Goal: Task Accomplishment & Management: Complete application form

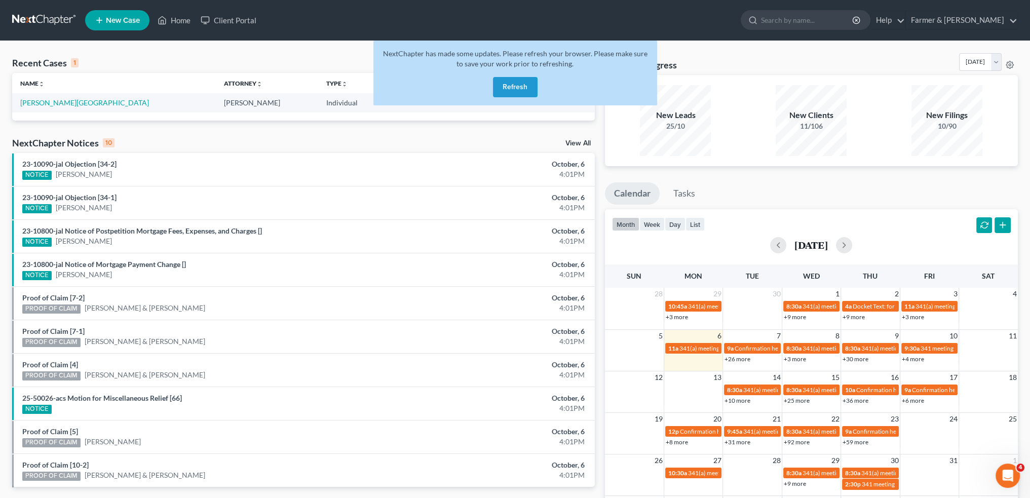
click at [526, 93] on button "Refresh" at bounding box center [515, 87] width 45 height 20
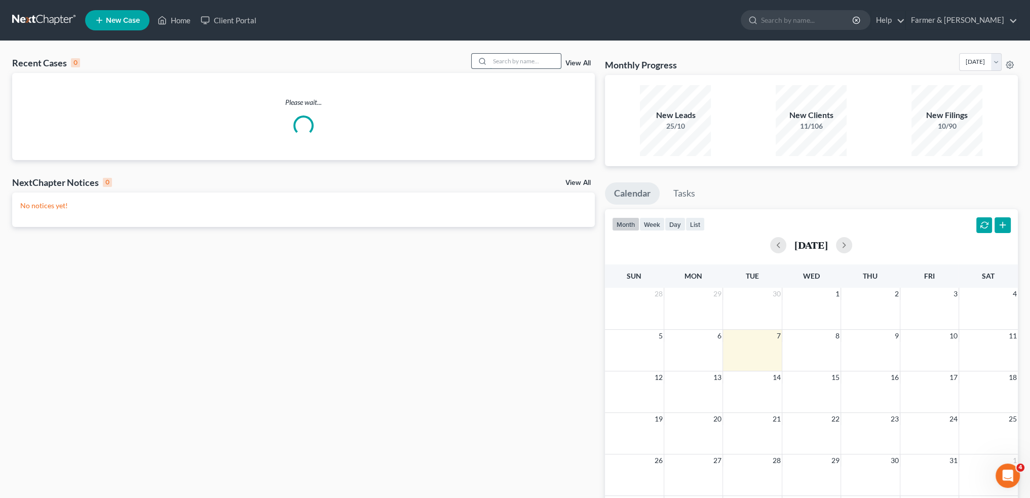
click at [512, 60] on input "search" at bounding box center [525, 61] width 71 height 15
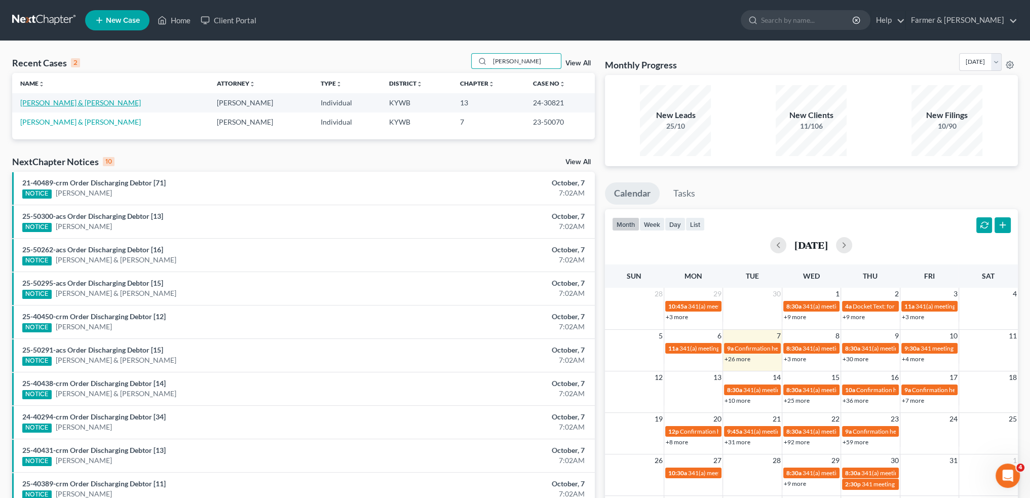
type input "mccoy"
click at [64, 99] on link "McCoy, Kenneth & Theresa" at bounding box center [80, 102] width 121 height 9
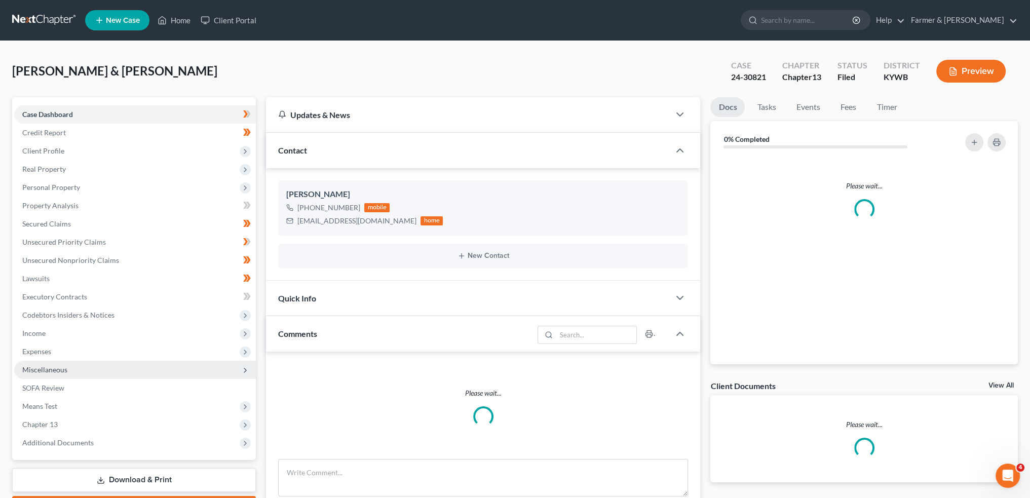
scroll to position [58, 0]
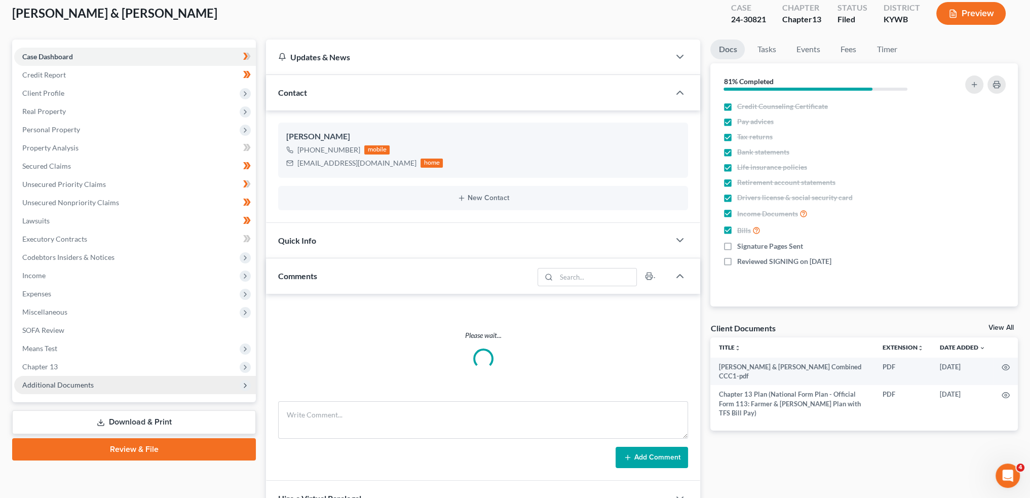
click at [67, 388] on span "Additional Documents" at bounding box center [57, 384] width 71 height 9
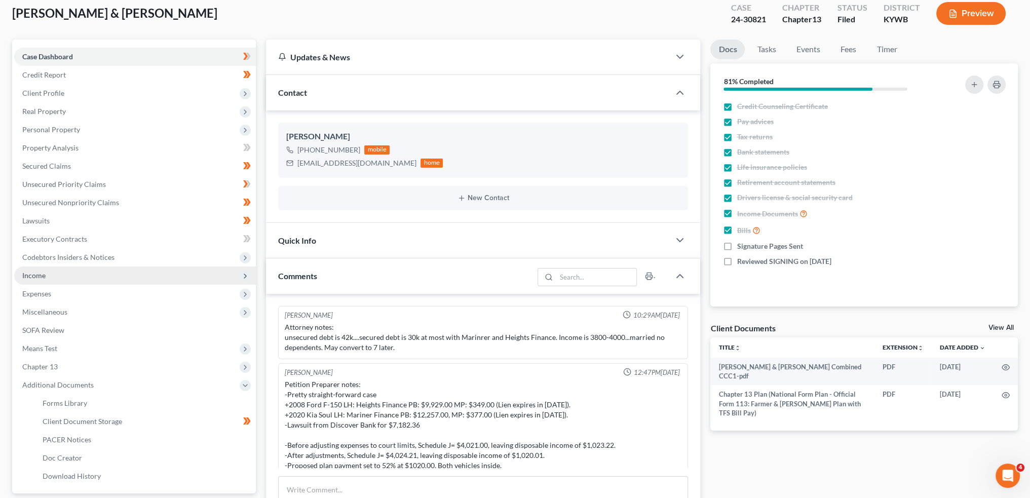
scroll to position [162, 0]
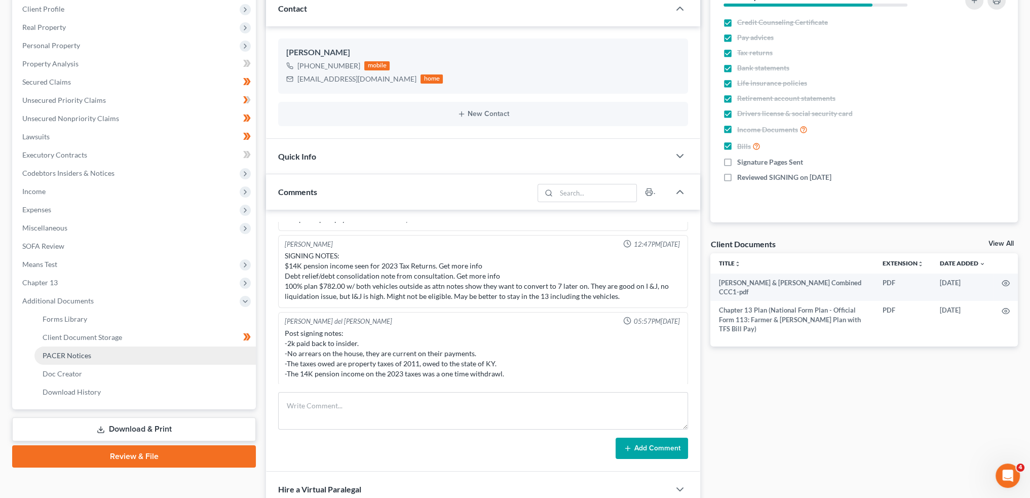
click at [91, 355] on link "PACER Notices" at bounding box center [144, 355] width 221 height 18
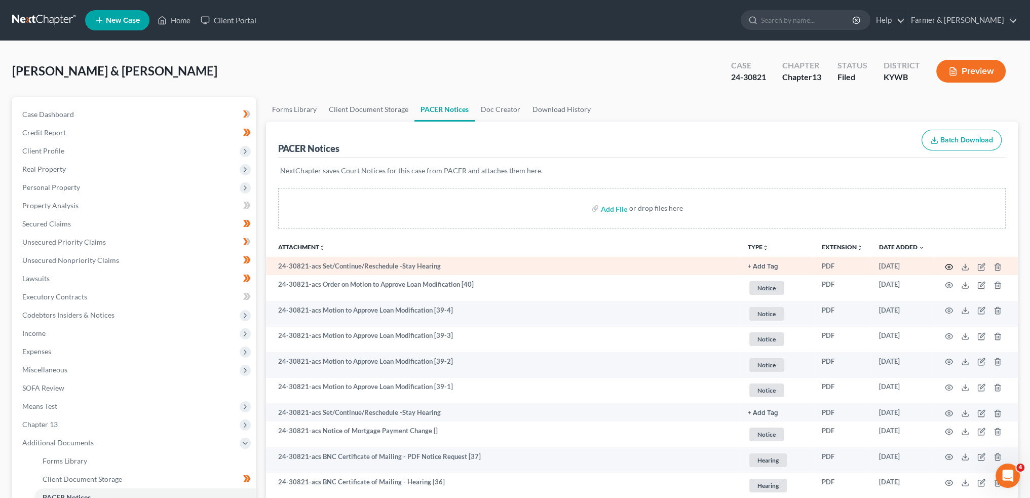
click at [945, 266] on icon "button" at bounding box center [949, 267] width 8 height 6
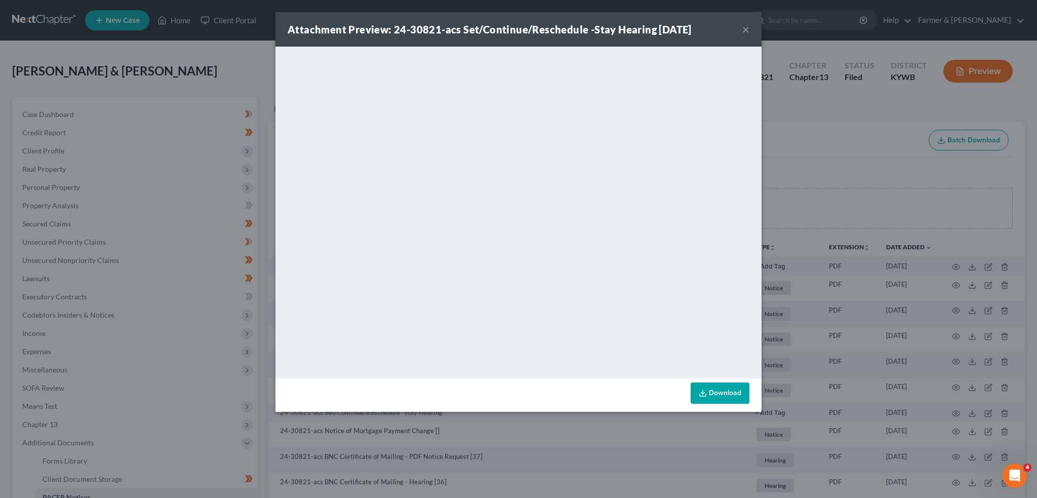
click at [748, 30] on button "×" at bounding box center [746, 29] width 7 height 12
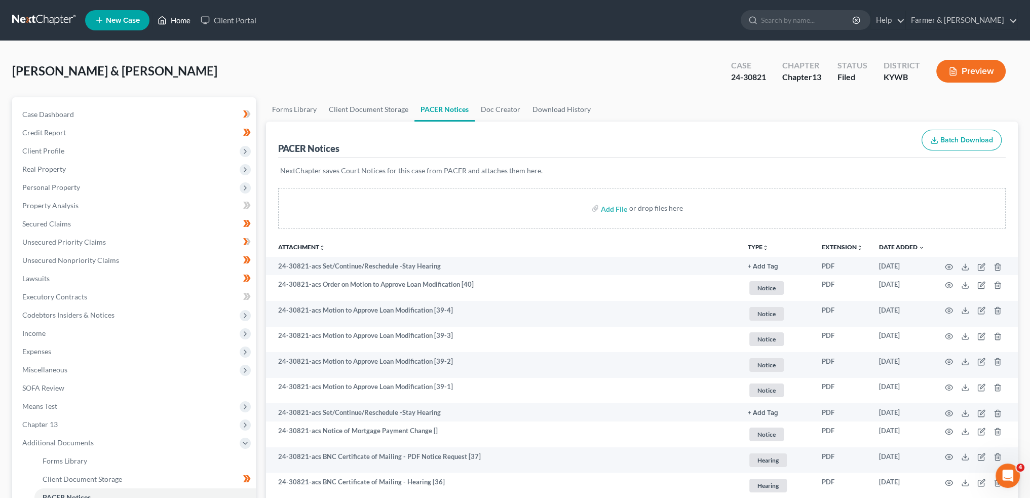
click at [182, 15] on link "Home" at bounding box center [173, 20] width 43 height 18
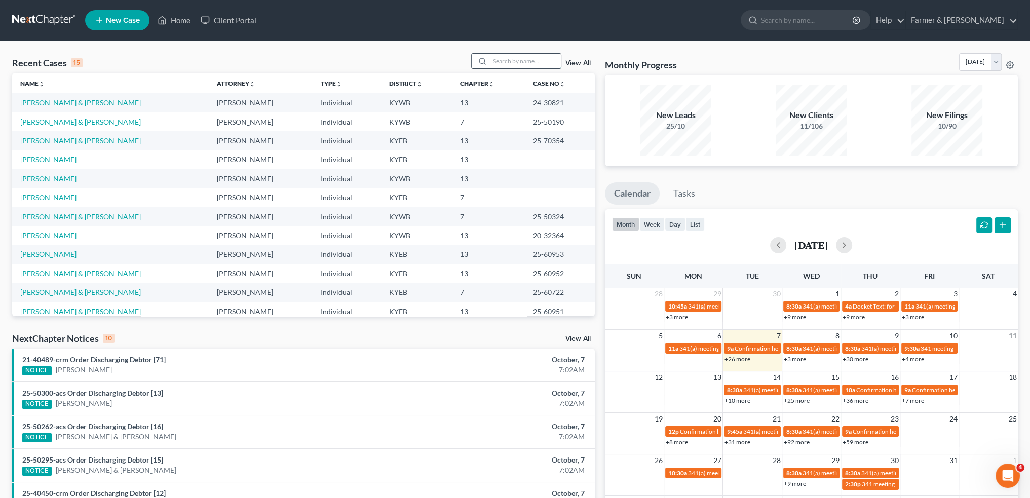
click at [534, 62] on input "search" at bounding box center [525, 61] width 71 height 15
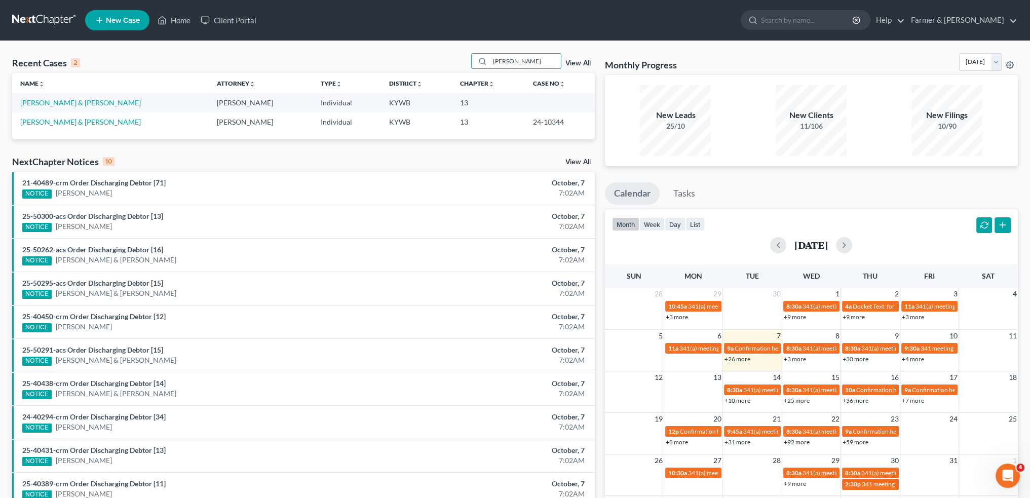
type input "hemminger"
click at [63, 99] on link "Hemminger, Rick & Patricia" at bounding box center [80, 102] width 121 height 9
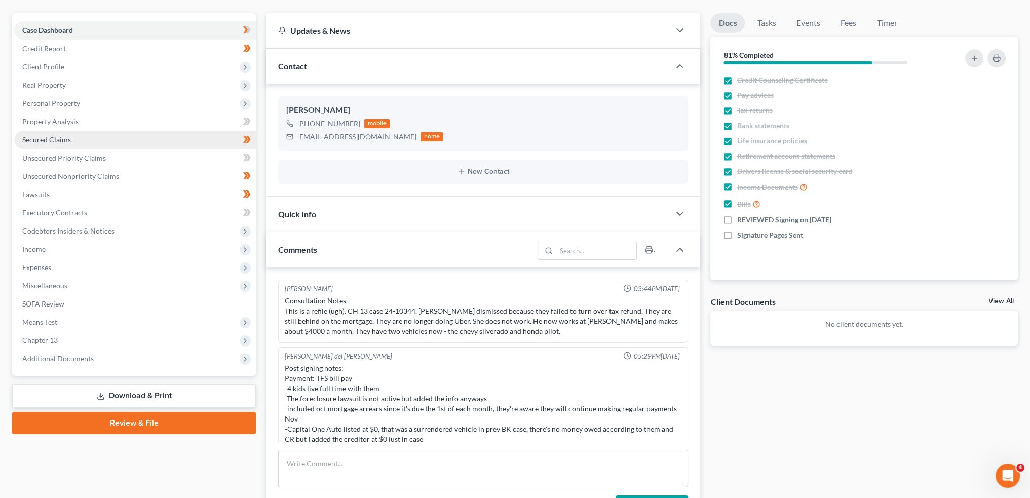
click at [53, 134] on link "Secured Claims" at bounding box center [135, 140] width 242 height 18
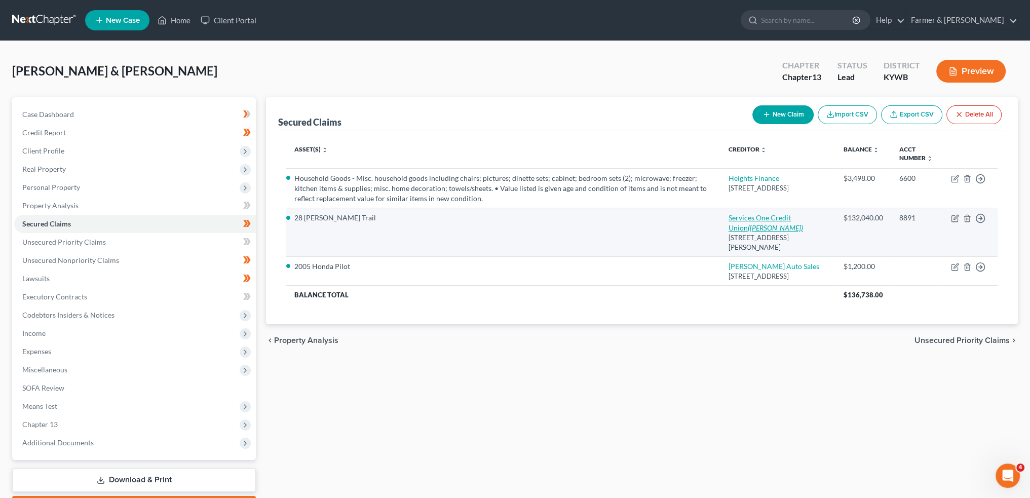
click at [768, 215] on link "Services One Credit Union (Hinton, Larry Floyd)" at bounding box center [765, 222] width 74 height 19
select select "18"
select select "4"
select select "0"
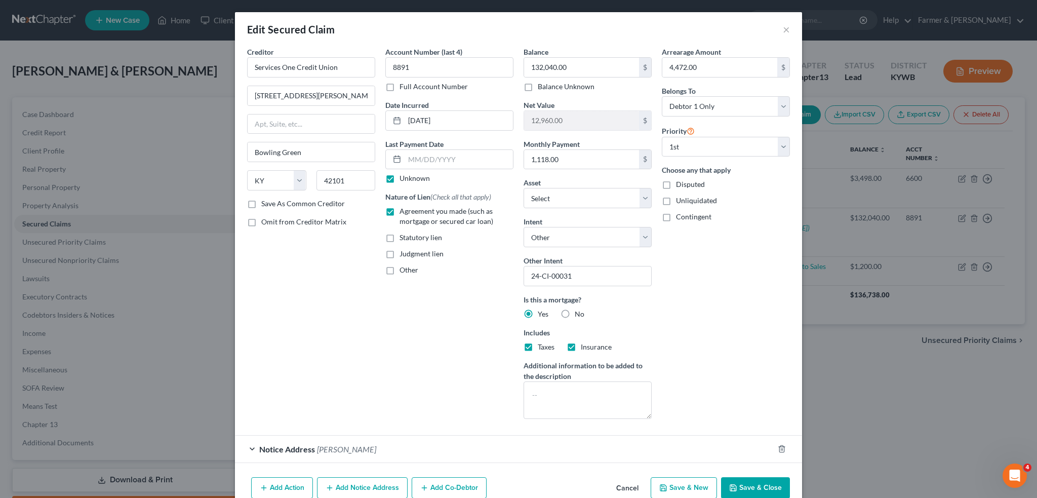
click at [732, 485] on polyline "button" at bounding box center [733, 486] width 3 height 2
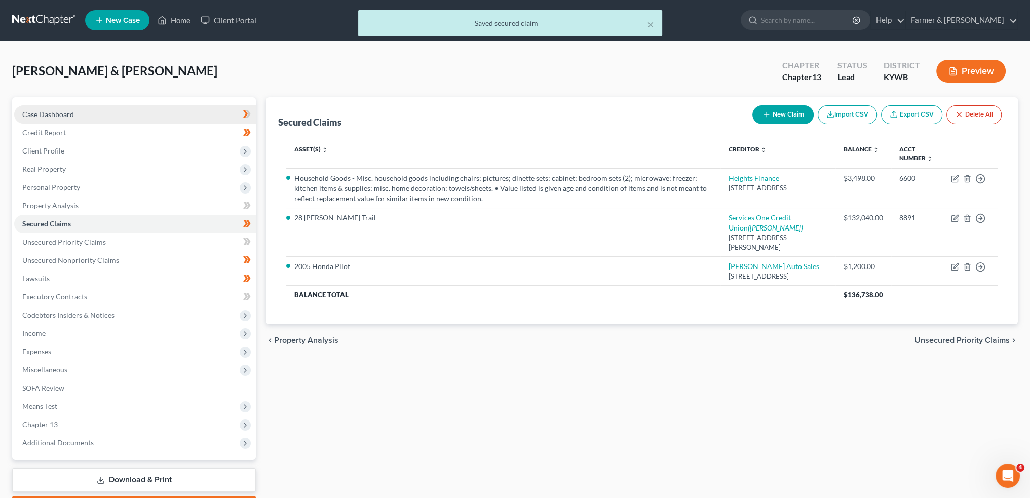
click at [94, 111] on link "Case Dashboard" at bounding box center [135, 114] width 242 height 18
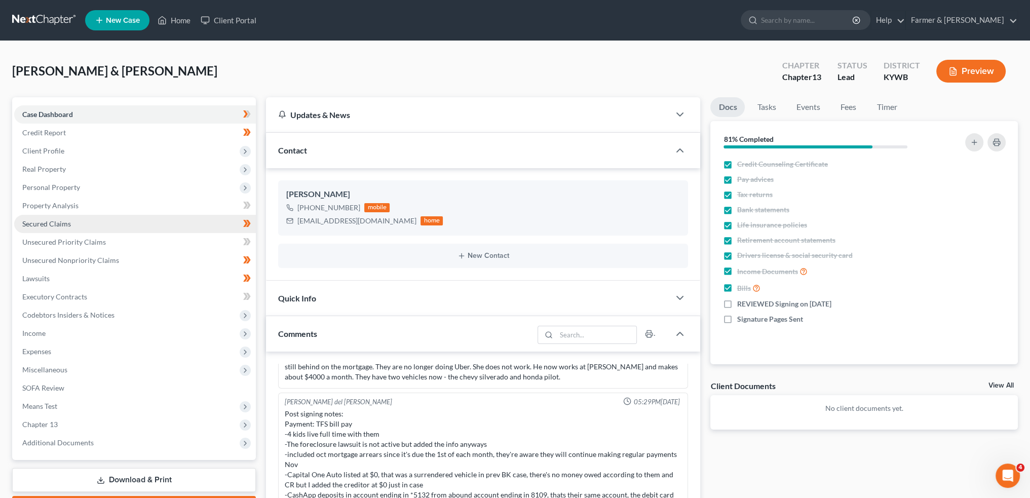
drag, startPoint x: 99, startPoint y: 230, endPoint x: 111, endPoint y: 229, distance: 12.3
click at [99, 230] on link "Secured Claims" at bounding box center [135, 224] width 242 height 18
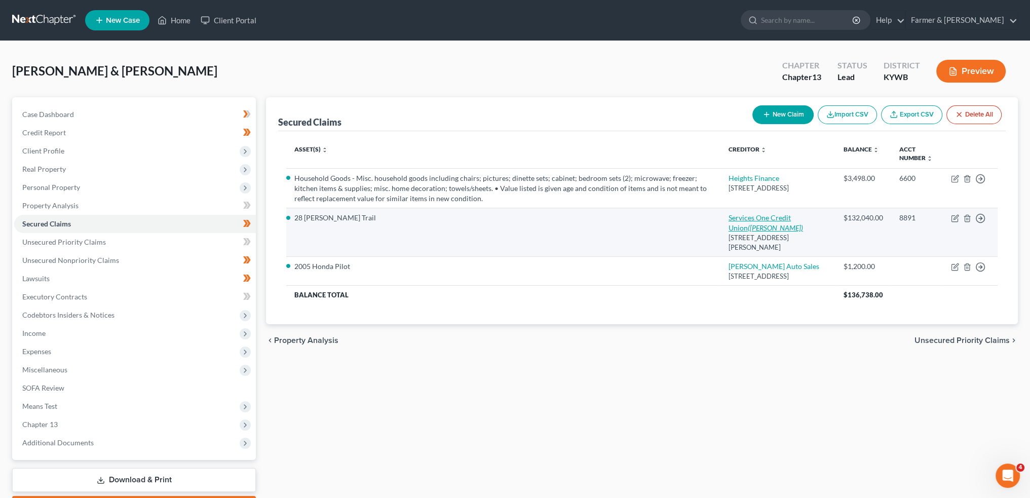
click at [763, 218] on link "Services One Credit Union (Hinton, Larry Floyd)" at bounding box center [765, 222] width 74 height 19
select select "18"
select select "4"
select select "0"
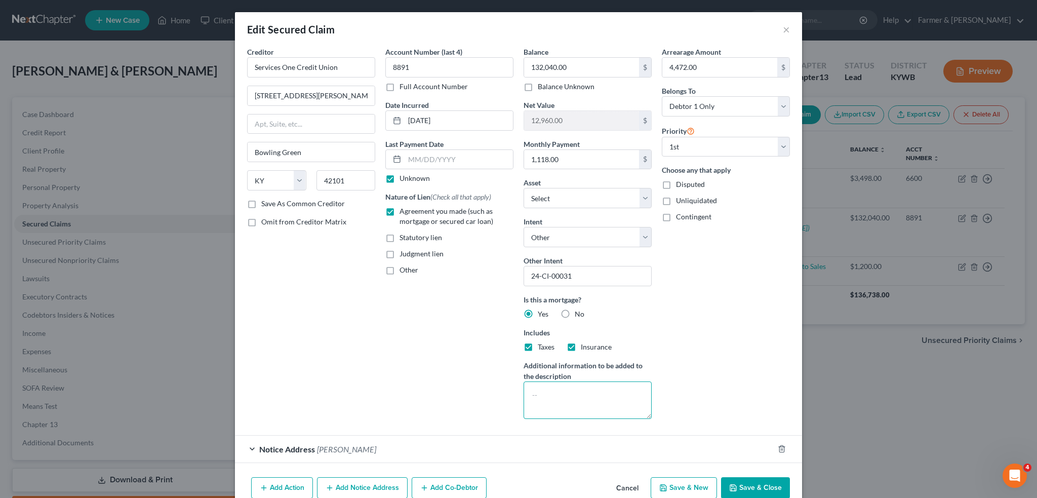
click at [605, 403] on textarea at bounding box center [588, 399] width 128 height 37
type textarea "$8343.63 ???"
click at [756, 483] on button "Save & Close" at bounding box center [755, 487] width 69 height 21
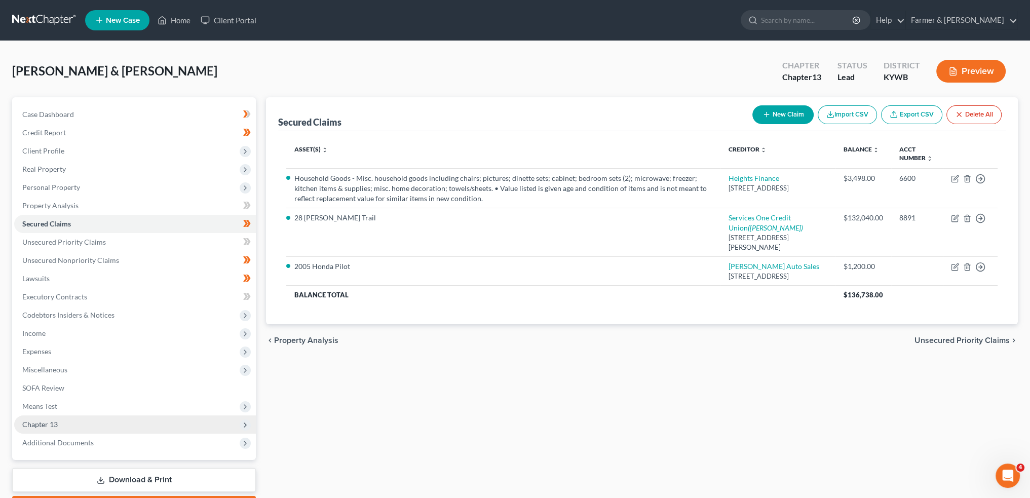
click at [109, 426] on span "Chapter 13" at bounding box center [135, 424] width 242 height 18
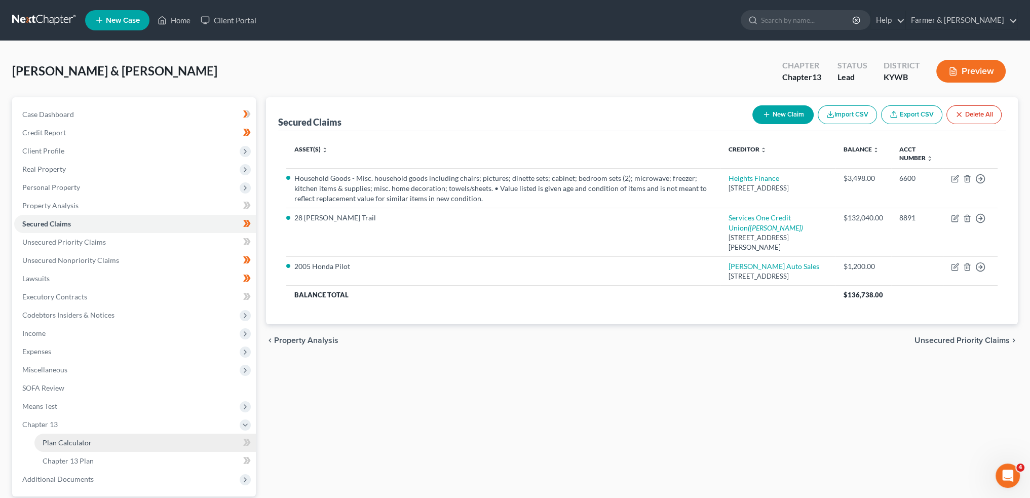
click at [110, 441] on link "Plan Calculator" at bounding box center [144, 443] width 221 height 18
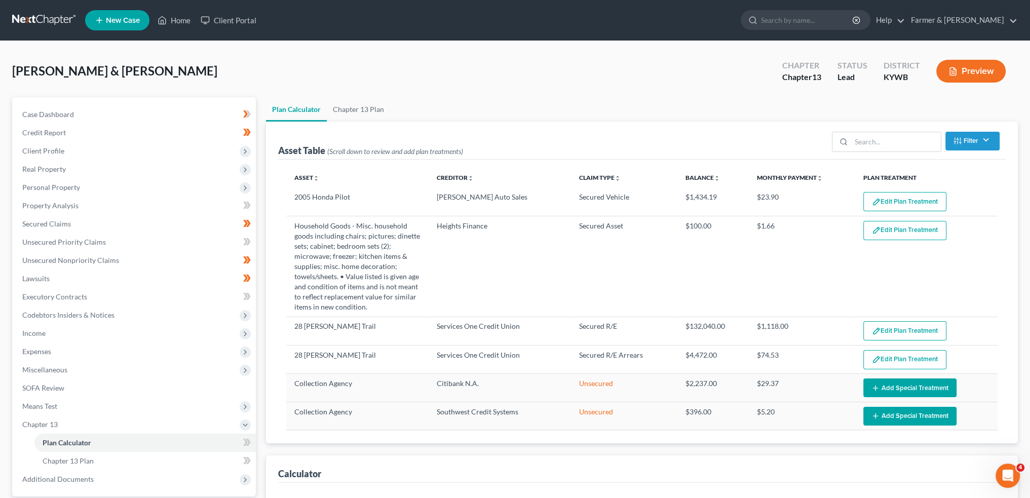
select select "59"
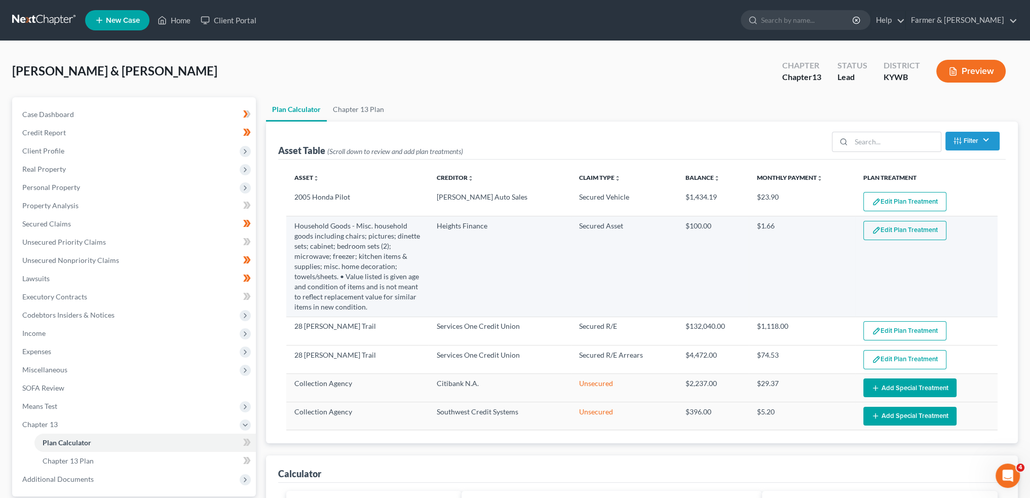
click at [879, 228] on button "Edit Plan Treatment" at bounding box center [904, 230] width 83 height 19
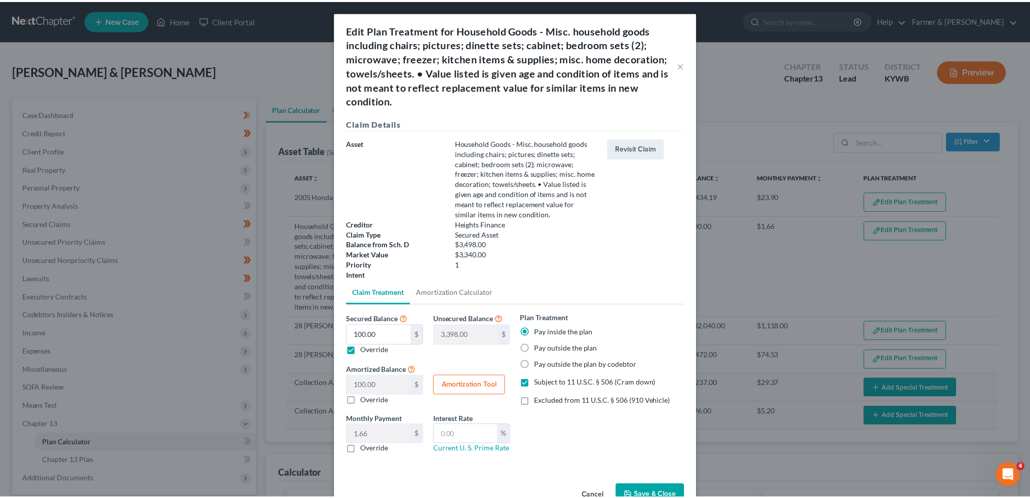
scroll to position [28, 0]
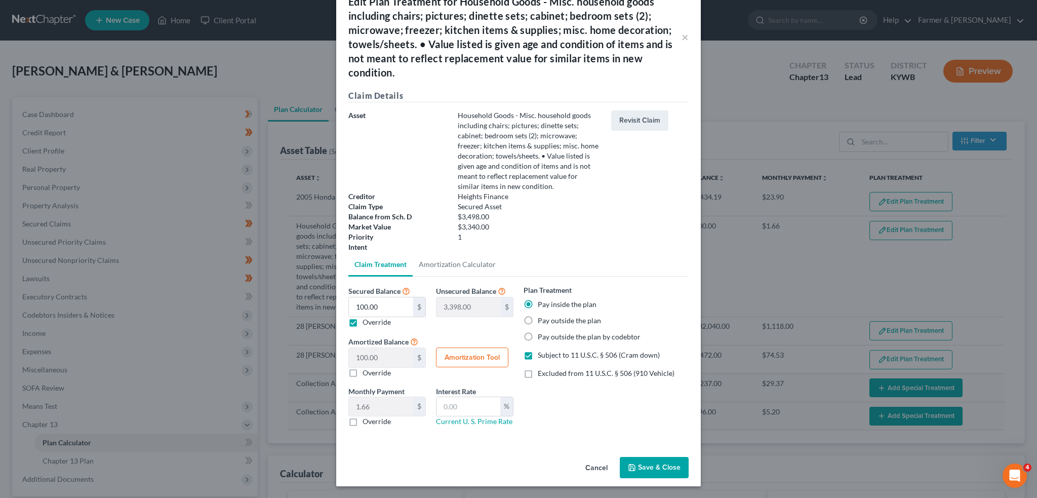
click at [638, 462] on button "Save & Close" at bounding box center [654, 467] width 69 height 21
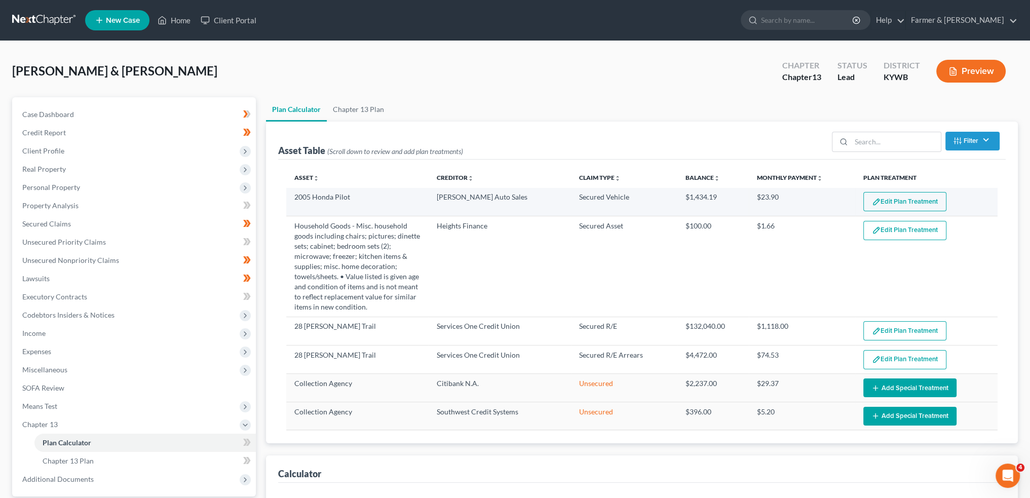
click at [899, 200] on button "Edit Plan Treatment" at bounding box center [904, 201] width 83 height 19
select select "59"
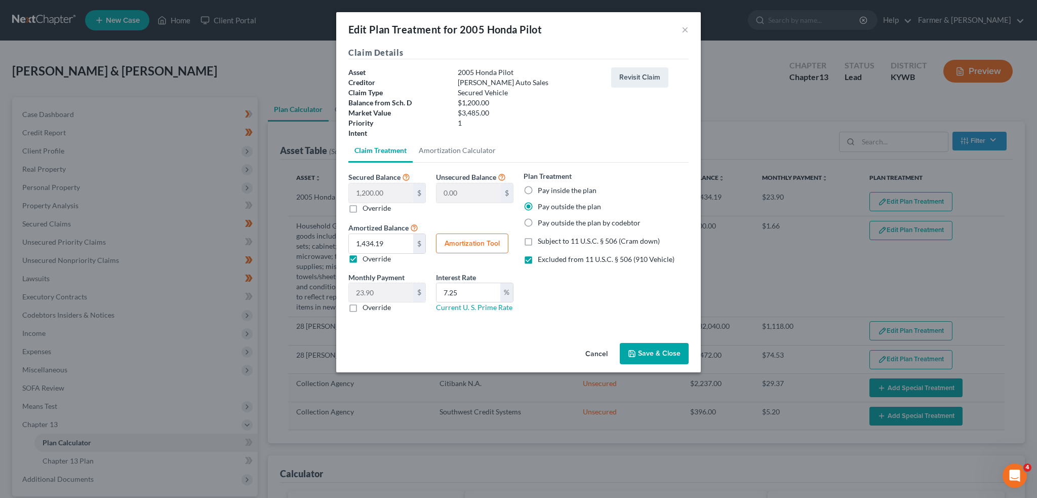
click at [363, 256] on label "Override" at bounding box center [377, 259] width 28 height 10
click at [367, 256] on input "Override" at bounding box center [370, 257] width 7 height 7
checkbox input "false"
type input "20.00"
click at [402, 291] on div "Monthly Payment 20.00 $ 0.00 $ Override Interest Rate 7.25 % Current U. S. Prim…" at bounding box center [430, 296] width 175 height 49
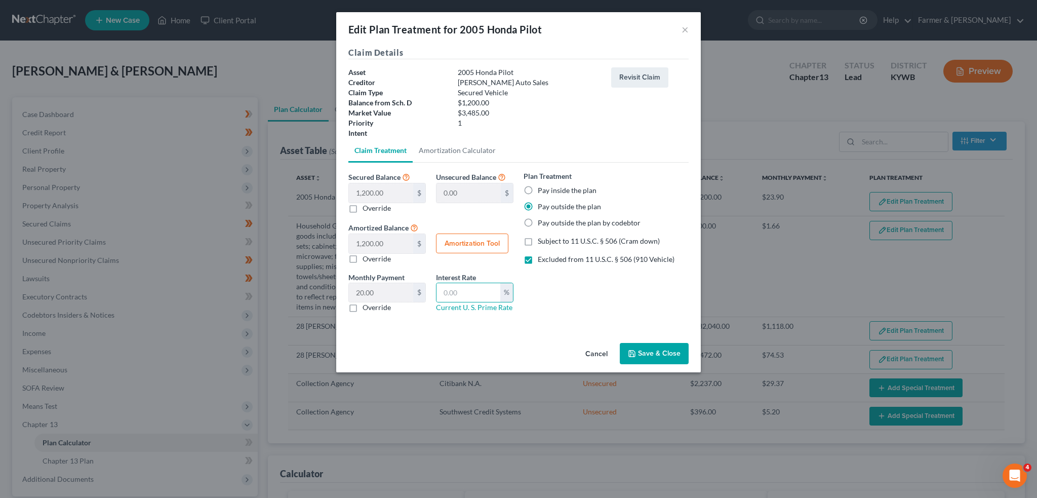
click at [538, 256] on label "Excluded from 11 U.S.C. § 506 (910 Vehicle)" at bounding box center [606, 259] width 137 height 10
click at [542, 256] on input "Excluded from 11 U.S.C. § 506 (910 Vehicle)" at bounding box center [545, 257] width 7 height 7
checkbox input "false"
click at [661, 349] on button "Save & Close" at bounding box center [654, 353] width 69 height 21
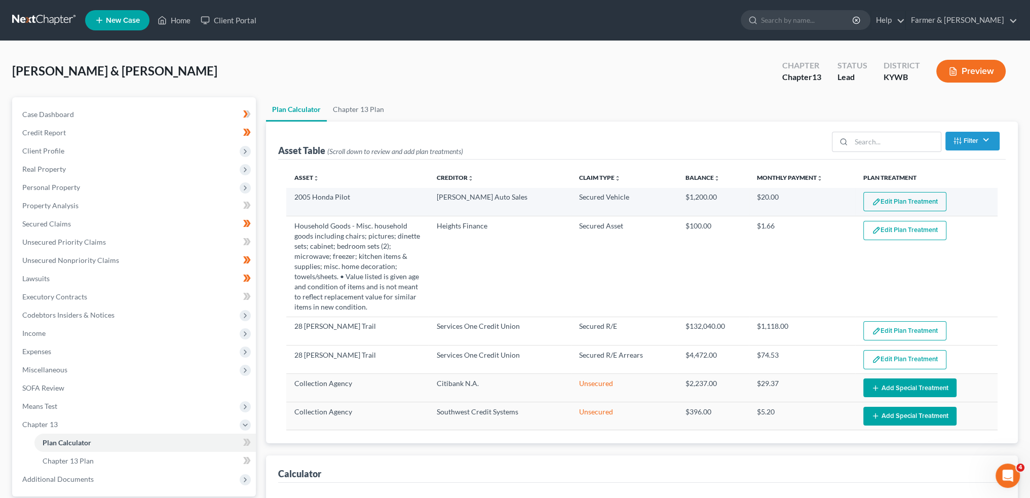
select select "59"
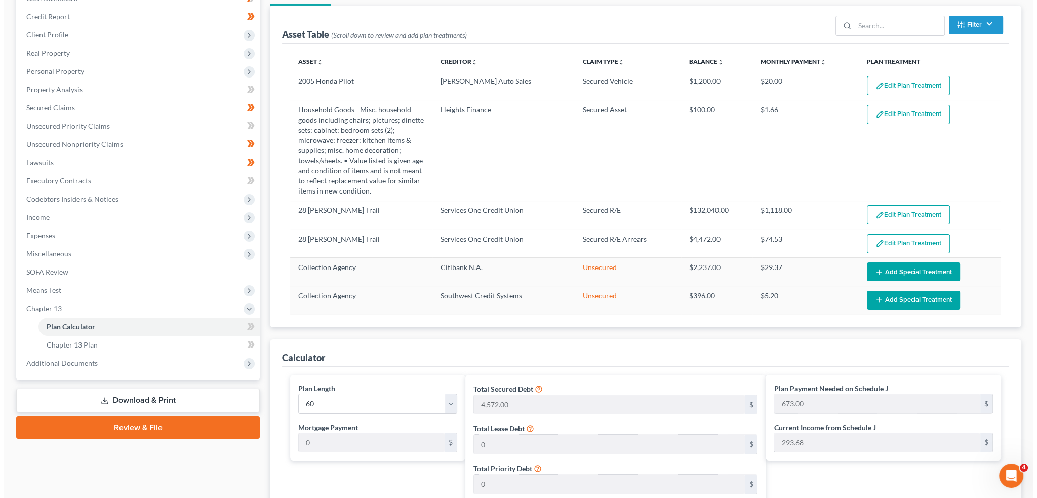
scroll to position [0, 0]
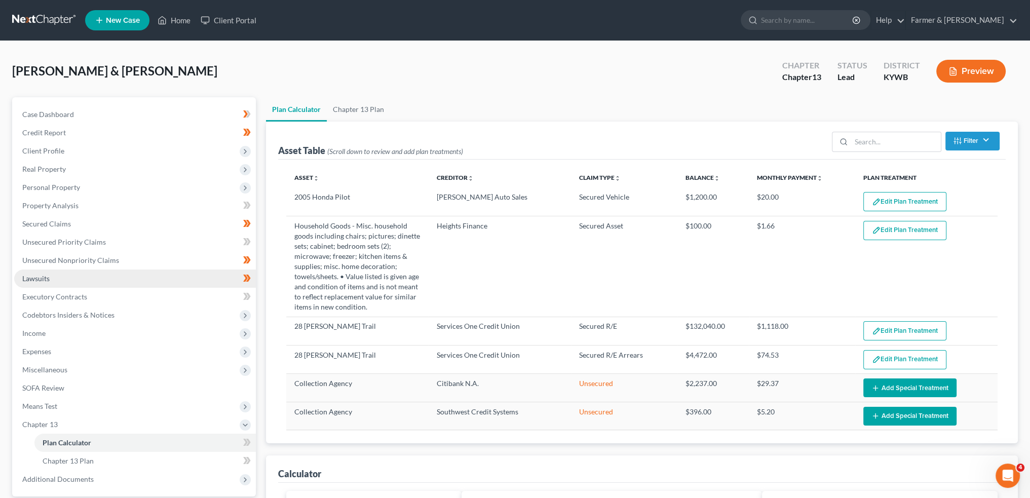
click at [83, 280] on link "Lawsuits" at bounding box center [135, 278] width 242 height 18
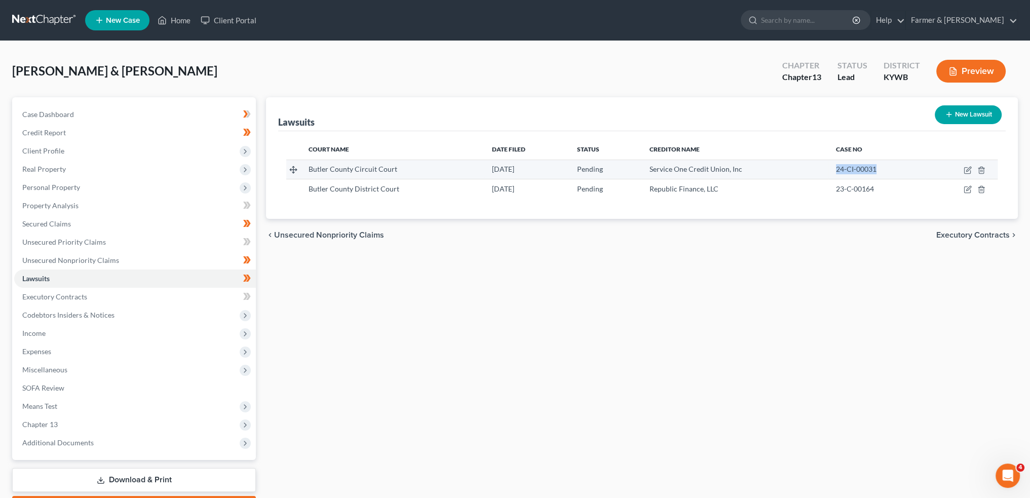
drag, startPoint x: 882, startPoint y: 167, endPoint x: 831, endPoint y: 171, distance: 51.3
click at [831, 171] on td "24-CI-00031" at bounding box center [876, 169] width 97 height 19
copy span "24-CI-00031"
click at [819, 287] on div "Lawsuits New Lawsuit Court Name Date Filed Status Creditor Name Case No Butler …" at bounding box center [642, 307] width 762 height 421
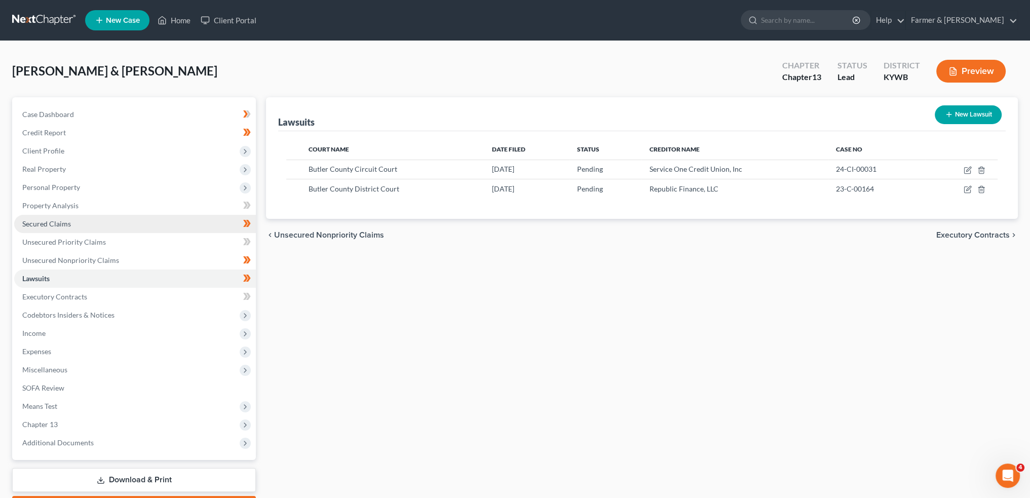
click at [111, 222] on link "Secured Claims" at bounding box center [135, 224] width 242 height 18
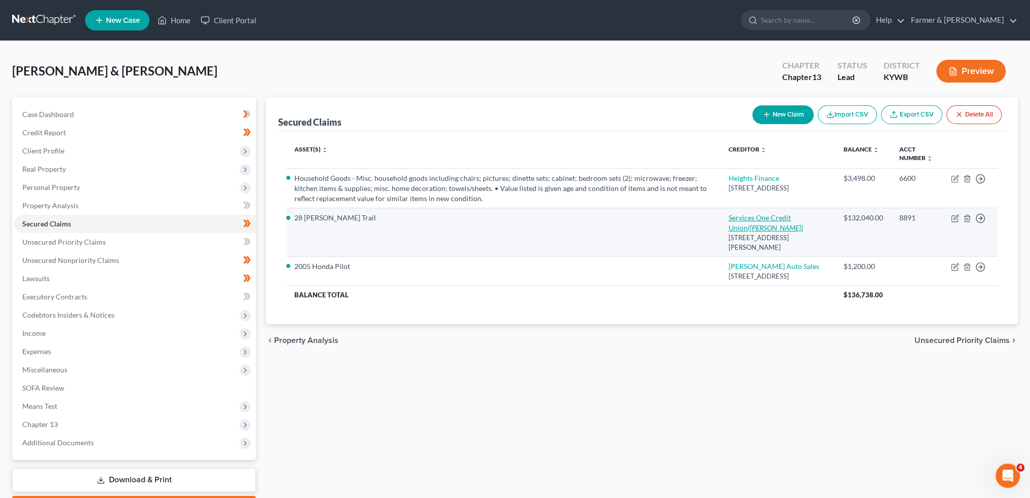
click at [795, 221] on link "Services One Credit Union (Hinton, Larry Floyd)" at bounding box center [765, 222] width 74 height 19
select select "18"
select select "4"
select select "0"
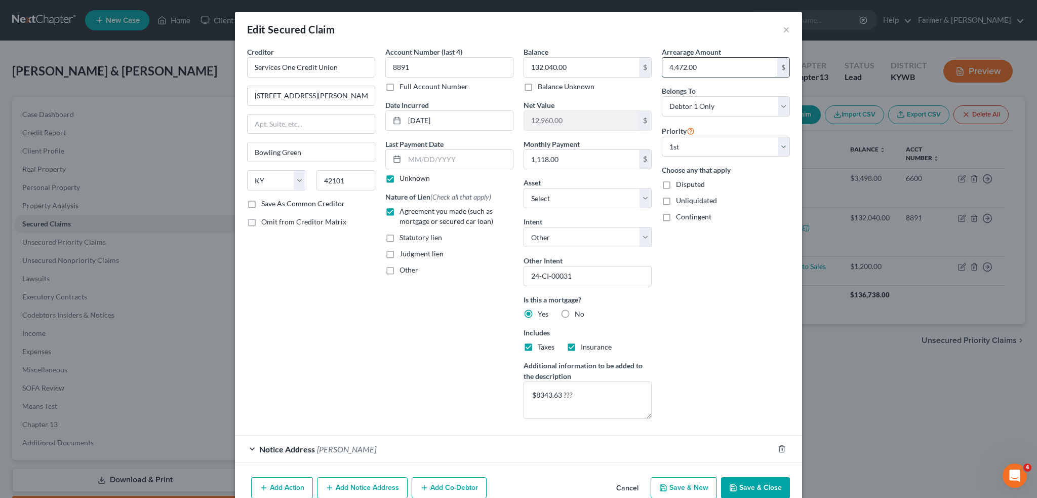
click at [705, 62] on input "4,472.00" at bounding box center [720, 67] width 115 height 19
type input "8,400.00"
drag, startPoint x: 579, startPoint y: 394, endPoint x: 531, endPoint y: 389, distance: 48.3
click at [532, 389] on textarea "$8343.63 ???" at bounding box center [588, 399] width 128 height 37
type textarea "$"
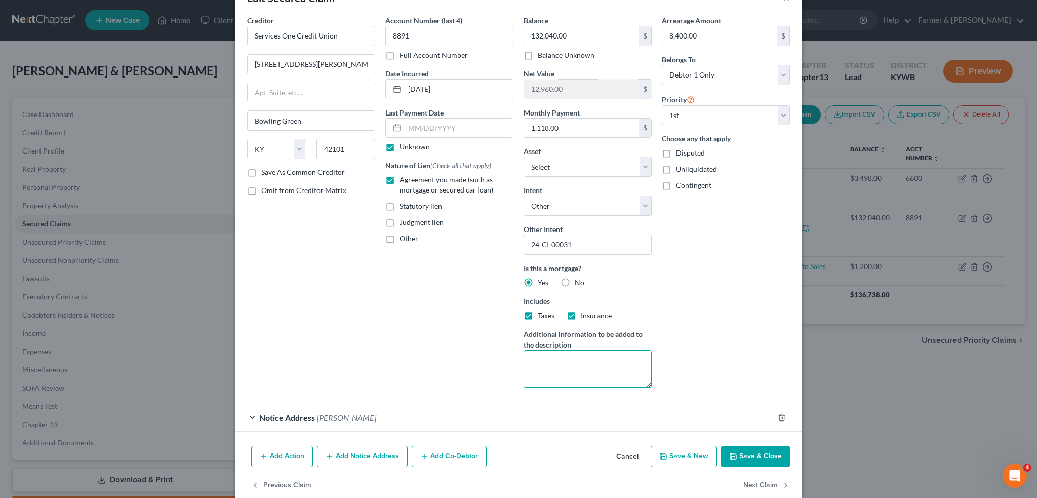
scroll to position [48, 0]
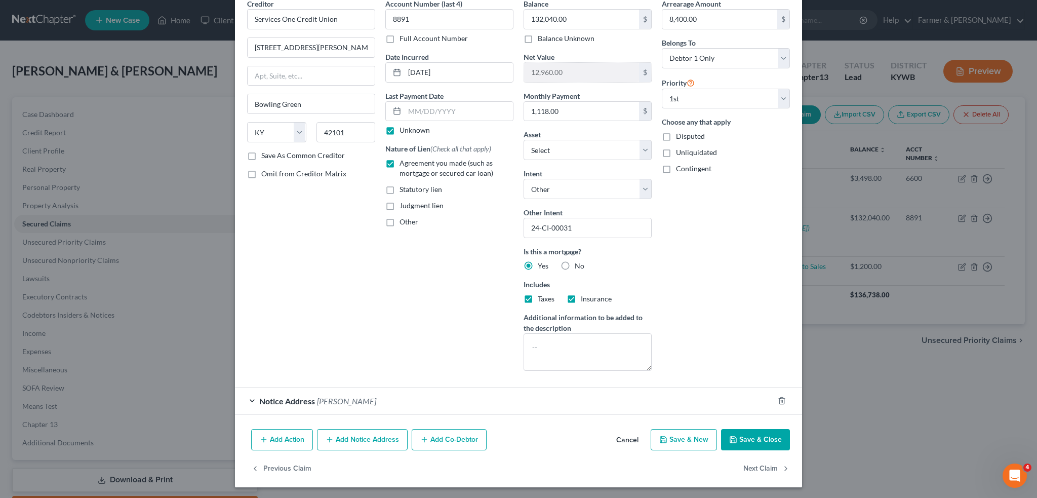
click at [747, 434] on button "Save & Close" at bounding box center [755, 439] width 69 height 21
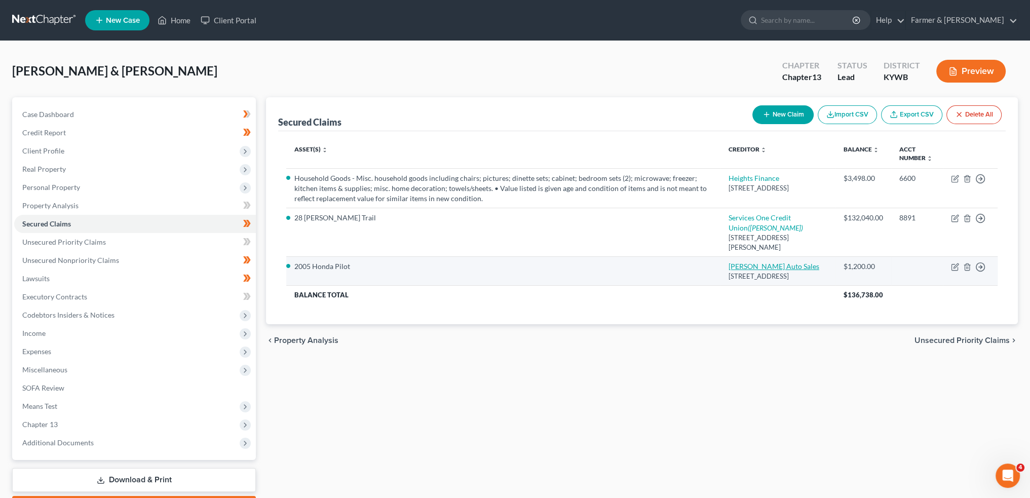
click at [775, 271] on link "Shelley Auto Sales" at bounding box center [773, 266] width 91 height 9
select select "18"
select select "0"
select select "4"
select select "2"
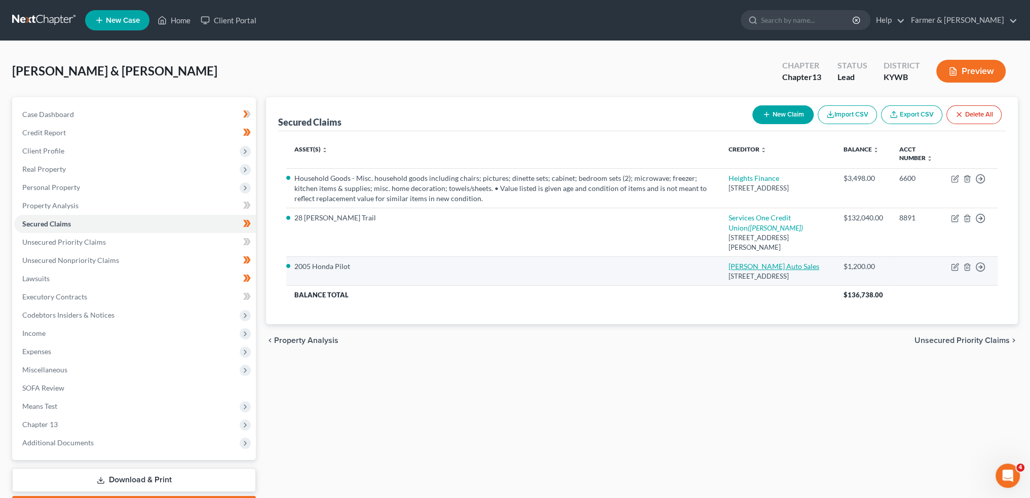
select select "0"
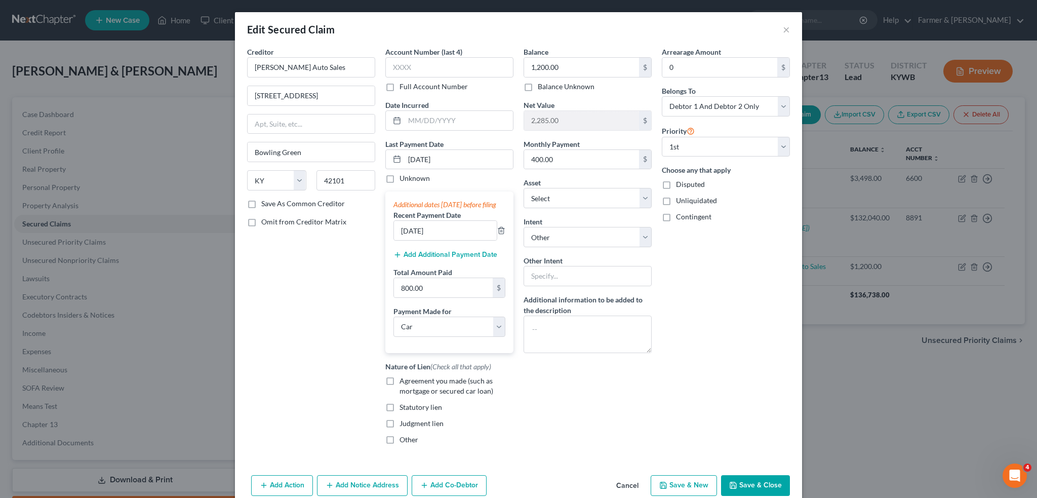
click at [400, 390] on label "Agreement you made (such as mortgage or secured car loan)" at bounding box center [457, 386] width 114 height 20
click at [404, 382] on input "Agreement you made (such as mortgage or secured car loan)" at bounding box center [407, 379] width 7 height 7
checkbox input "true"
click at [687, 68] on input "0" at bounding box center [720, 67] width 115 height 19
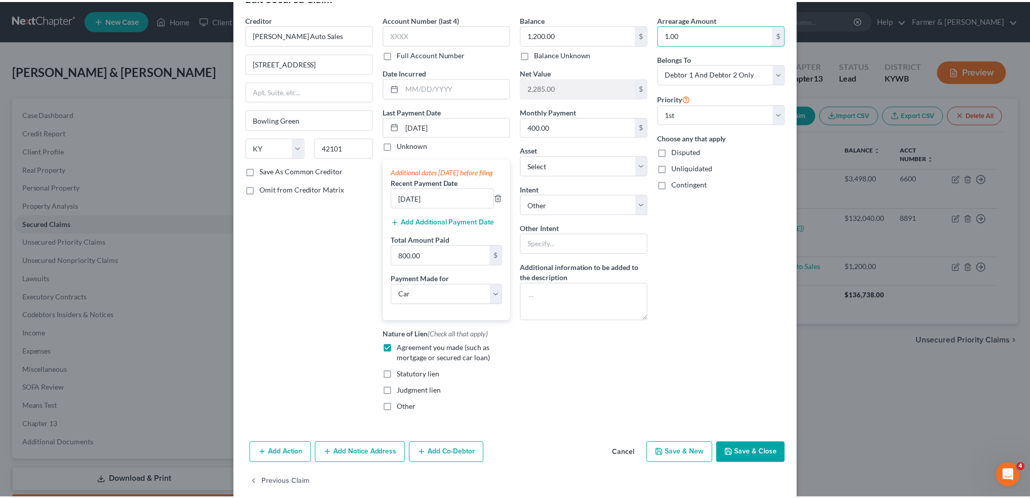
scroll to position [56, 0]
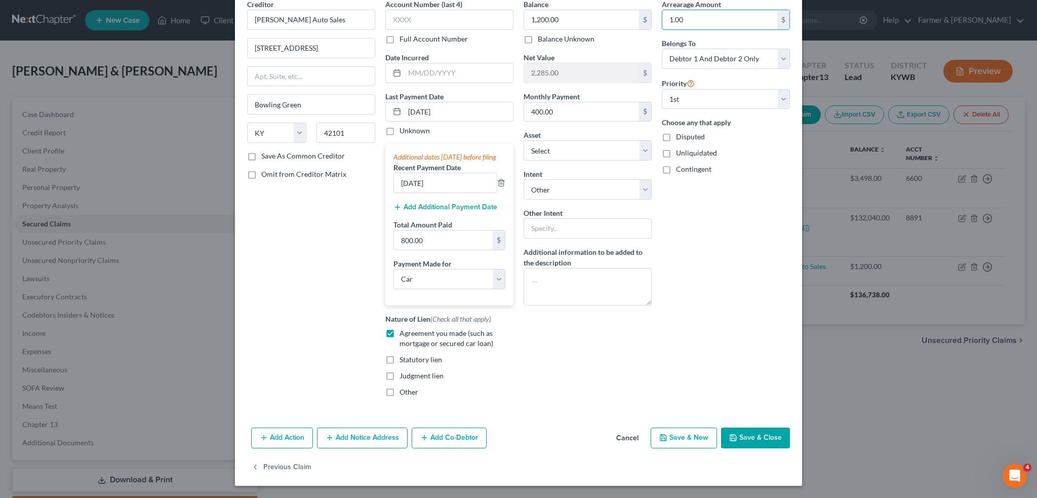
type input "1.00"
drag, startPoint x: 746, startPoint y: 445, endPoint x: 736, endPoint y: 443, distance: 10.3
click at [746, 444] on button "Save & Close" at bounding box center [755, 438] width 69 height 21
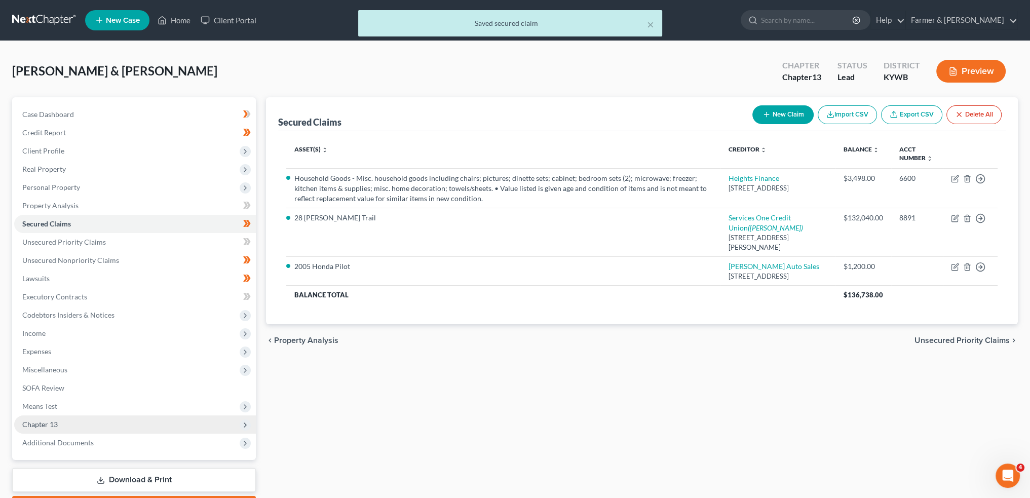
click at [105, 421] on span "Chapter 13" at bounding box center [135, 424] width 242 height 18
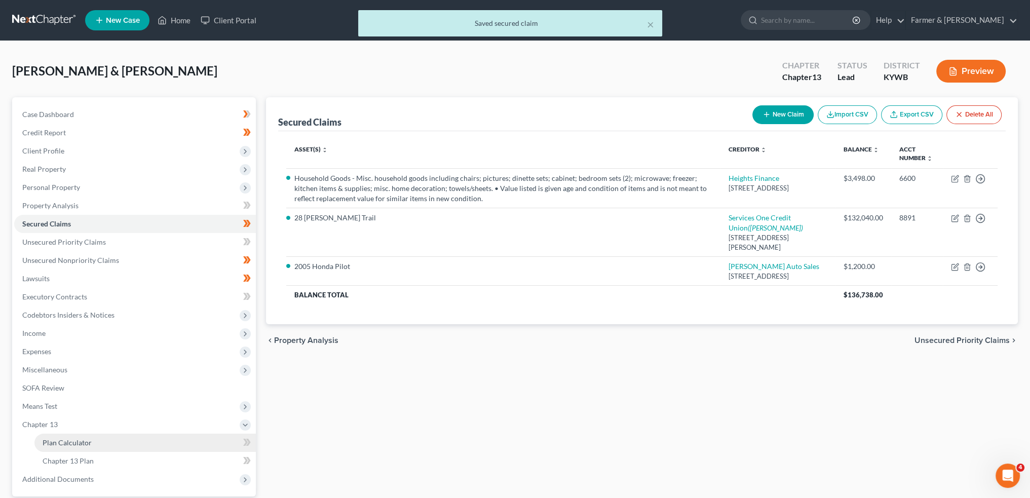
click at [99, 438] on link "Plan Calculator" at bounding box center [144, 443] width 221 height 18
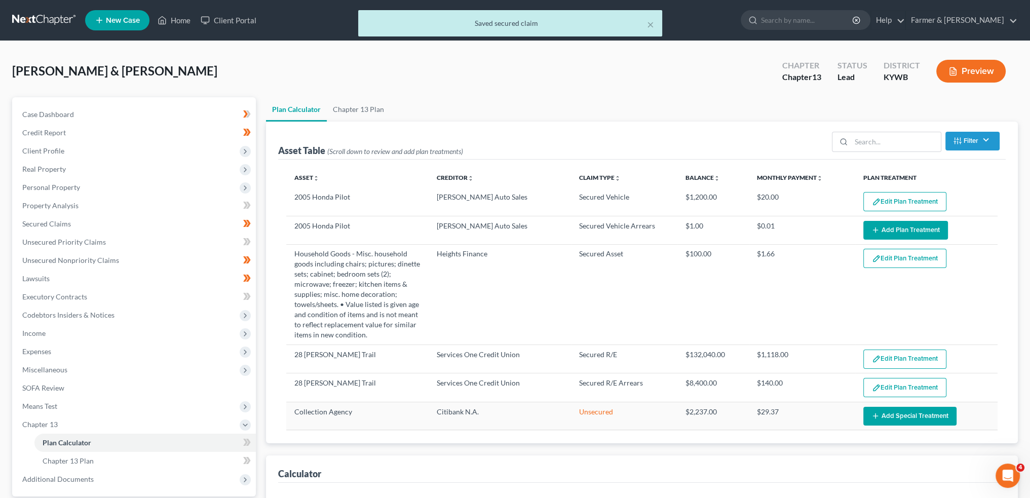
select select "59"
click at [880, 192] on button "Edit Plan Treatment" at bounding box center [904, 201] width 83 height 19
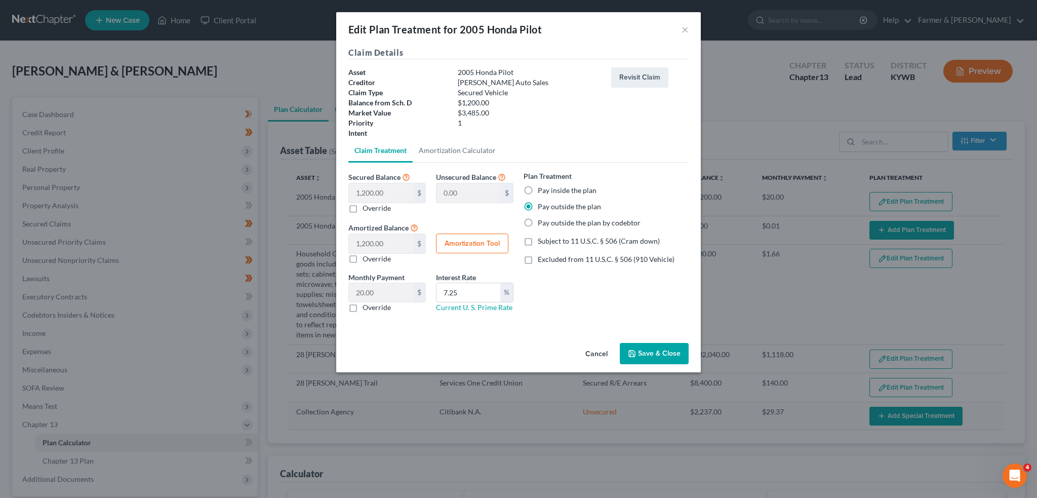
click at [363, 308] on label "Override" at bounding box center [377, 307] width 28 height 10
click at [367, 308] on input "Override" at bounding box center [370, 305] width 7 height 7
checkbox input "true"
click at [375, 294] on input "0.00" at bounding box center [381, 292] width 64 height 19
type input "400.00"
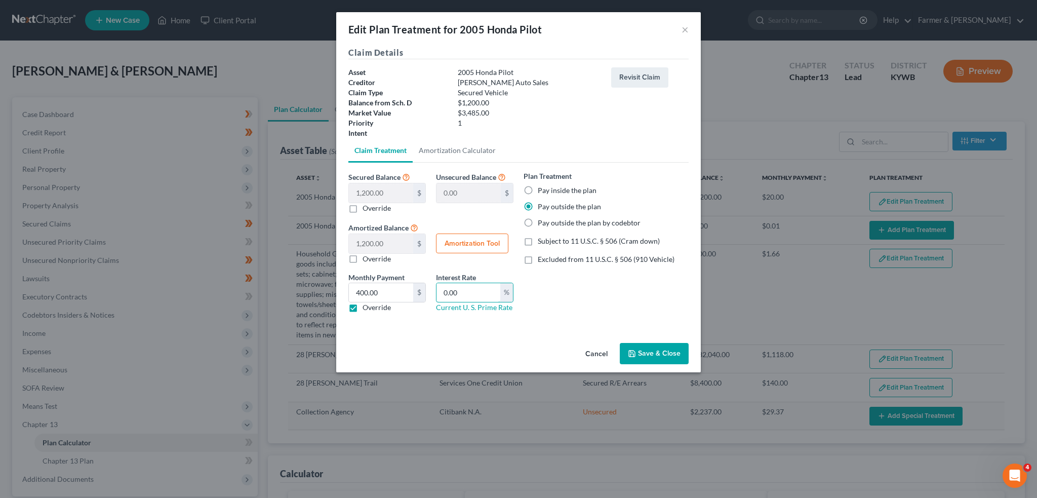
type input "0.00"
click at [635, 352] on icon "button" at bounding box center [632, 354] width 8 height 8
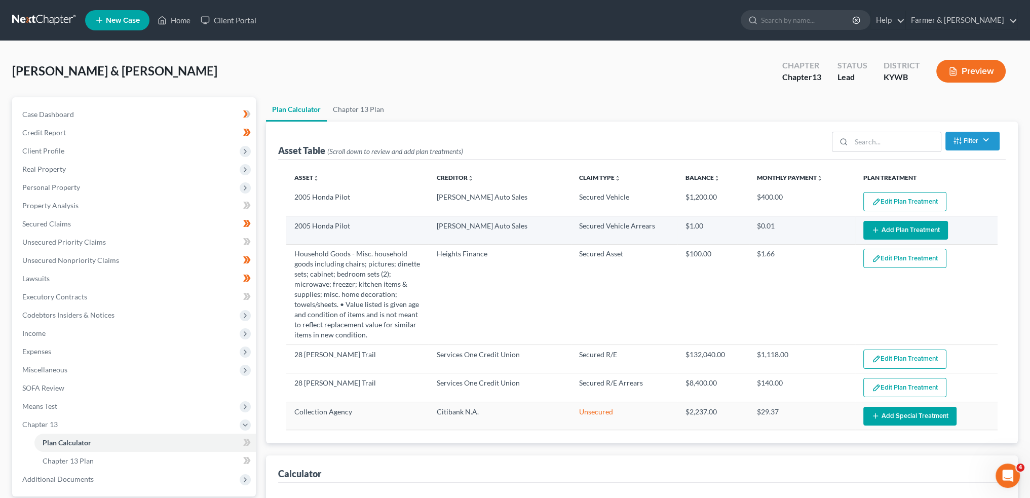
click at [916, 225] on button "Add Plan Treatment" at bounding box center [905, 230] width 85 height 19
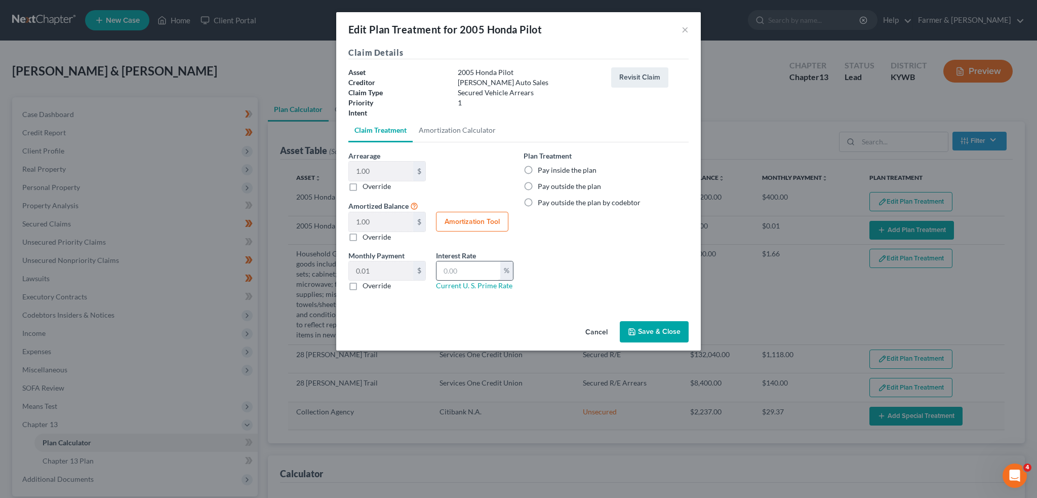
select select "59"
click at [538, 185] on label "Pay outside the plan" at bounding box center [569, 186] width 63 height 10
click at [542, 185] on input "Pay outside the plan" at bounding box center [545, 184] width 7 height 7
radio input "true"
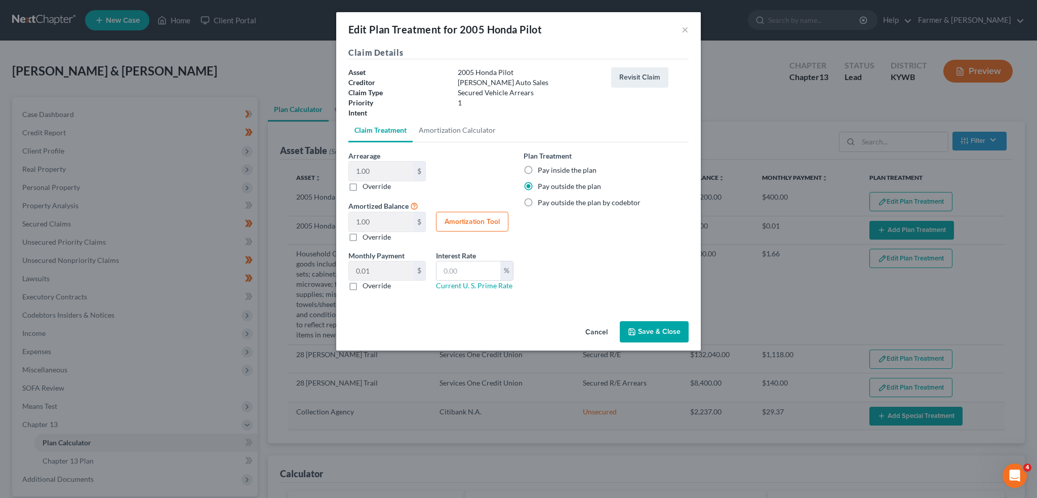
click at [634, 327] on button "Save & Close" at bounding box center [654, 331] width 69 height 21
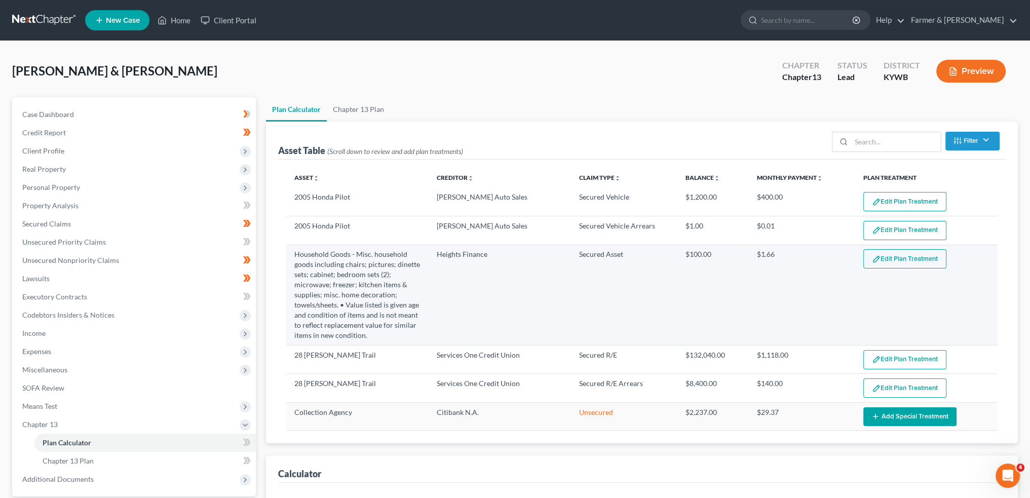
select select "59"
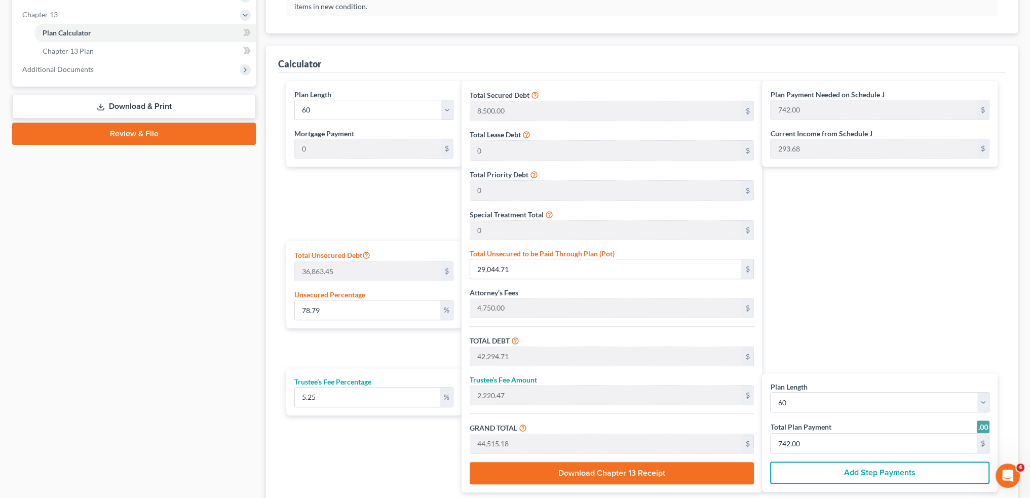
scroll to position [486, 0]
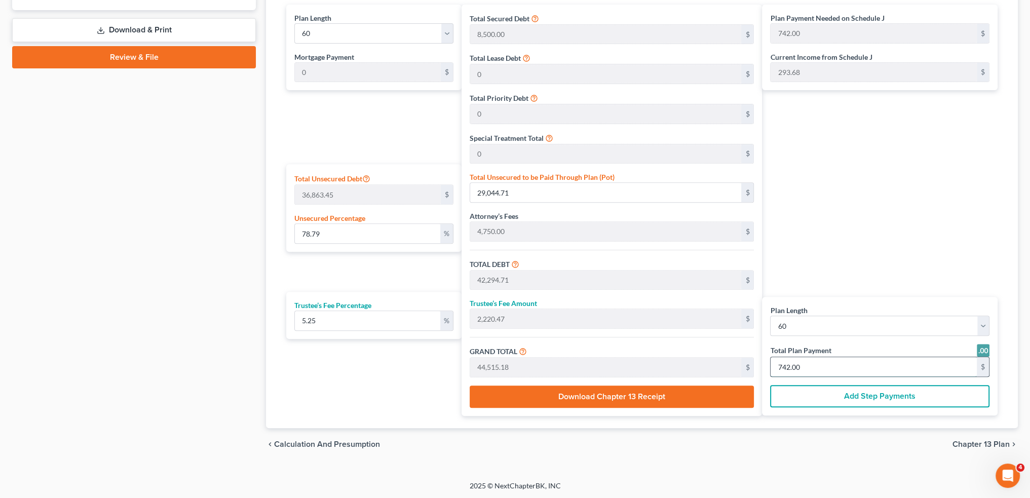
click at [833, 368] on input "742.00" at bounding box center [873, 366] width 206 height 19
type input "0"
type input "342.04"
type input "17.95"
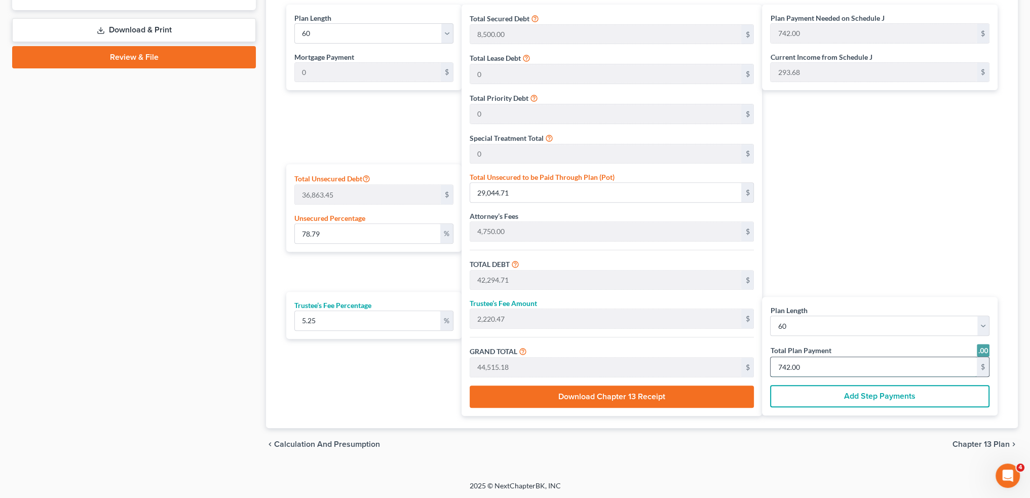
type input "360.00"
type input "6"
type input "3,819.47"
type input "200.52"
type input "4,019.99"
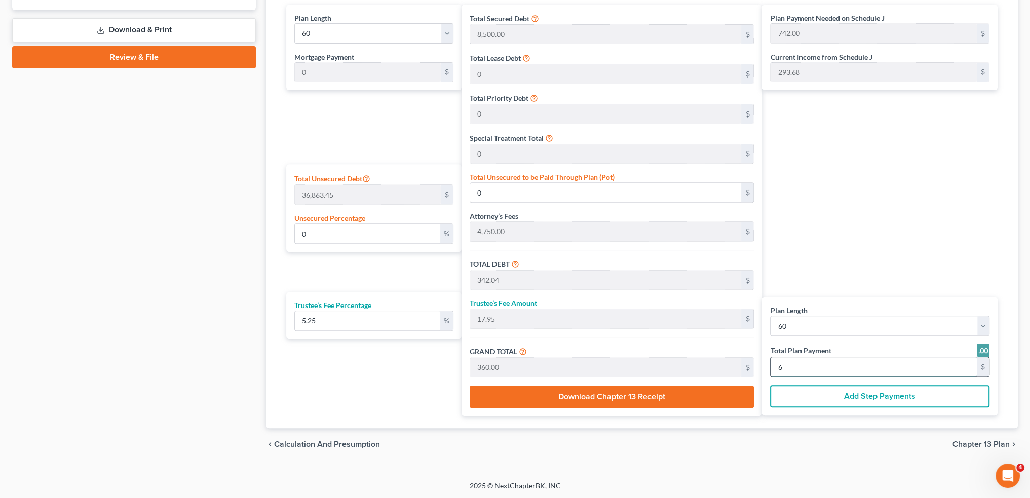
type input "67"
type input "68.13"
type input "25,115.79"
type input "38,365.79"
type input "2,014.20"
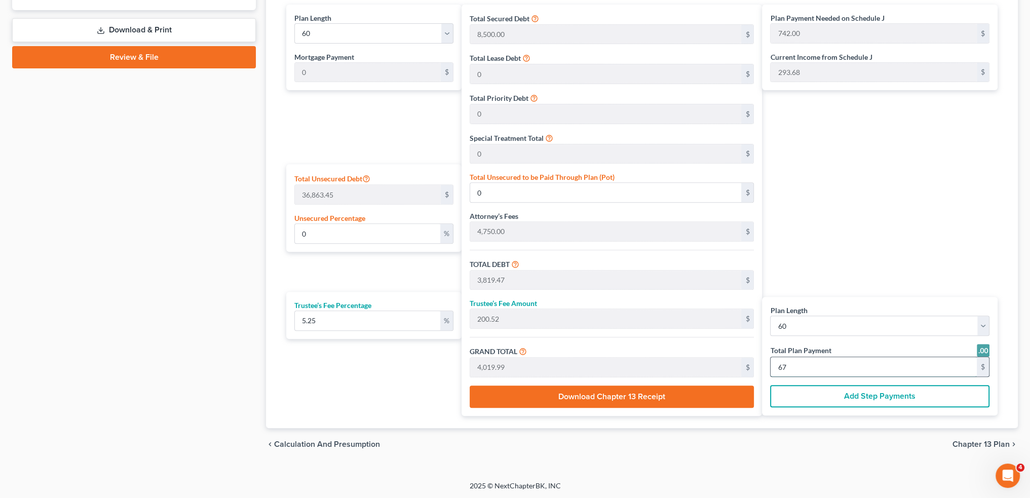
type input "40,380.00"
type input "673.00"
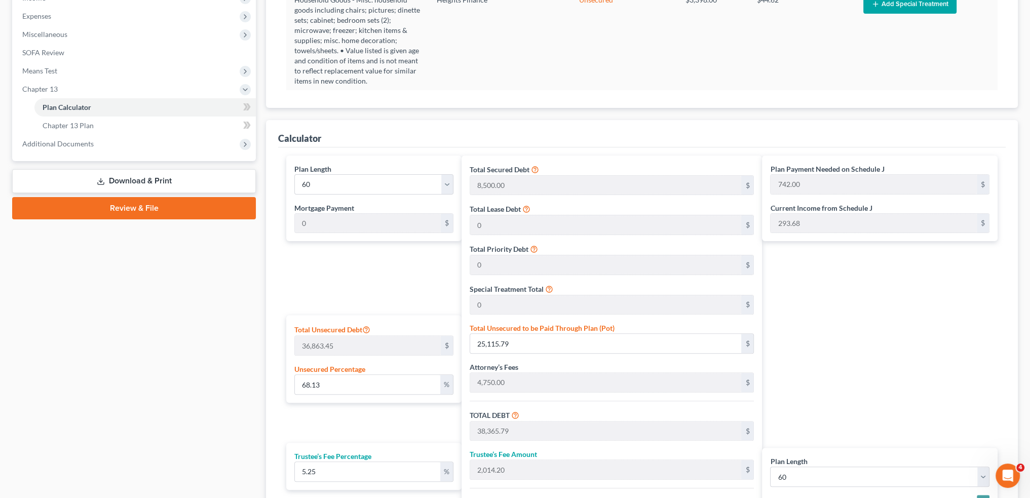
scroll to position [64, 0]
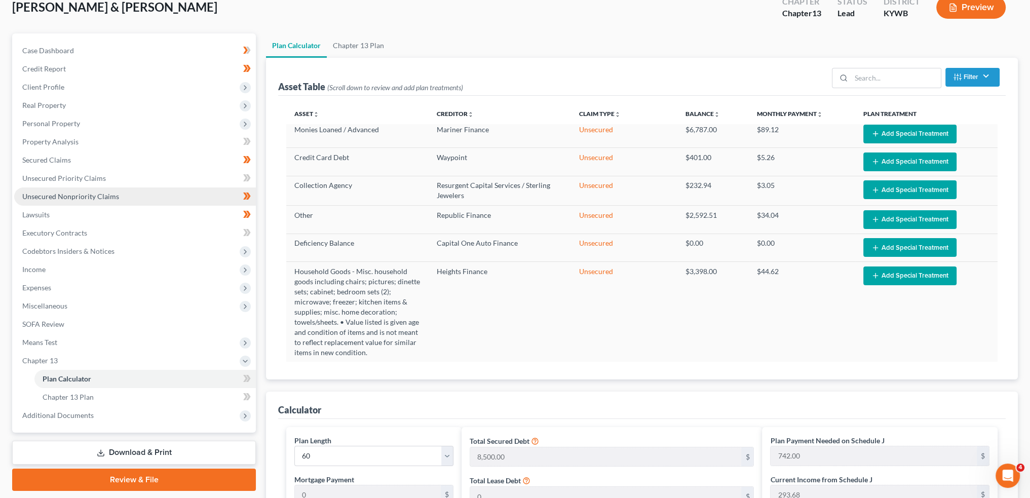
click at [106, 197] on span "Unsecured Nonpriority Claims" at bounding box center [70, 196] width 97 height 9
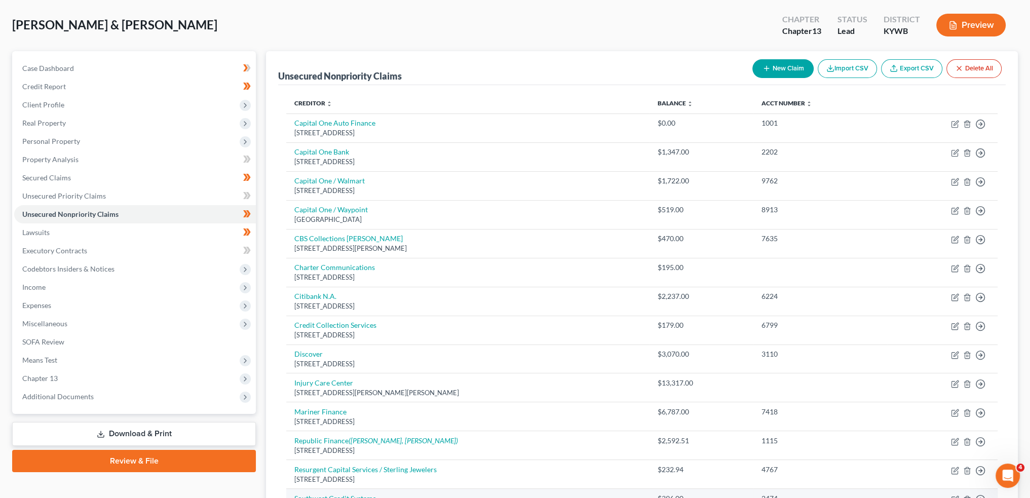
scroll to position [33, 0]
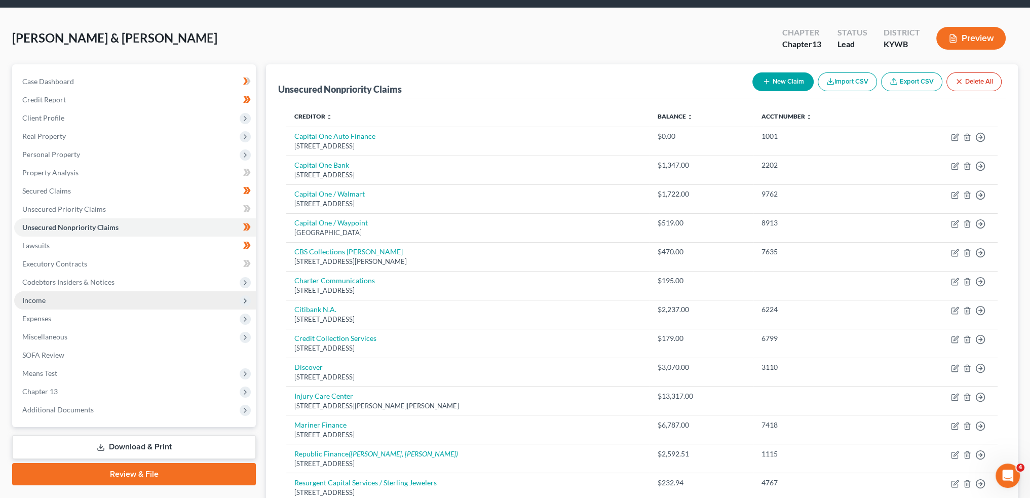
click at [71, 300] on span "Income" at bounding box center [135, 300] width 242 height 18
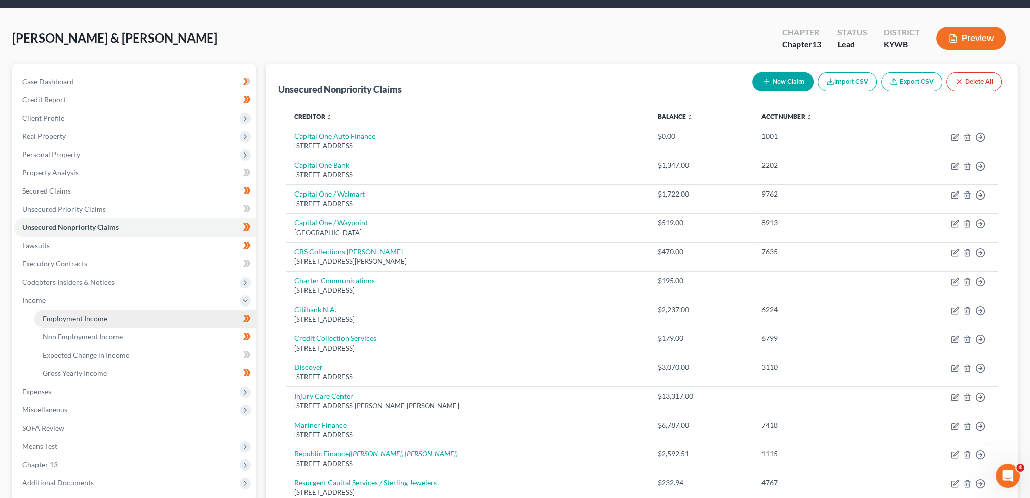
click at [70, 319] on span "Employment Income" at bounding box center [75, 318] width 65 height 9
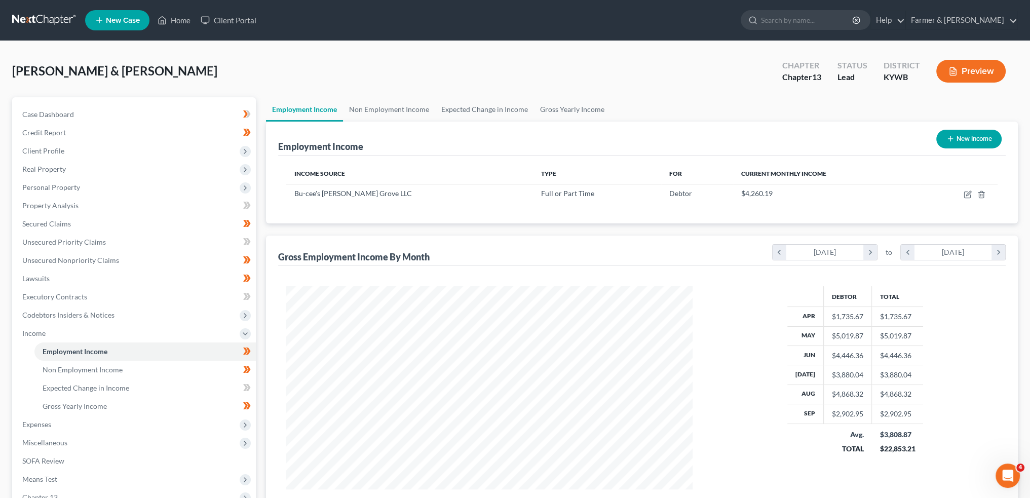
scroll to position [203, 426]
click at [36, 275] on span "Lawsuits" at bounding box center [35, 278] width 27 height 9
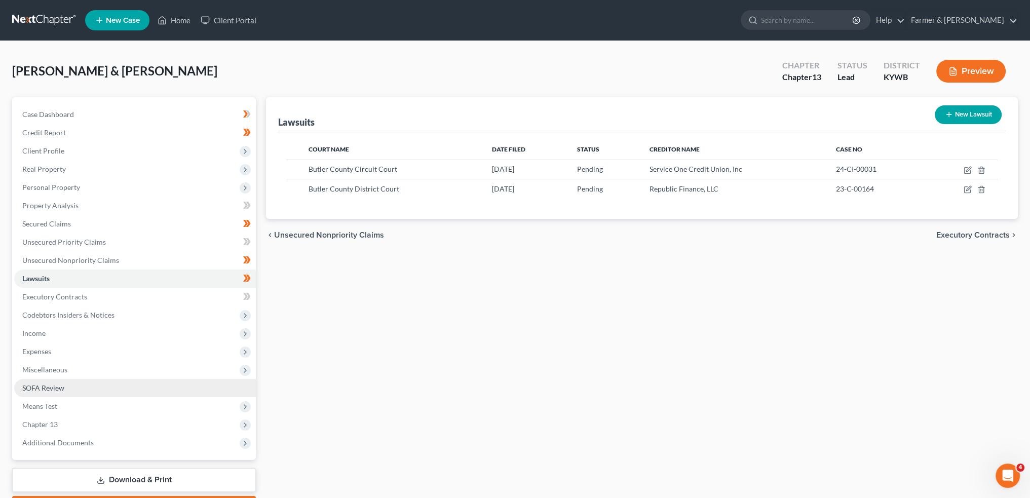
click at [120, 384] on link "SOFA Review" at bounding box center [135, 388] width 242 height 18
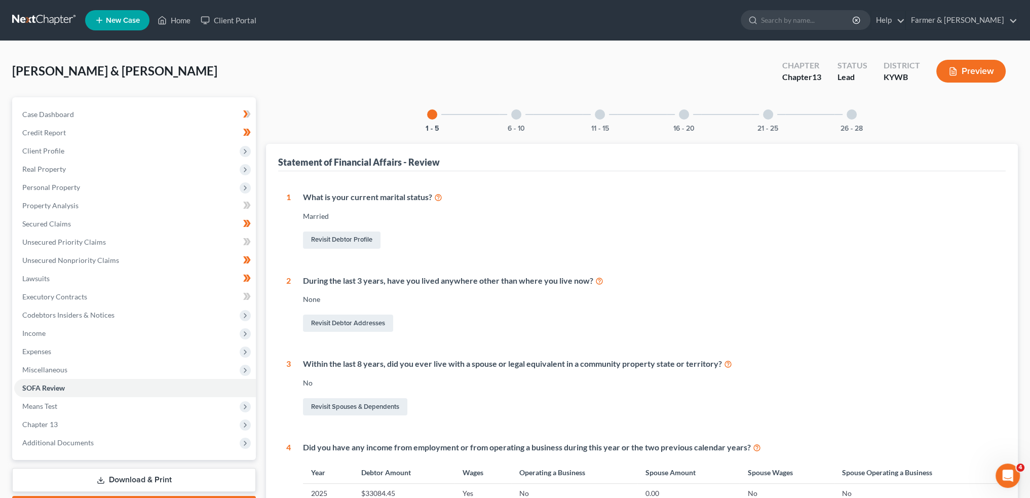
click at [515, 113] on div at bounding box center [516, 114] width 10 height 10
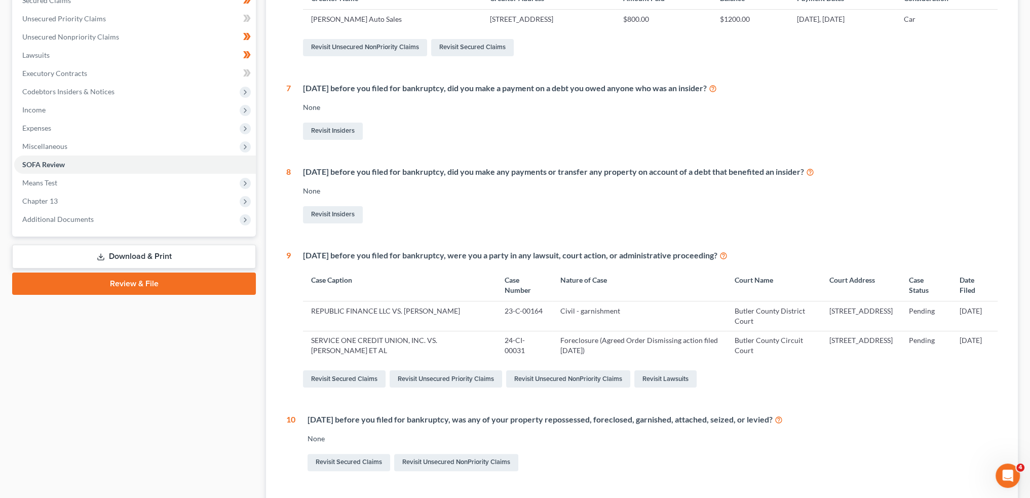
scroll to position [305, 0]
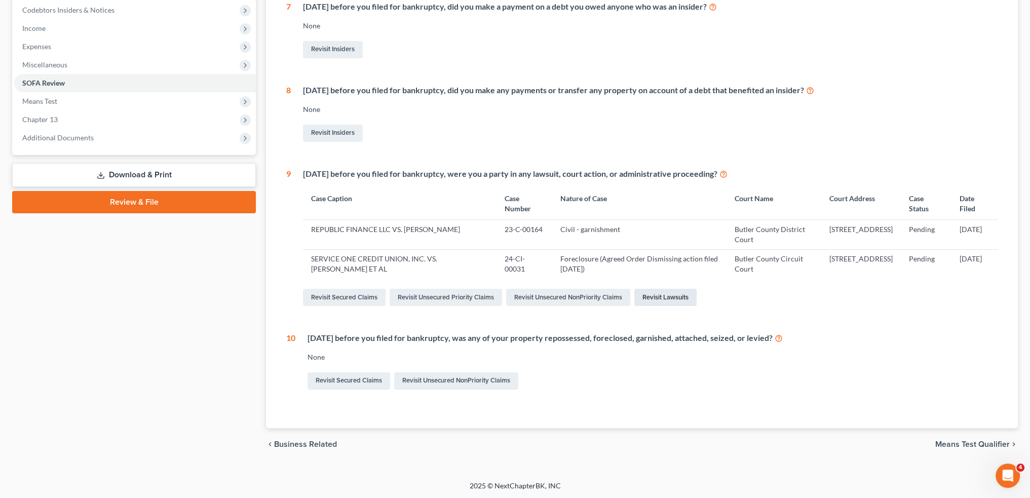
click at [671, 292] on link "Revisit Lawsuits" at bounding box center [665, 297] width 62 height 17
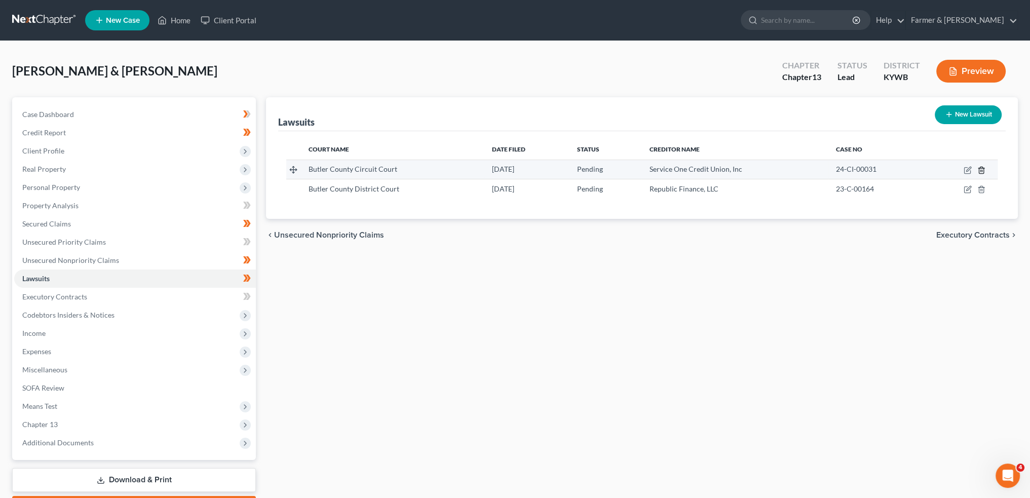
click at [979, 167] on icon "button" at bounding box center [981, 170] width 5 height 7
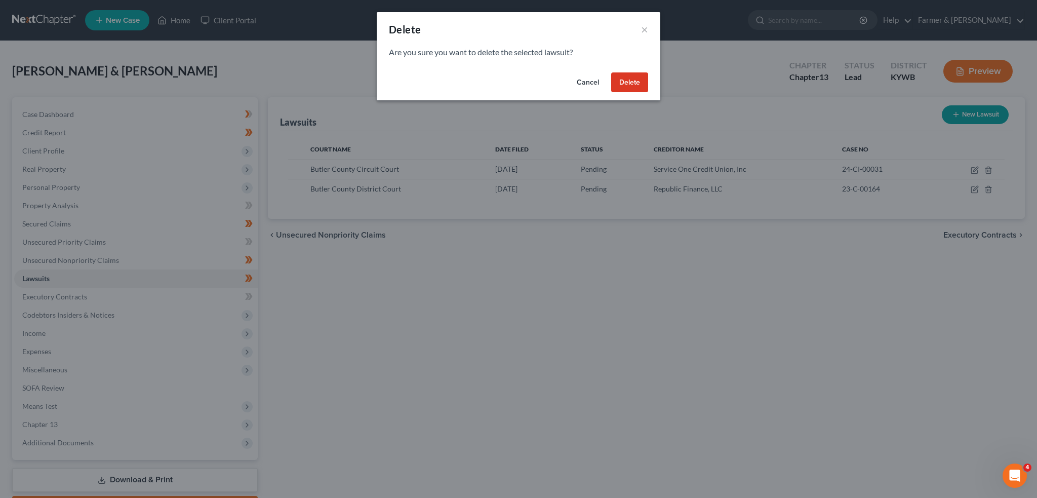
click at [626, 82] on button "Delete" at bounding box center [629, 82] width 37 height 20
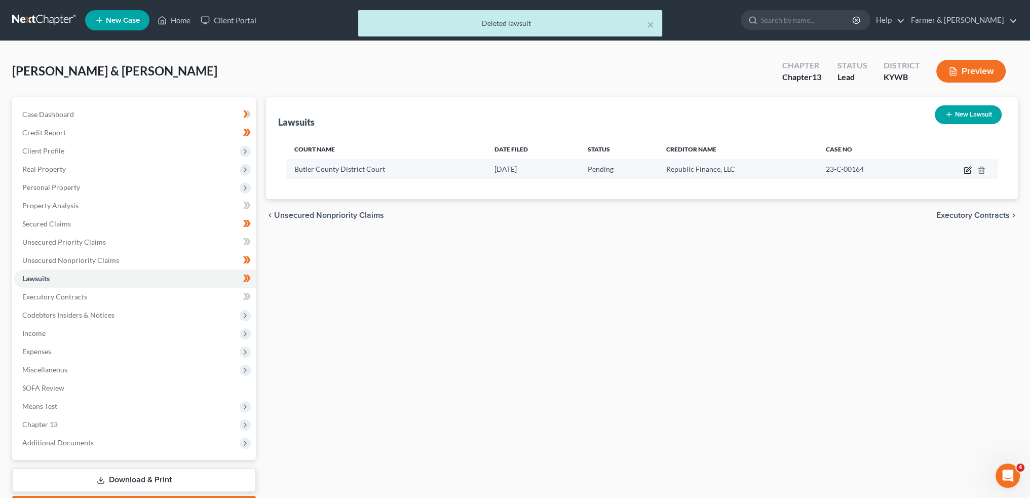
click at [966, 171] on icon "button" at bounding box center [967, 170] width 8 height 8
select select "18"
select select "0"
select select "1"
select select "18"
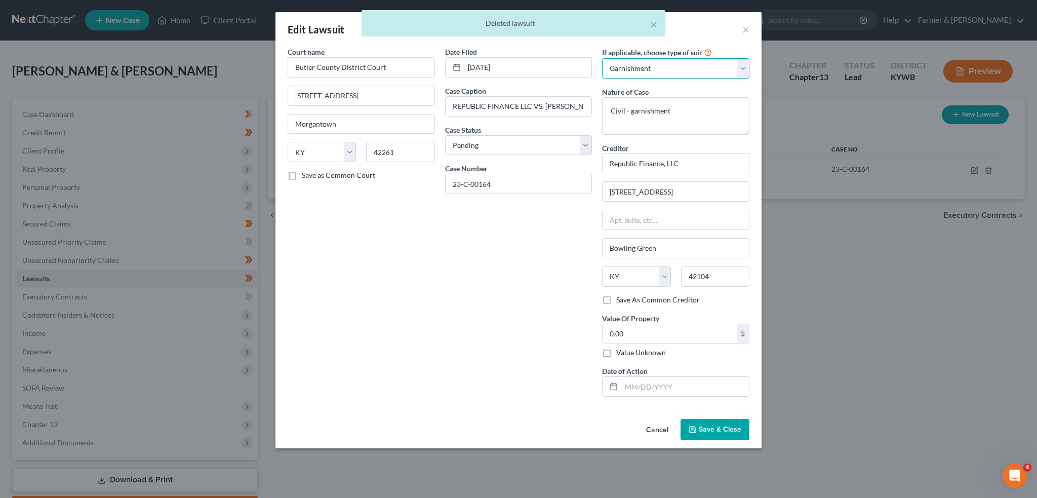
click at [669, 64] on select "Select Repossession Garnishment Foreclosure Attached, Seized, Or Levied Other" at bounding box center [675, 68] width 147 height 20
select select "4"
click at [602, 58] on select "Select Repossession Garnishment Foreclosure Attached, Seized, Or Levied Other" at bounding box center [675, 68] width 147 height 20
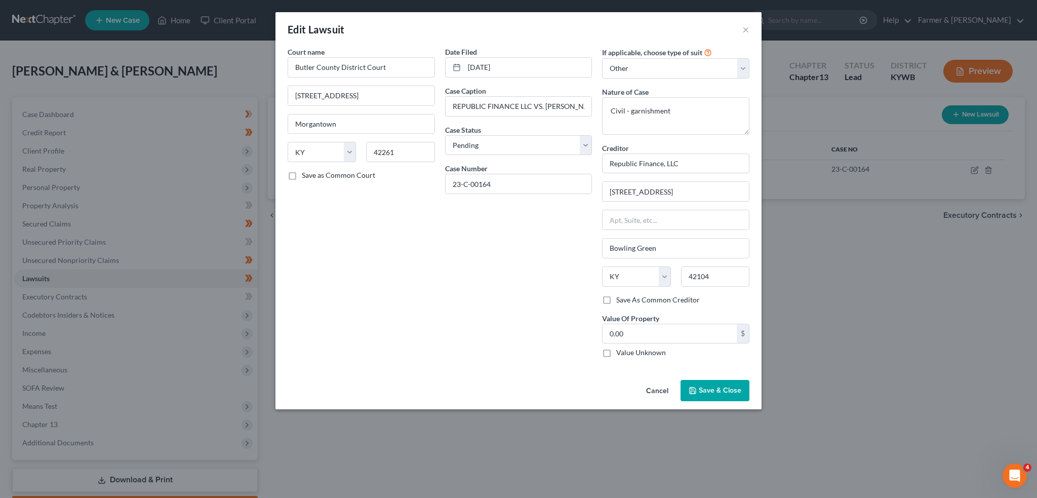
click at [714, 390] on span "Save & Close" at bounding box center [720, 390] width 43 height 9
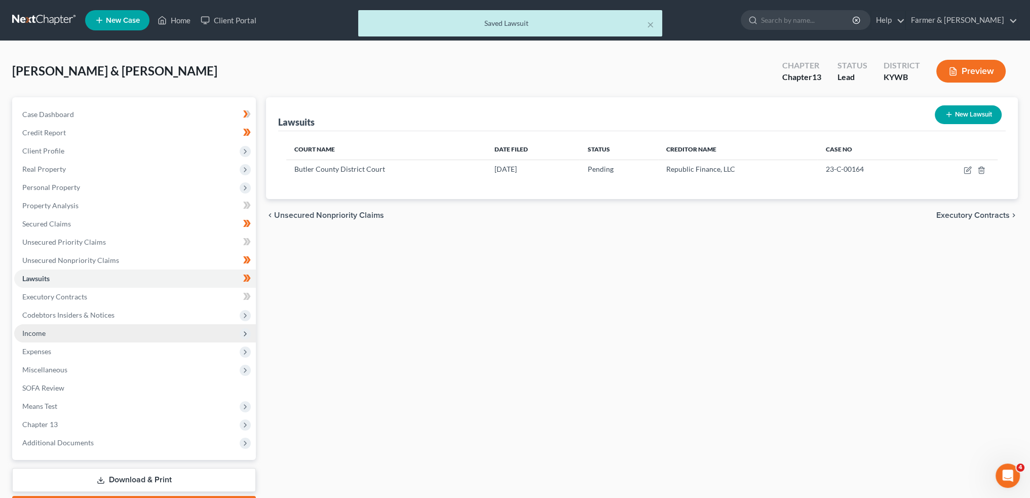
click at [122, 331] on span "Income" at bounding box center [135, 333] width 242 height 18
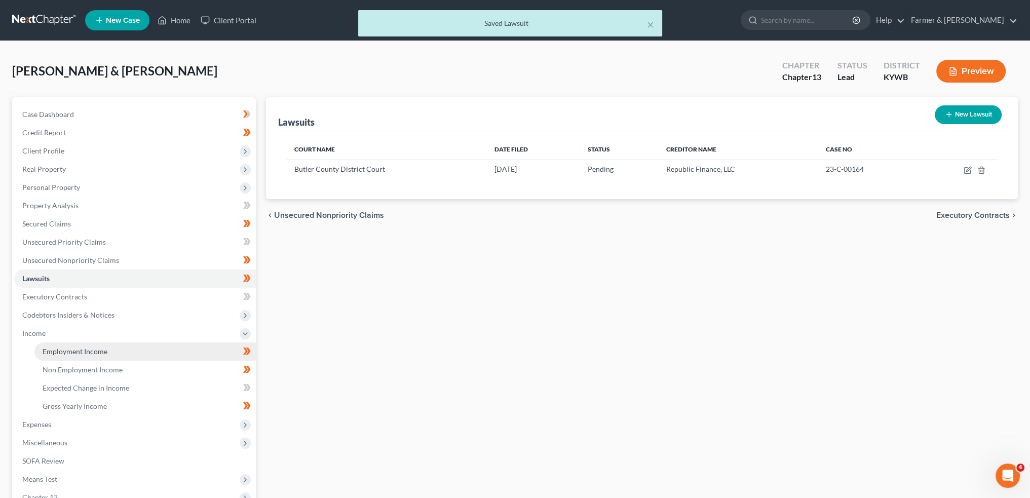
click at [118, 347] on link "Employment Income" at bounding box center [144, 351] width 221 height 18
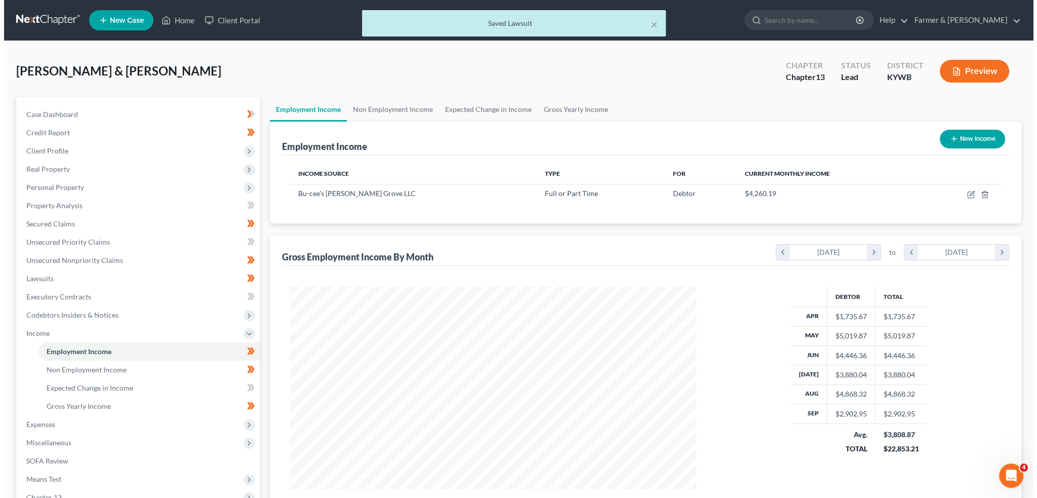
scroll to position [203, 426]
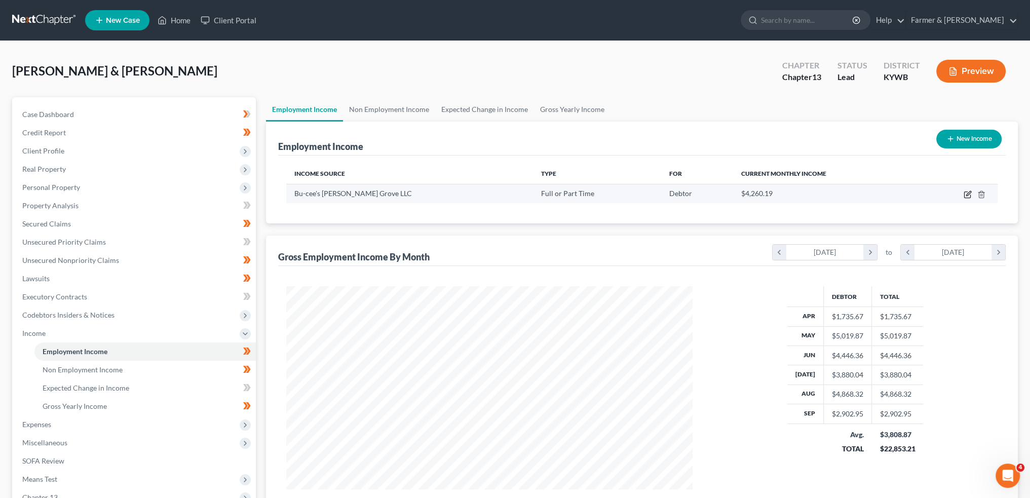
click at [967, 193] on icon "button" at bounding box center [968, 193] width 5 height 5
select select "0"
select select "45"
select select "3"
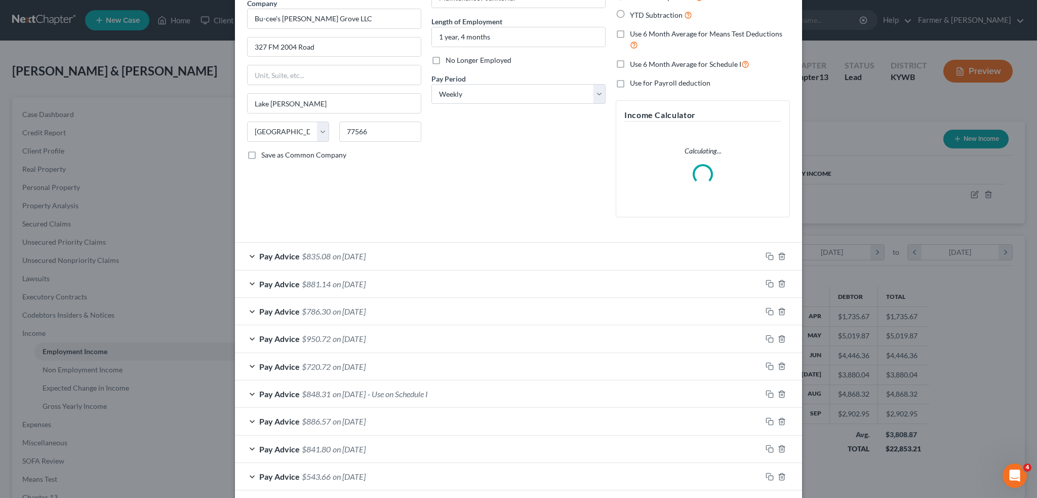
scroll to position [169, 0]
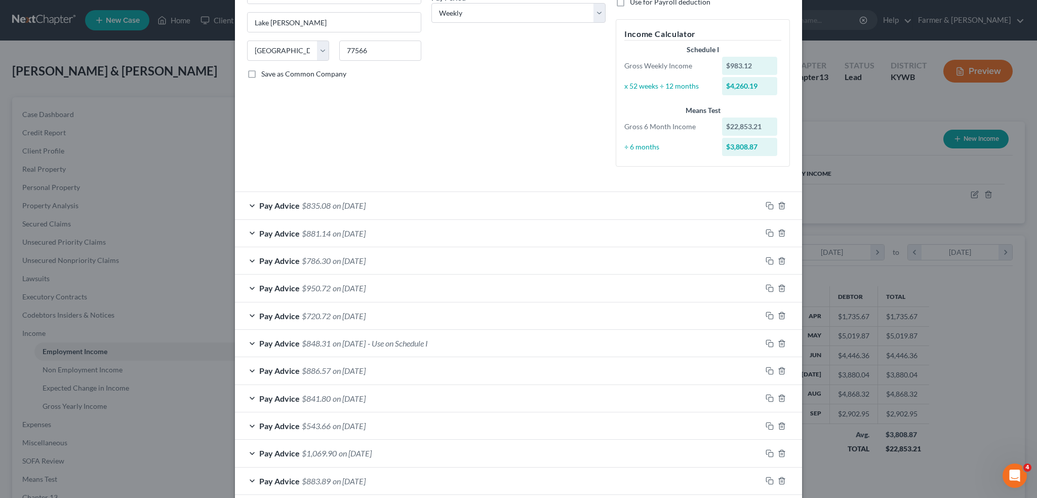
click at [468, 346] on div "Pay Advice $848.31 on 08/15/2025 - Use on Schedule I" at bounding box center [498, 343] width 527 height 27
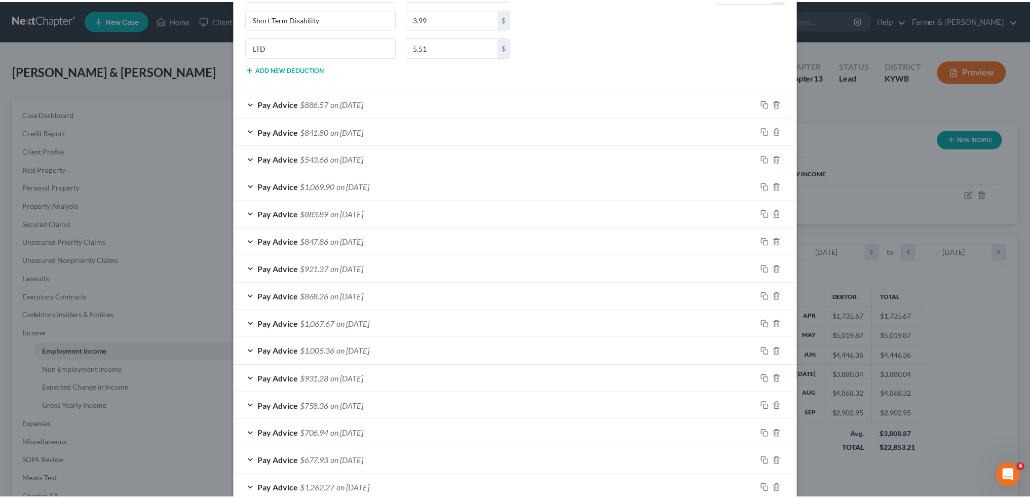
scroll to position [962, 0]
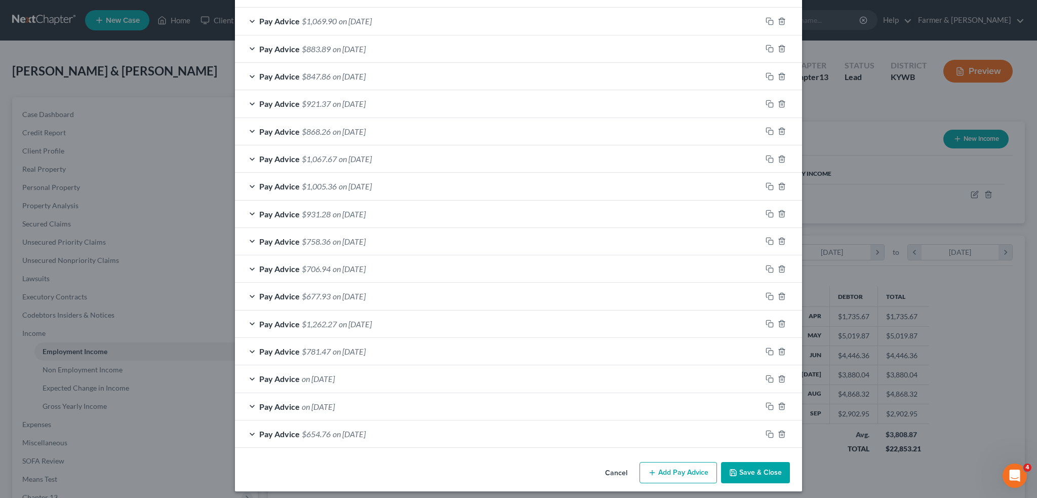
click at [732, 469] on icon "button" at bounding box center [733, 473] width 8 height 8
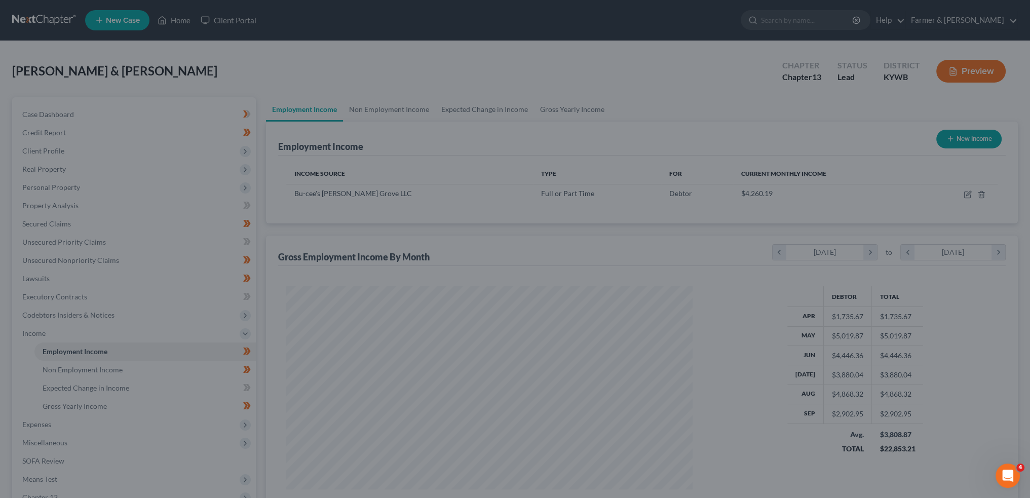
scroll to position [506366, 506143]
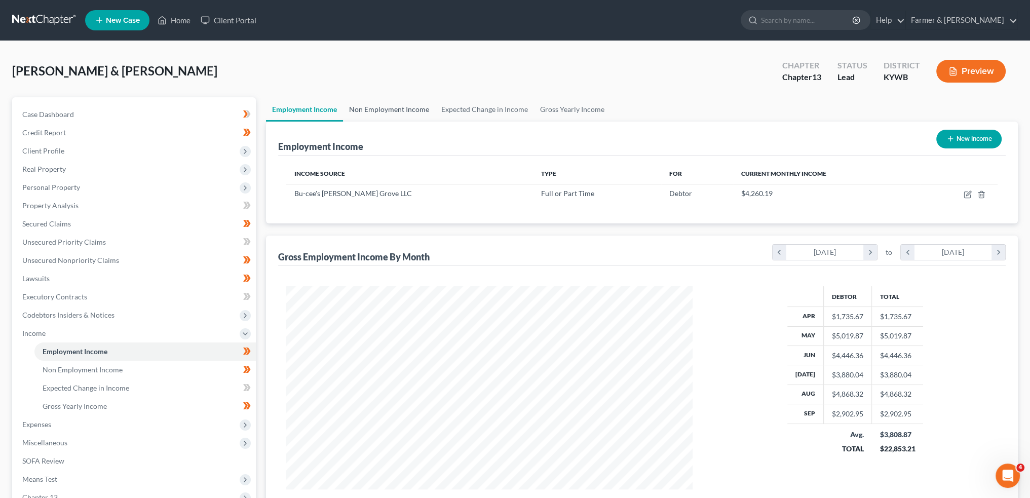
click at [363, 103] on link "Non Employment Income" at bounding box center [389, 109] width 92 height 24
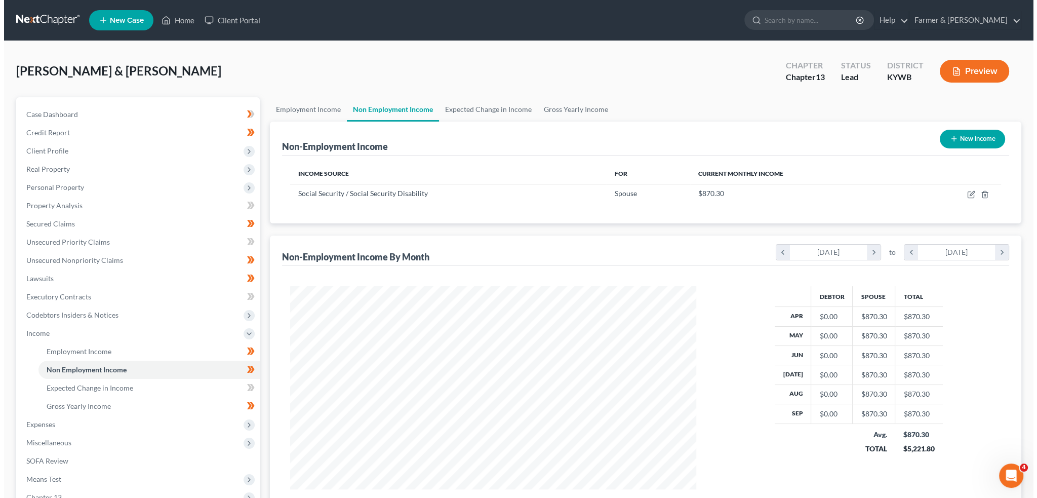
scroll to position [203, 426]
click at [967, 193] on icon "button" at bounding box center [968, 193] width 5 height 5
select select "4"
select select "0"
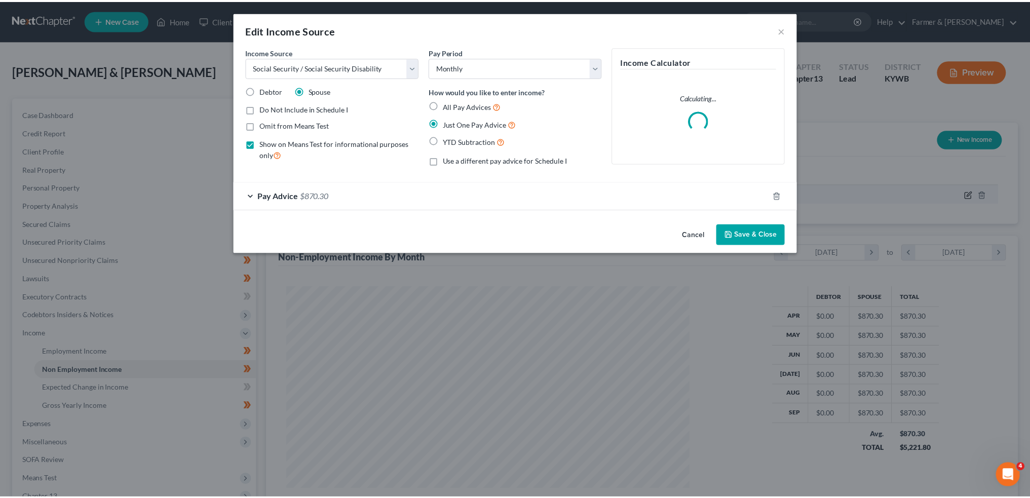
scroll to position [205, 430]
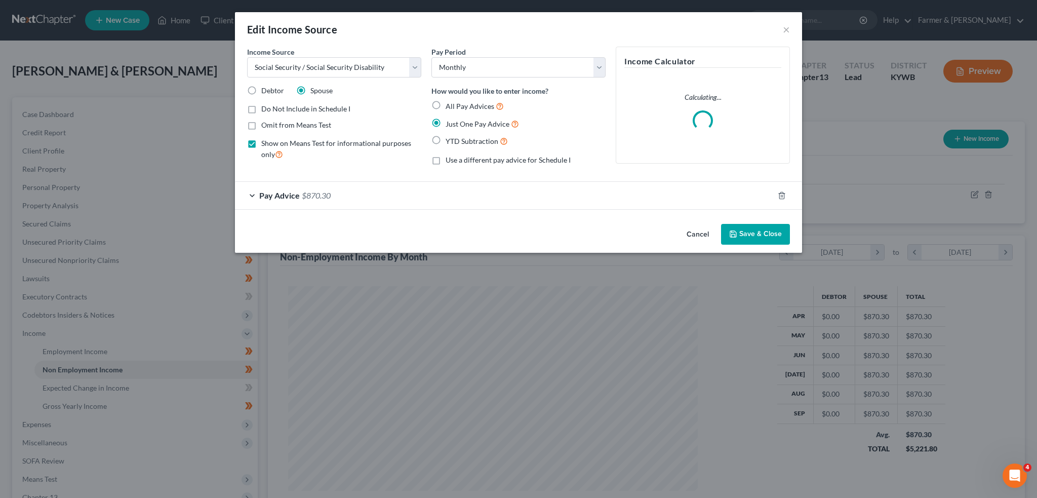
click at [778, 235] on button "Save & Close" at bounding box center [755, 234] width 69 height 21
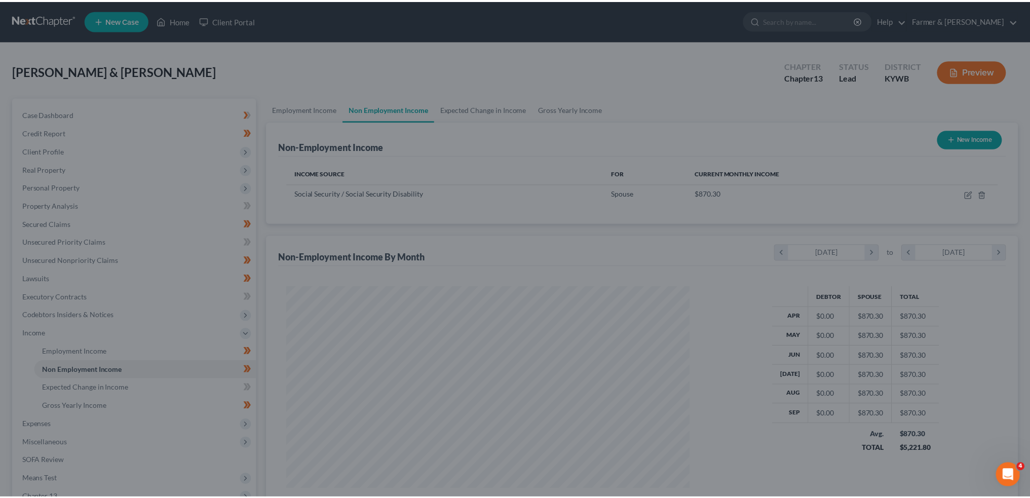
scroll to position [506366, 506143]
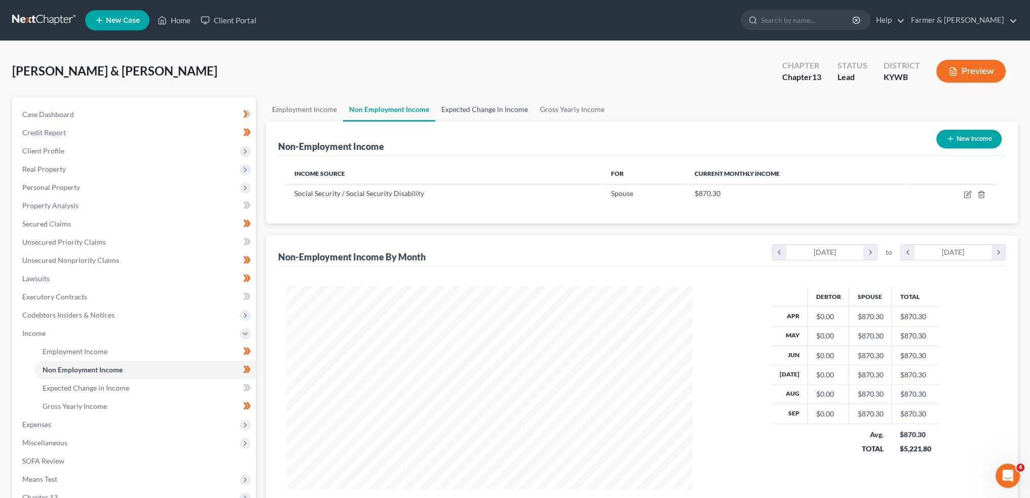
click at [491, 109] on link "Expected Change in Income" at bounding box center [484, 109] width 99 height 24
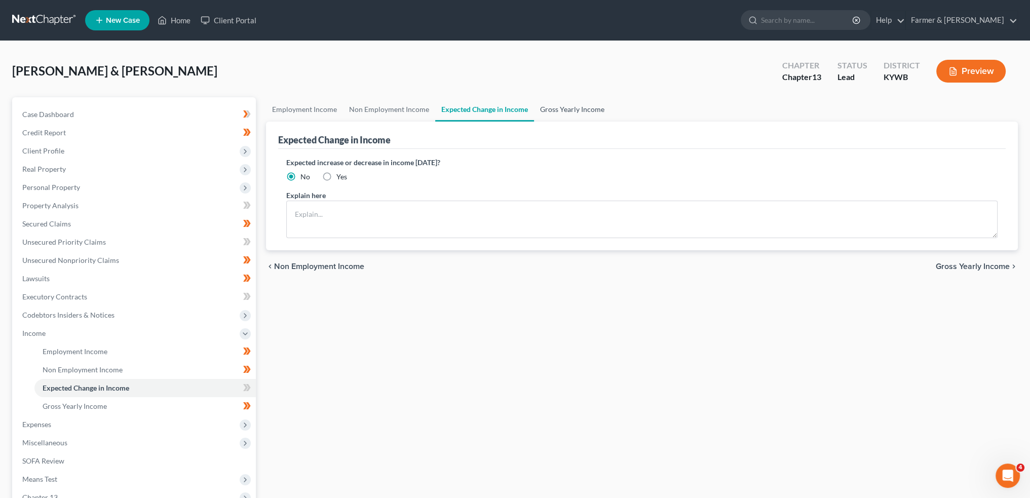
click at [572, 106] on link "Gross Yearly Income" at bounding box center [572, 109] width 76 height 24
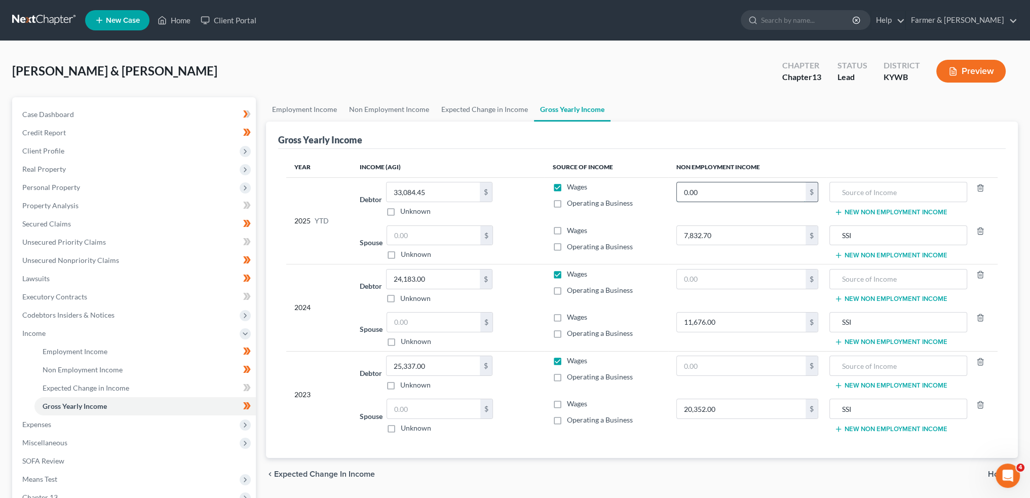
click at [729, 194] on input "0.00" at bounding box center [741, 191] width 129 height 19
type input "11,082.00"
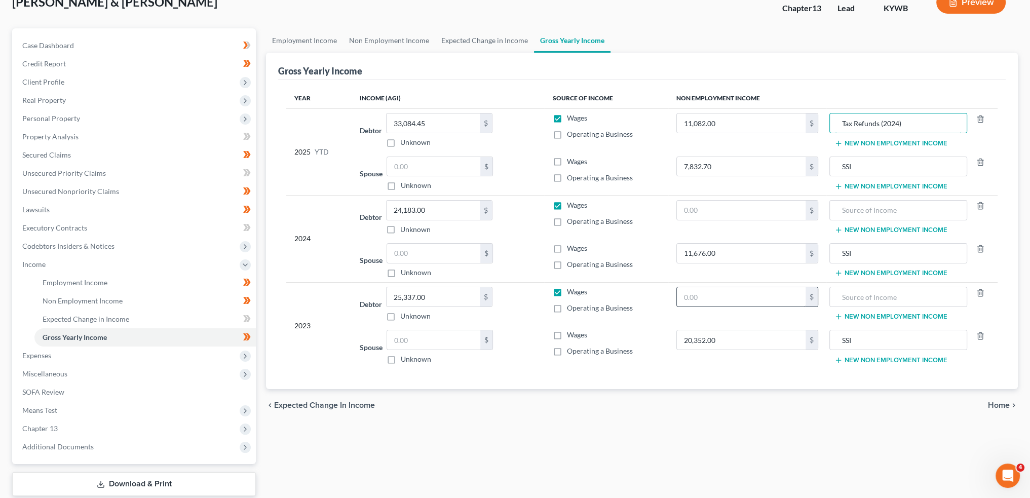
scroll to position [131, 0]
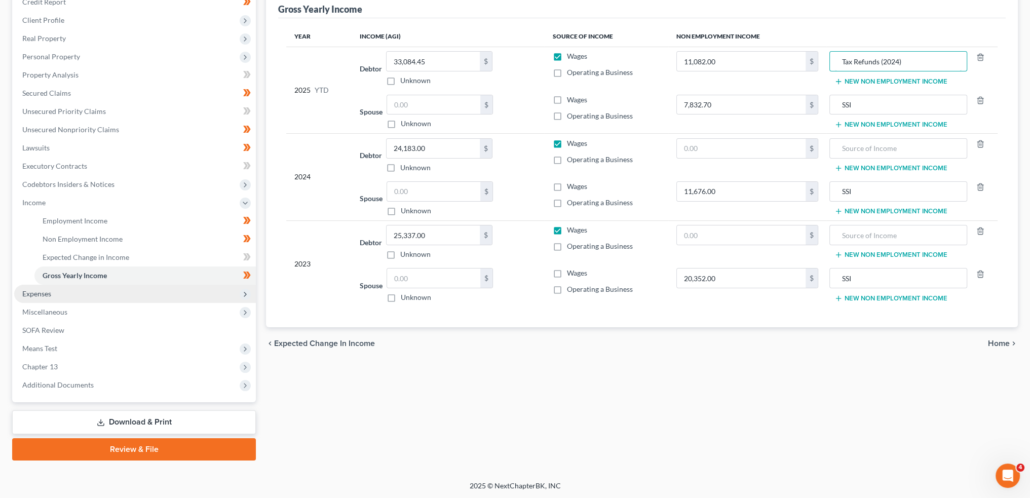
type input "Tax Refunds (2024)"
click at [103, 297] on span "Expenses" at bounding box center [135, 294] width 242 height 18
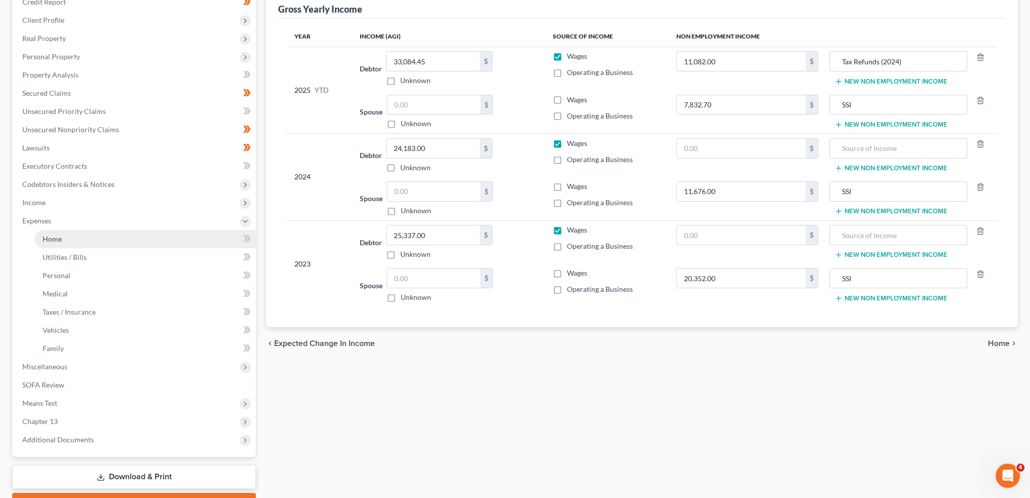
click at [115, 241] on link "Home" at bounding box center [144, 239] width 221 height 18
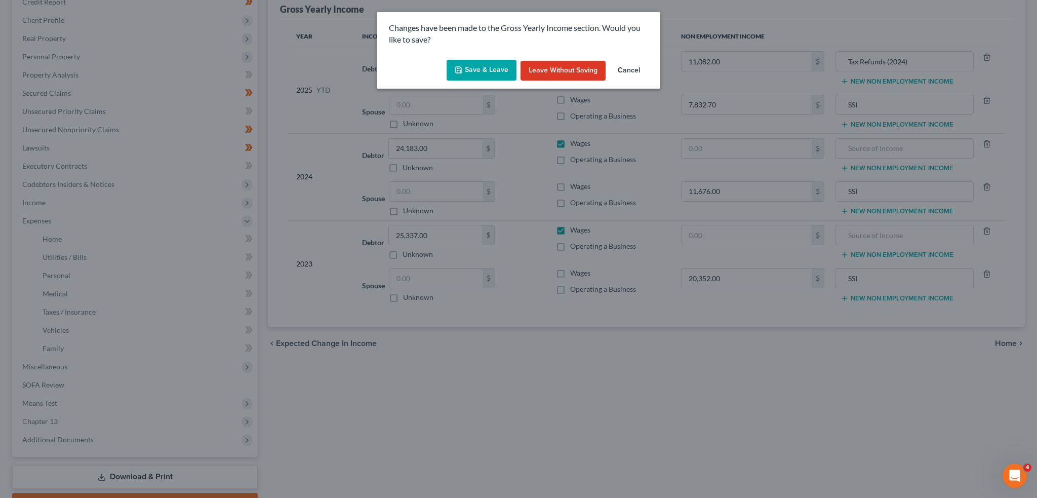
click at [474, 58] on div "Save & Leave Leave without Saving Cancel" at bounding box center [519, 72] width 284 height 33
click at [475, 70] on button "Save & Leave" at bounding box center [482, 70] width 70 height 21
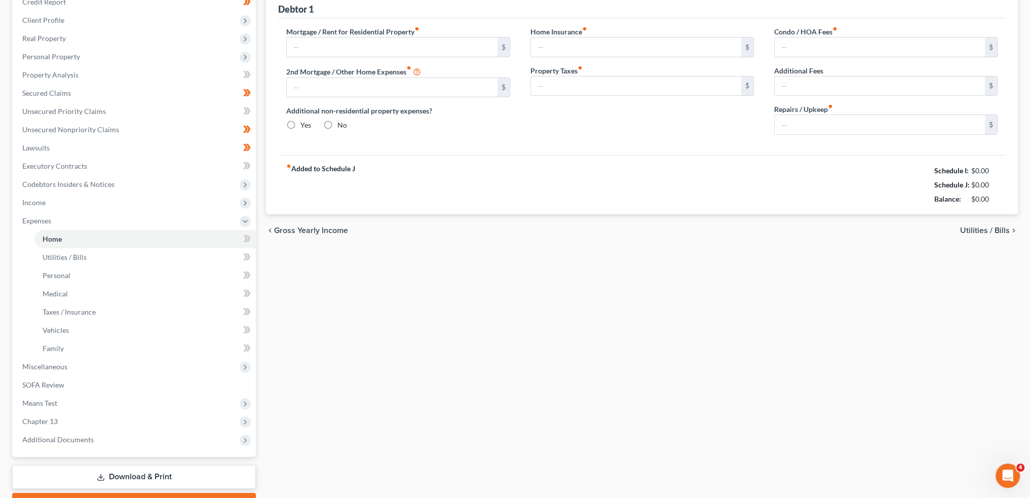
type input "1,118.00"
type input "0.00"
radio input "true"
type input "0.00"
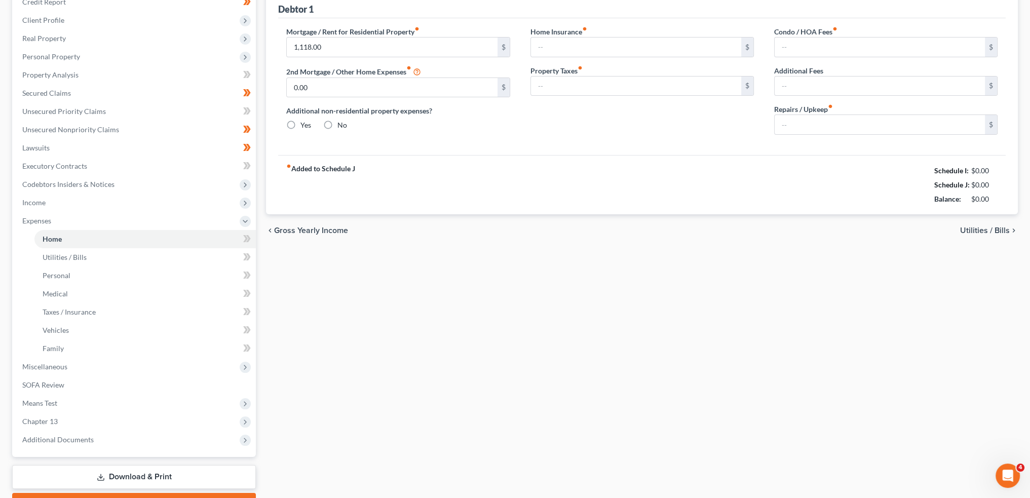
type input "0.00"
type input "50.00"
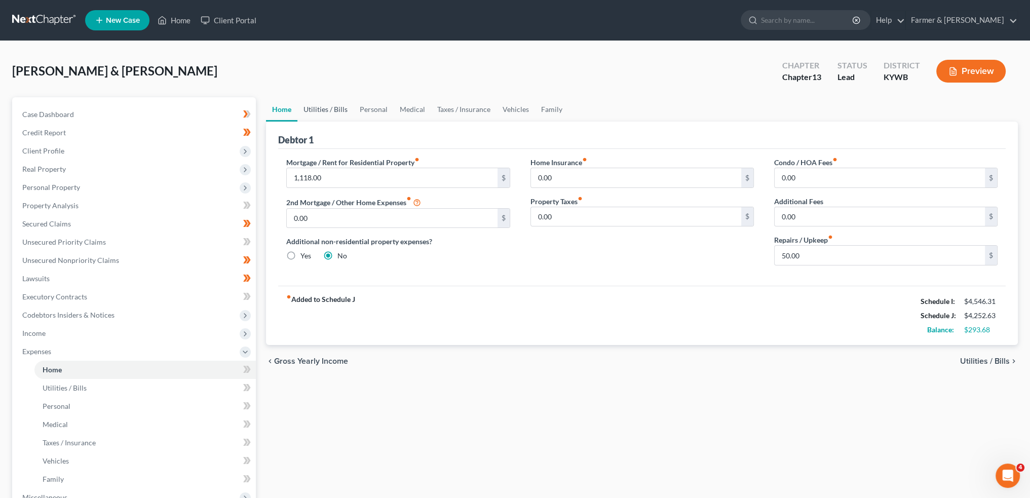
click at [329, 107] on link "Utilities / Bills" at bounding box center [325, 109] width 56 height 24
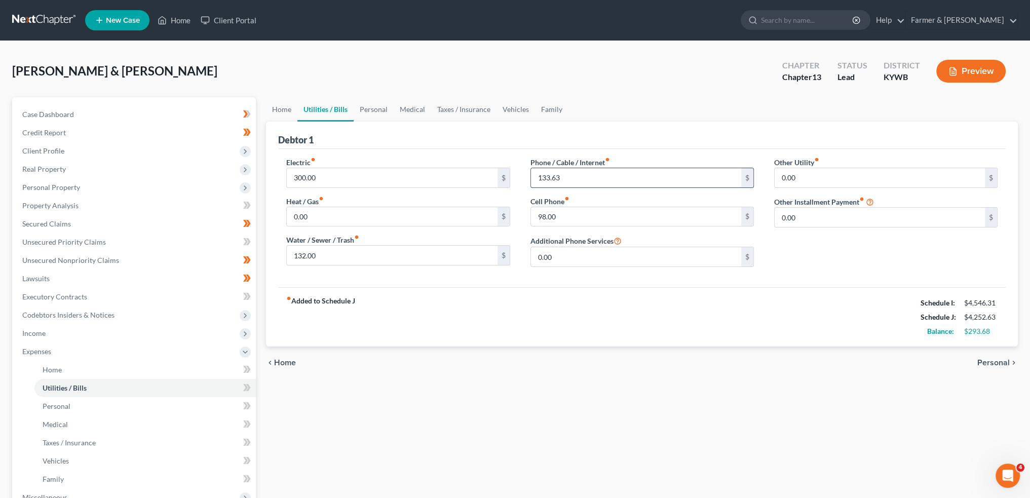
click at [592, 181] on input "133.63" at bounding box center [636, 177] width 210 height 19
type input "129.00"
click at [378, 103] on link "Personal" at bounding box center [374, 109] width 40 height 24
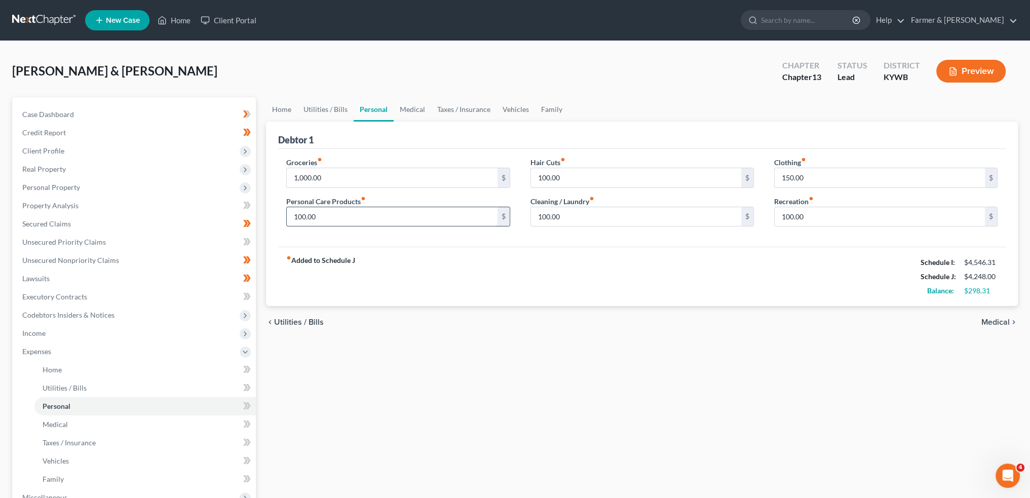
click at [348, 211] on input "100.00" at bounding box center [392, 216] width 210 height 19
type input "200.00"
type input "0.00"
click at [413, 105] on link "Medical" at bounding box center [412, 109] width 37 height 24
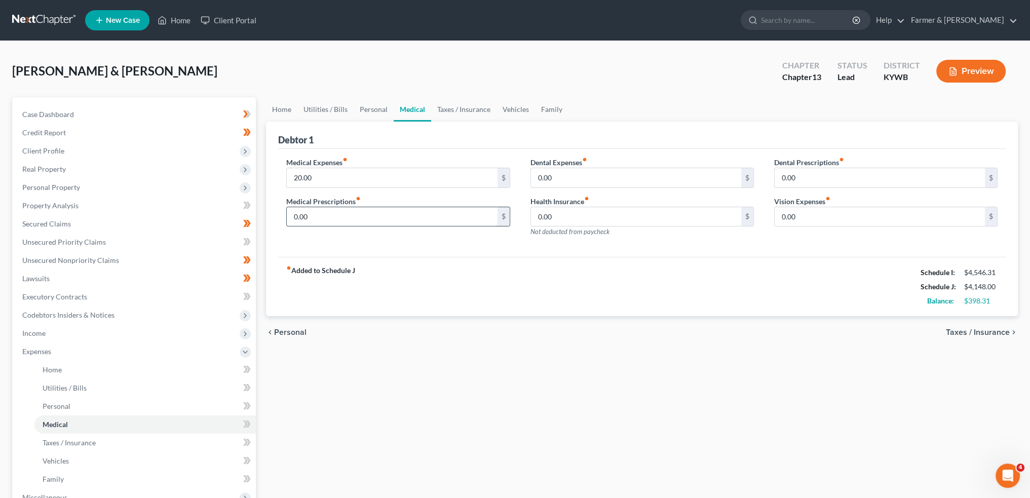
click at [365, 224] on input "0.00" at bounding box center [392, 216] width 210 height 19
type input "85.00"
click at [359, 178] on input "20.00" at bounding box center [392, 177] width 210 height 19
type input "40.00"
click at [451, 97] on link "Taxes / Insurance" at bounding box center [463, 109] width 65 height 24
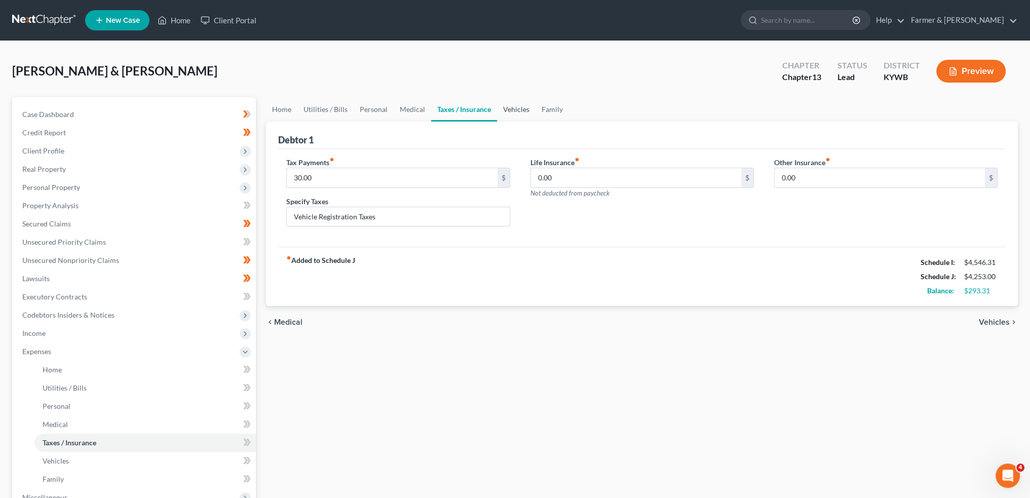
click at [505, 104] on link "Vehicles" at bounding box center [516, 109] width 38 height 24
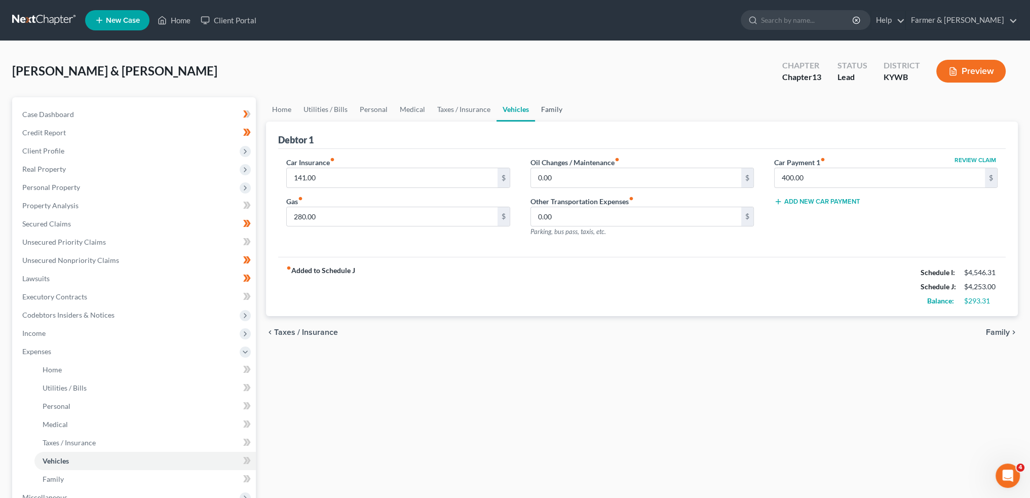
click at [551, 107] on link "Family" at bounding box center [551, 109] width 33 height 24
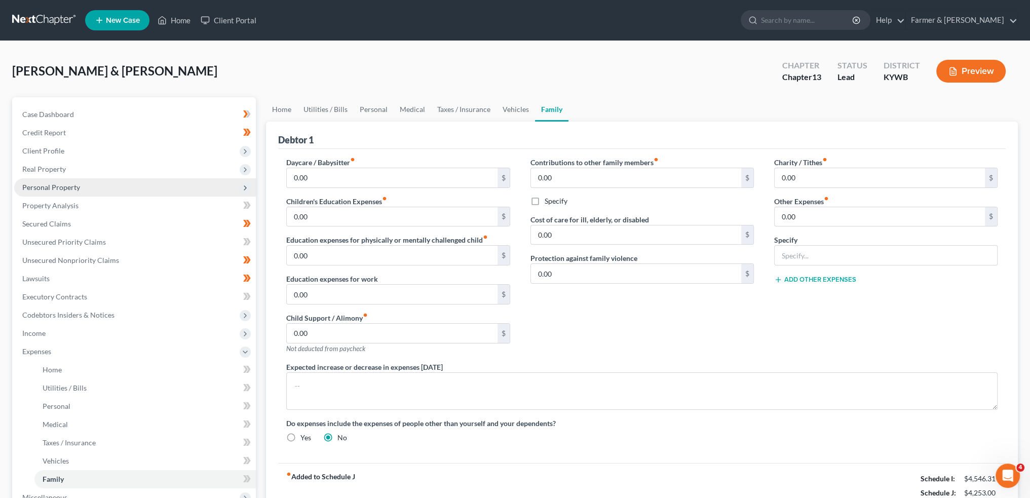
click at [42, 186] on span "Personal Property" at bounding box center [51, 187] width 58 height 9
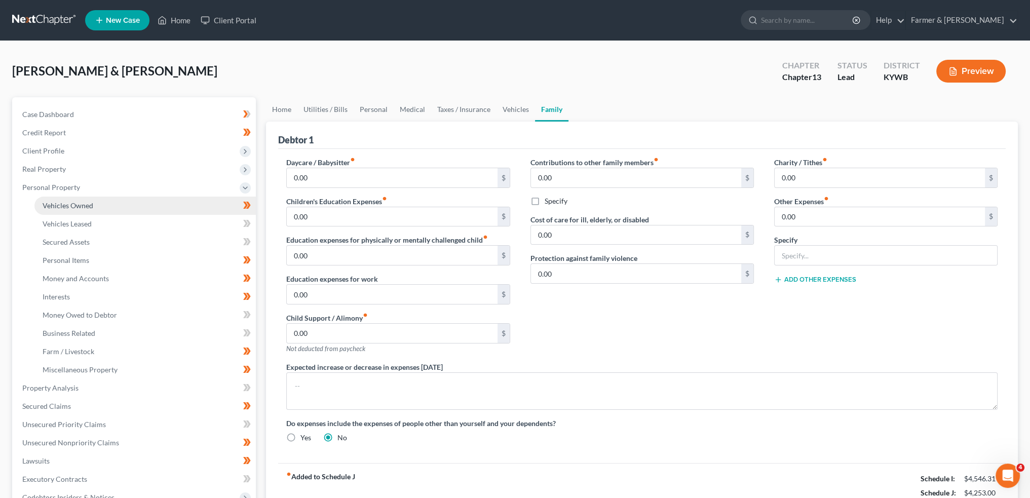
click at [51, 203] on span "Vehicles Owned" at bounding box center [68, 205] width 51 height 9
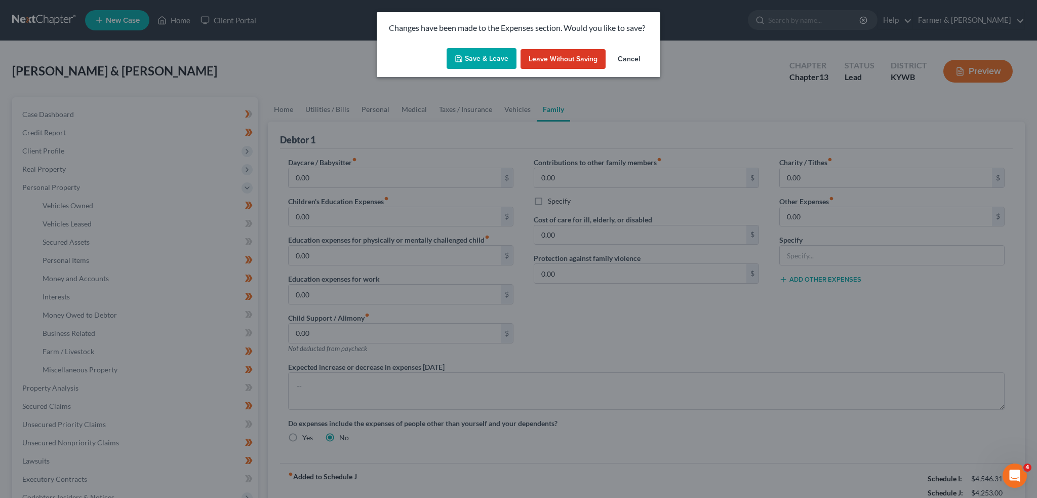
click at [507, 70] on div "Save & Leave Leave without Saving Cancel" at bounding box center [519, 60] width 284 height 33
click at [503, 65] on button "Save & Leave" at bounding box center [482, 58] width 70 height 21
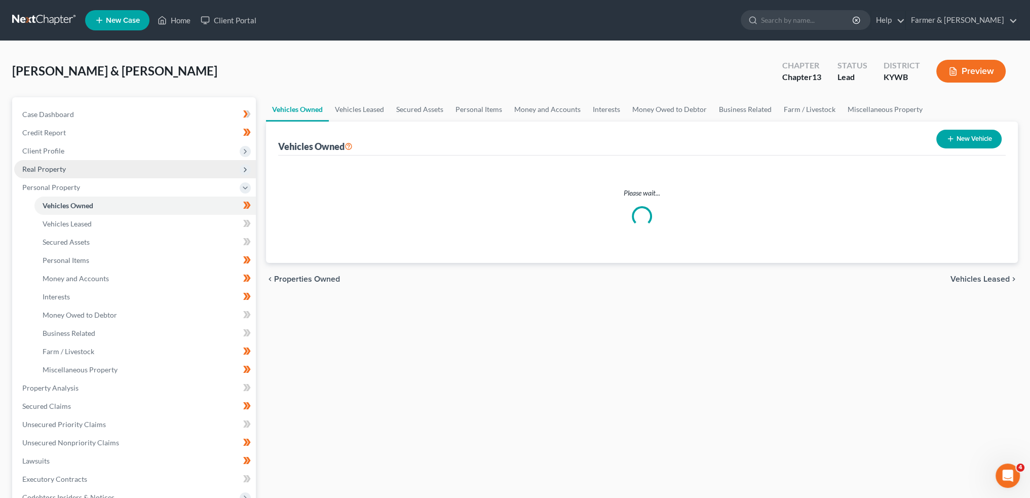
click at [97, 167] on span "Real Property" at bounding box center [135, 169] width 242 height 18
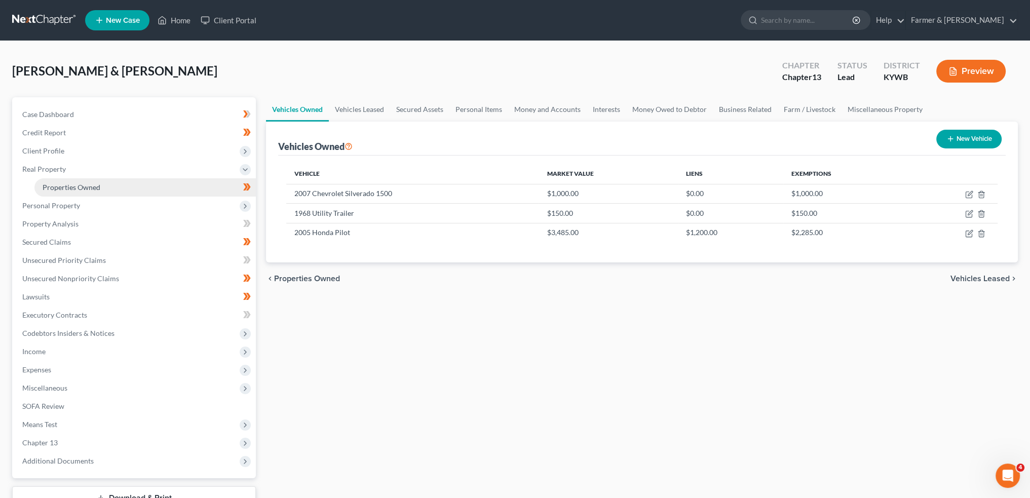
click at [99, 186] on link "Properties Owned" at bounding box center [144, 187] width 221 height 18
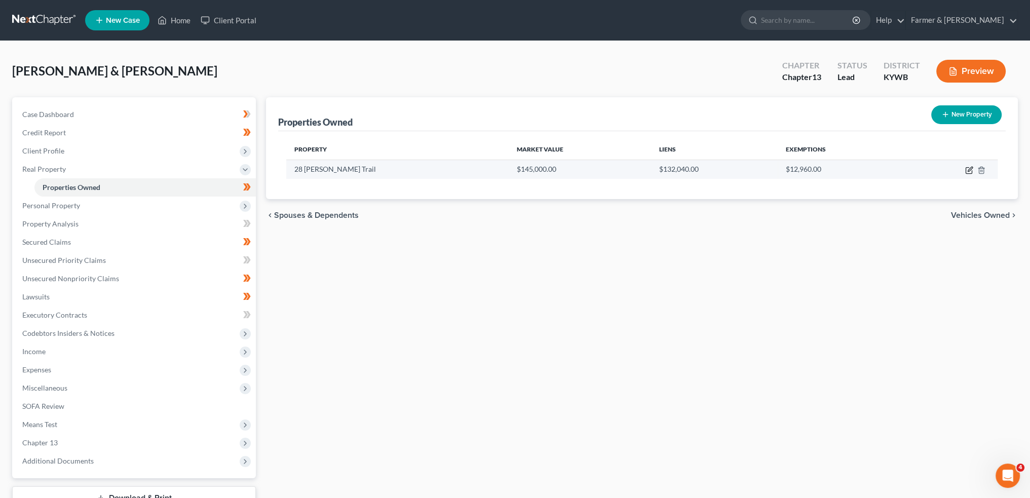
click at [971, 167] on icon "button" at bounding box center [970, 169] width 5 height 5
select select "18"
select select "2"
select select "1"
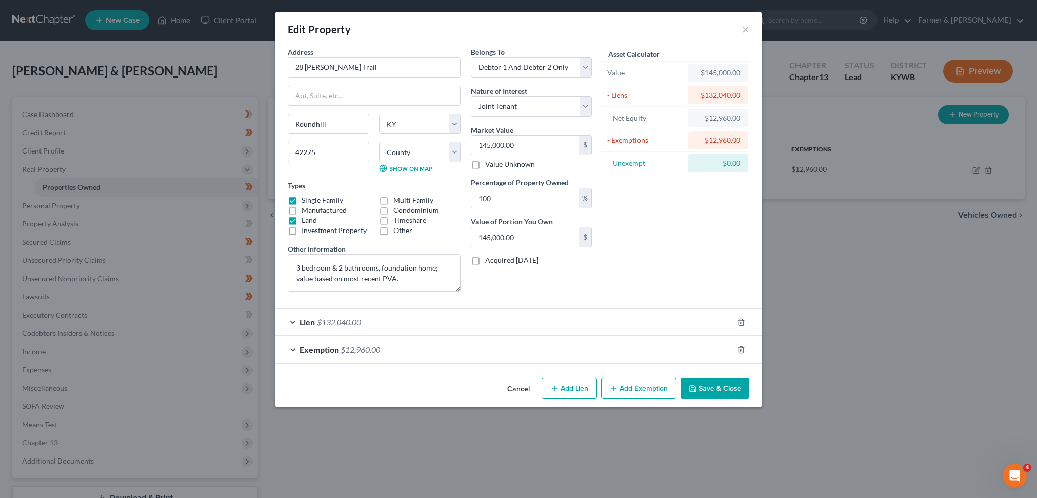
click at [608, 326] on div "Lien $132,040.00" at bounding box center [505, 322] width 458 height 27
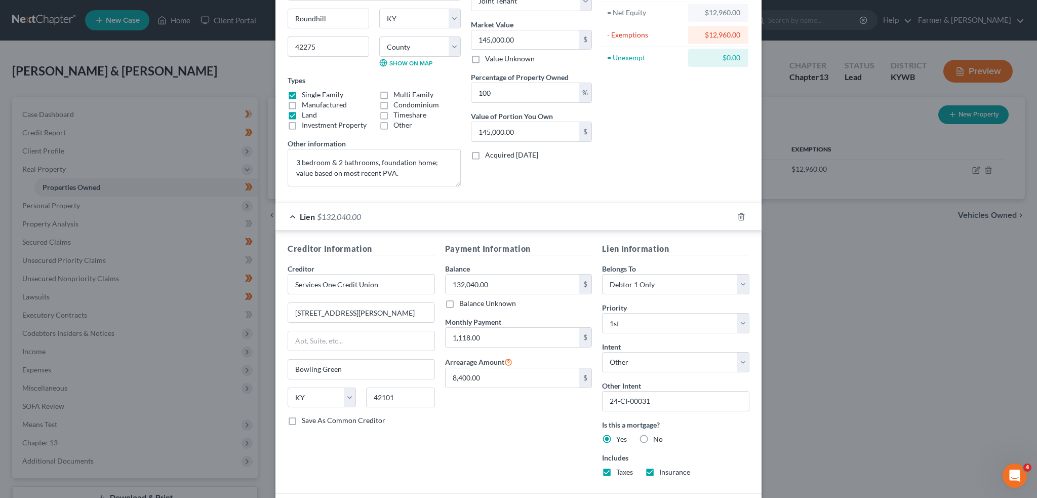
scroll to position [182, 0]
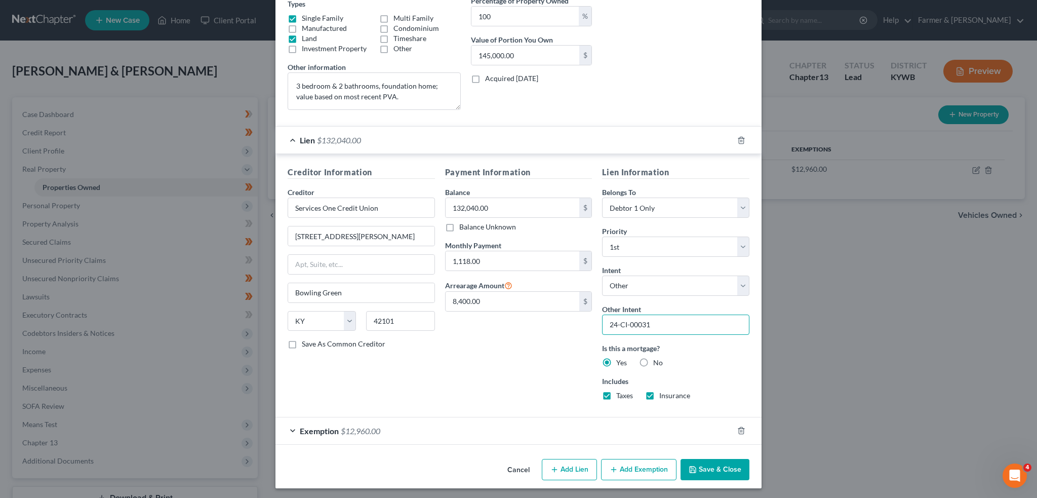
drag, startPoint x: 682, startPoint y: 323, endPoint x: 471, endPoint y: 323, distance: 211.7
click at [471, 323] on div "Creditor Information Creditor * Services One Credit Union 1609 Campbell Lane Bo…" at bounding box center [519, 287] width 472 height 242
click at [488, 424] on div "Exemption $12,960.00" at bounding box center [505, 430] width 458 height 27
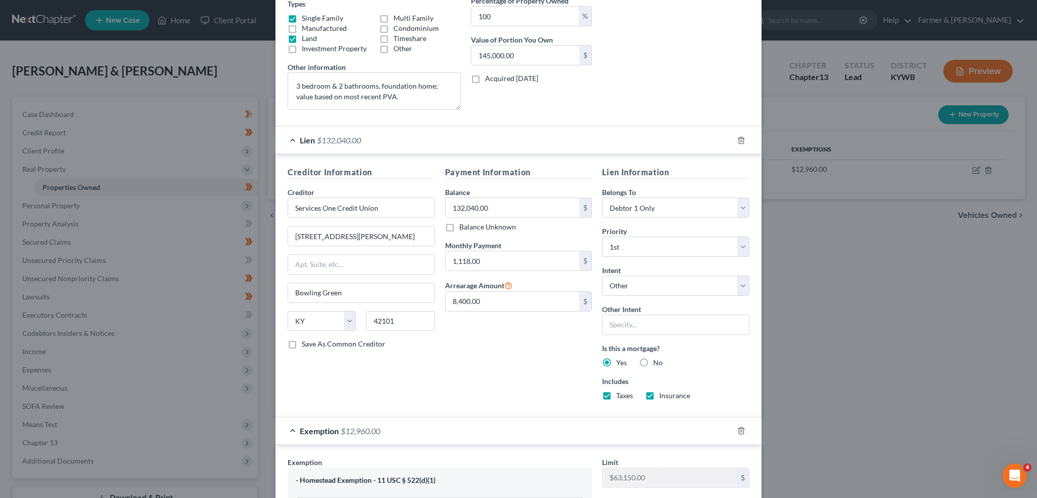
scroll to position [443, 0]
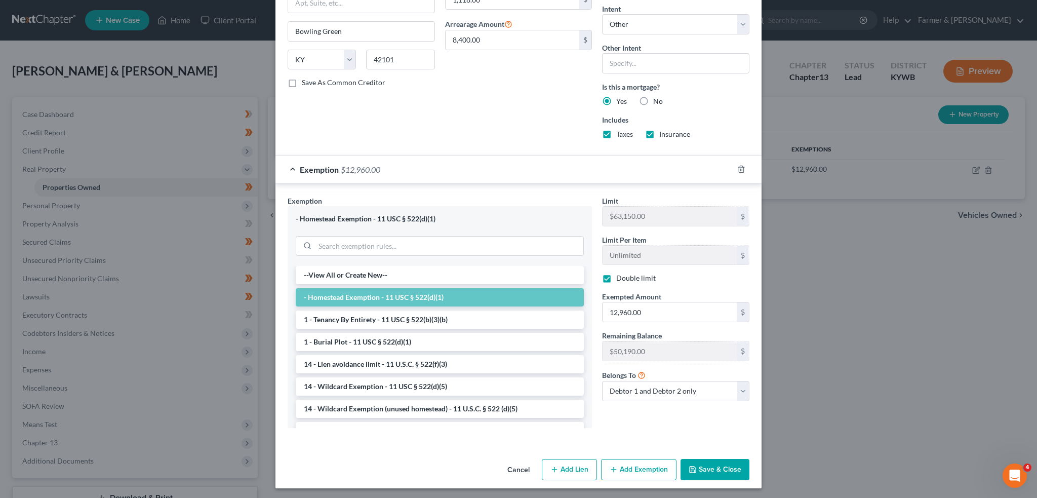
click at [704, 462] on button "Save & Close" at bounding box center [715, 469] width 69 height 21
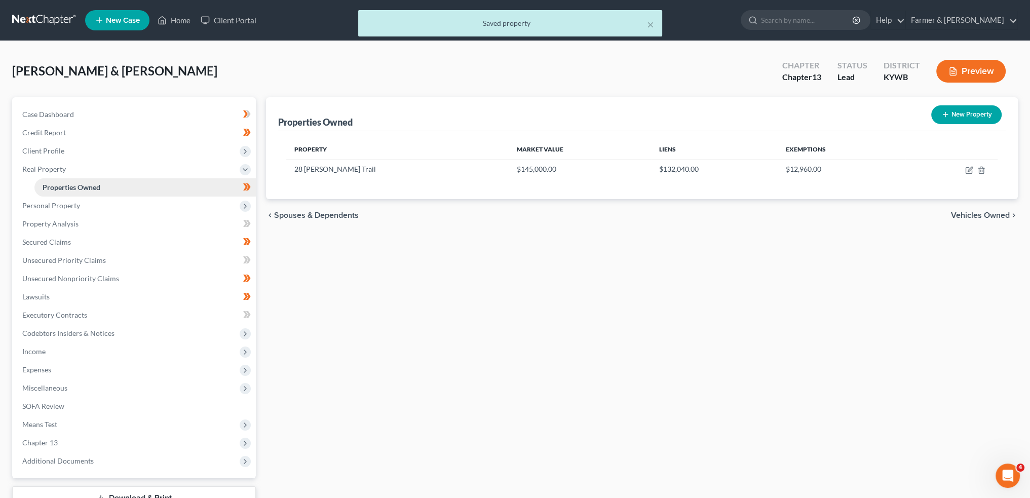
click at [104, 192] on link "Properties Owned" at bounding box center [144, 187] width 221 height 18
click at [98, 206] on span "Personal Property" at bounding box center [135, 206] width 242 height 18
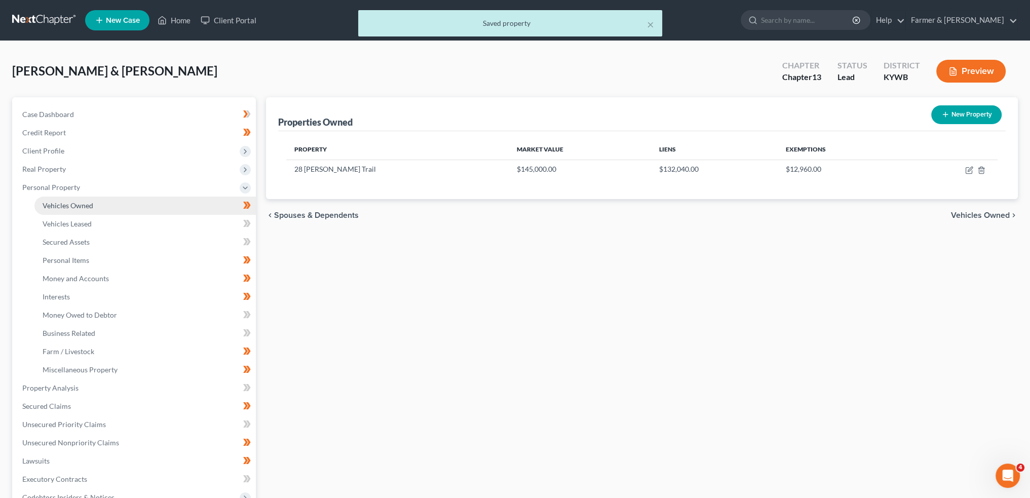
click at [101, 207] on link "Vehicles Owned" at bounding box center [144, 206] width 221 height 18
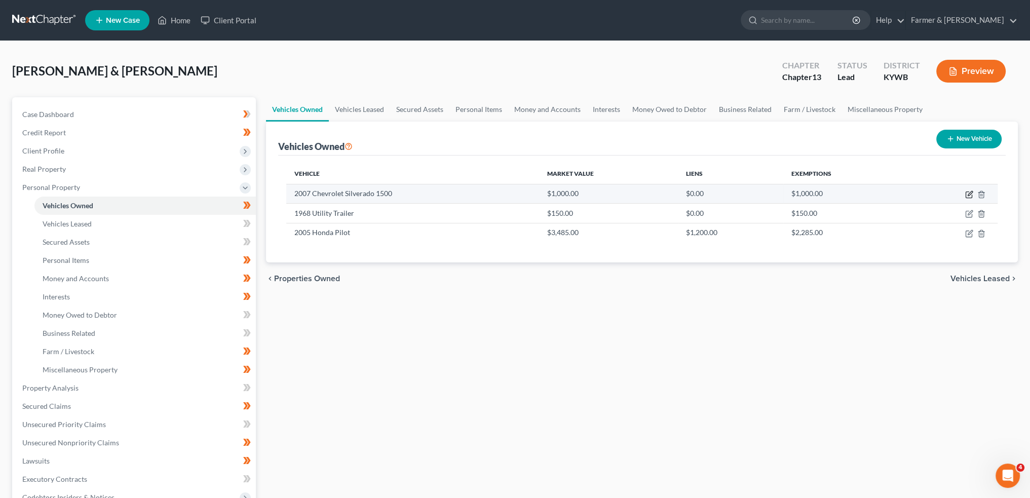
click at [969, 192] on icon "button" at bounding box center [969, 194] width 8 height 8
select select "0"
select select "19"
select select "4"
select select "0"
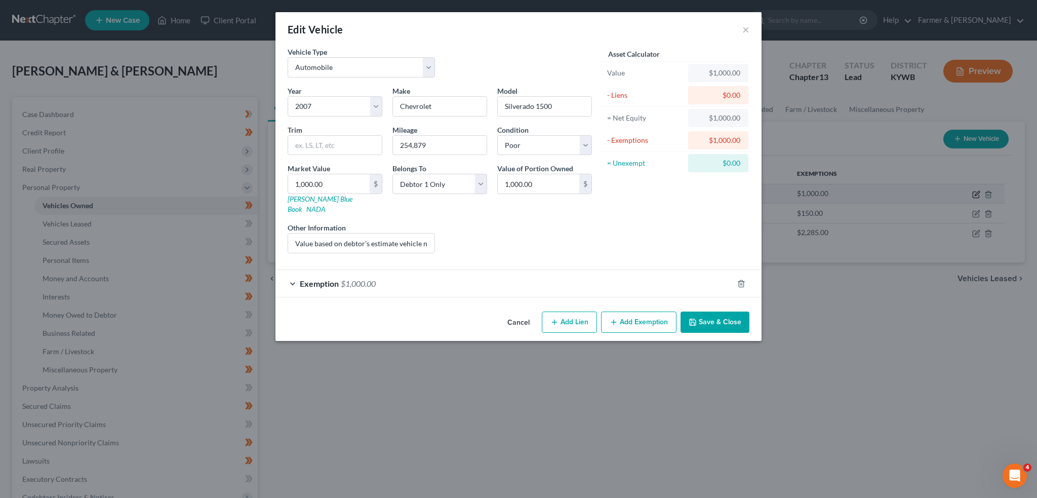
checkbox input "true"
click at [447, 273] on div "Exemption $1,000.00" at bounding box center [505, 283] width 458 height 27
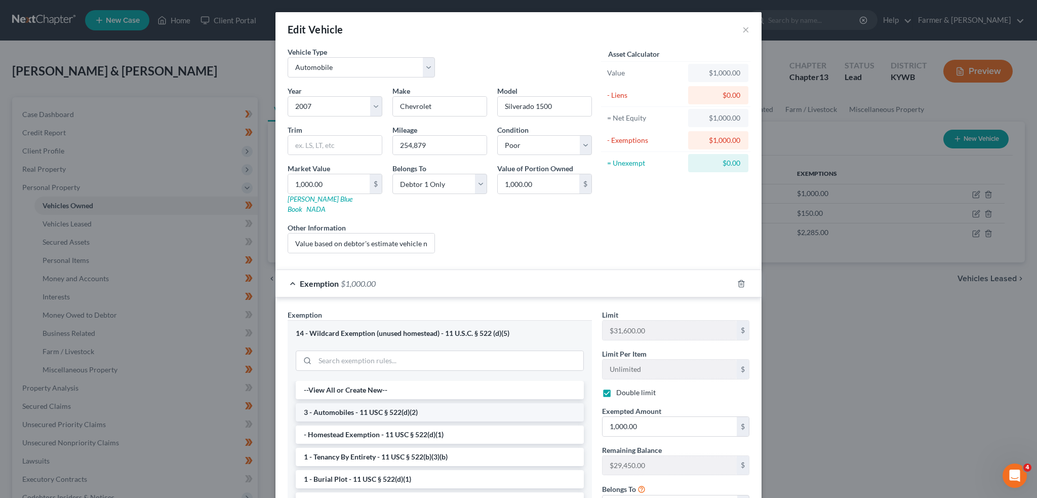
click at [424, 403] on li "3 - Automobiles - 11 USC § 522(d)(2)" at bounding box center [440, 412] width 288 height 18
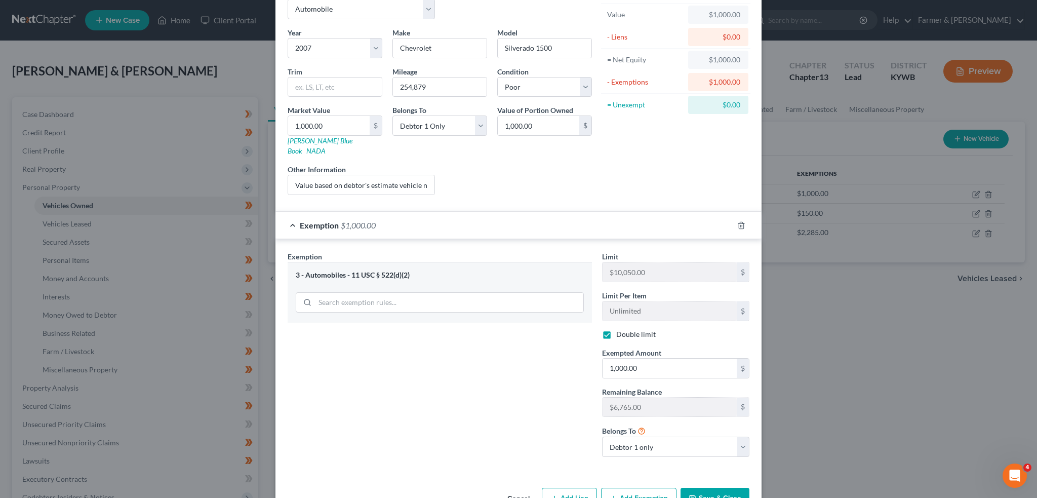
scroll to position [77, 0]
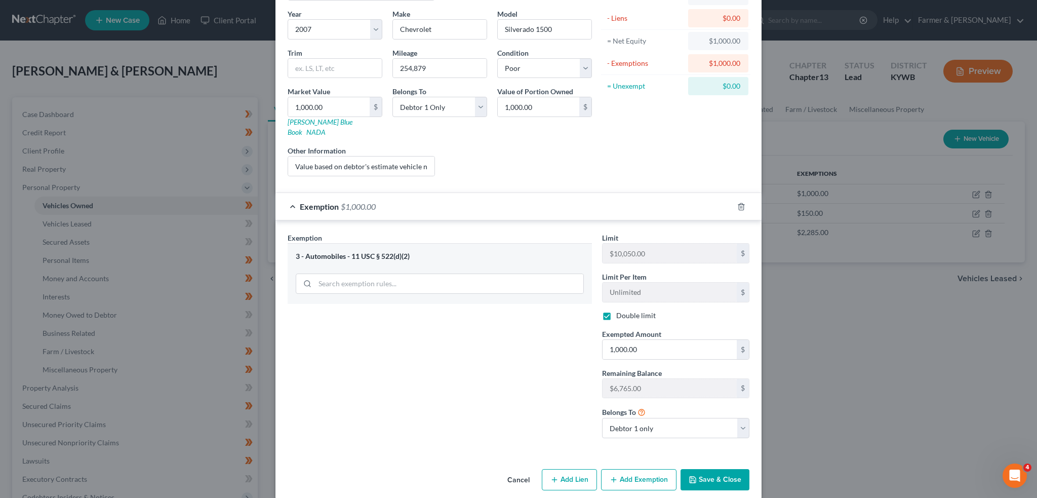
click at [698, 469] on button "Save & Close" at bounding box center [715, 479] width 69 height 21
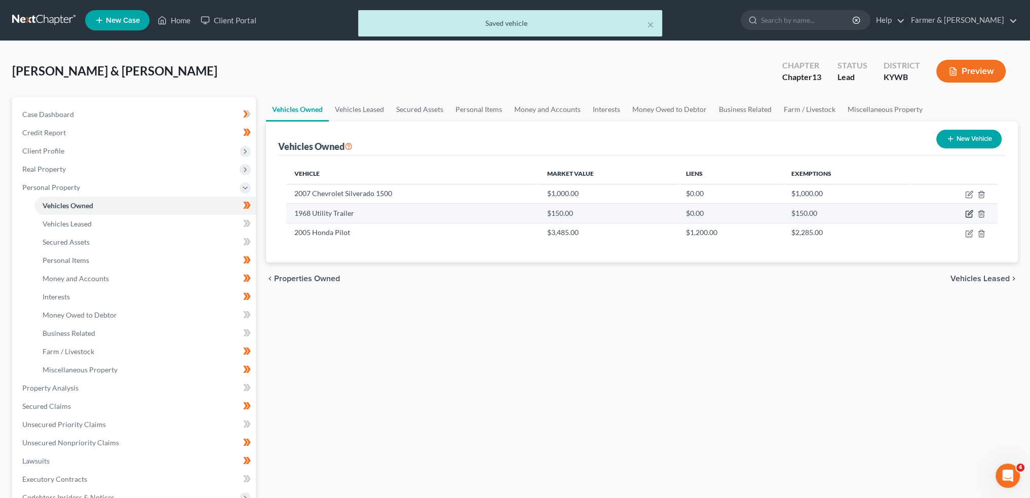
click at [971, 213] on icon "button" at bounding box center [969, 214] width 8 height 8
select select "0"
select select "58"
select select "4"
select select "0"
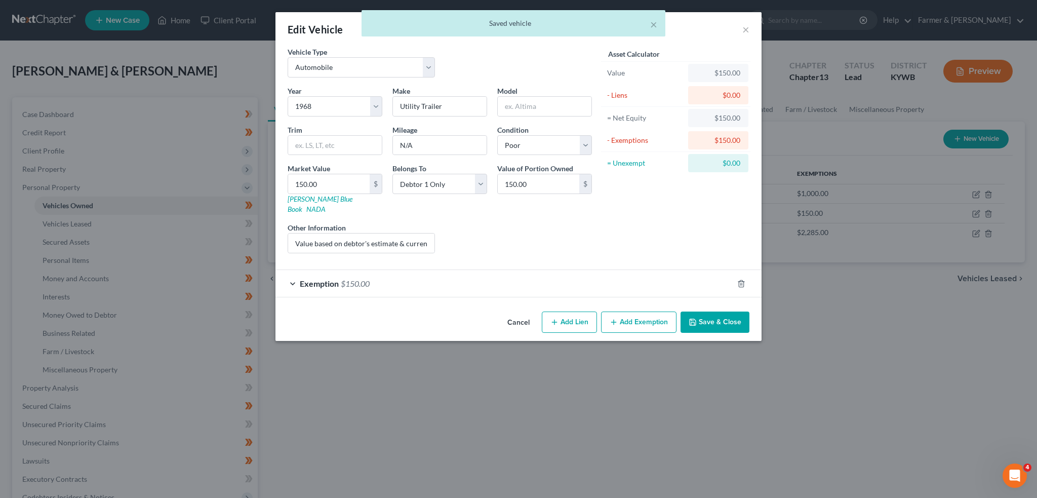
click at [438, 270] on div "Exemption $150.00" at bounding box center [505, 283] width 458 height 27
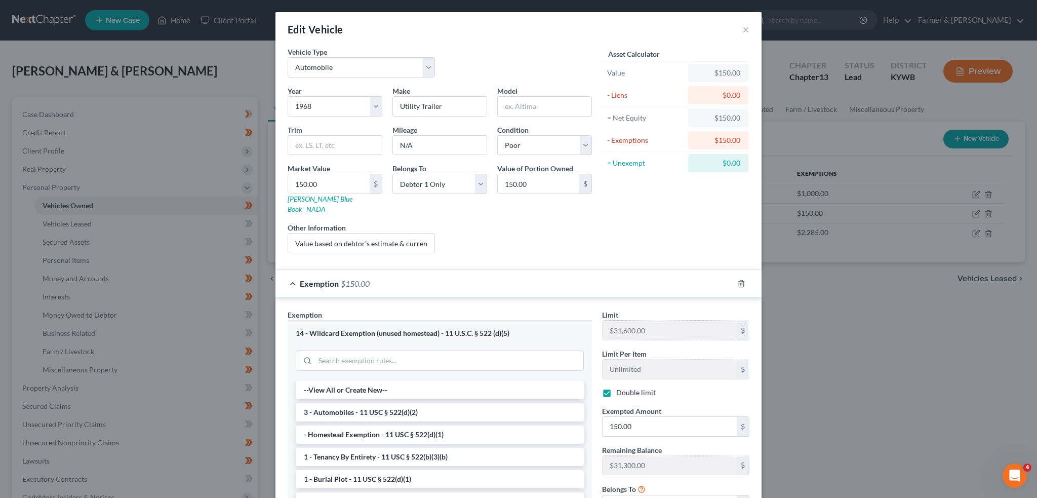
scroll to position [105, 0]
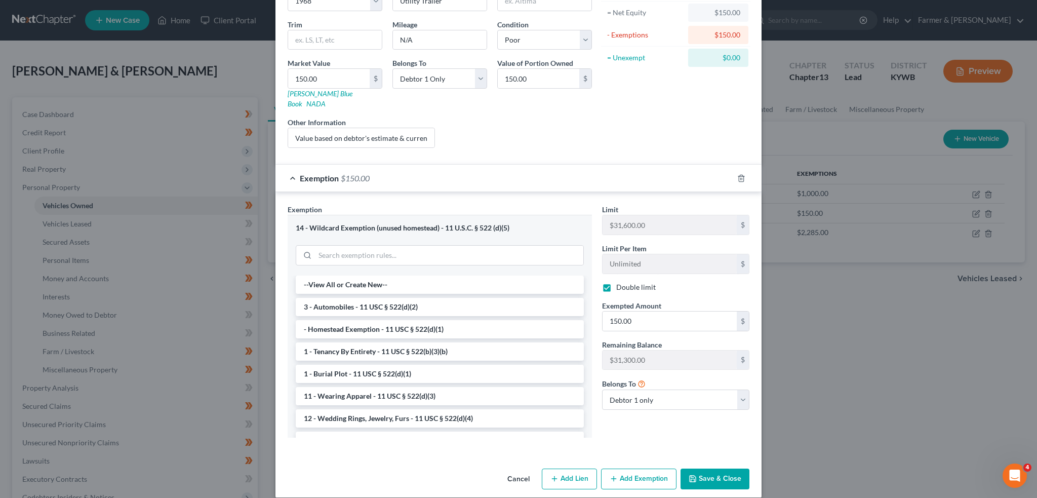
click at [699, 469] on button "Save & Close" at bounding box center [715, 479] width 69 height 21
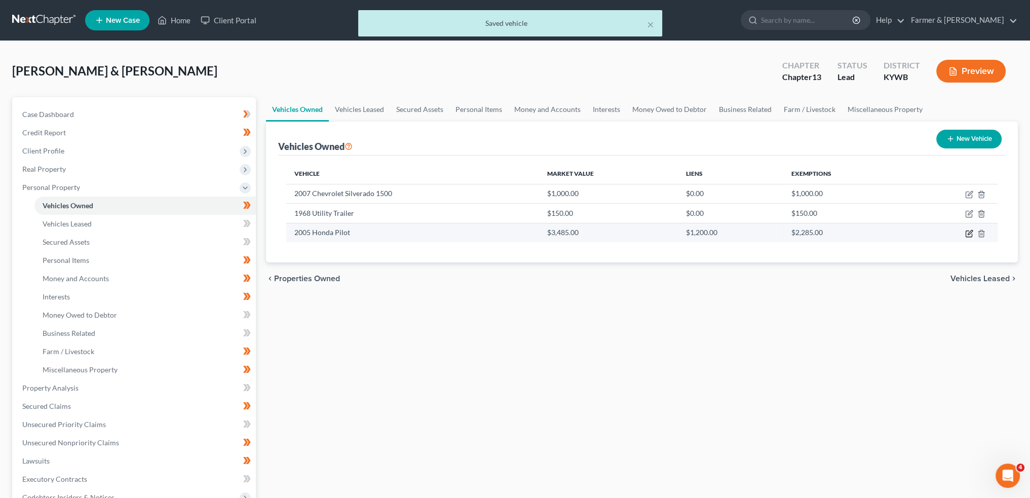
click at [967, 230] on icon "button" at bounding box center [969, 233] width 8 height 8
select select "0"
select select "21"
select select "2"
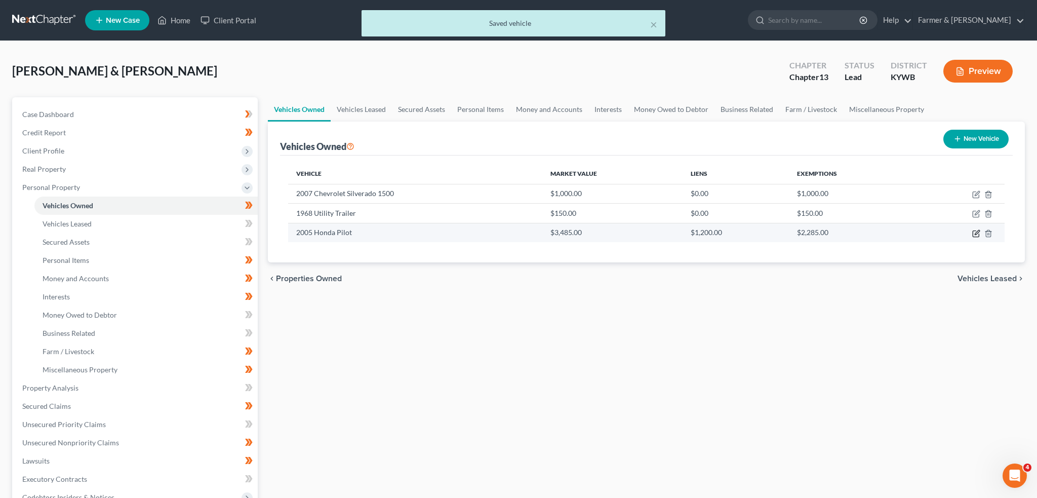
select select "2"
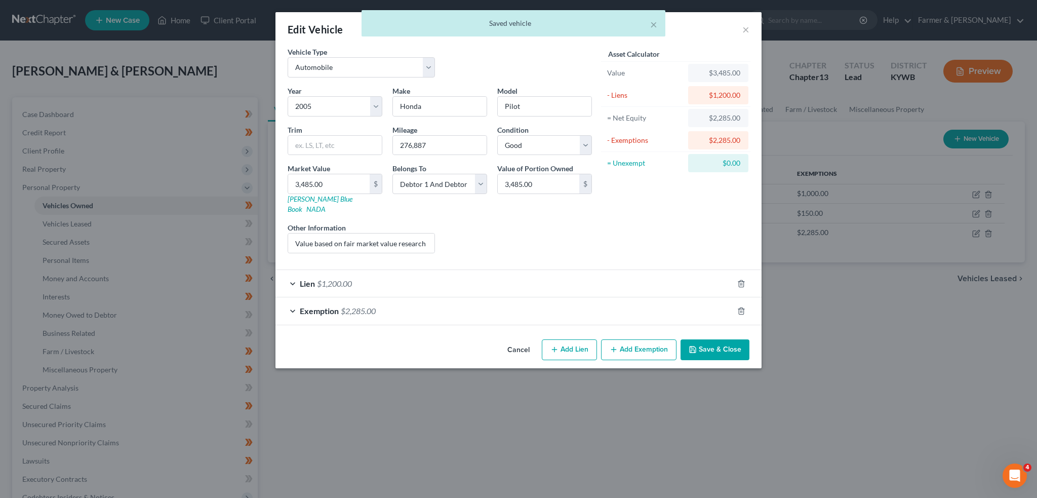
click at [528, 307] on div "Exemption $2,285.00" at bounding box center [505, 310] width 458 height 27
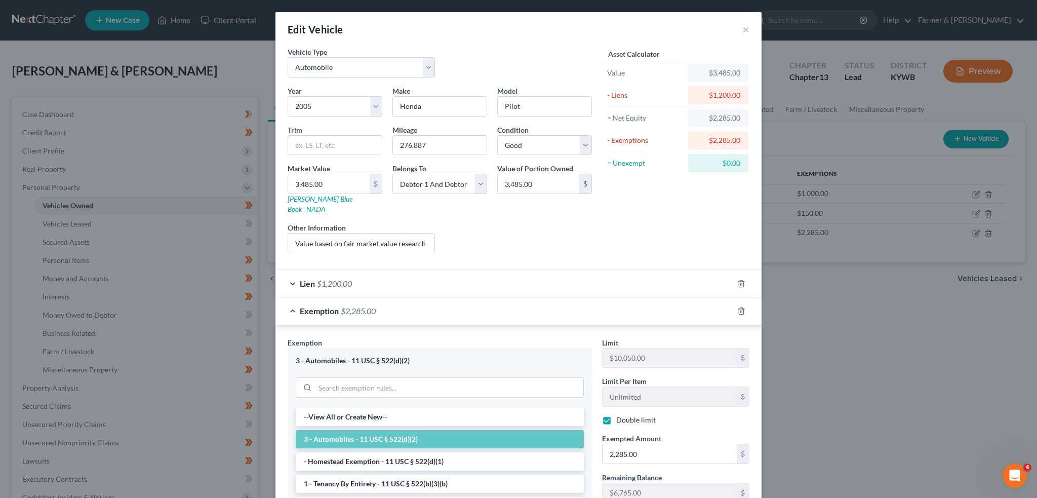
click at [528, 307] on div "Exemption $2,285.00" at bounding box center [505, 310] width 458 height 27
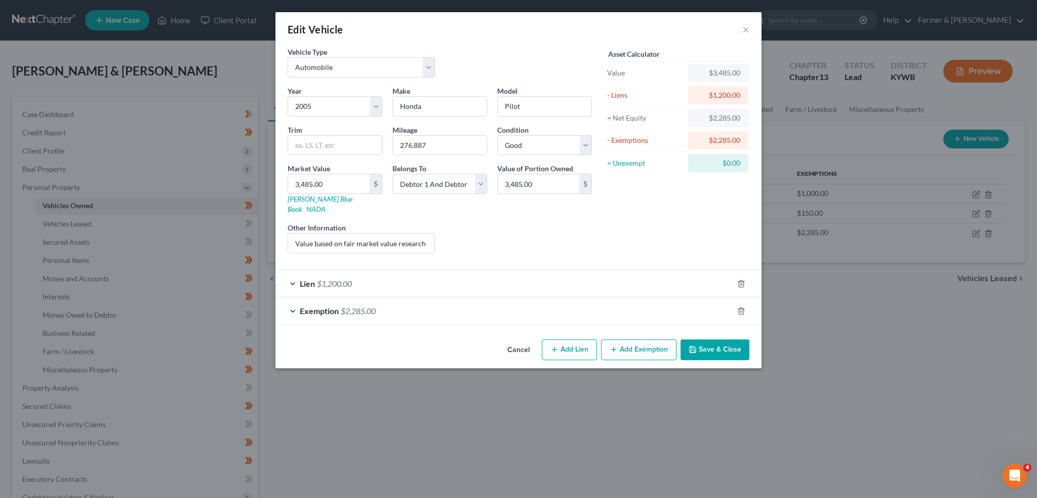
click at [528, 307] on div "Exemption $2,285.00" at bounding box center [505, 310] width 458 height 27
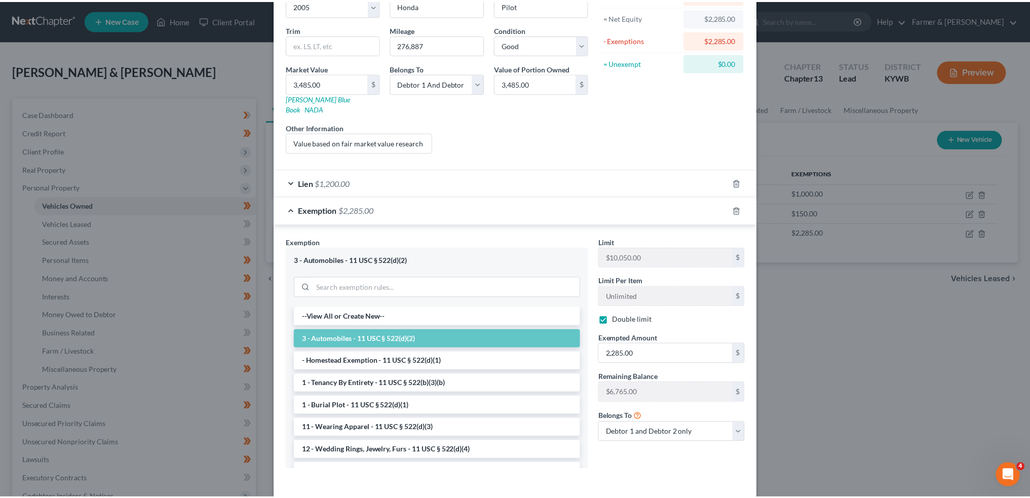
scroll to position [132, 0]
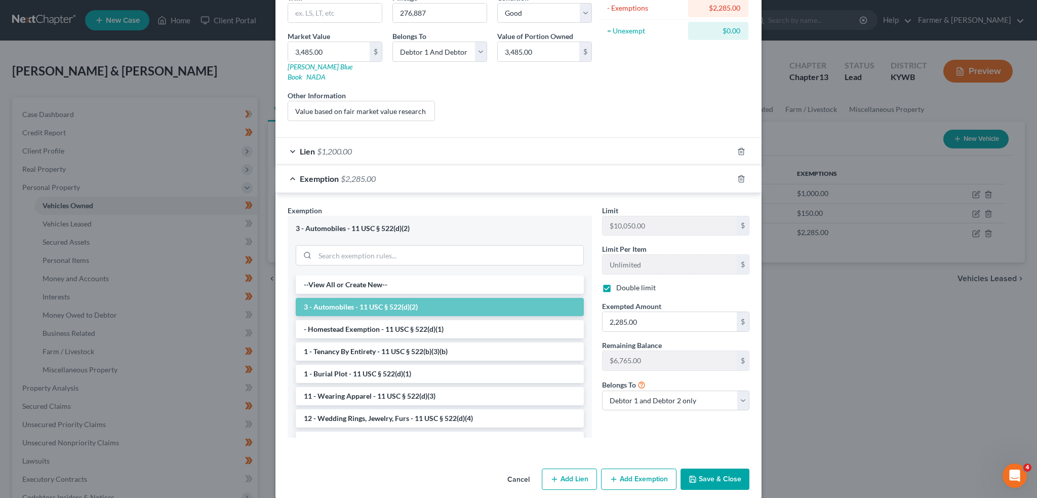
click at [705, 470] on button "Save & Close" at bounding box center [715, 479] width 69 height 21
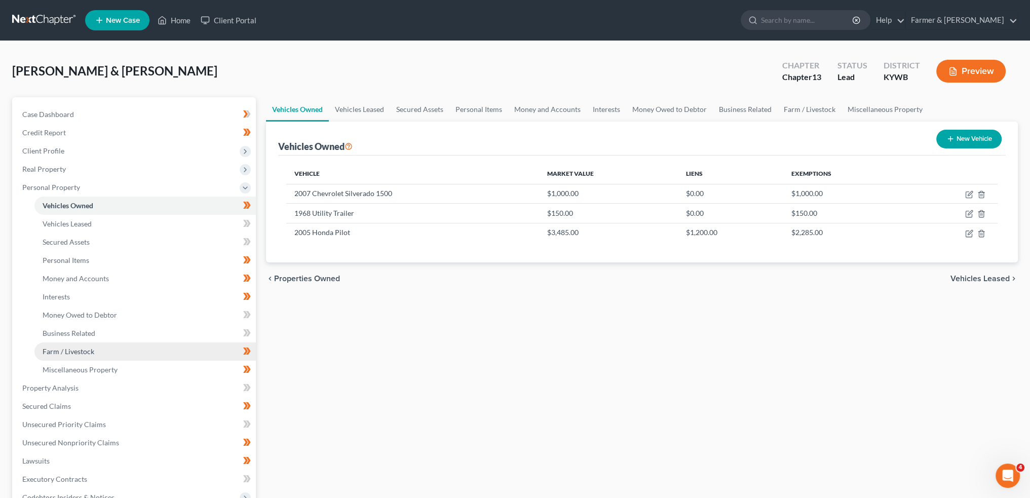
scroll to position [240, 0]
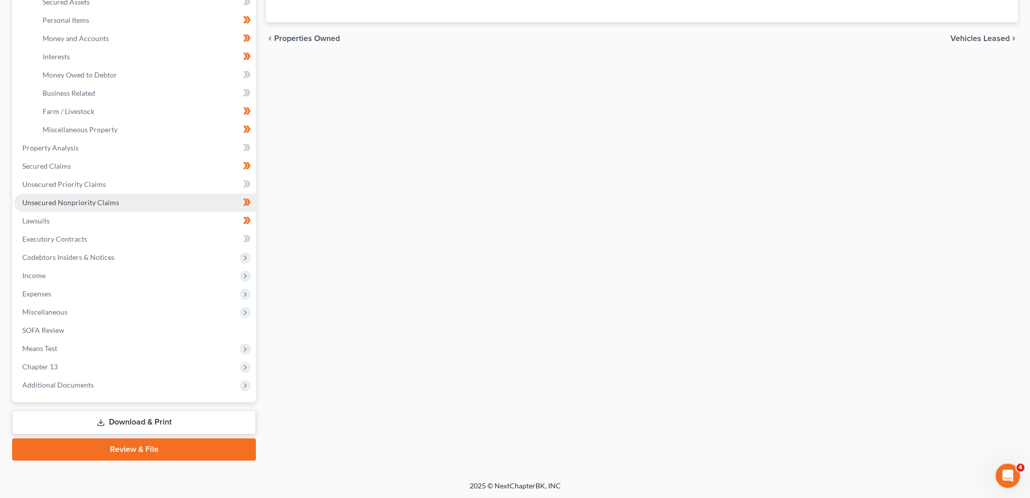
click at [89, 201] on span "Unsecured Nonpriority Claims" at bounding box center [70, 202] width 97 height 9
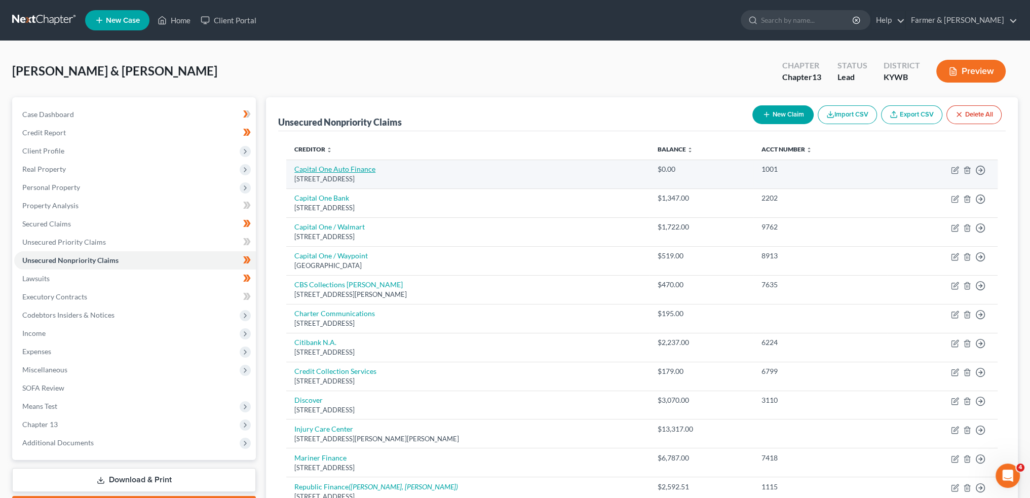
click at [309, 171] on link "Capital One Auto Finance" at bounding box center [334, 169] width 81 height 9
select select "45"
select select "4"
select select "0"
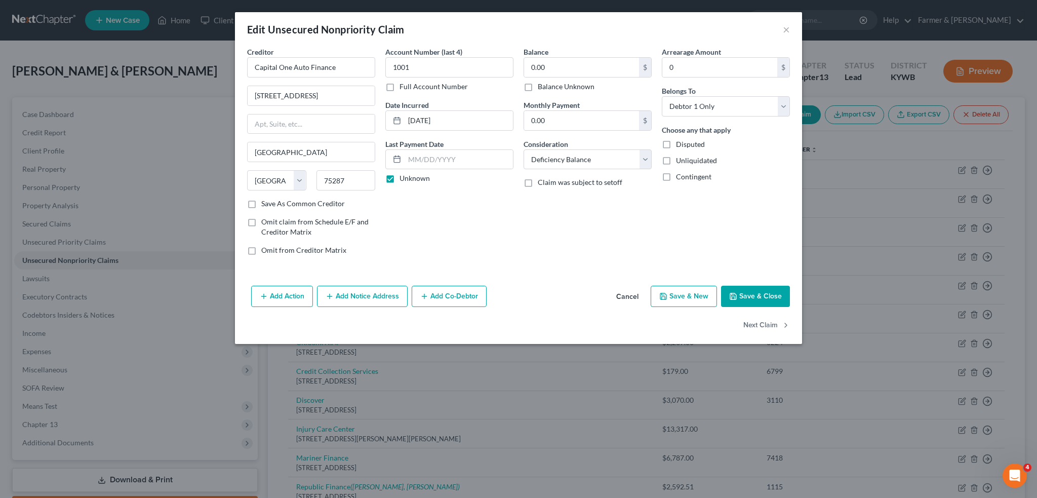
click at [721, 285] on div "Add Action Add Notice Address Add Co-Debtor Cancel Save & New Save & Close" at bounding box center [518, 298] width 567 height 33
click at [727, 289] on button "Save & Close" at bounding box center [755, 296] width 69 height 21
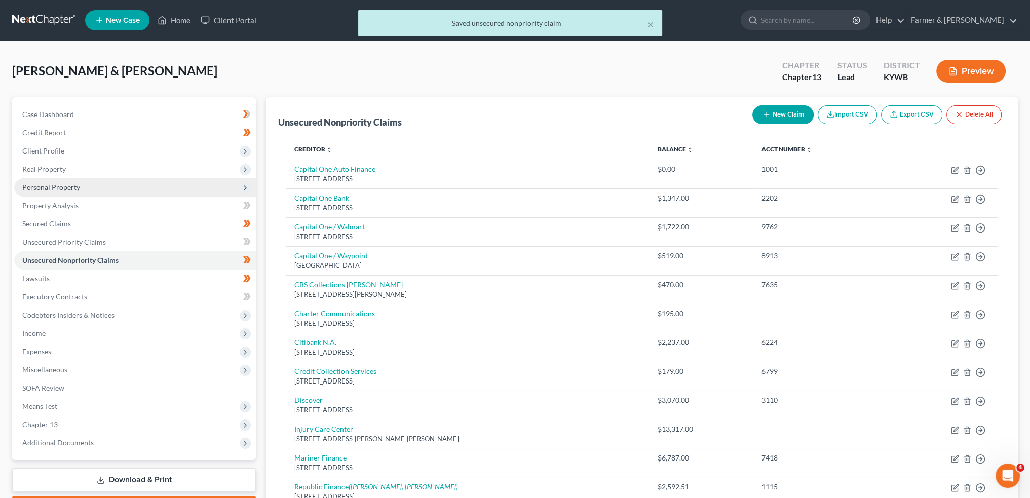
click at [113, 189] on span "Personal Property" at bounding box center [135, 187] width 242 height 18
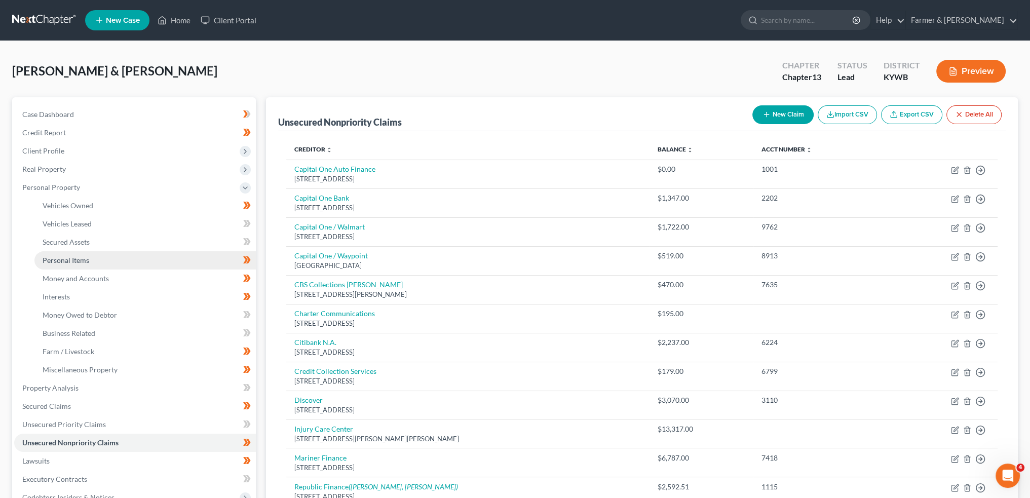
click at [103, 257] on link "Personal Items" at bounding box center [144, 260] width 221 height 18
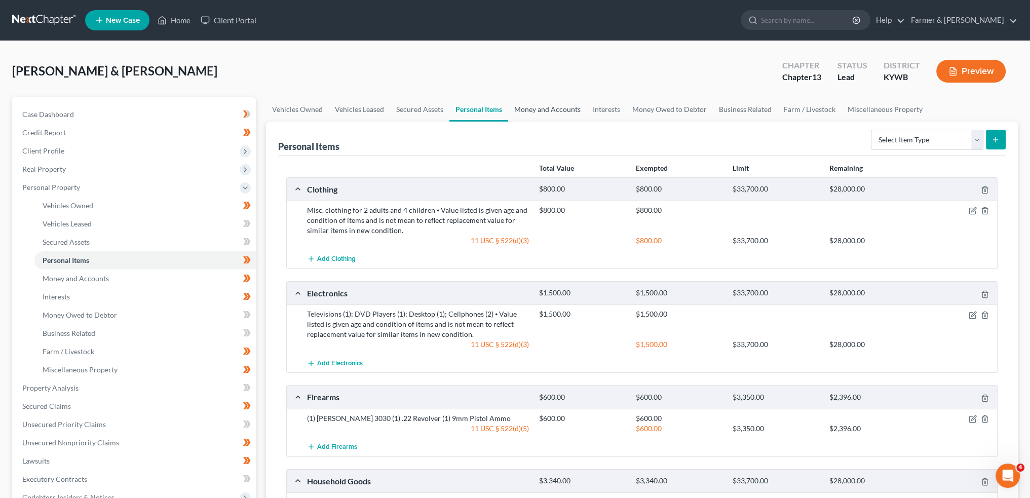
click at [554, 104] on link "Money and Accounts" at bounding box center [547, 109] width 79 height 24
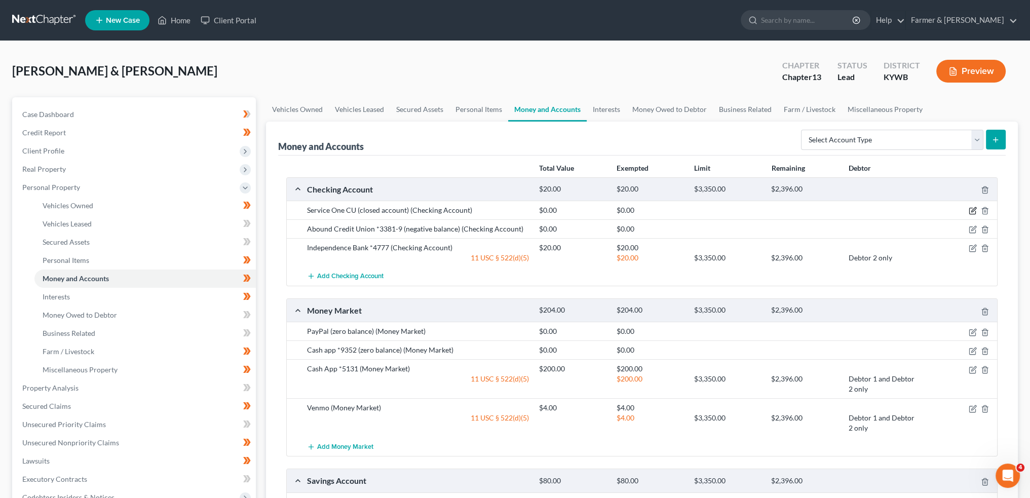
click at [973, 208] on icon "button" at bounding box center [973, 211] width 8 height 8
select select "18"
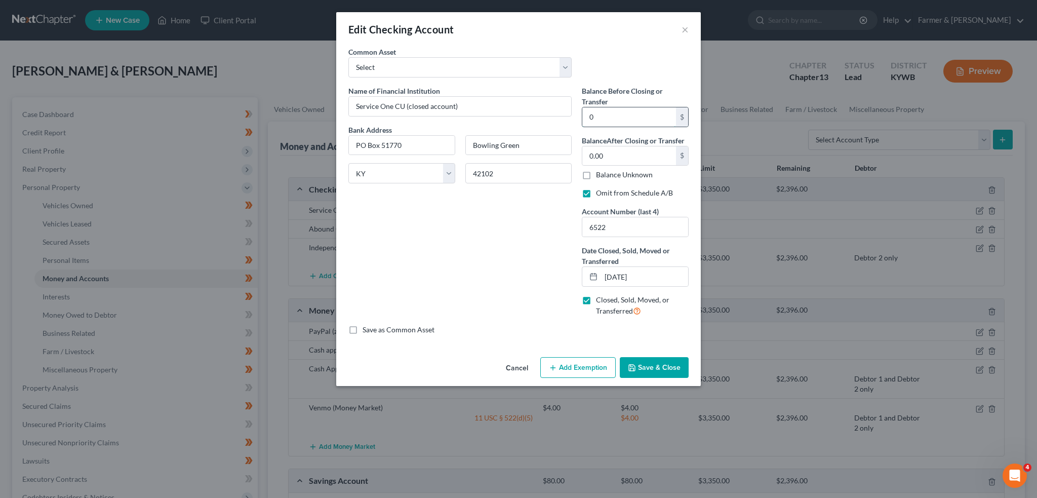
click at [603, 117] on input "0" at bounding box center [630, 116] width 94 height 19
type input "0.00"
click at [644, 368] on button "Save & Close" at bounding box center [654, 367] width 69 height 21
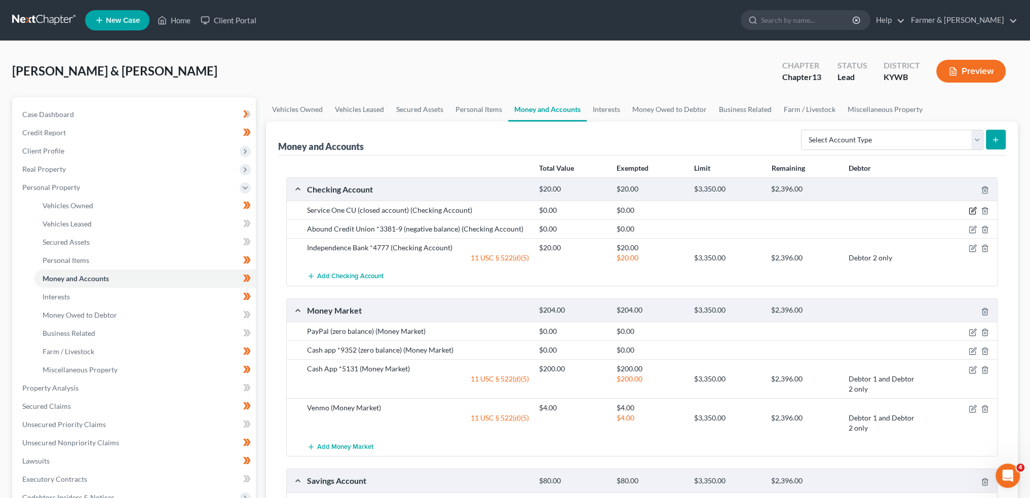
click at [971, 207] on icon "button" at bounding box center [973, 211] width 8 height 8
select select "18"
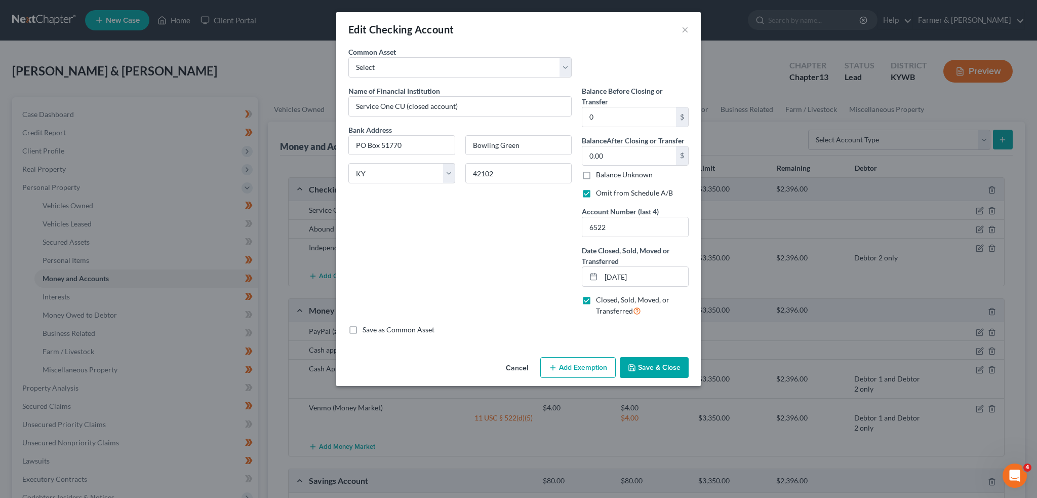
click at [645, 366] on button "Save & Close" at bounding box center [654, 367] width 69 height 21
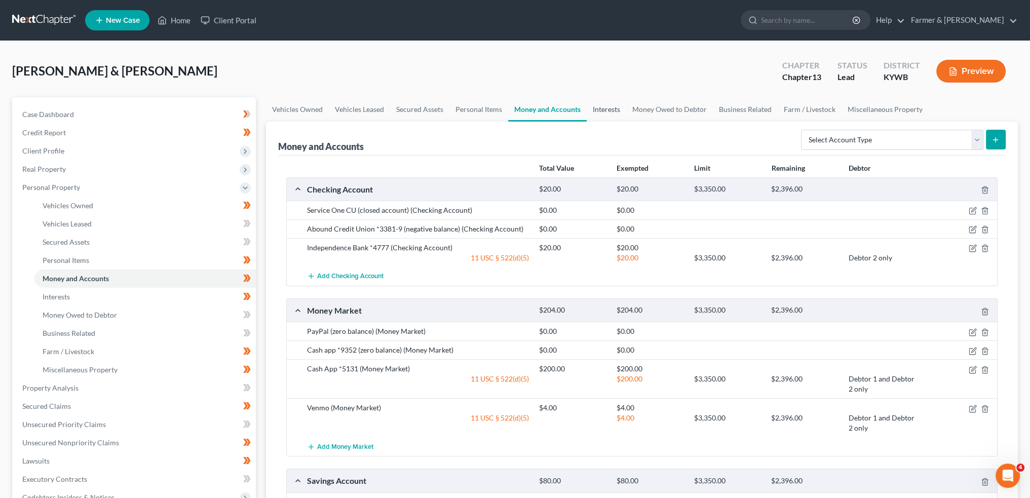
click at [594, 103] on link "Interests" at bounding box center [607, 109] width 40 height 24
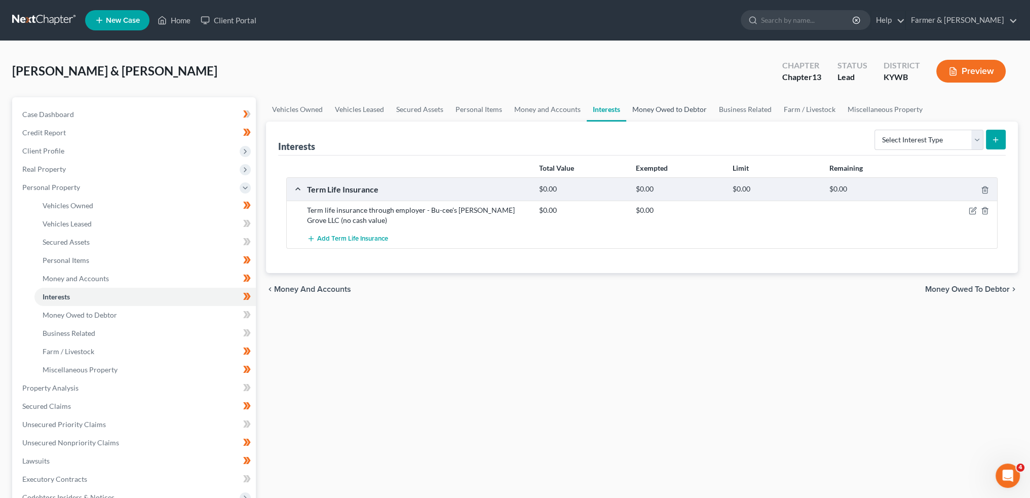
click at [678, 104] on link "Money Owed to Debtor" at bounding box center [669, 109] width 87 height 24
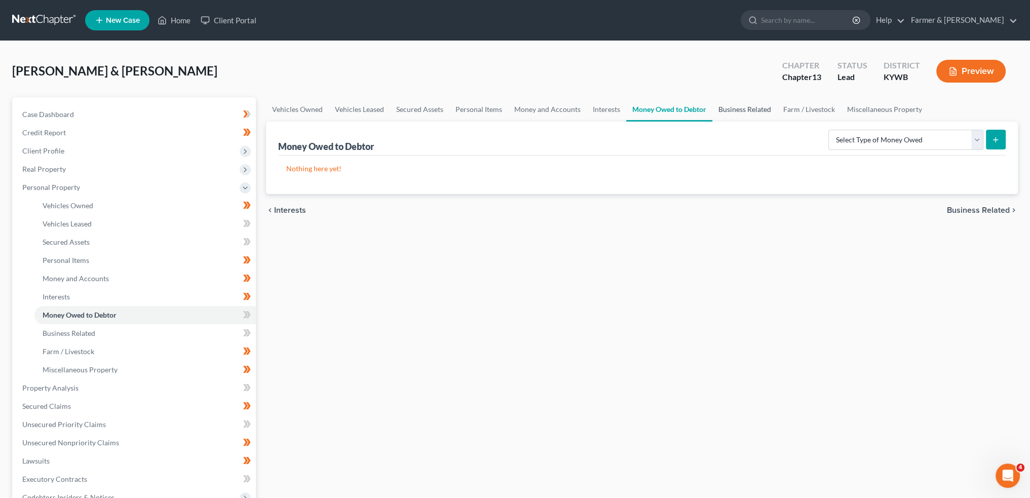
click at [736, 106] on link "Business Related" at bounding box center [744, 109] width 65 height 24
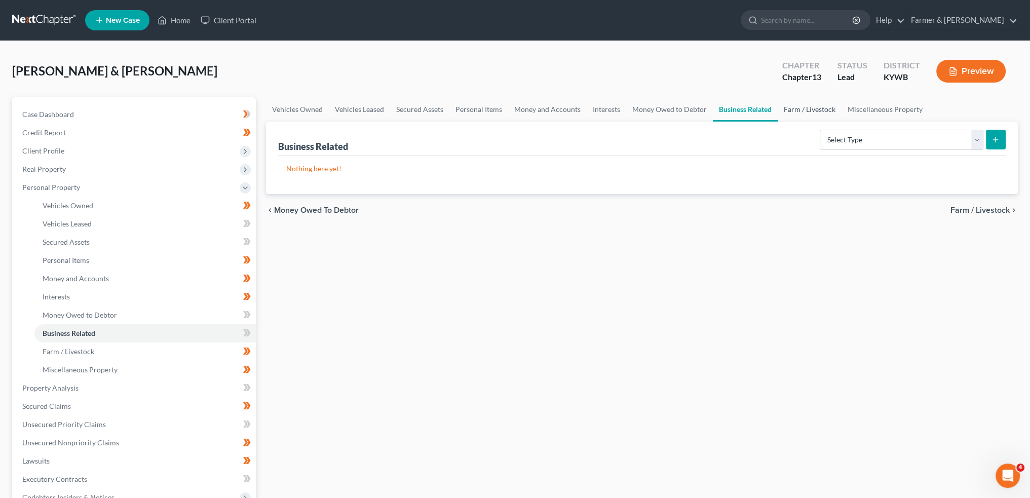
click at [813, 108] on link "Farm / Livestock" at bounding box center [810, 109] width 64 height 24
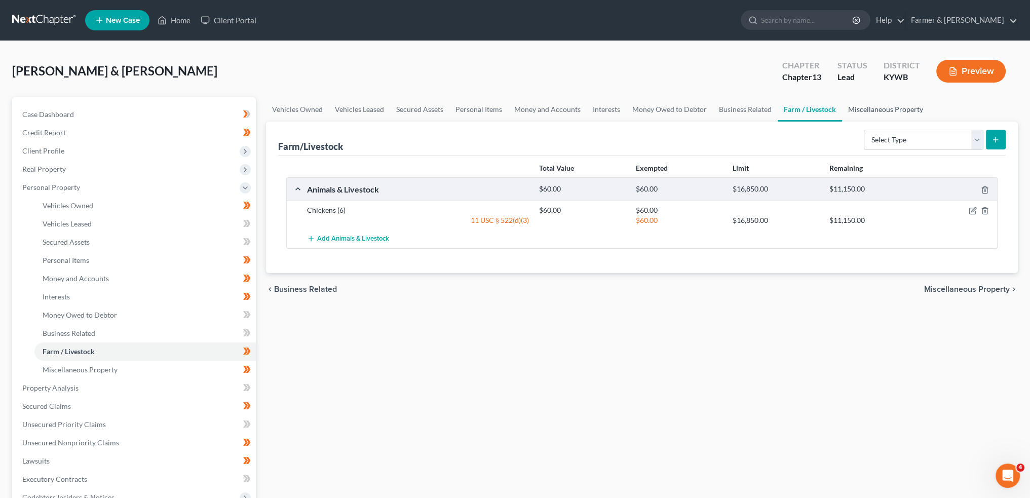
click at [863, 103] on link "Miscellaneous Property" at bounding box center [885, 109] width 87 height 24
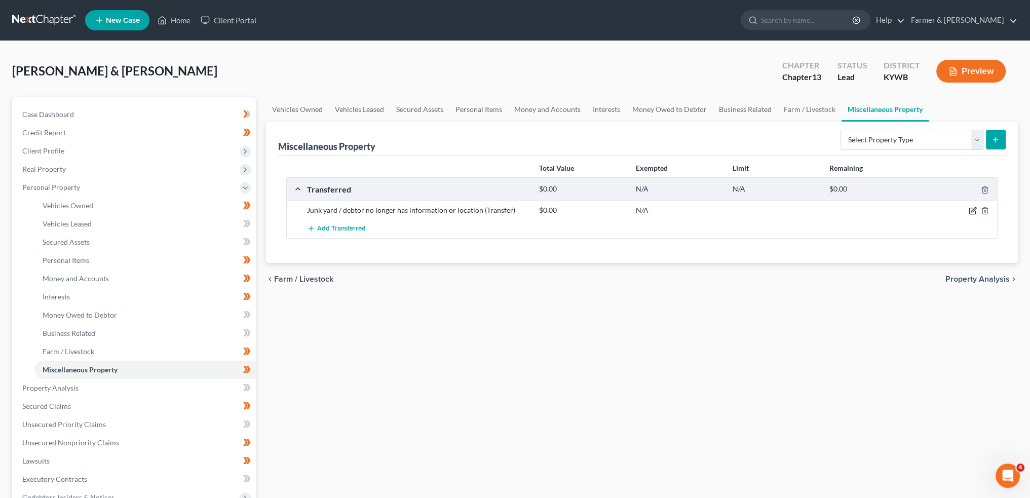
click at [973, 207] on icon "button" at bounding box center [973, 211] width 8 height 8
select select "Ordinary (within 2 years)"
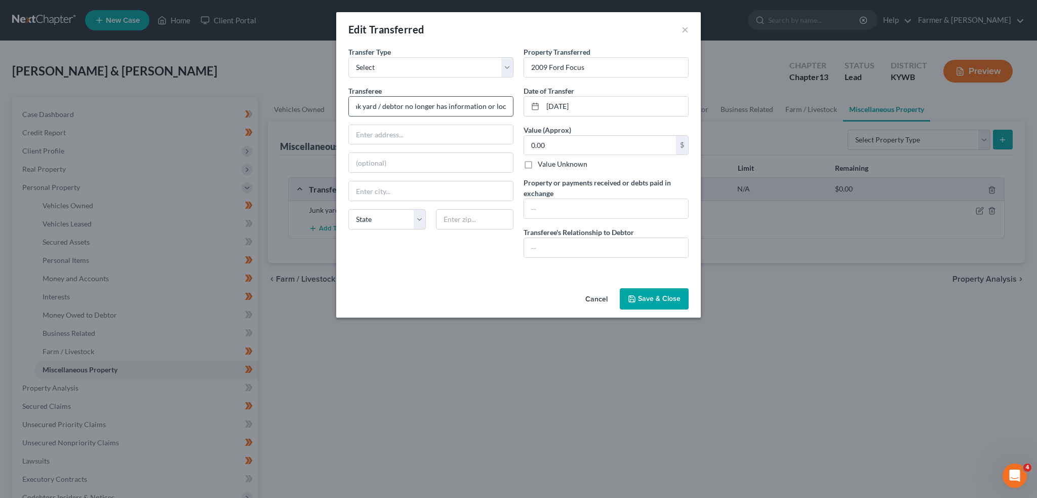
scroll to position [0, 21]
drag, startPoint x: 449, startPoint y: 105, endPoint x: 504, endPoint y: 104, distance: 54.7
click at [504, 104] on input "Junk yard / debtor no longer has information or location" at bounding box center [431, 106] width 164 height 19
click at [478, 98] on input "Junk yard / debtor no longer has information or location" at bounding box center [431, 106] width 164 height 19
click at [490, 117] on div "Transferee * Junk yard / debtor no longer has information or location State AL …" at bounding box center [431, 162] width 165 height 152
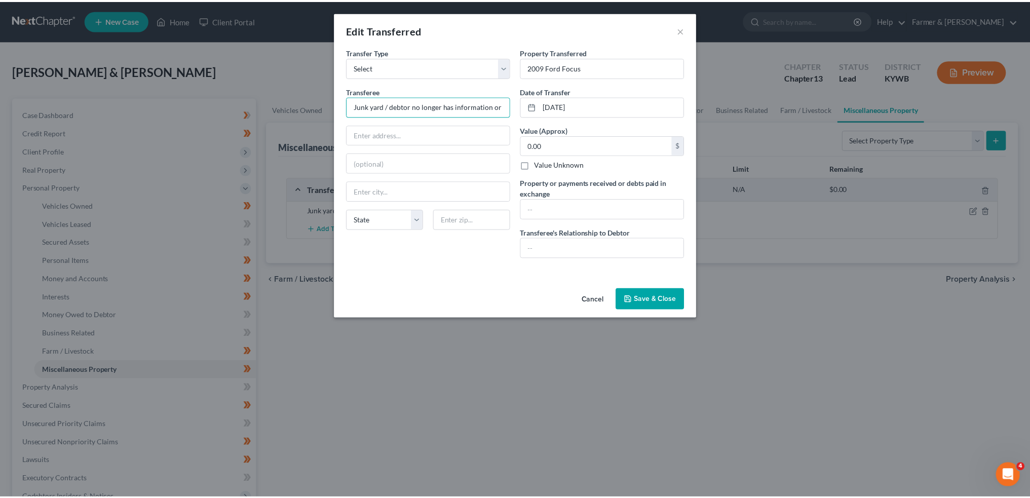
scroll to position [0, 0]
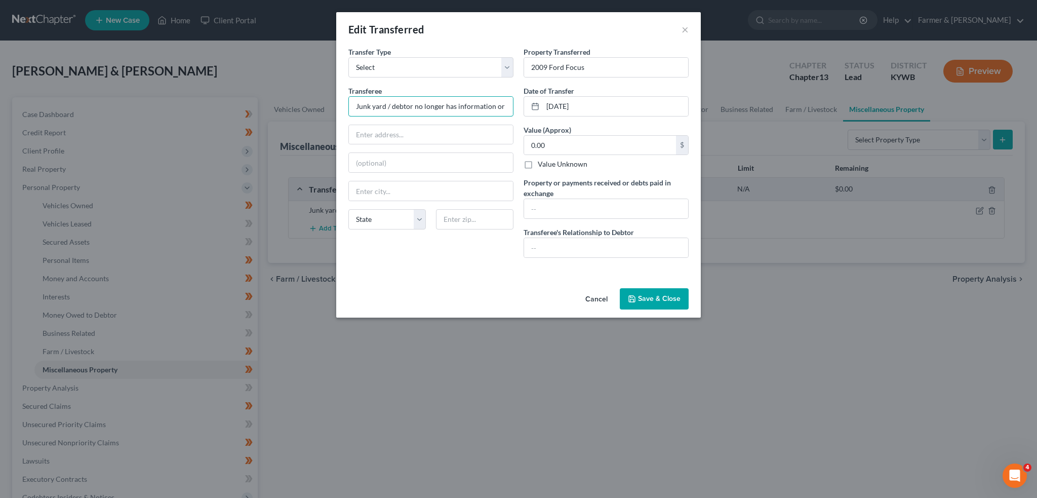
drag, startPoint x: 506, startPoint y: 104, endPoint x: 174, endPoint y: 74, distance: 333.7
click at [174, 74] on div "Edit Transferred × An exemption set must first be selected from the Filing Info…" at bounding box center [518, 249] width 1037 height 498
type input "n"
type input "Junk yard"
type input "Bowling Green"
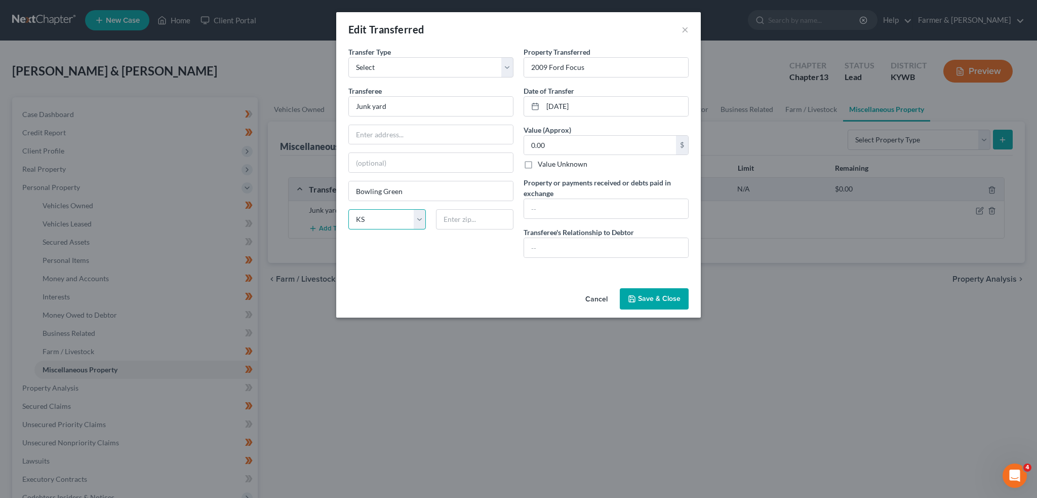
select select "18"
click at [608, 147] on input "0.00" at bounding box center [600, 145] width 152 height 19
type input "50.00"
type input "/"
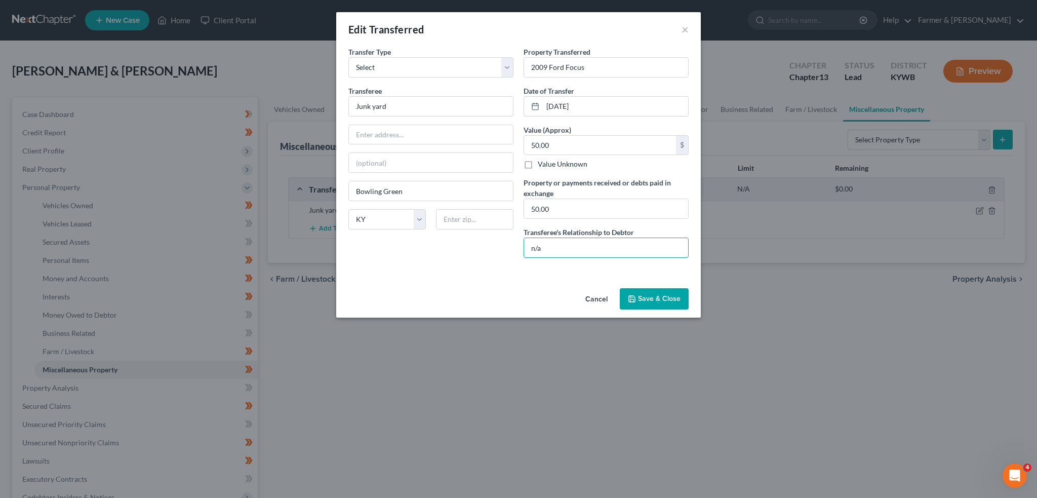
type input "n/a"
click at [674, 293] on button "Save & Close" at bounding box center [654, 298] width 69 height 21
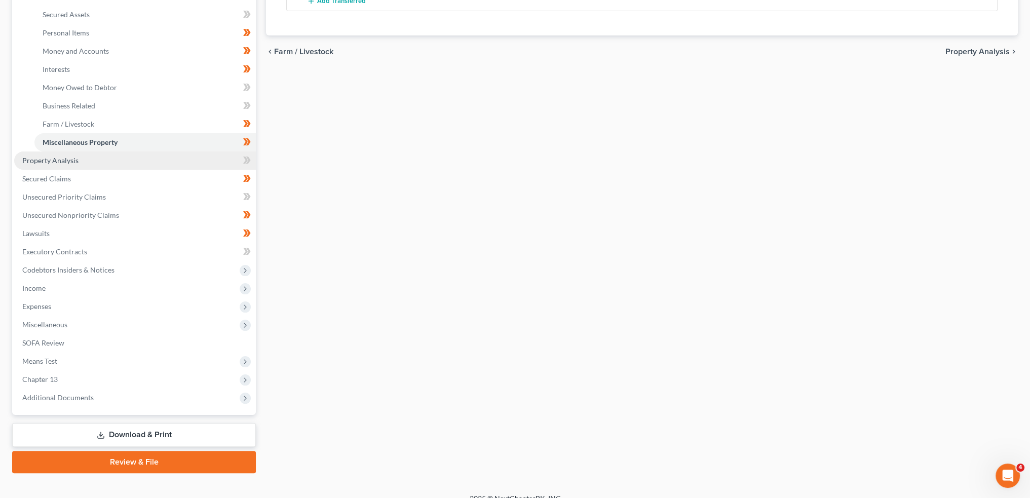
scroll to position [240, 0]
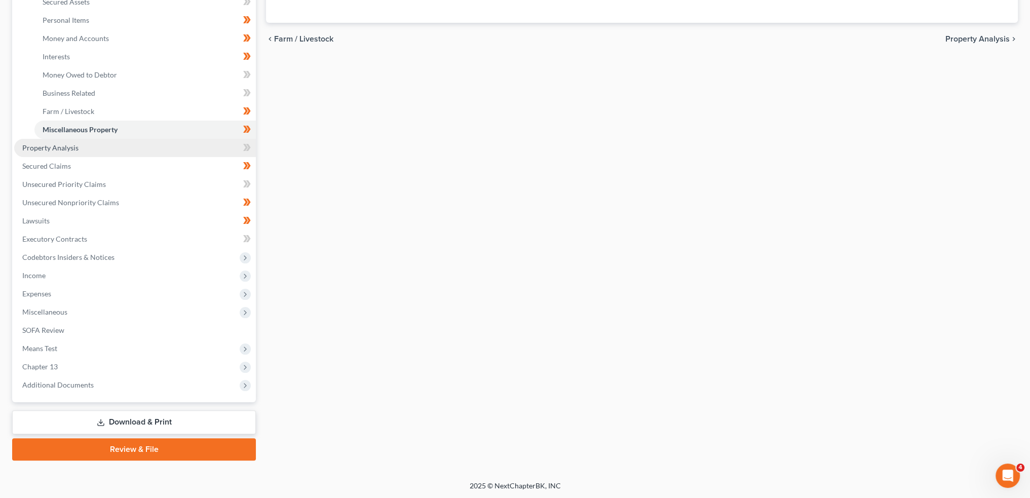
click at [146, 155] on link "Property Analysis" at bounding box center [135, 148] width 242 height 18
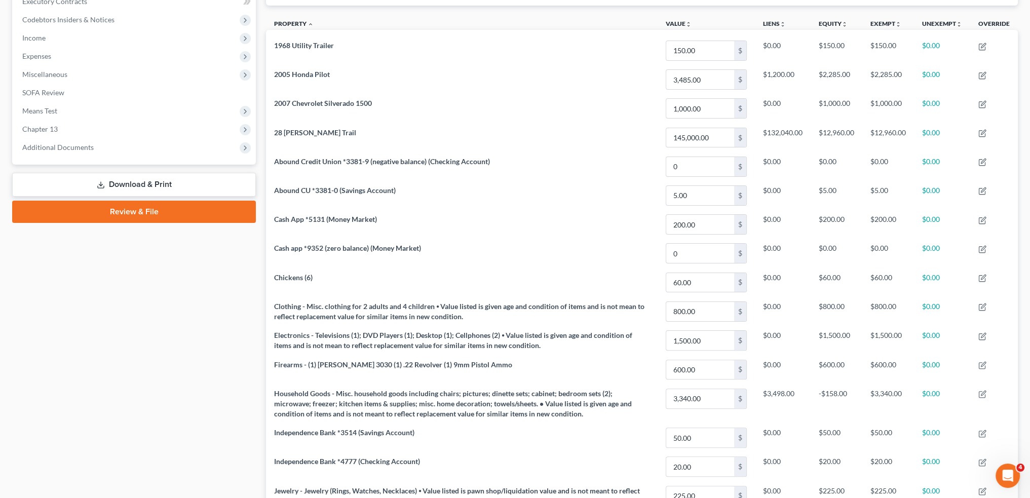
scroll to position [154, 0]
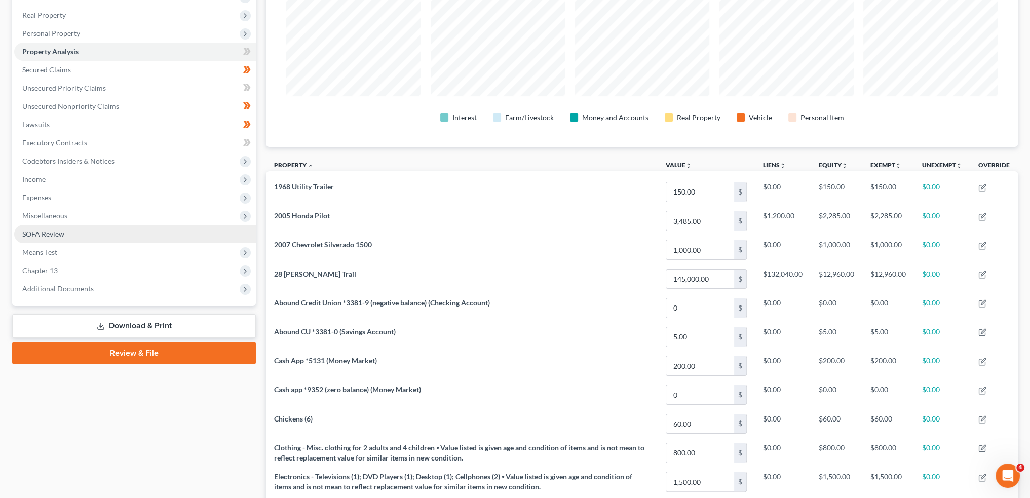
click at [78, 231] on link "SOFA Review" at bounding box center [135, 234] width 242 height 18
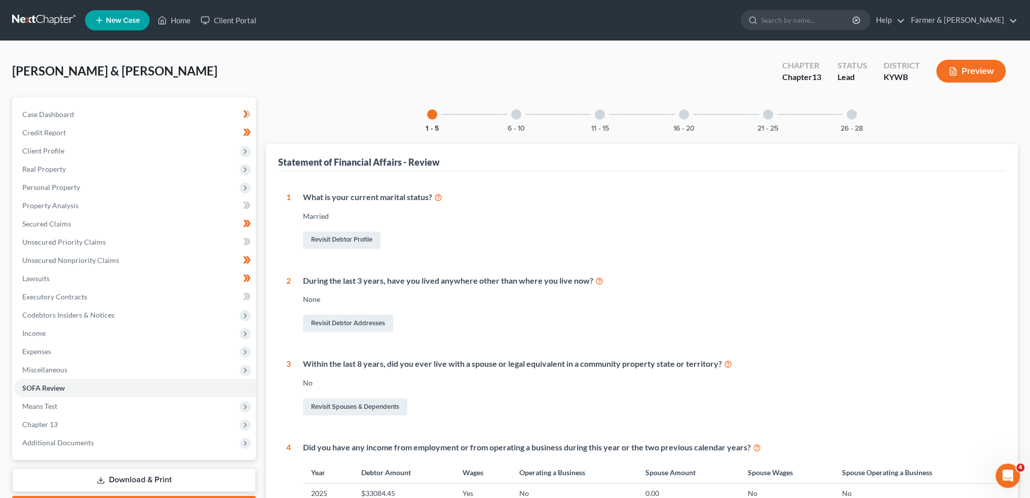
click at [508, 108] on div "6 - 10" at bounding box center [516, 114] width 34 height 34
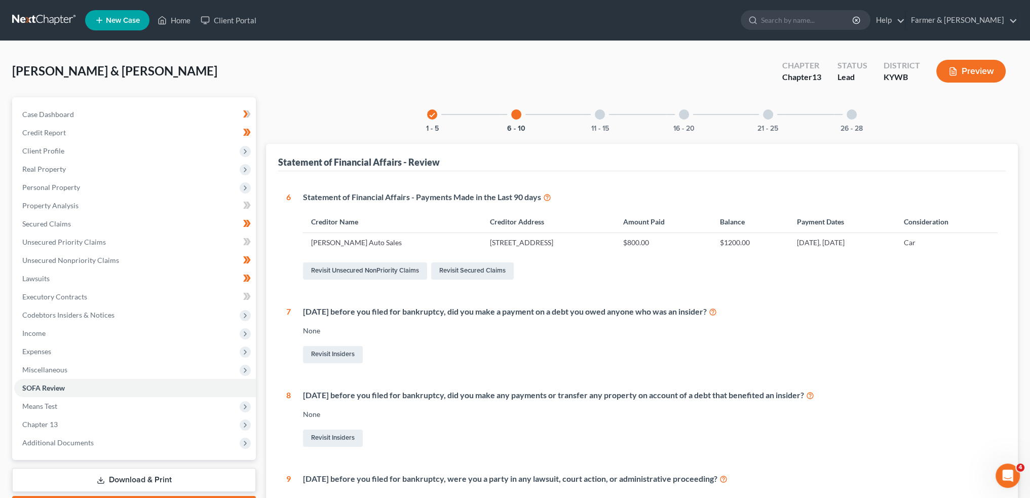
click at [602, 115] on div at bounding box center [600, 114] width 10 height 10
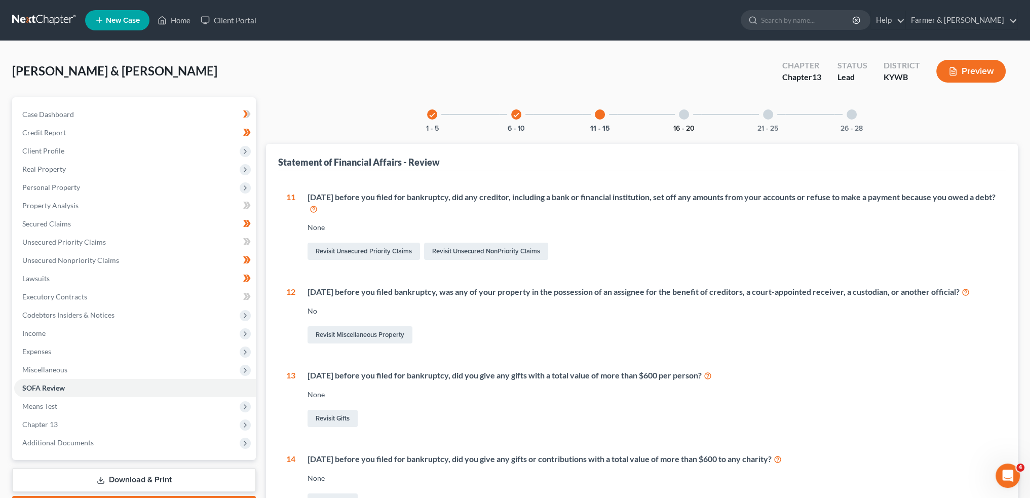
click at [689, 123] on div "16 - 20" at bounding box center [684, 114] width 34 height 34
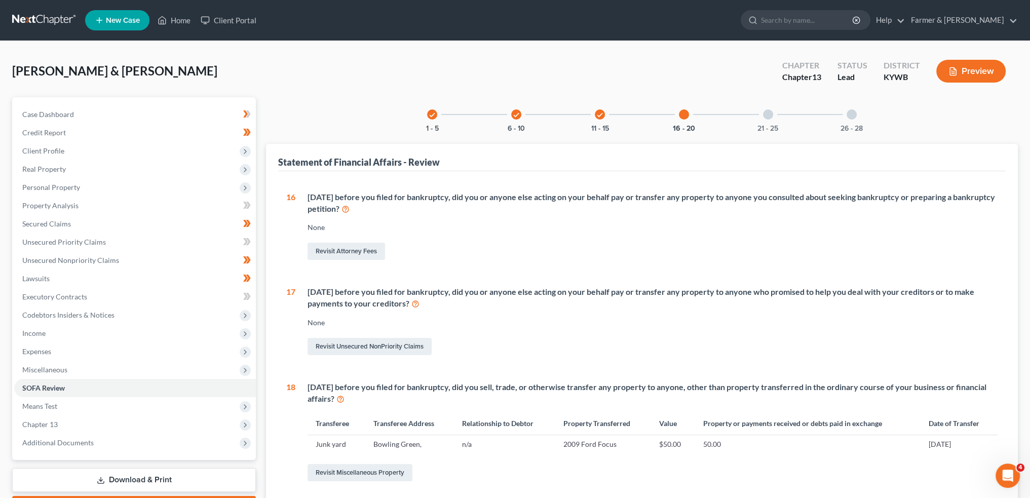
click at [685, 112] on div at bounding box center [684, 114] width 10 height 10
click at [769, 115] on div at bounding box center [768, 114] width 10 height 10
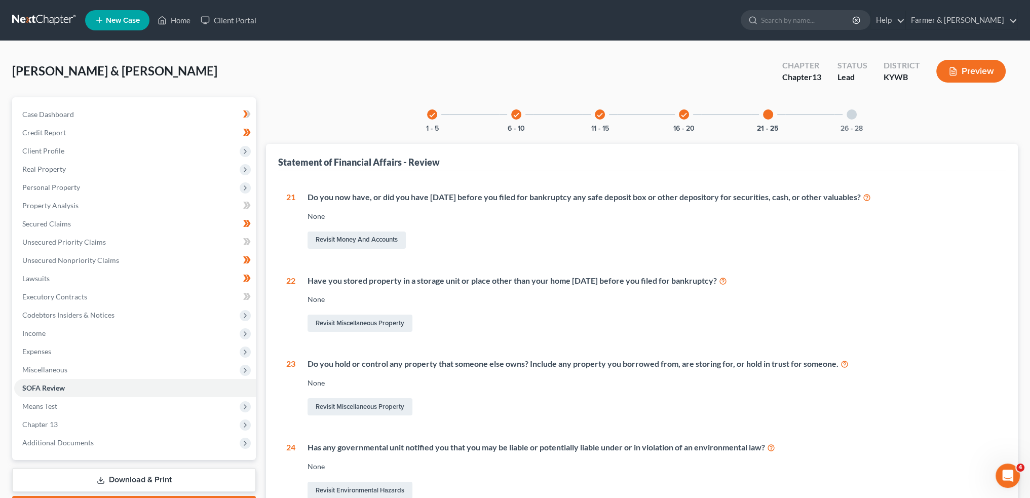
click at [855, 109] on div "26 - 28" at bounding box center [851, 114] width 34 height 34
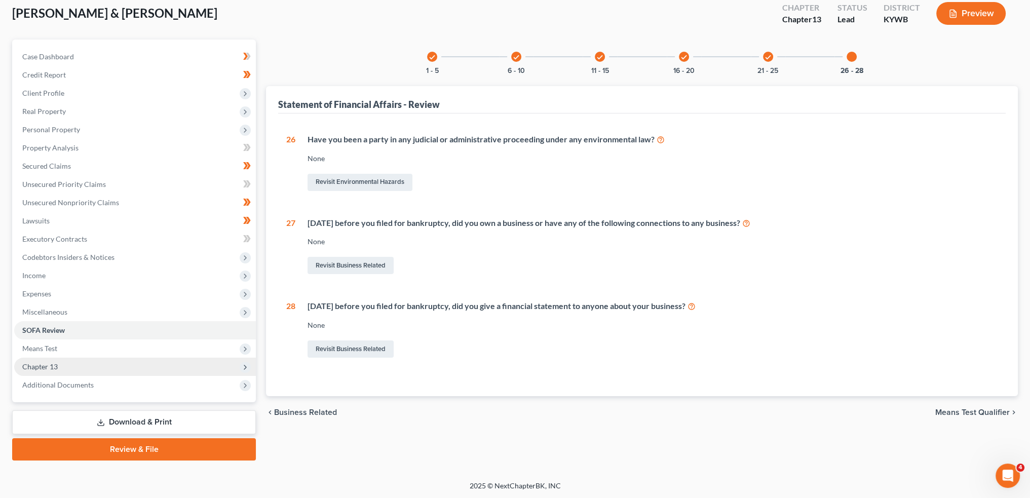
click at [151, 367] on span "Chapter 13" at bounding box center [135, 367] width 242 height 18
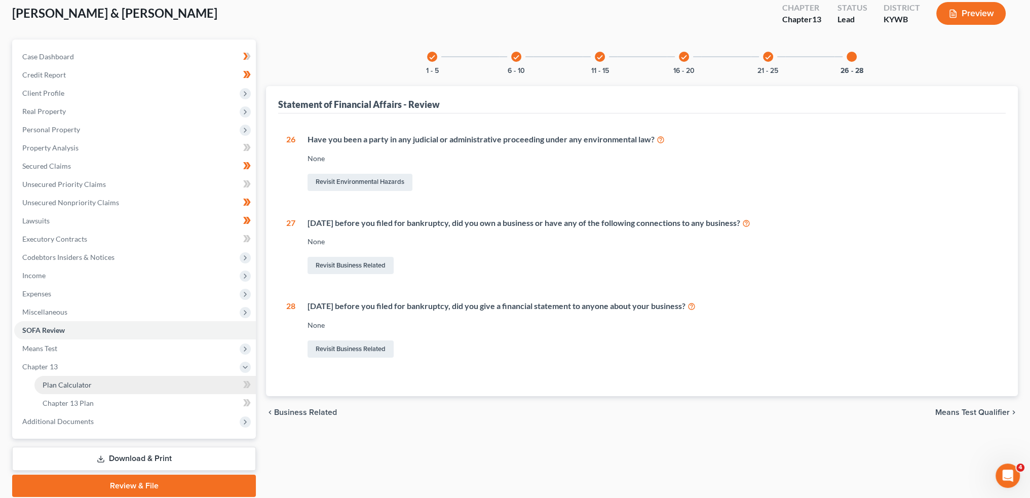
click at [140, 383] on link "Plan Calculator" at bounding box center [144, 385] width 221 height 18
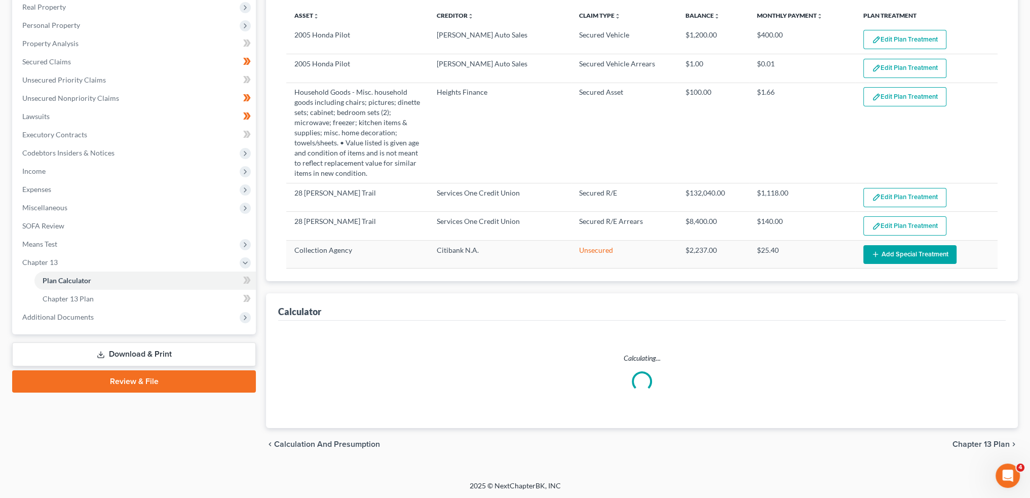
select select "59"
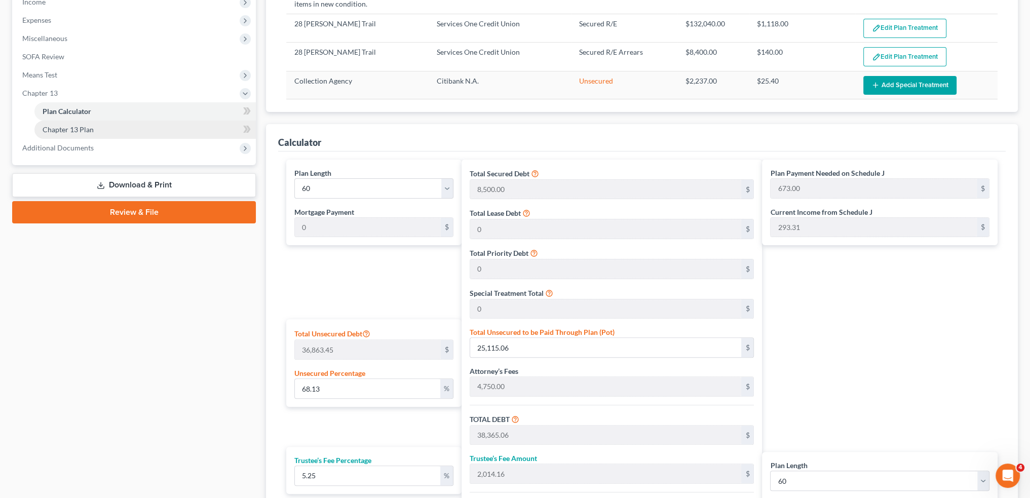
click at [94, 127] on link "Chapter 13 Plan" at bounding box center [144, 130] width 221 height 18
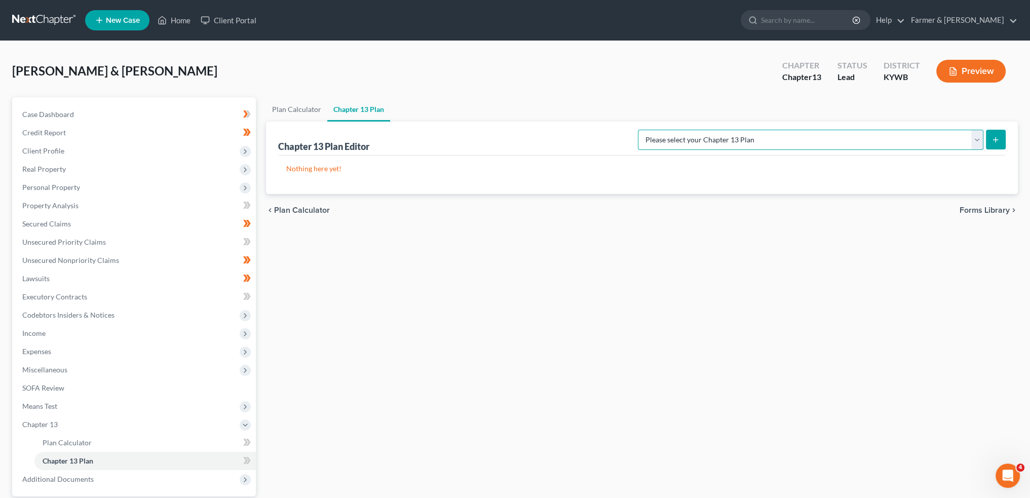
click at [879, 142] on select "Please select your Chapter 13 Plan National Form Plan - Official Form 113 Natio…" at bounding box center [810, 140] width 345 height 20
select select "3"
click at [678, 130] on select "Please select your Chapter 13 Plan National Form Plan - Official Form 113 Natio…" at bounding box center [810, 140] width 345 height 20
click at [997, 134] on button "submit" at bounding box center [996, 140] width 20 height 20
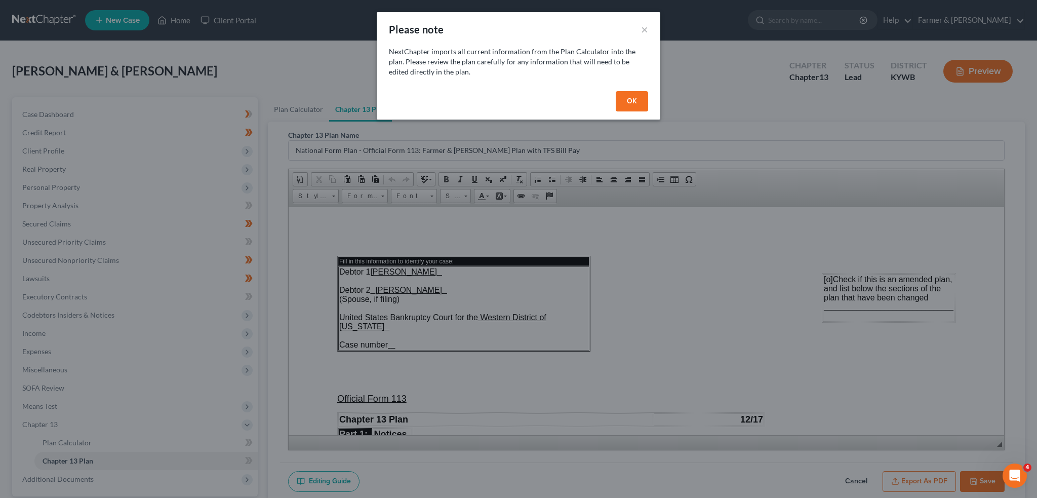
click at [630, 103] on button "OK" at bounding box center [632, 101] width 32 height 20
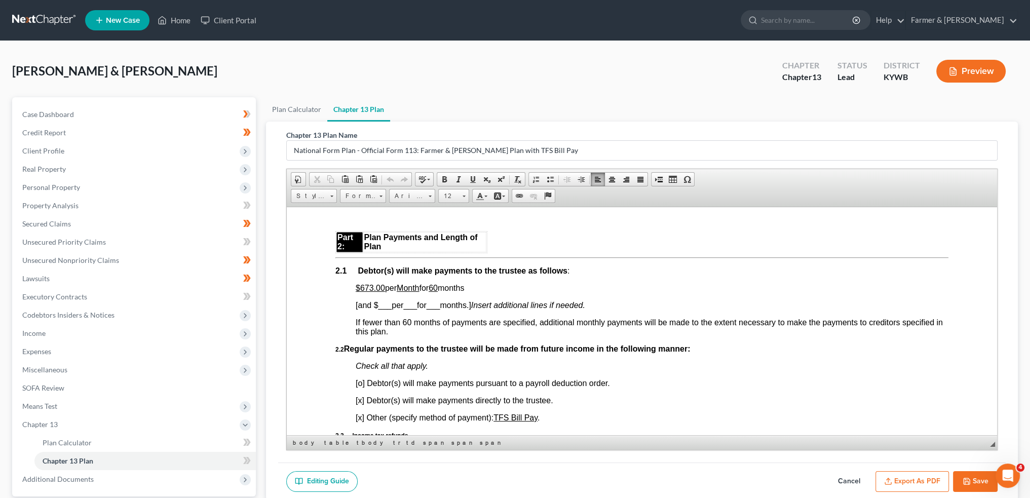
drag, startPoint x: 358, startPoint y: 289, endPoint x: 478, endPoint y: 293, distance: 120.6
click at [478, 292] on p "$673.00 per Month for 60 months" at bounding box center [652, 287] width 593 height 9
click at [358, 292] on u "$673.00" at bounding box center [370, 287] width 29 height 9
drag, startPoint x: 359, startPoint y: 292, endPoint x: 475, endPoint y: 292, distance: 116.5
click at [464, 292] on span "$673.00 per Month for 60 months" at bounding box center [410, 287] width 108 height 9
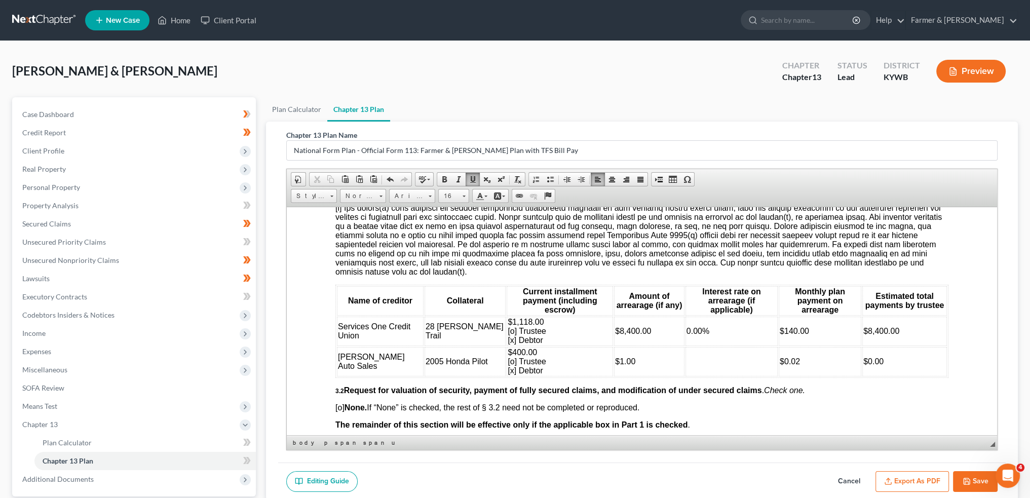
scroll to position [1182, 0]
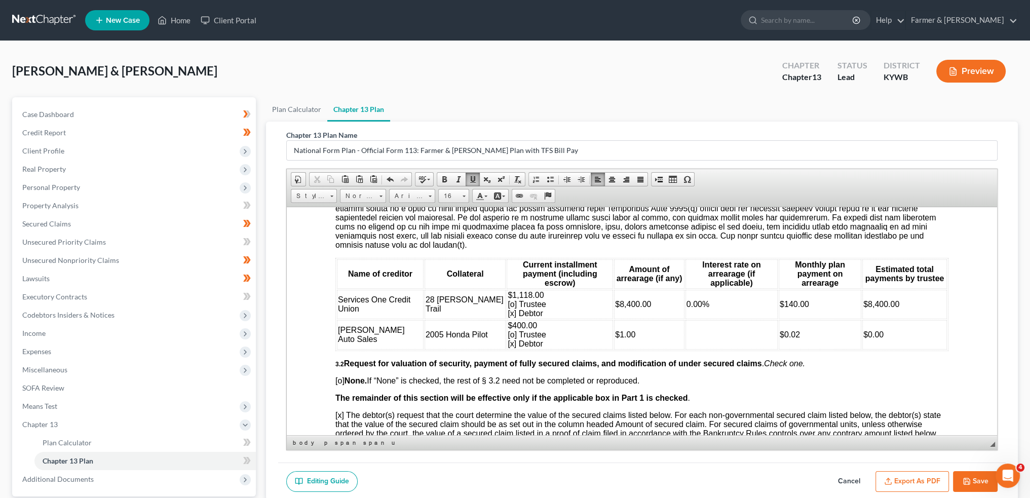
click at [508, 340] on span "$400.00 [o] Trustee [x] Debtor" at bounding box center [527, 334] width 38 height 27
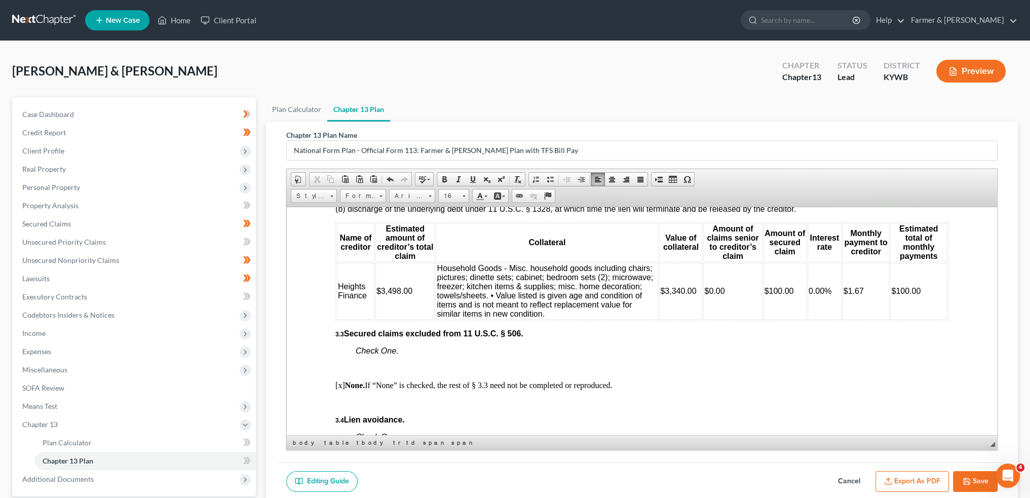
scroll to position [1520, 0]
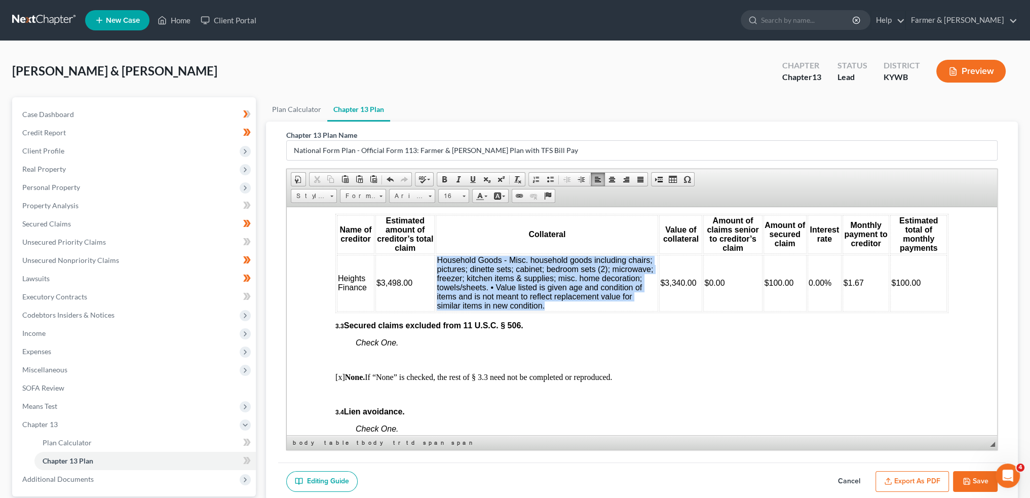
drag, startPoint x: 547, startPoint y: 313, endPoint x: 438, endPoint y: 264, distance: 119.3
click at [438, 264] on td "Household Goods - Misc. household goods including chairs; pictures; dinette set…" at bounding box center [547, 282] width 222 height 57
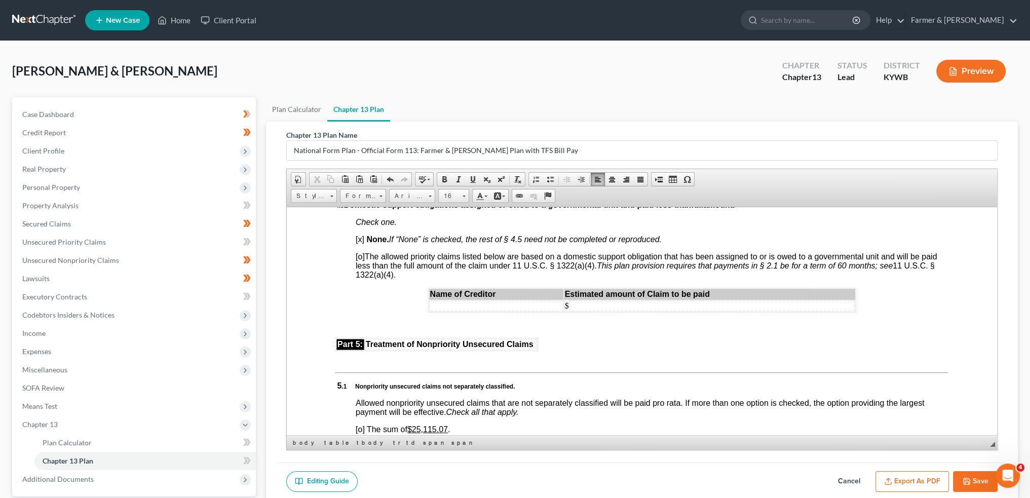
scroll to position [2280, 0]
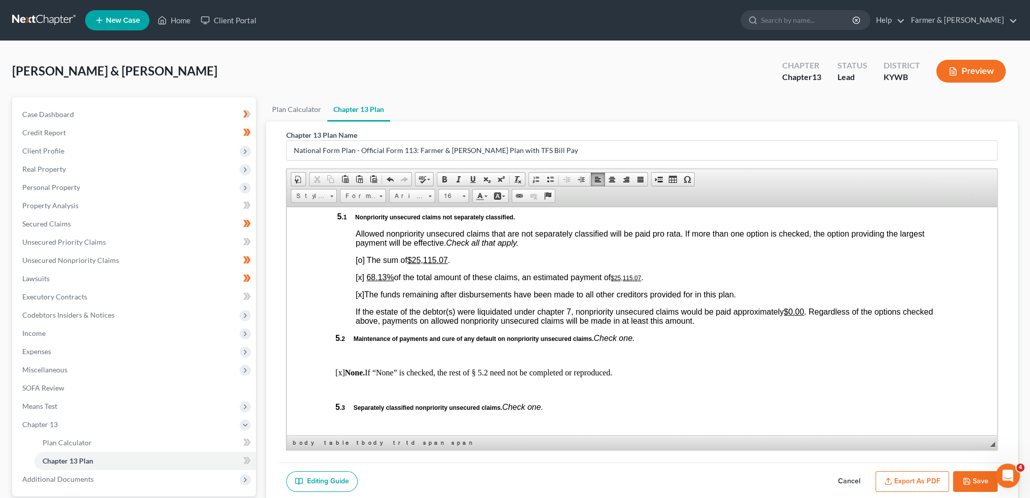
click at [369, 281] on u "68.13%" at bounding box center [379, 277] width 27 height 9
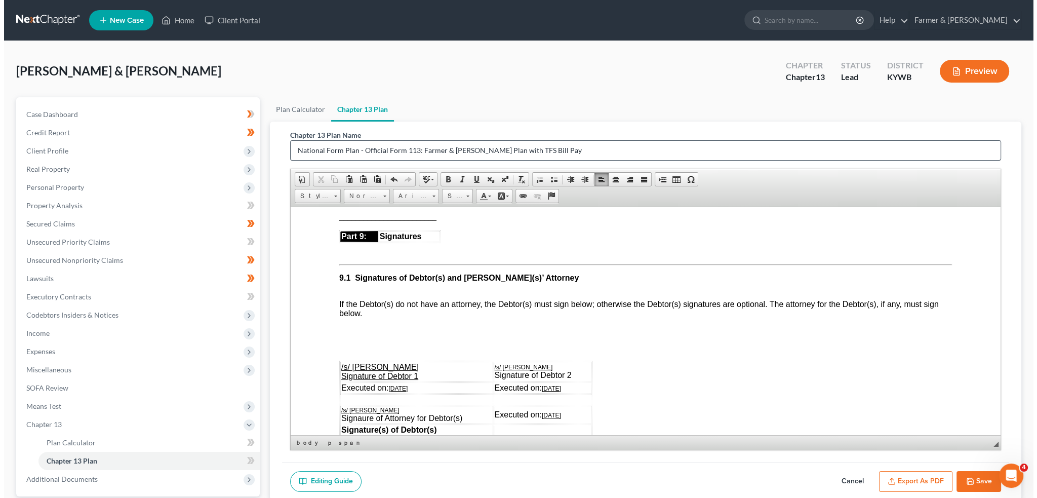
scroll to position [94, 0]
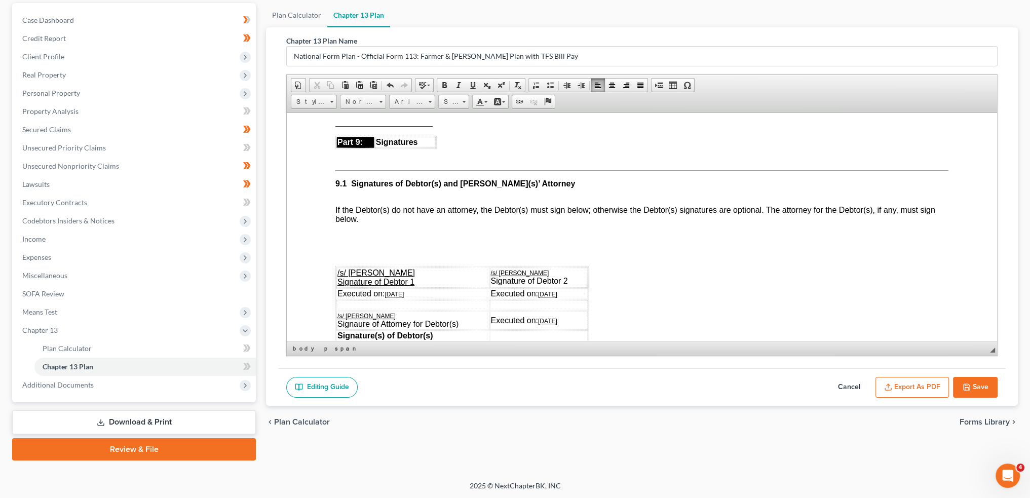
click at [898, 380] on button "Export as PDF" at bounding box center [911, 387] width 73 height 21
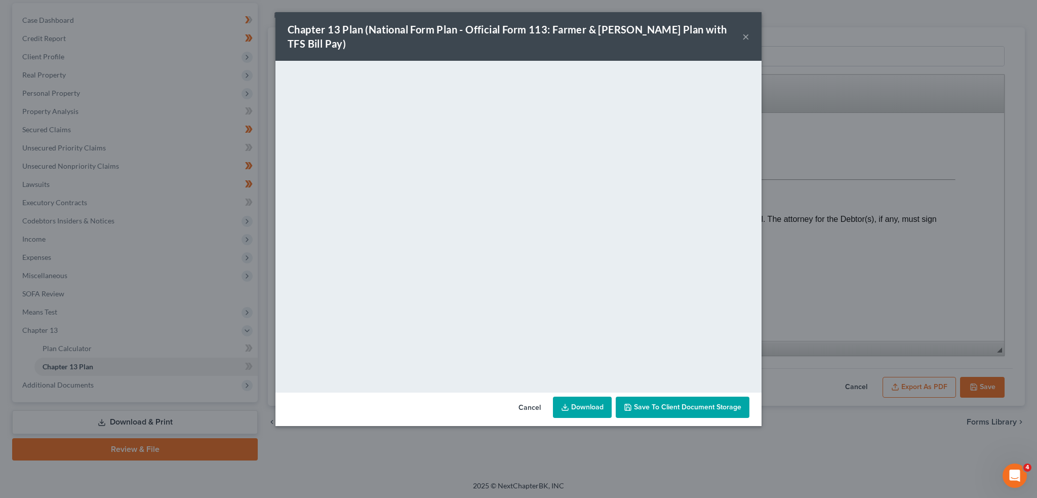
click at [691, 403] on span "Save to Client Document Storage" at bounding box center [687, 407] width 107 height 9
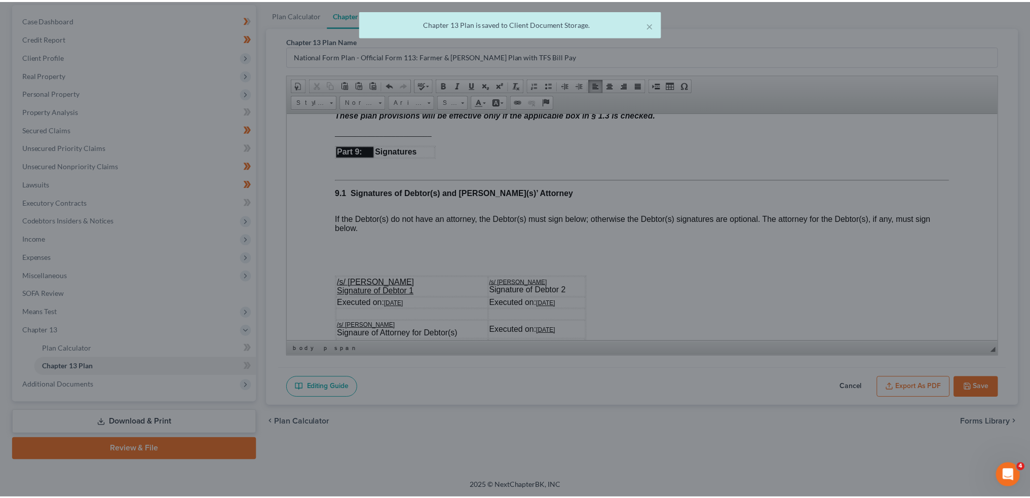
scroll to position [2955, 0]
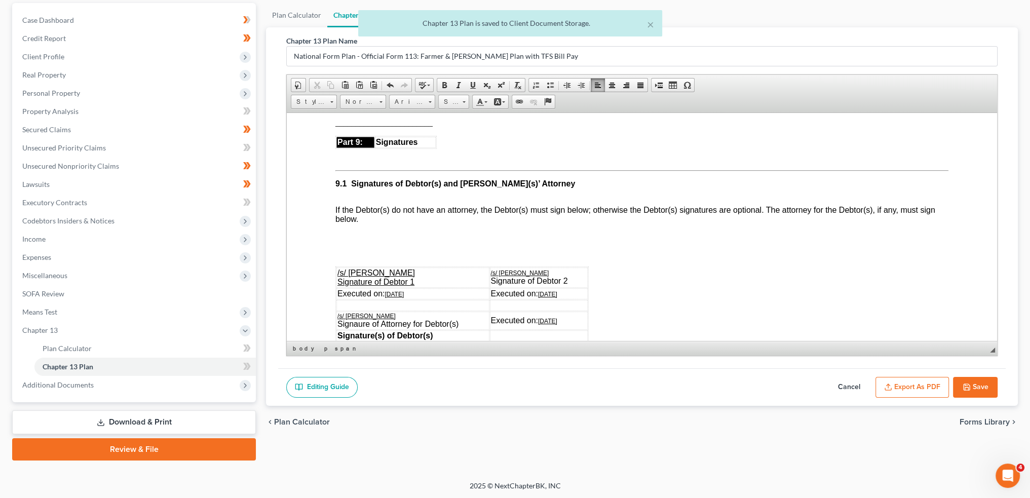
click at [984, 381] on button "Save" at bounding box center [975, 387] width 45 height 21
select select "3"
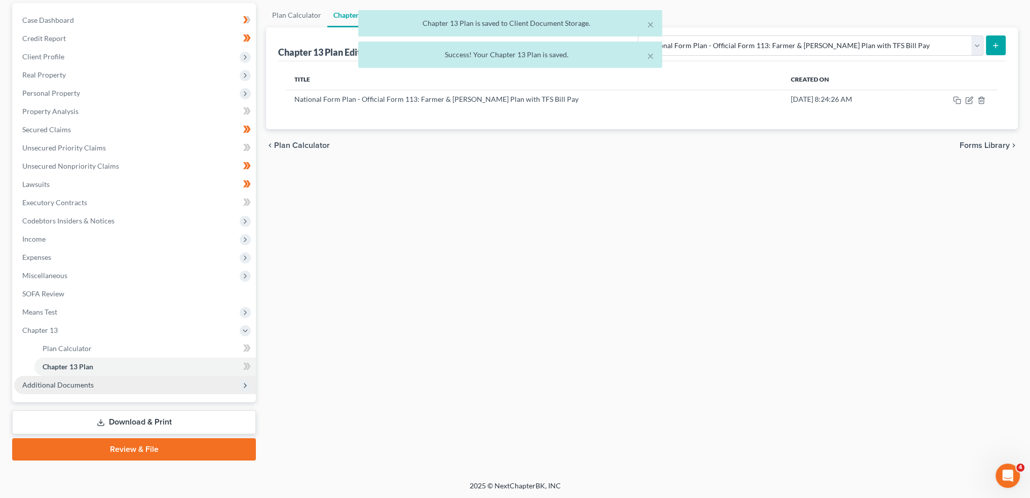
click at [71, 384] on span "Additional Documents" at bounding box center [57, 384] width 71 height 9
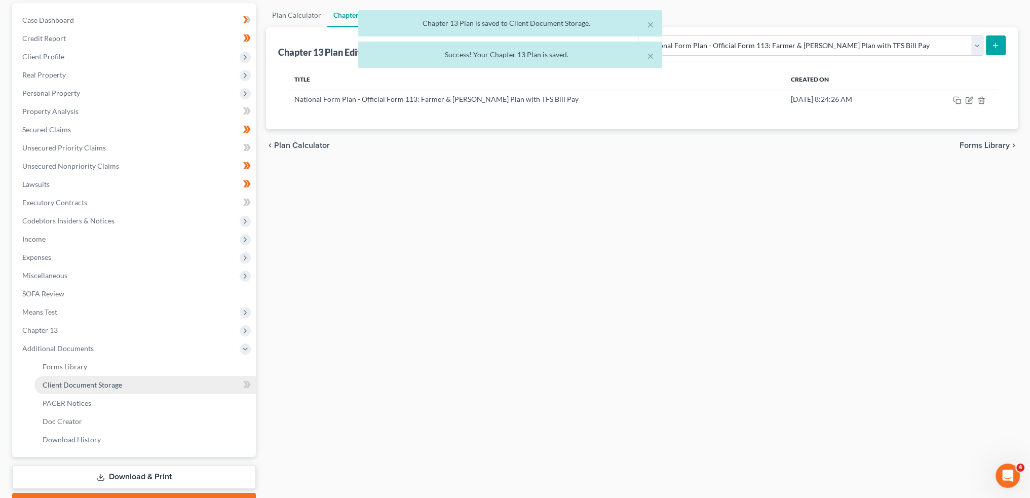
click at [77, 380] on span "Client Document Storage" at bounding box center [83, 384] width 80 height 9
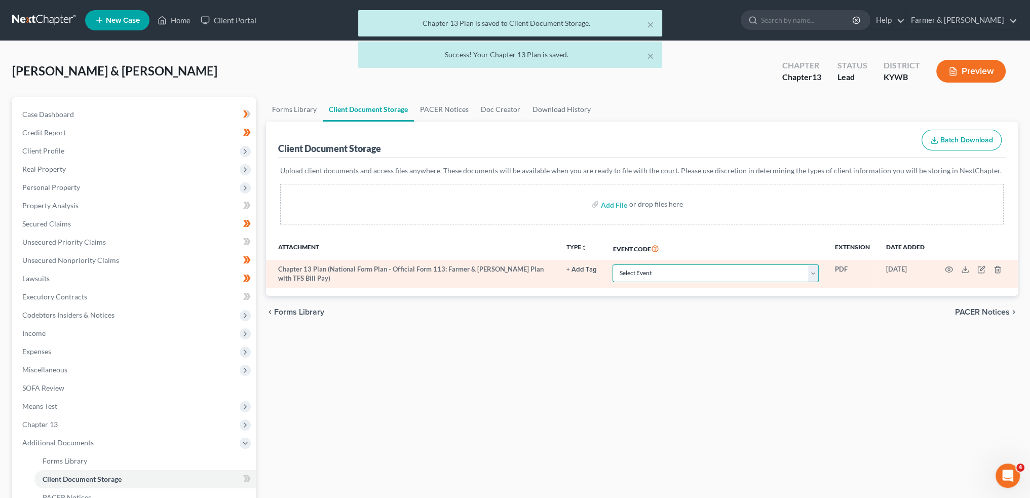
click at [656, 274] on select "Select Event Amended Answer Amended Complaint Amended List of Creditors (Fee) A…" at bounding box center [715, 273] width 206 height 18
select select "16"
click at [612, 264] on select "Select Event Amended Answer Amended Complaint Amended List of Creditors (Fee) A…" at bounding box center [715, 273] width 206 height 18
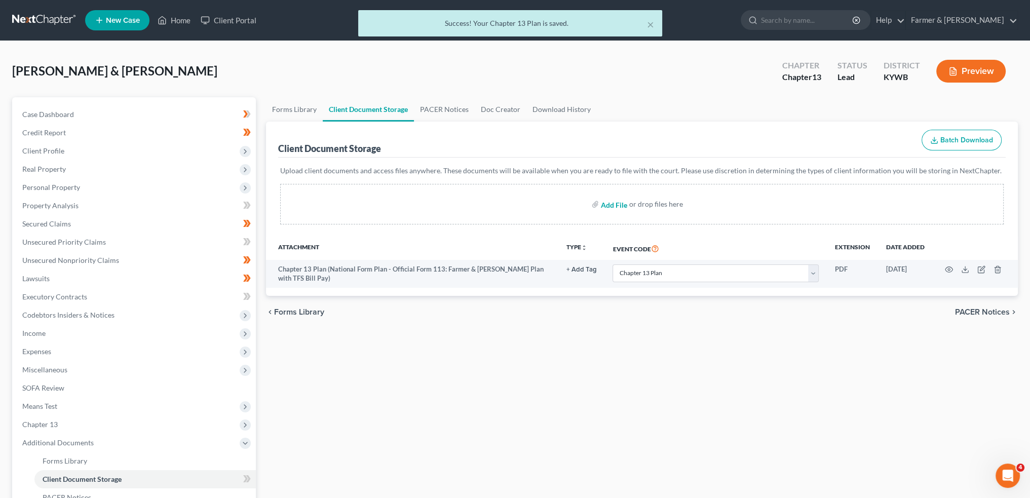
click at [608, 202] on input "file" at bounding box center [613, 204] width 24 height 18
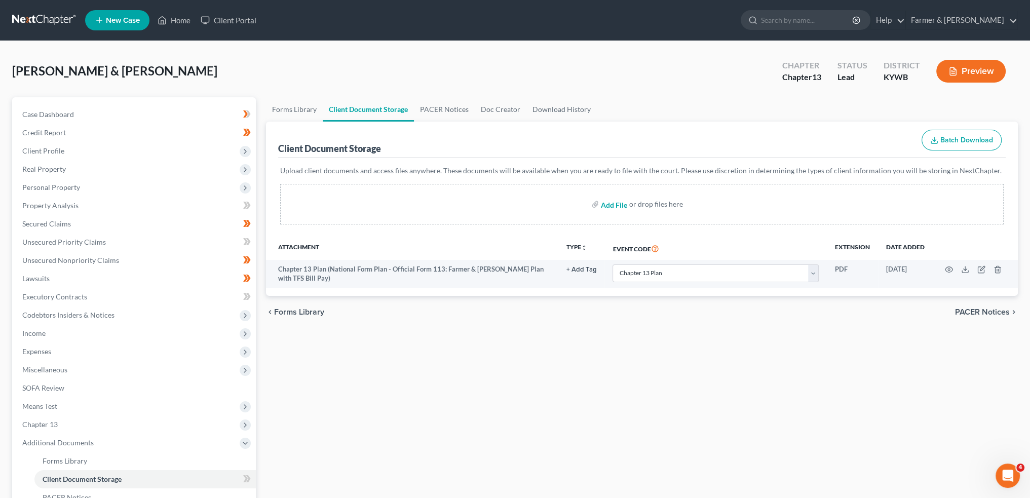
type input "C:\fakepath\combined ccc for filing.pdf"
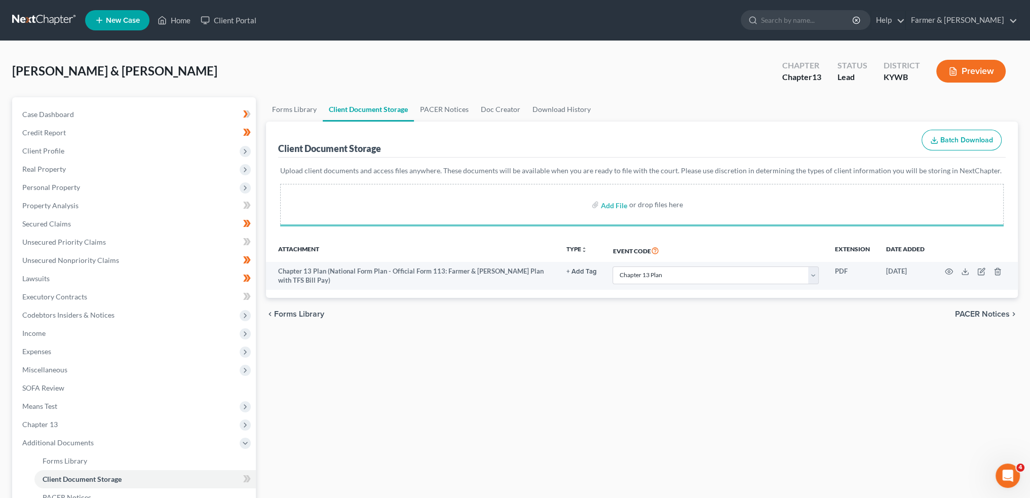
select select "16"
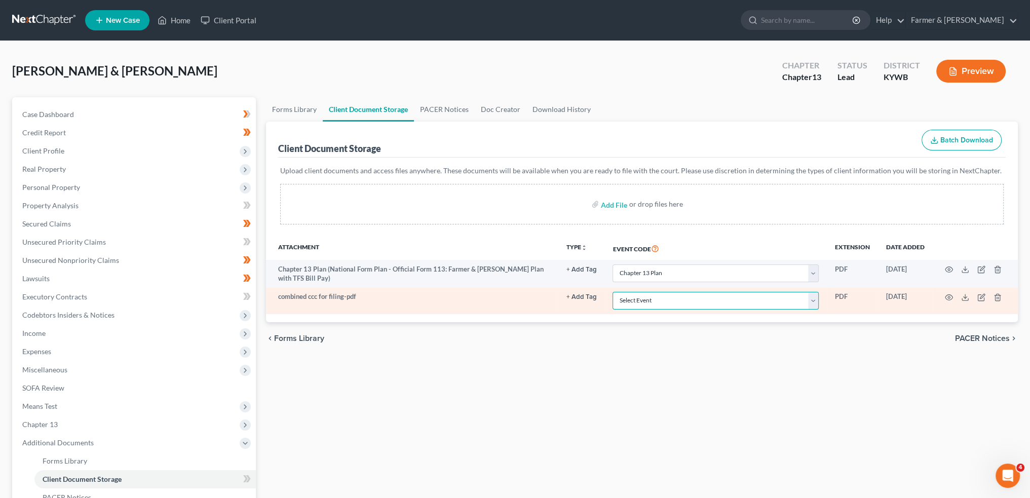
click at [644, 305] on select "Select Event Amended Answer Amended Complaint Amended List of Creditors (Fee) A…" at bounding box center [715, 301] width 206 height 18
select select "7"
click at [612, 292] on select "Select Event Amended Answer Amended Complaint Amended List of Creditors (Fee) A…" at bounding box center [715, 301] width 206 height 18
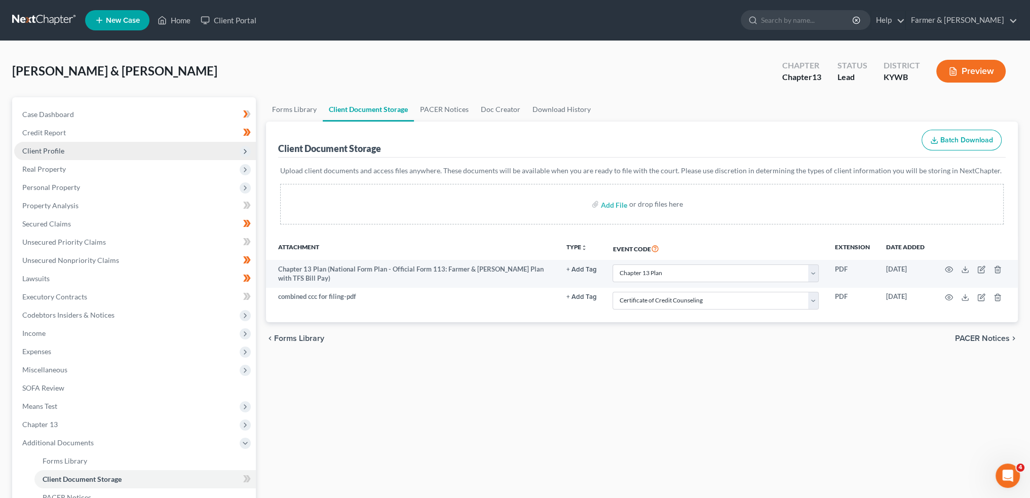
click at [88, 148] on span "Client Profile" at bounding box center [135, 151] width 242 height 18
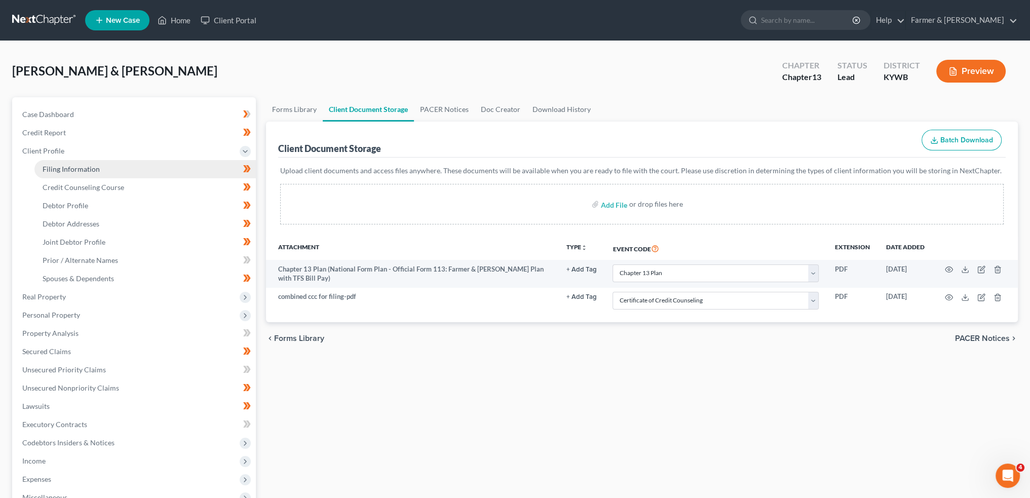
click at [77, 165] on span "Filing Information" at bounding box center [71, 169] width 57 height 9
select select "1"
select select "3"
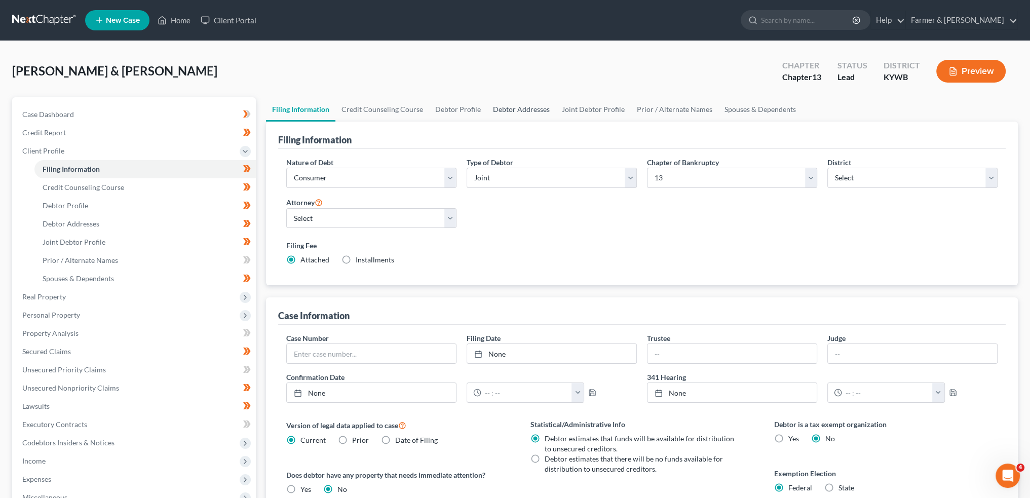
click at [501, 107] on link "Debtor Addresses" at bounding box center [521, 109] width 69 height 24
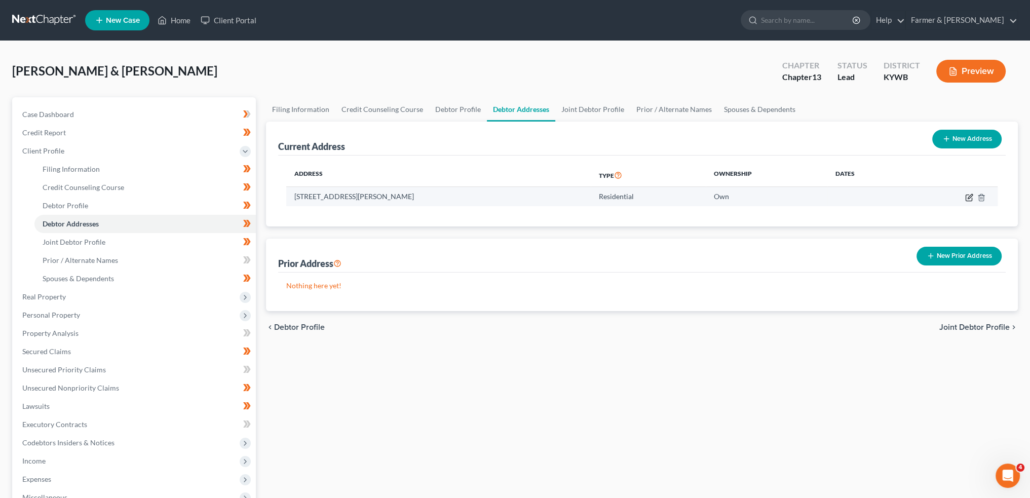
click at [970, 197] on icon "button" at bounding box center [970, 196] width 5 height 5
select select "18"
select select "15"
select select "0"
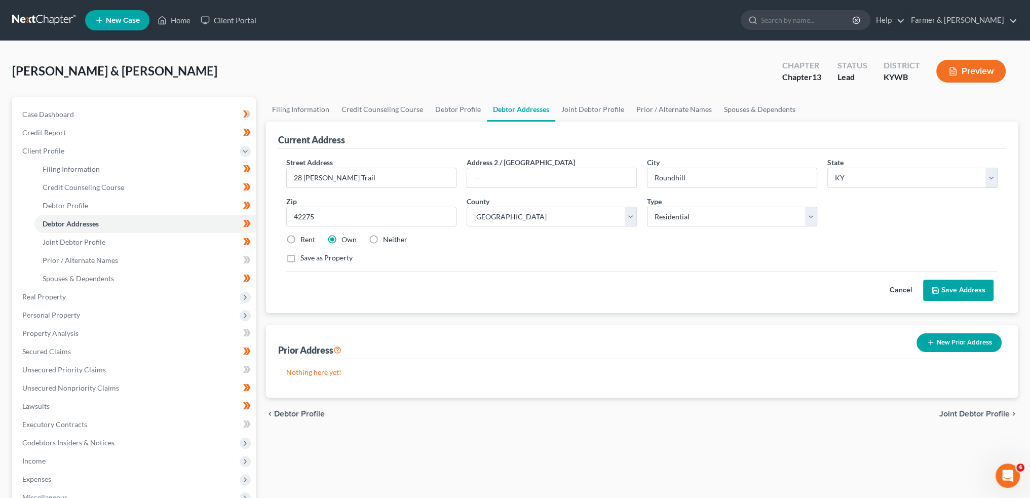
drag, startPoint x: 952, startPoint y: 292, endPoint x: 246, endPoint y: 1, distance: 763.7
click at [951, 292] on button "Save Address" at bounding box center [958, 290] width 70 height 21
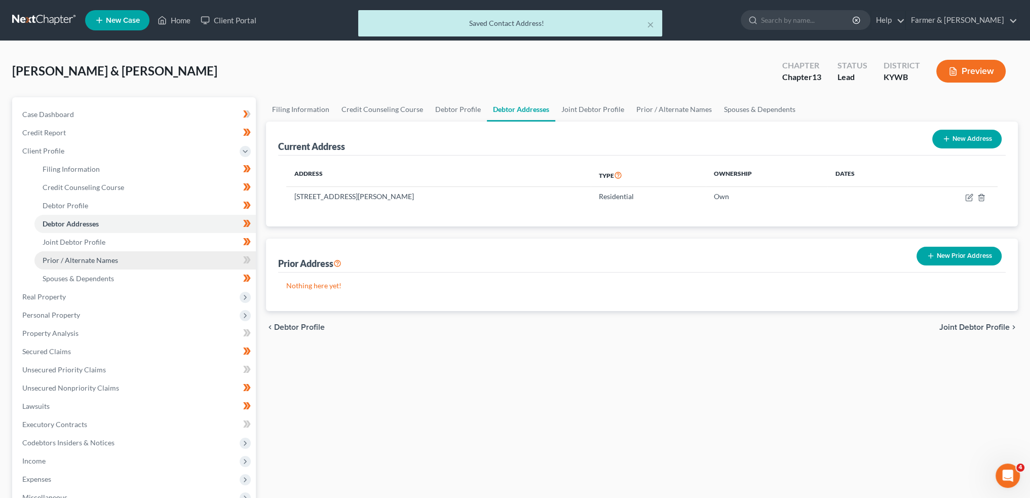
scroll to position [185, 0]
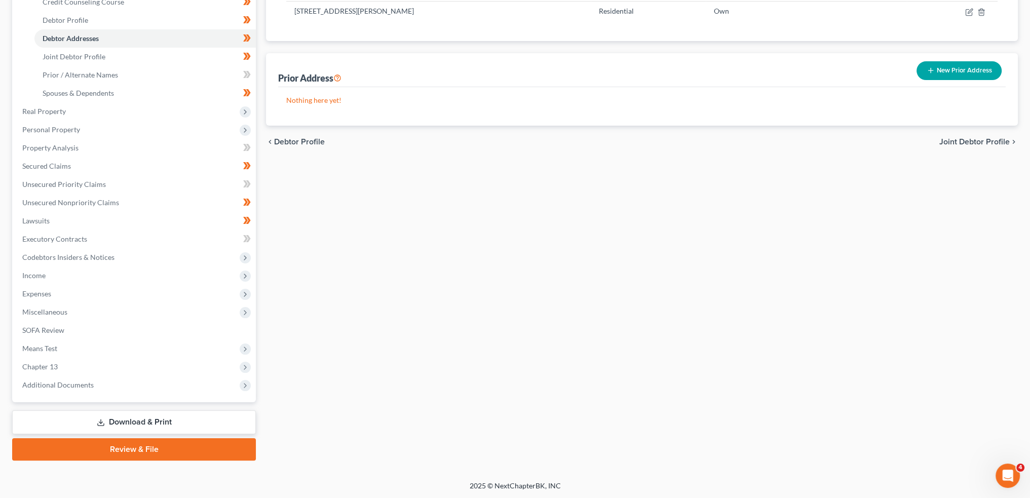
click at [128, 446] on link "Review & File" at bounding box center [134, 449] width 244 height 22
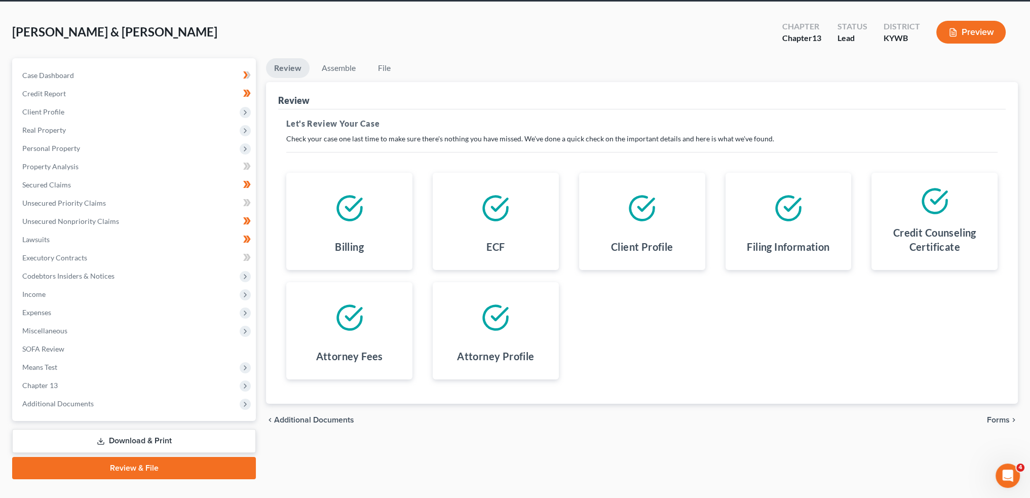
scroll to position [58, 0]
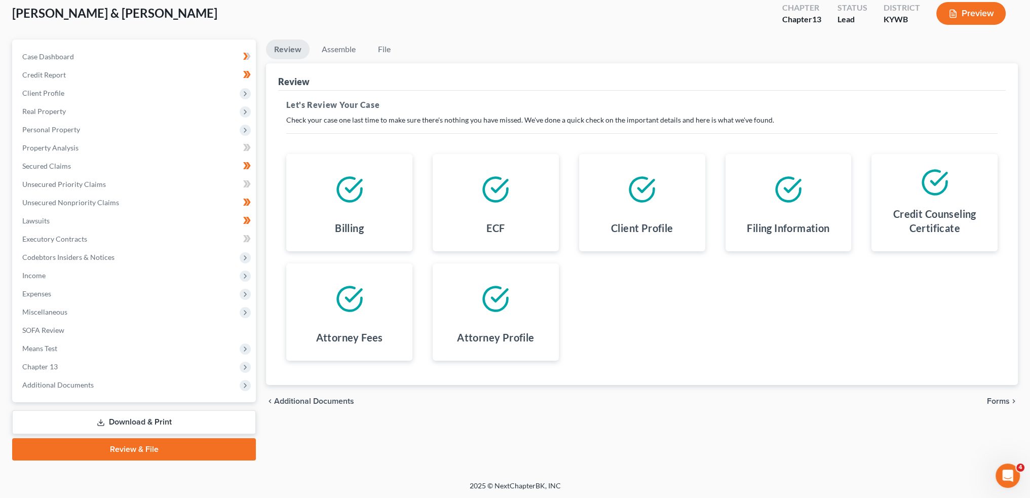
click at [994, 399] on span "Forms" at bounding box center [998, 401] width 23 height 8
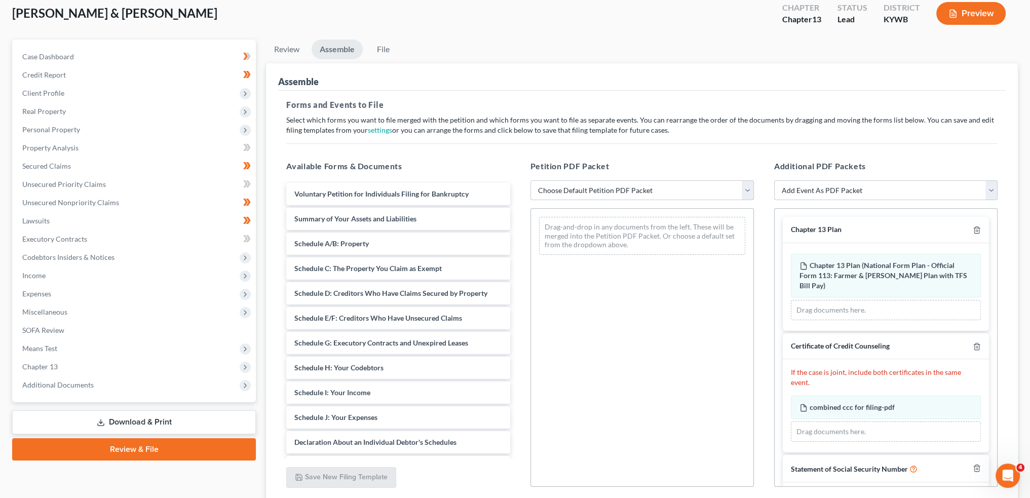
click at [651, 182] on select "Choose Default Petition PDF Packet Emergency Filing (Voluntary Petition and Cre…" at bounding box center [641, 190] width 223 height 20
select select "1"
click at [530, 180] on select "Choose Default Petition PDF Packet Emergency Filing (Voluntary Petition and Cre…" at bounding box center [641, 190] width 223 height 20
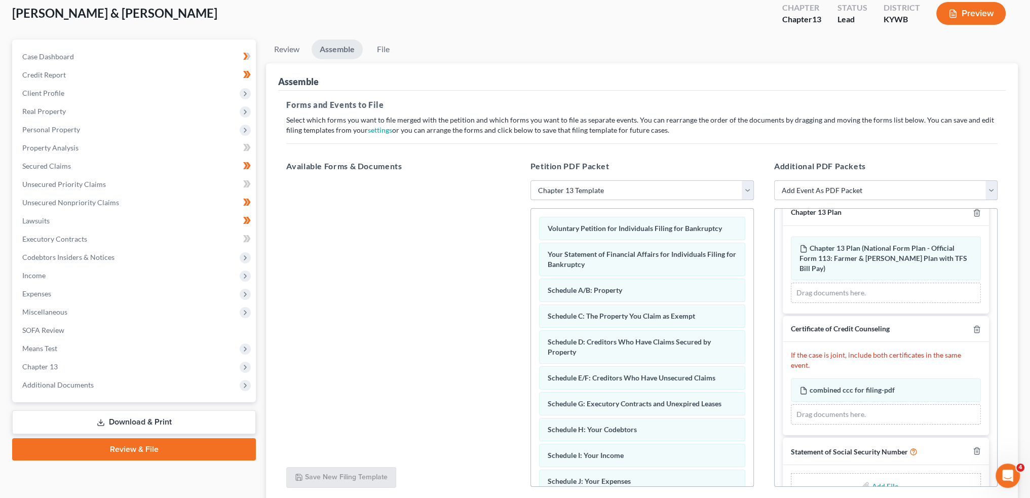
scroll to position [32, 0]
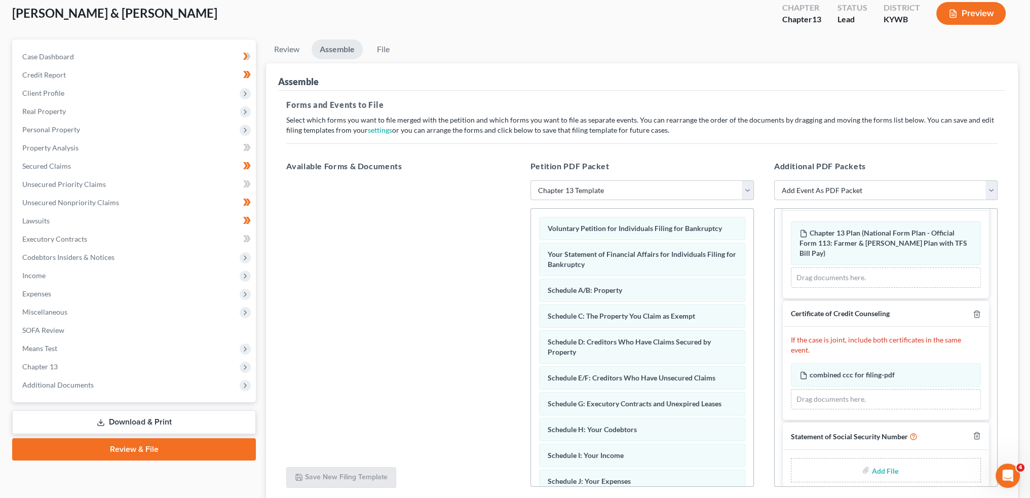
click at [885, 461] on input "file" at bounding box center [883, 470] width 24 height 18
type input "C:\fakepath\SSN to Sign (4).pdf"
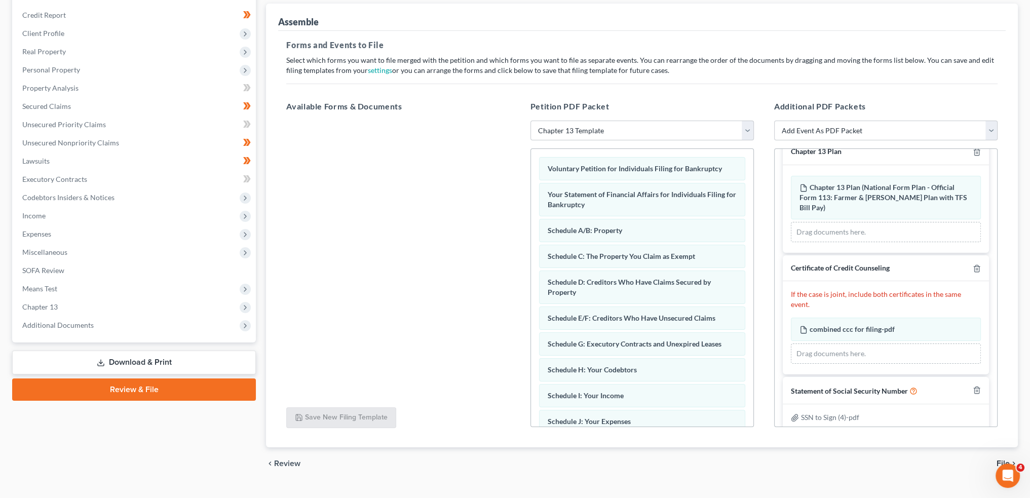
scroll to position [137, 0]
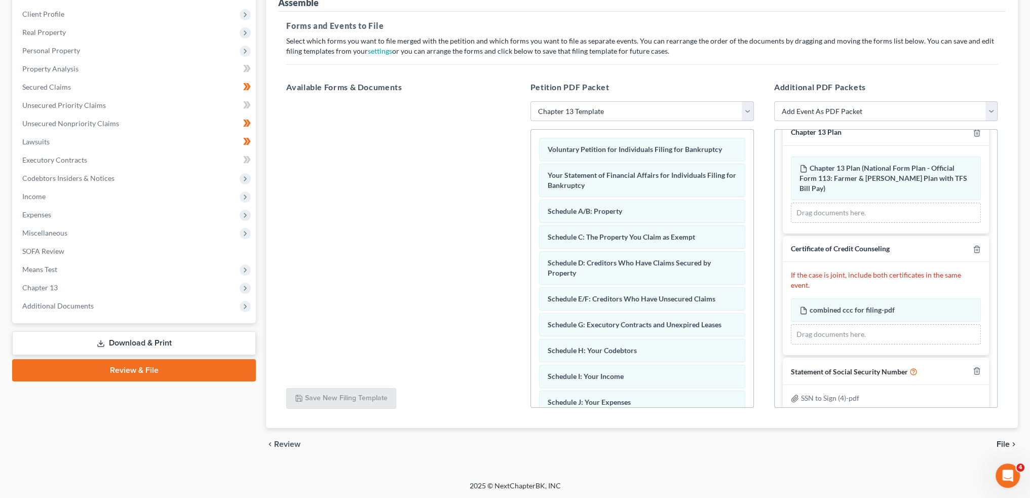
click at [999, 443] on span "File" at bounding box center [1002, 444] width 13 height 8
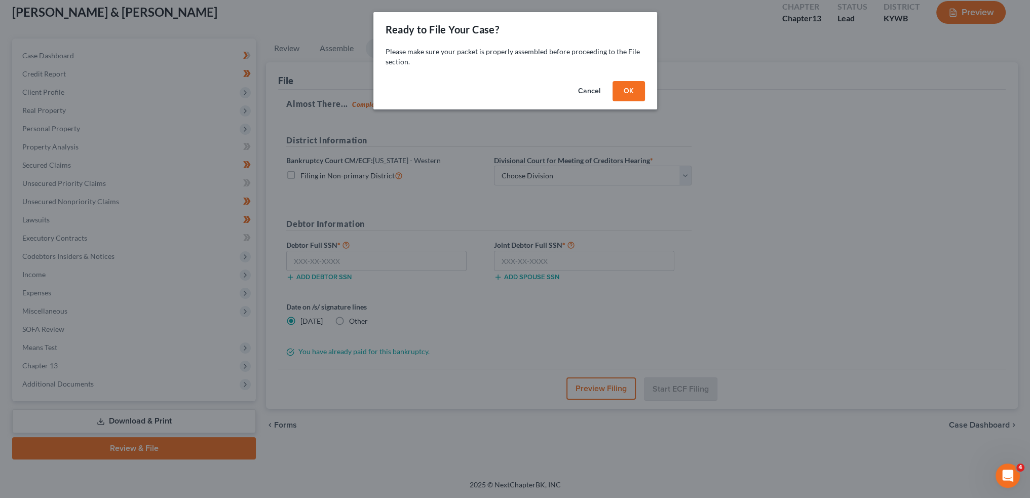
scroll to position [58, 0]
click at [622, 92] on button "OK" at bounding box center [632, 91] width 32 height 20
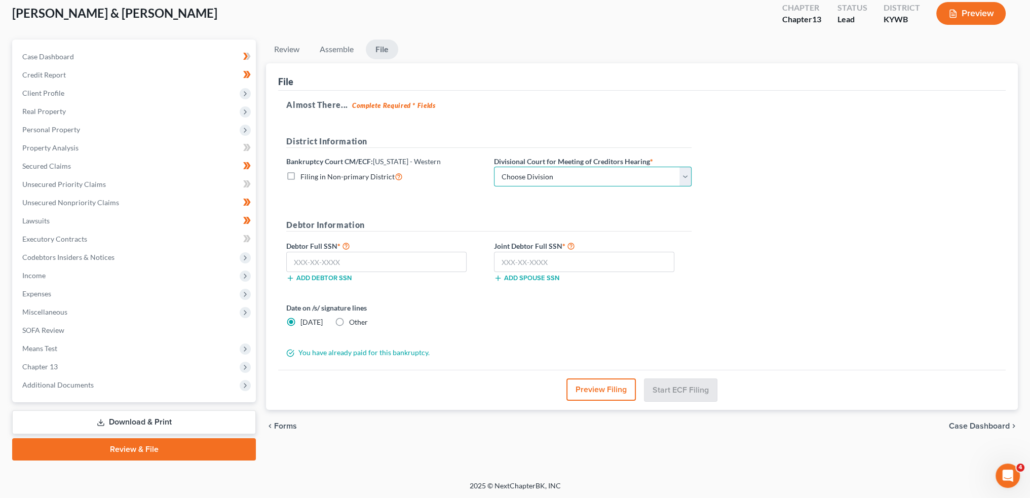
click at [582, 174] on select "Choose Division Bowling Green Louisville Owensboro Paducah" at bounding box center [593, 177] width 198 height 20
select select "0"
click at [494, 167] on select "Choose Division Bowling Green Louisville Owensboro Paducah" at bounding box center [593, 177] width 198 height 20
click at [55, 90] on span "Client Profile" at bounding box center [43, 93] width 42 height 9
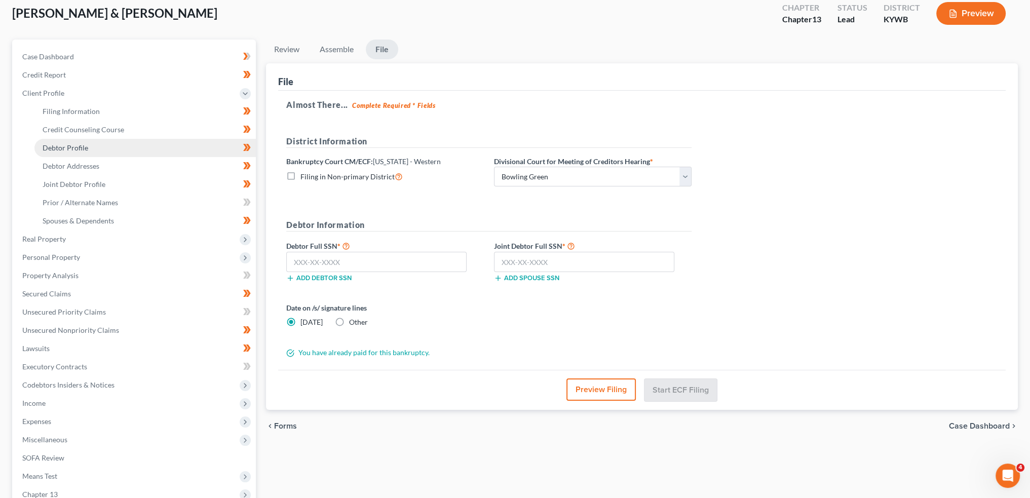
click at [84, 145] on span "Debtor Profile" at bounding box center [66, 147] width 46 height 9
select select "1"
select select "5"
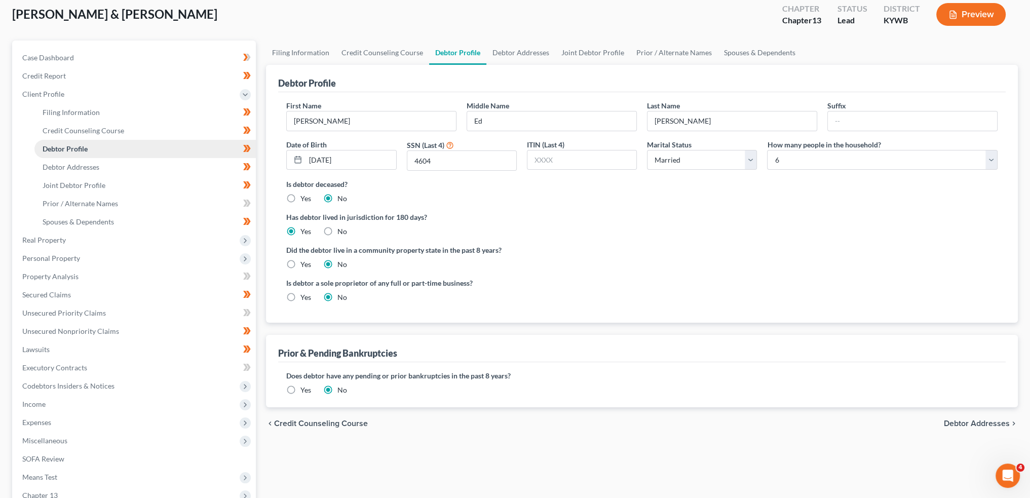
scroll to position [3, 0]
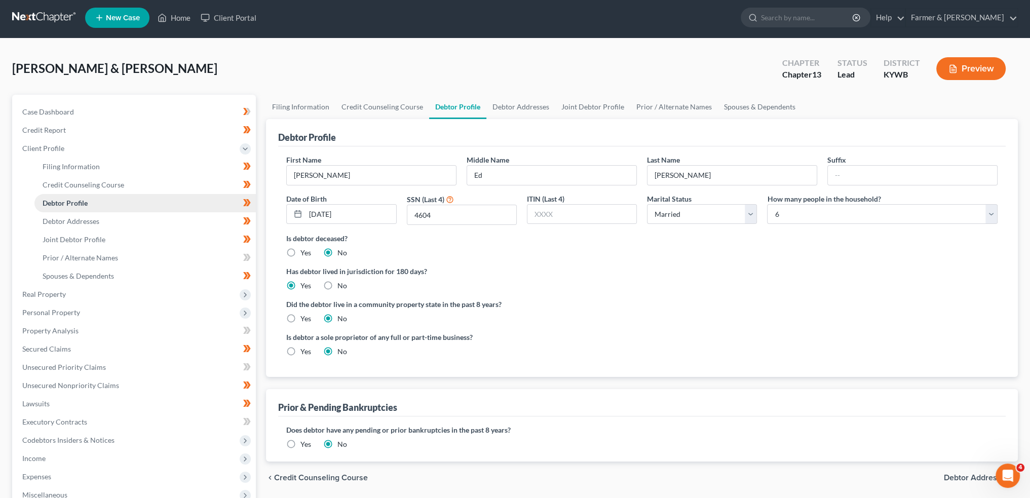
radio input "true"
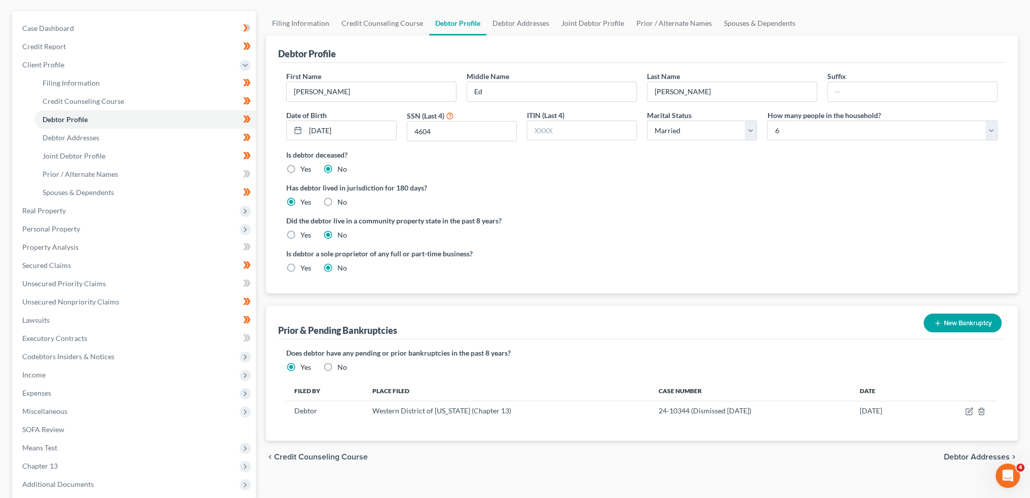
scroll to position [185, 0]
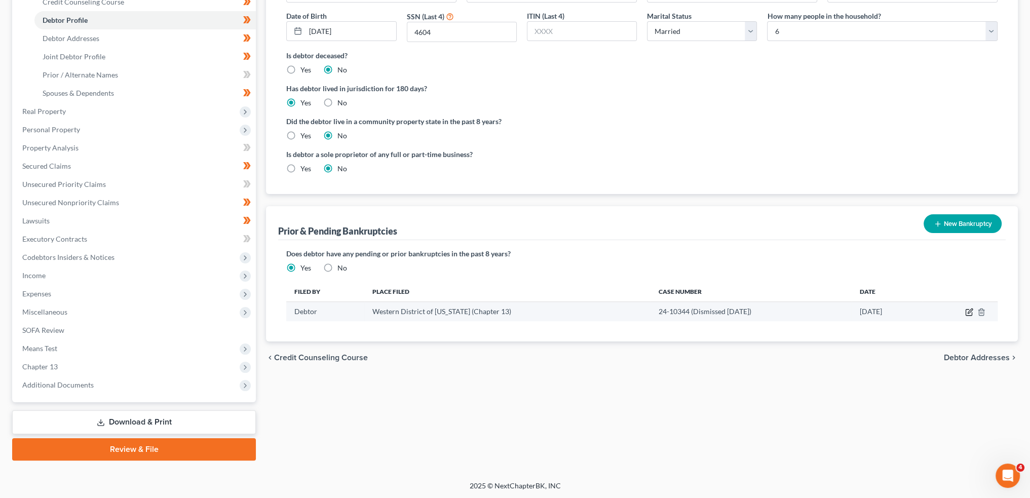
click at [968, 308] on icon "button" at bounding box center [969, 312] width 8 height 8
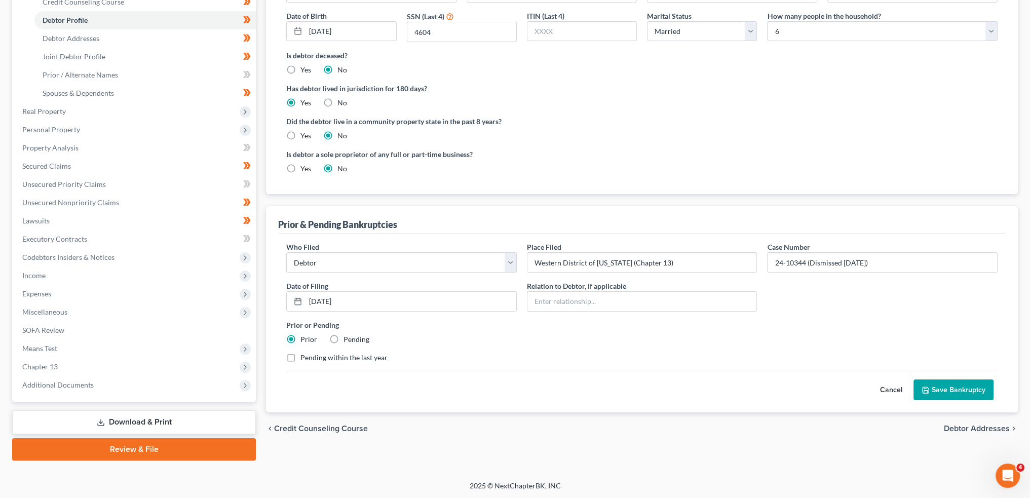
click at [300, 354] on label "Pending within the last year" at bounding box center [343, 358] width 87 height 10
click at [304, 354] on input "Pending within the last year" at bounding box center [307, 356] width 7 height 7
checkbox input "true"
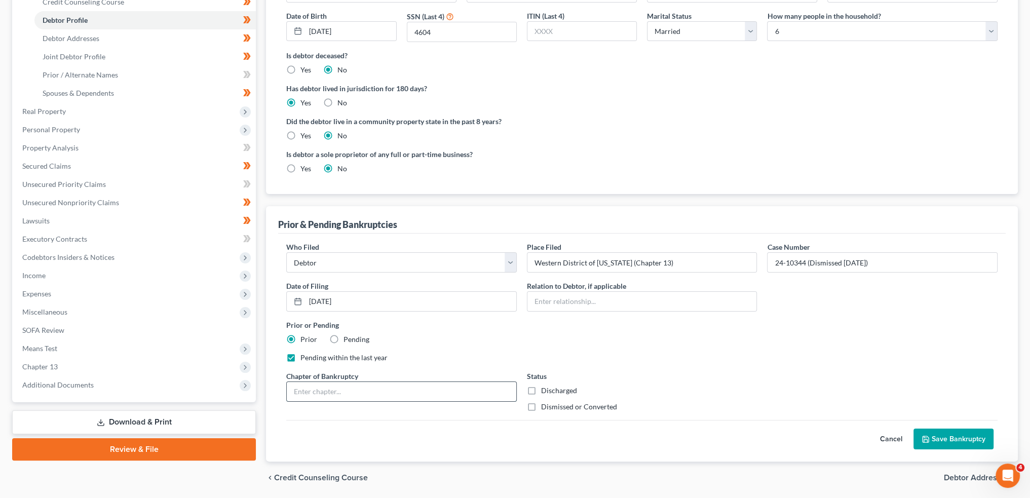
click at [307, 389] on input "text" at bounding box center [401, 391] width 229 height 19
type input "13"
click at [541, 406] on label "Dismissed or Converted" at bounding box center [579, 407] width 76 height 10
click at [545, 406] on input "Dismissed or Converted" at bounding box center [548, 405] width 7 height 7
checkbox input "true"
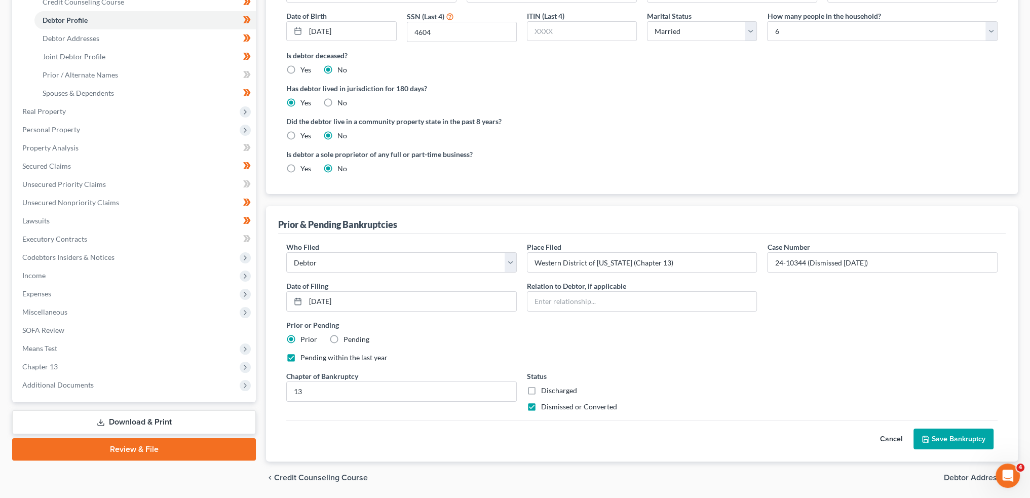
click at [942, 437] on button "Save Bankruptcy" at bounding box center [953, 439] width 80 height 21
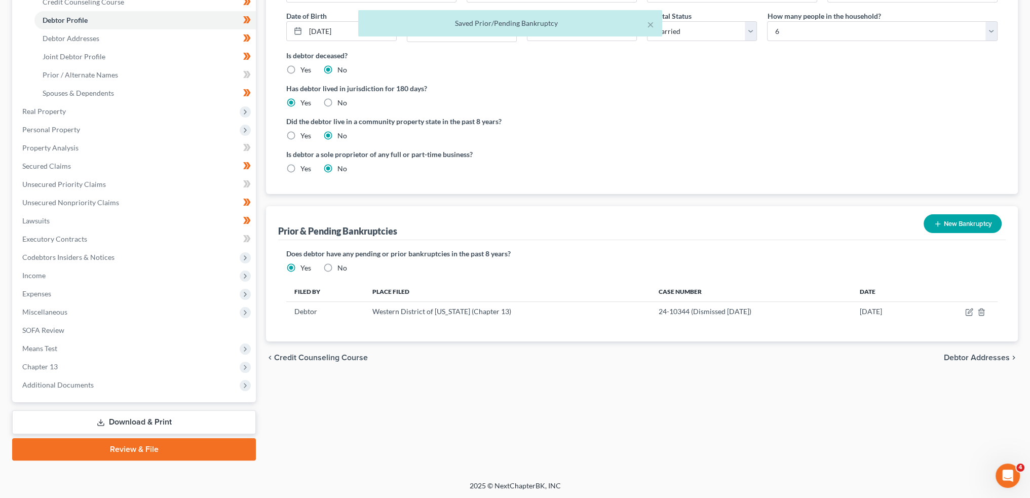
click at [220, 441] on link "Review & File" at bounding box center [134, 449] width 244 height 22
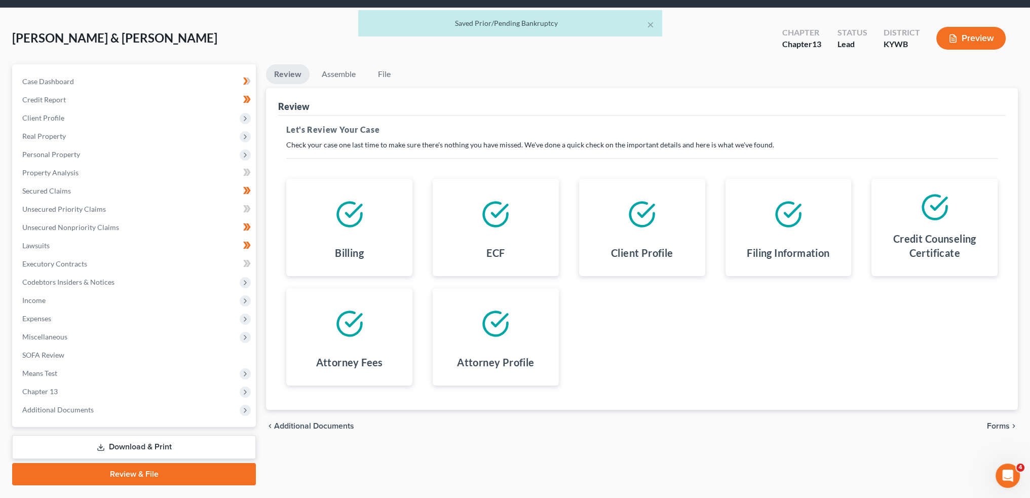
scroll to position [58, 0]
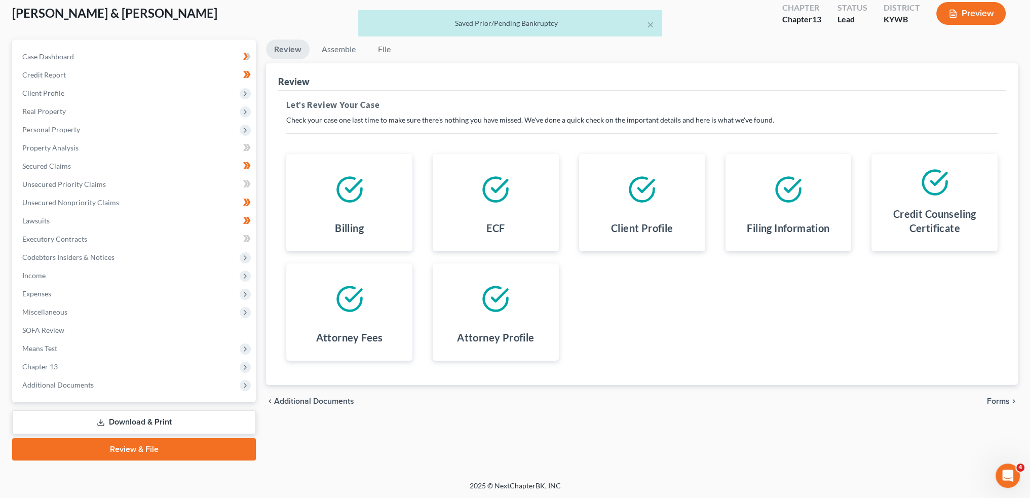
click at [994, 400] on span "Forms" at bounding box center [998, 401] width 23 height 8
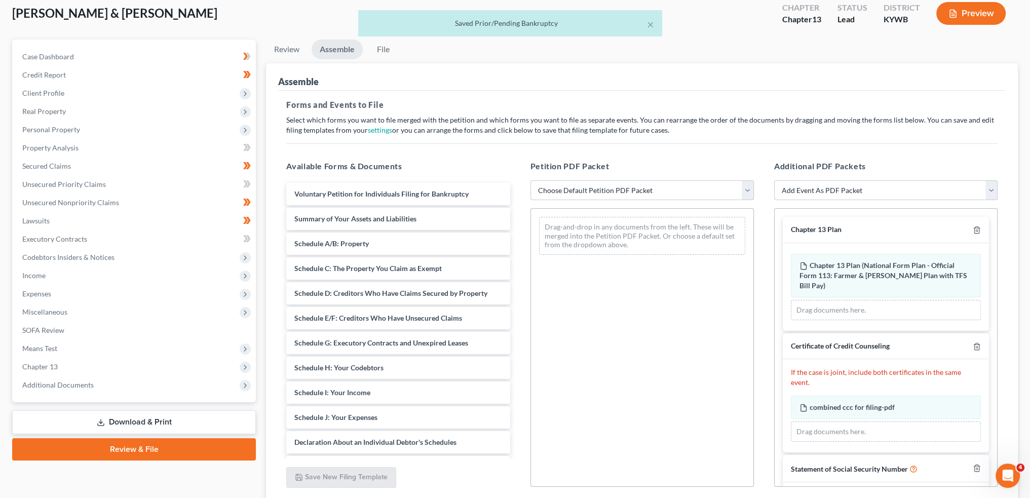
drag, startPoint x: 618, startPoint y: 184, endPoint x: 612, endPoint y: 198, distance: 14.6
click at [618, 184] on select "Choose Default Petition PDF Packet Emergency Filing (Voluntary Petition and Cre…" at bounding box center [641, 190] width 223 height 20
select select "1"
click at [530, 180] on select "Choose Default Petition PDF Packet Emergency Filing (Voluntary Petition and Cre…" at bounding box center [641, 190] width 223 height 20
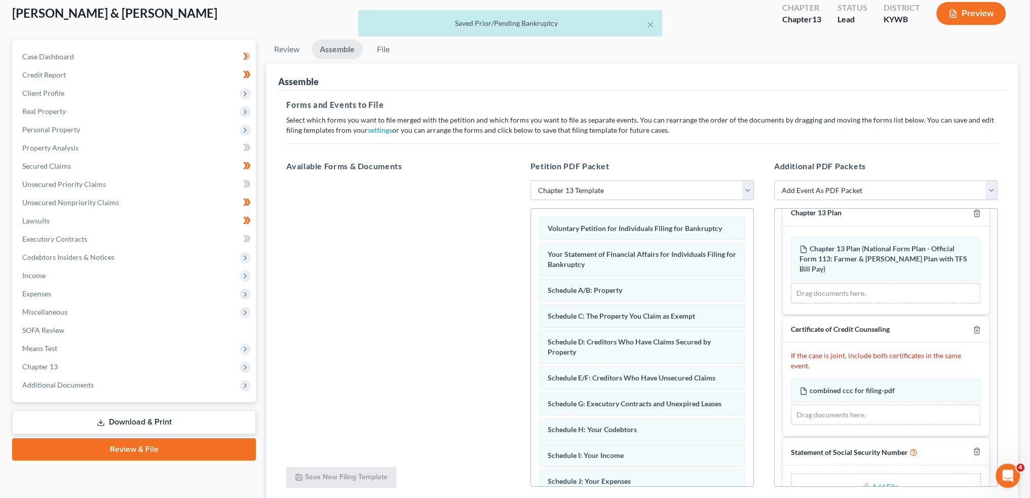
scroll to position [32, 0]
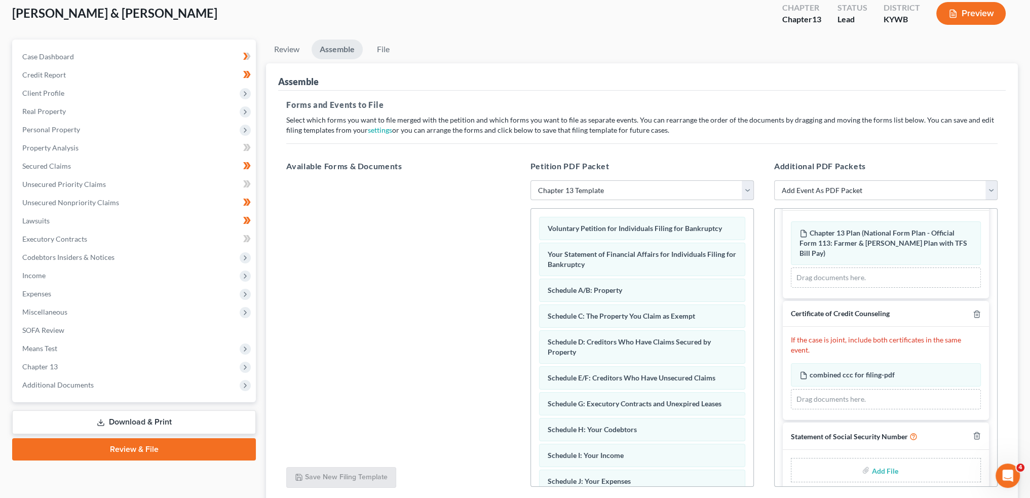
click at [877, 461] on input "file" at bounding box center [883, 470] width 24 height 18
type input "C:\fakepath\SSN to Sign (4).pdf"
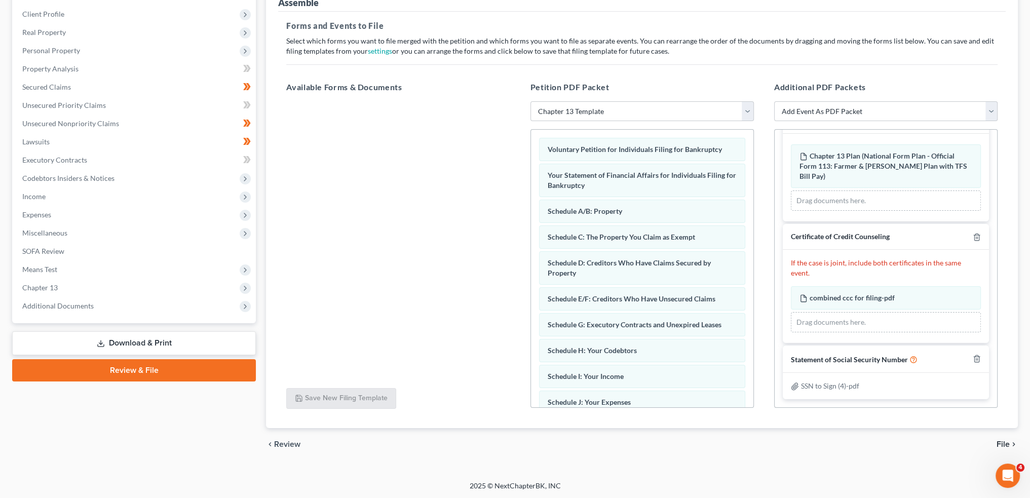
scroll to position [18, 0]
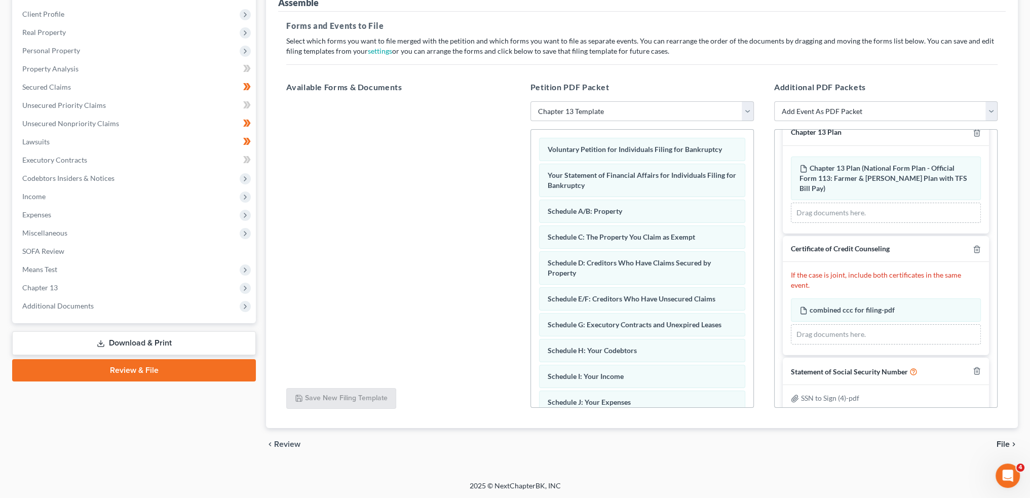
click at [1005, 441] on span "File" at bounding box center [1002, 444] width 13 height 8
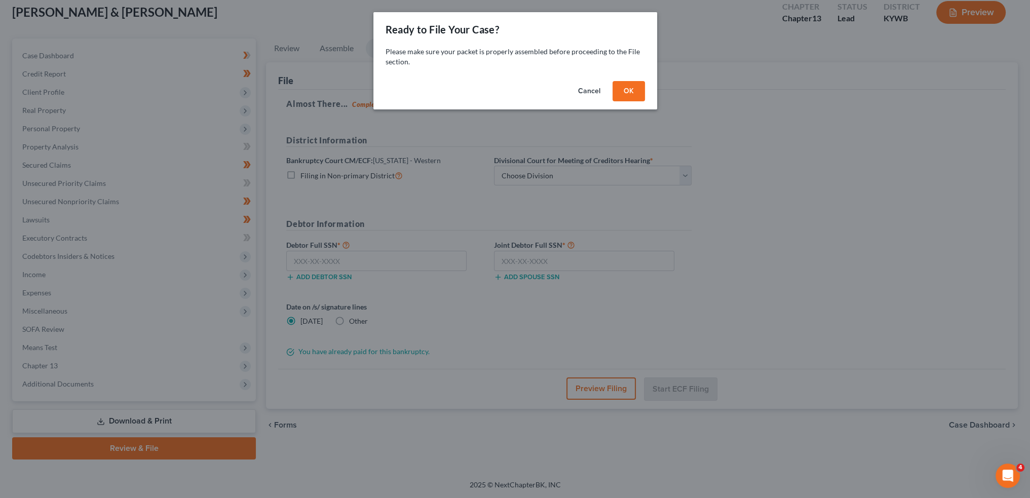
scroll to position [58, 0]
click at [627, 85] on button "OK" at bounding box center [632, 91] width 32 height 20
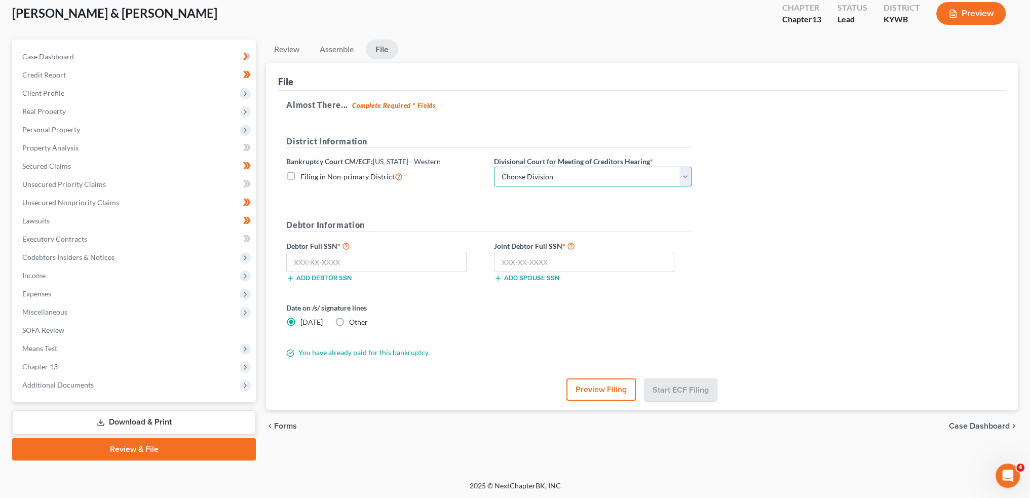
drag, startPoint x: 533, startPoint y: 171, endPoint x: 528, endPoint y: 184, distance: 14.1
click at [533, 171] on select "Choose Division Bowling Green Louisville Owensboro Paducah" at bounding box center [593, 177] width 198 height 20
select select "0"
click at [494, 167] on select "Choose Division Bowling Green Louisville Owensboro Paducah" at bounding box center [593, 177] width 198 height 20
click at [449, 263] on input "text" at bounding box center [376, 262] width 180 height 20
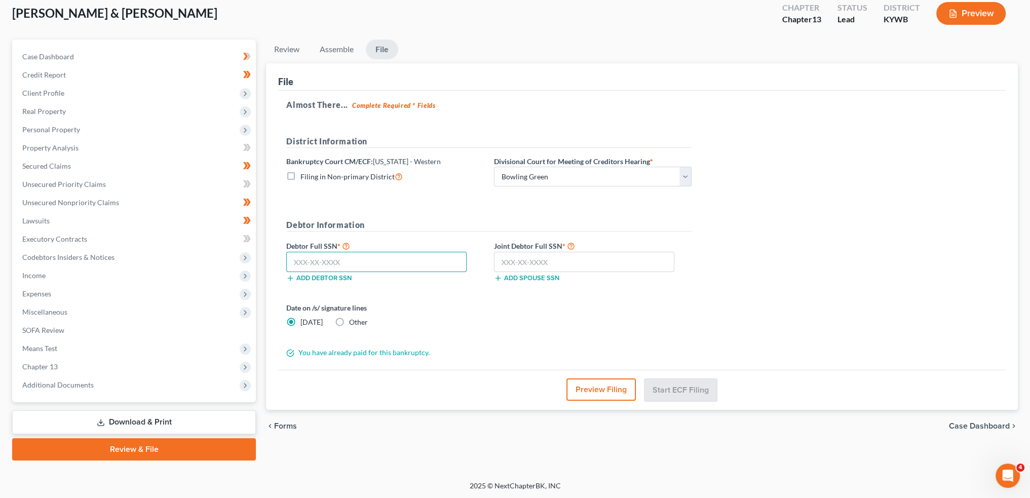
paste input "306-02-4604"
type input "306-02-4604"
click at [608, 262] on input "text" at bounding box center [584, 262] width 180 height 20
paste input "405-35-9597"
type input "405-35-9597"
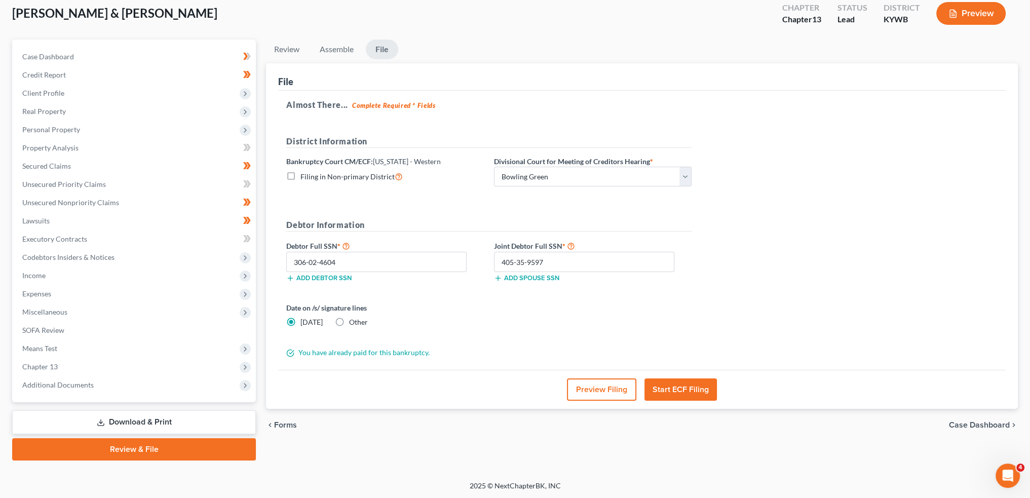
click at [669, 393] on button "Start ECF Filing" at bounding box center [680, 389] width 72 height 22
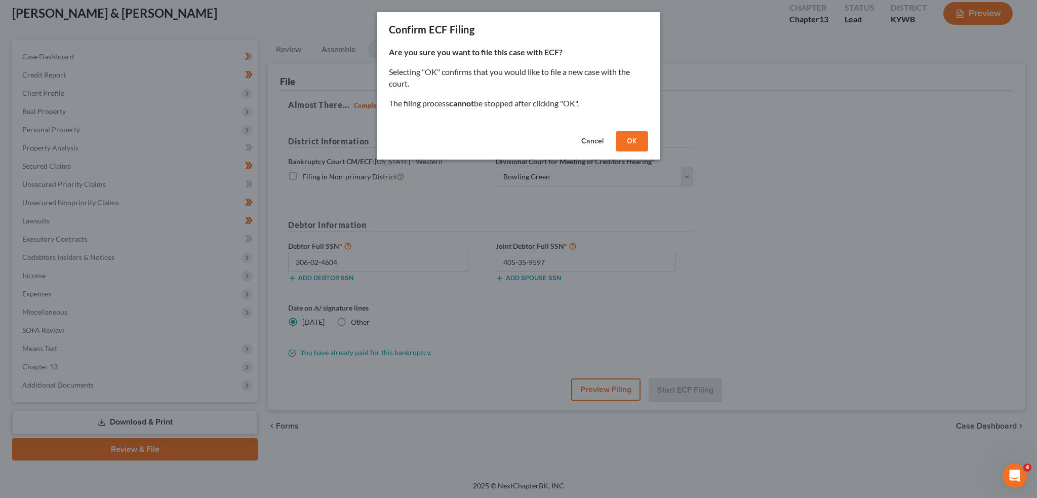
click at [640, 141] on button "OK" at bounding box center [632, 141] width 32 height 20
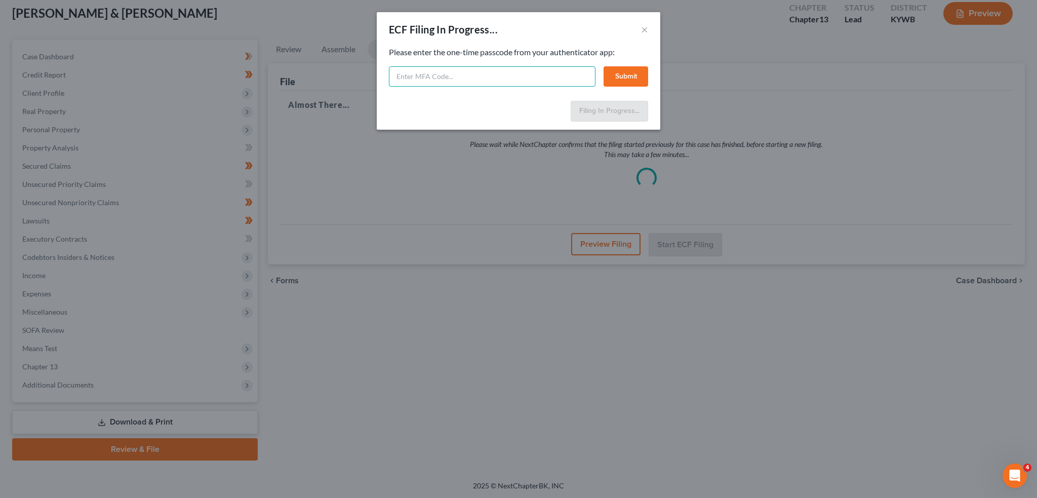
click at [525, 71] on input "text" at bounding box center [492, 76] width 207 height 20
type input "680300"
click at [621, 76] on button "Submit" at bounding box center [626, 76] width 45 height 20
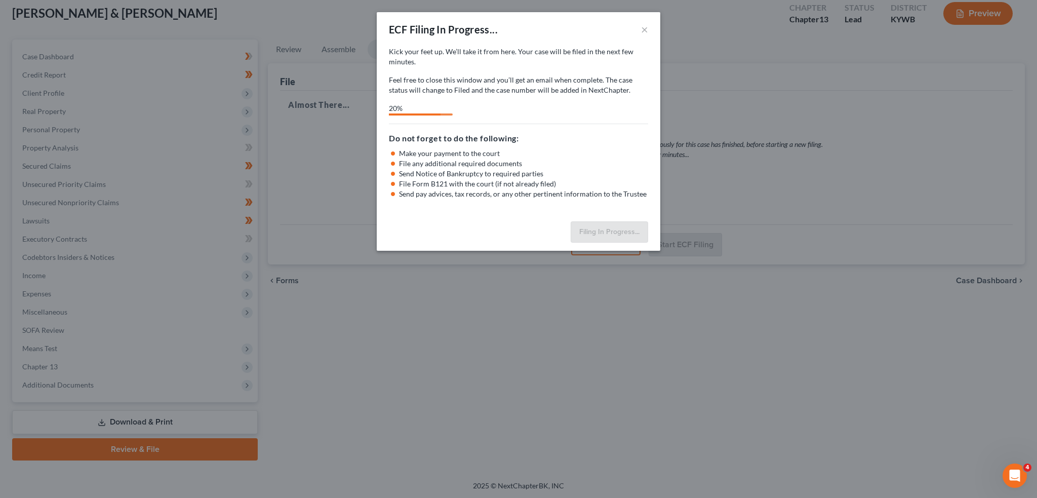
select select "0"
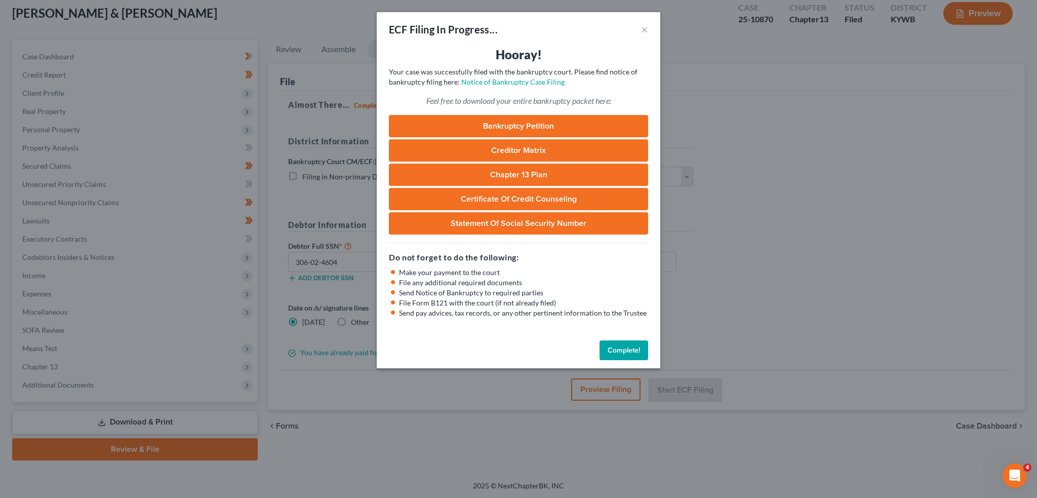
drag, startPoint x: 616, startPoint y: 348, endPoint x: 696, endPoint y: 259, distance: 118.8
click at [621, 346] on button "Complete!" at bounding box center [624, 350] width 49 height 20
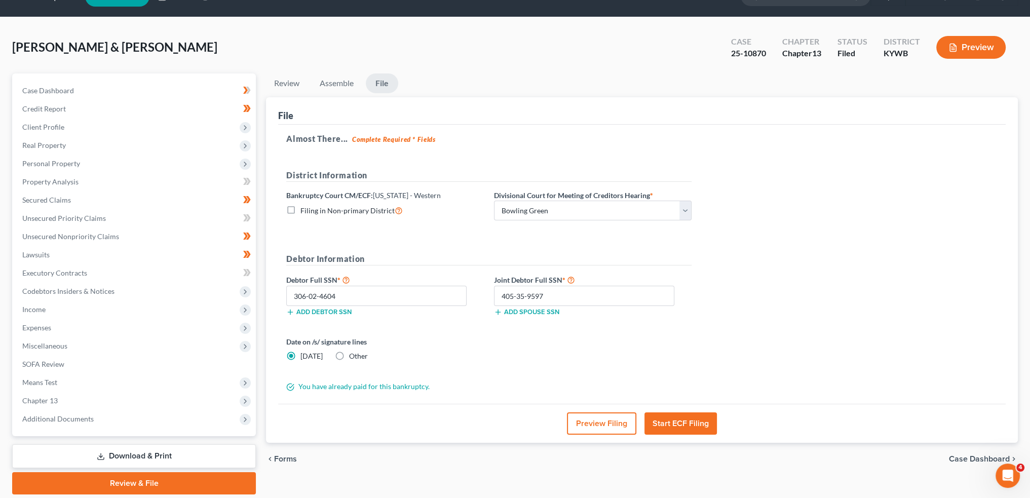
scroll to position [0, 0]
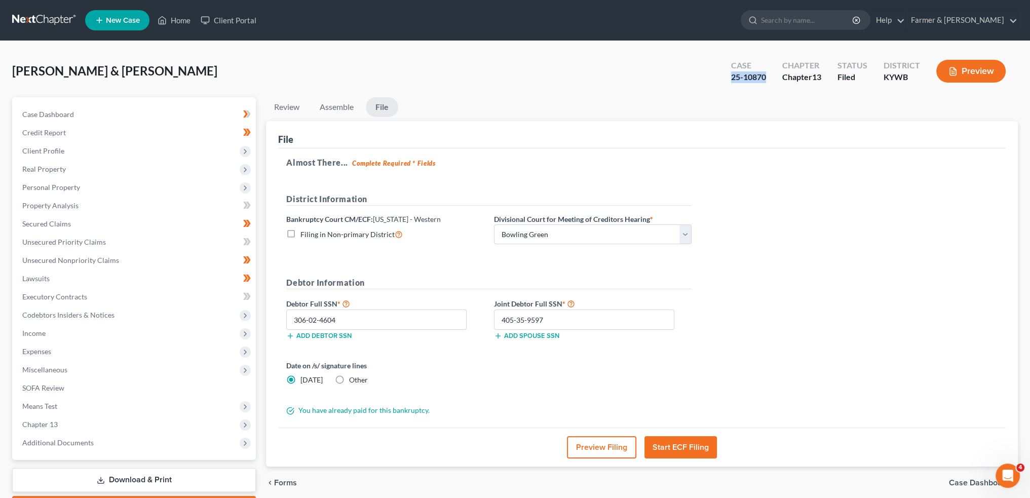
drag, startPoint x: 764, startPoint y: 76, endPoint x: 721, endPoint y: 76, distance: 42.6
click at [723, 76] on div "Case 25-10870" at bounding box center [748, 72] width 51 height 30
copy div "25-10870"
click at [180, 22] on link "Home" at bounding box center [173, 20] width 43 height 18
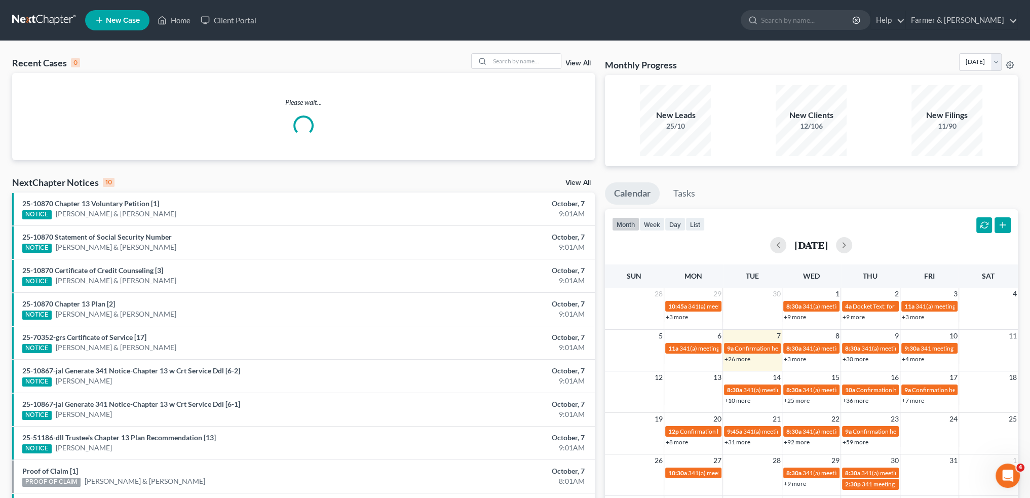
click at [796, 358] on link "+3 more" at bounding box center [795, 359] width 22 height 8
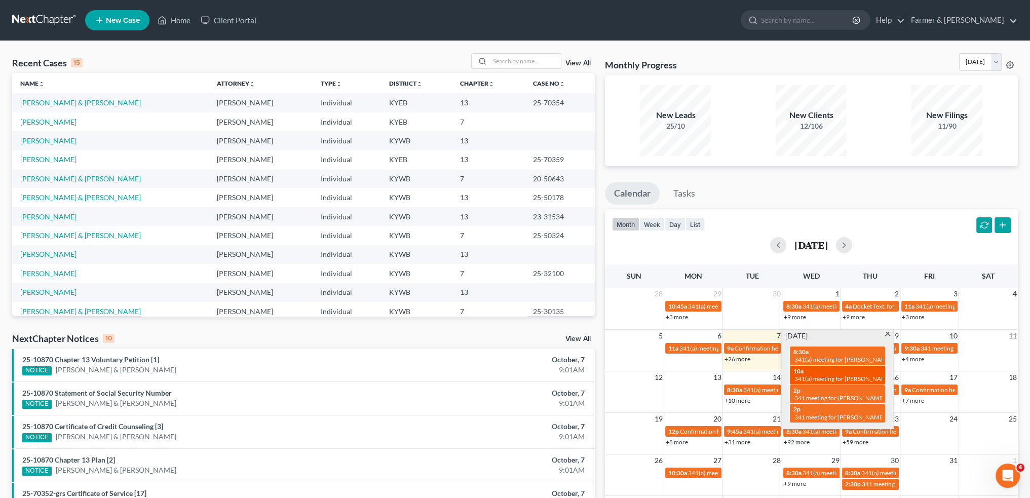
click at [809, 372] on div "10a 341(a) meeting for Ashley Higgs & Trevor Higgs" at bounding box center [837, 375] width 89 height 16
select select "Days"
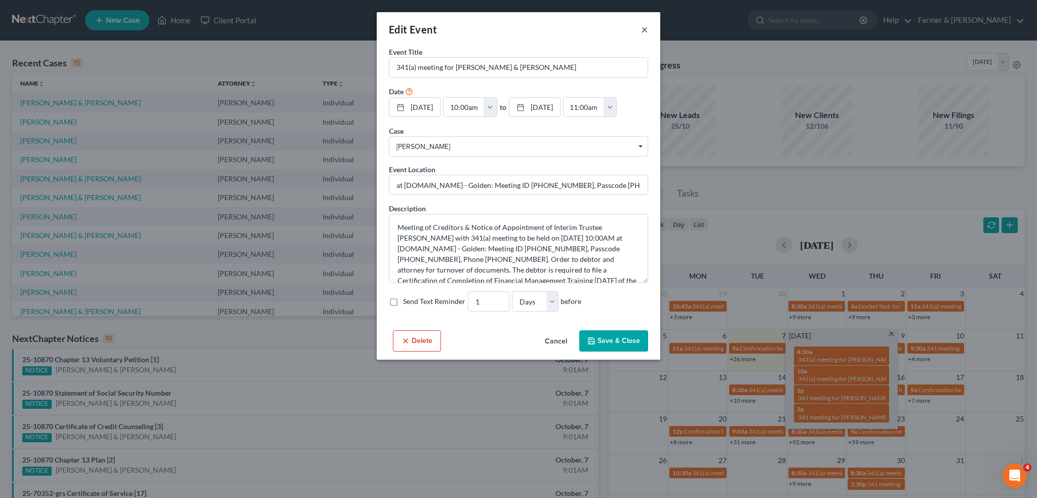
click at [648, 34] on button "×" at bounding box center [644, 29] width 7 height 12
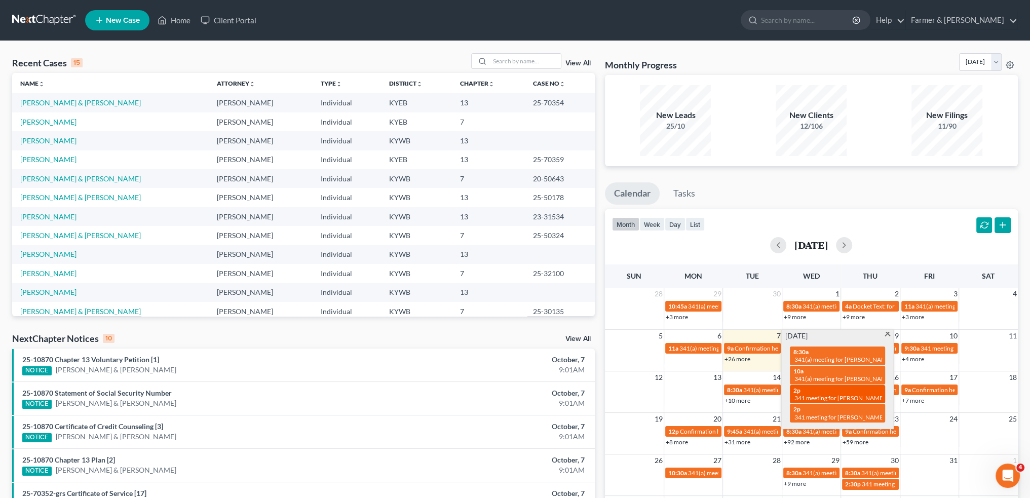
click at [819, 395] on span "341 meeting for [PERSON_NAME]" at bounding box center [839, 398] width 91 height 8
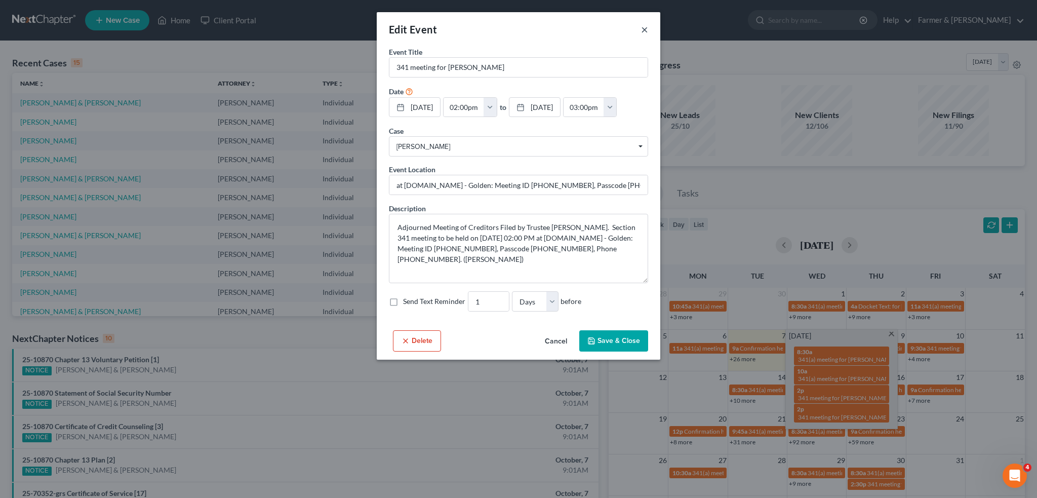
click at [644, 26] on button "×" at bounding box center [644, 29] width 7 height 12
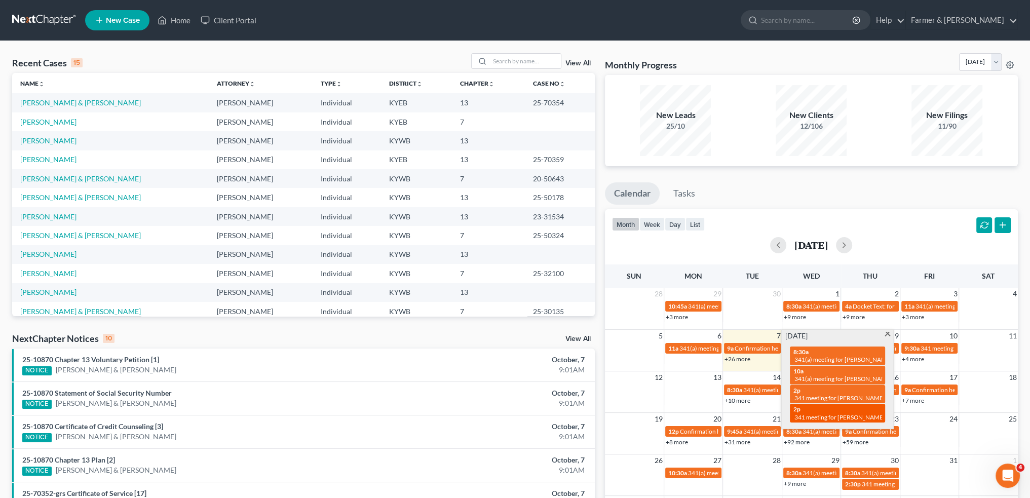
click at [813, 413] on span "341 meeting for [PERSON_NAME]" at bounding box center [839, 417] width 91 height 8
select select "Days"
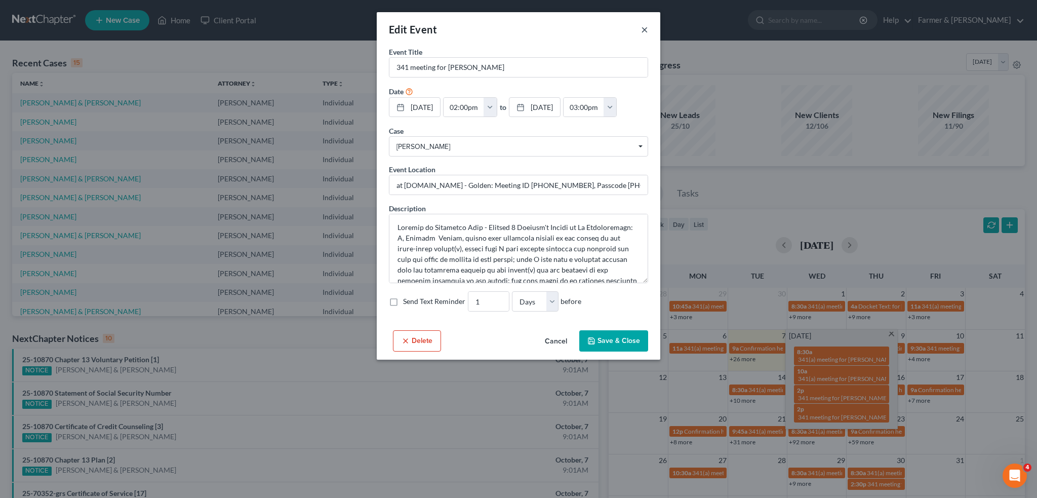
click at [642, 30] on button "×" at bounding box center [644, 29] width 7 height 12
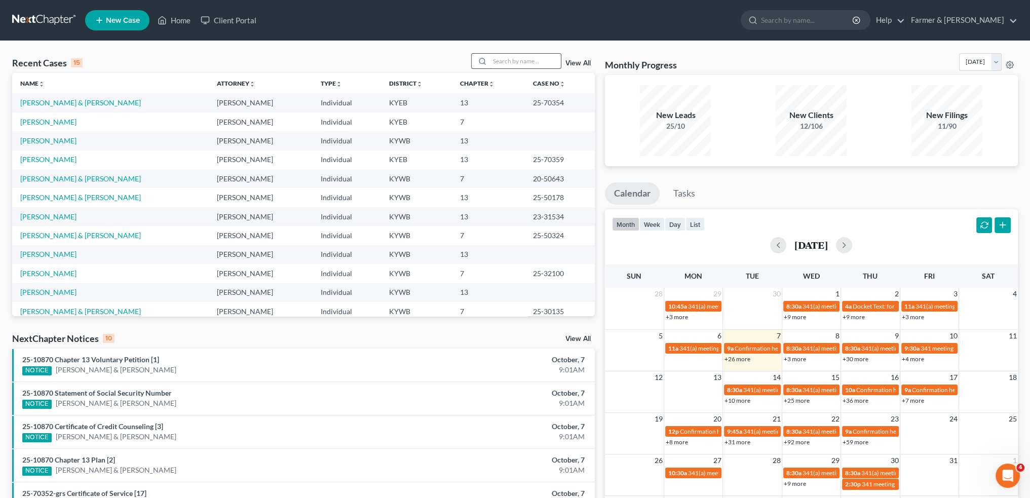
click at [517, 62] on input "search" at bounding box center [525, 61] width 71 height 15
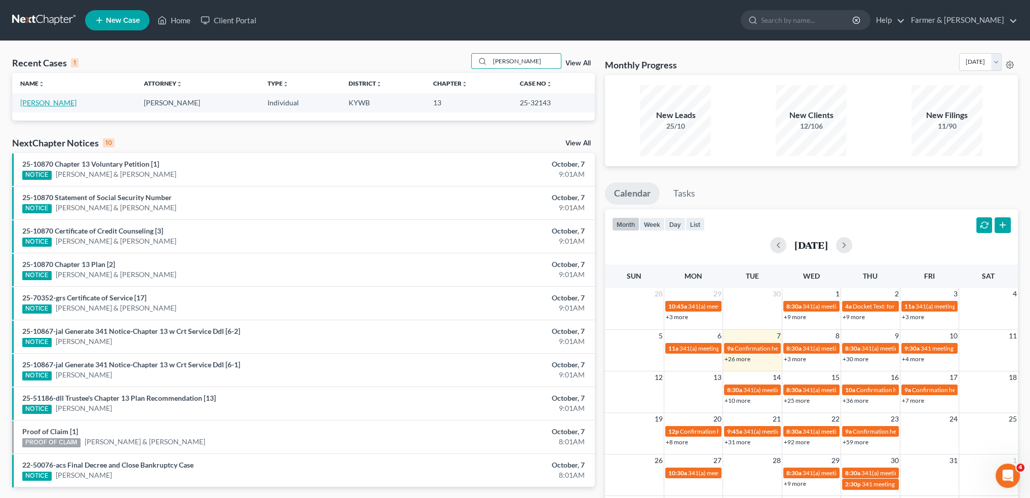
type input "keith berrier"
click at [26, 101] on link "Berrier, Keith" at bounding box center [48, 102] width 56 height 9
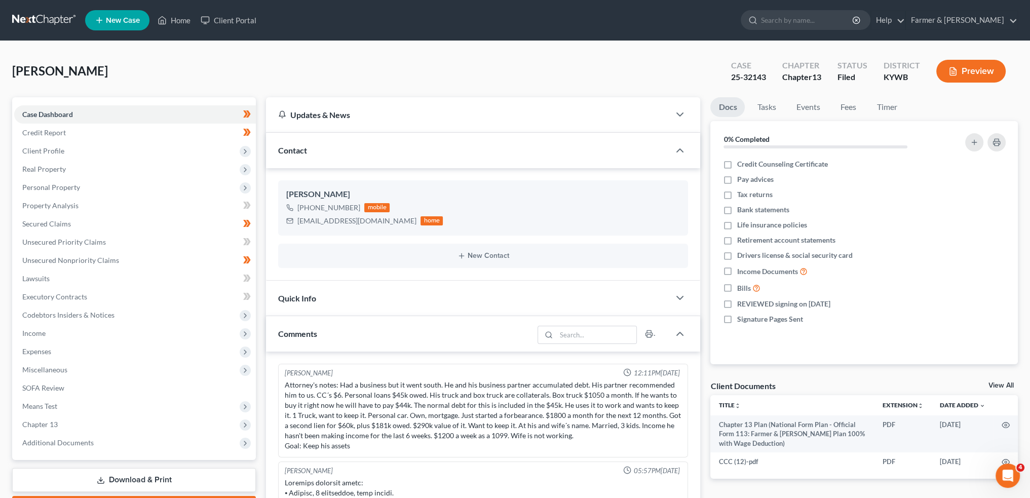
scroll to position [460, 0]
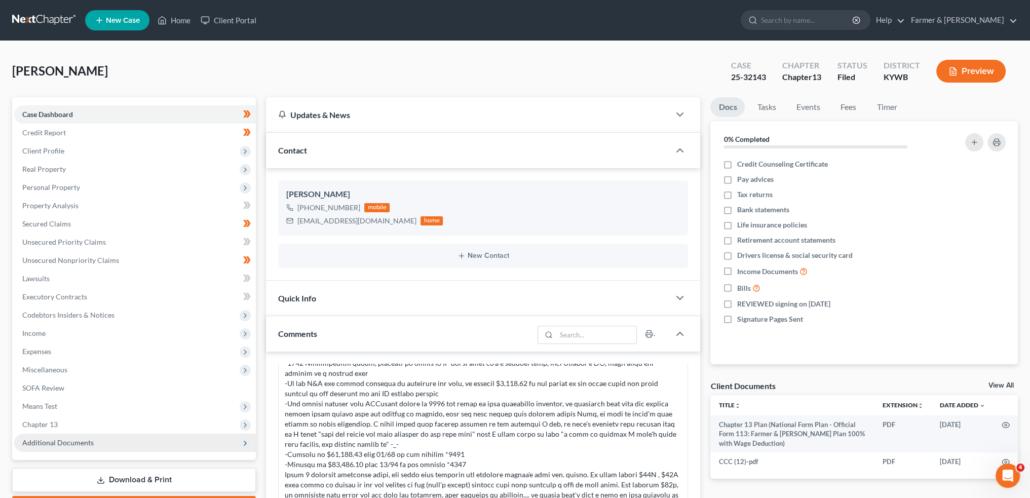
drag, startPoint x: 95, startPoint y: 424, endPoint x: 96, endPoint y: 446, distance: 21.8
click at [95, 425] on span "Chapter 13" at bounding box center [135, 424] width 242 height 18
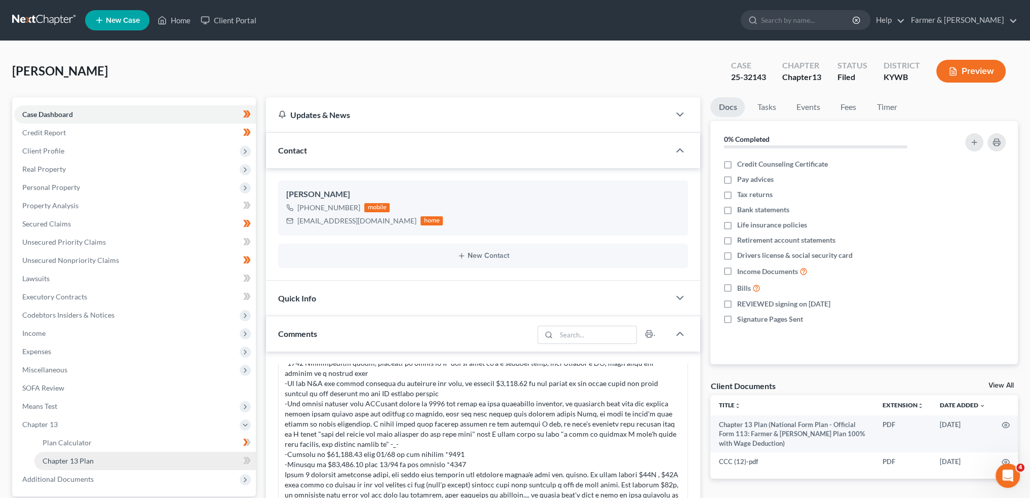
click at [96, 458] on link "Chapter 13 Plan" at bounding box center [144, 461] width 221 height 18
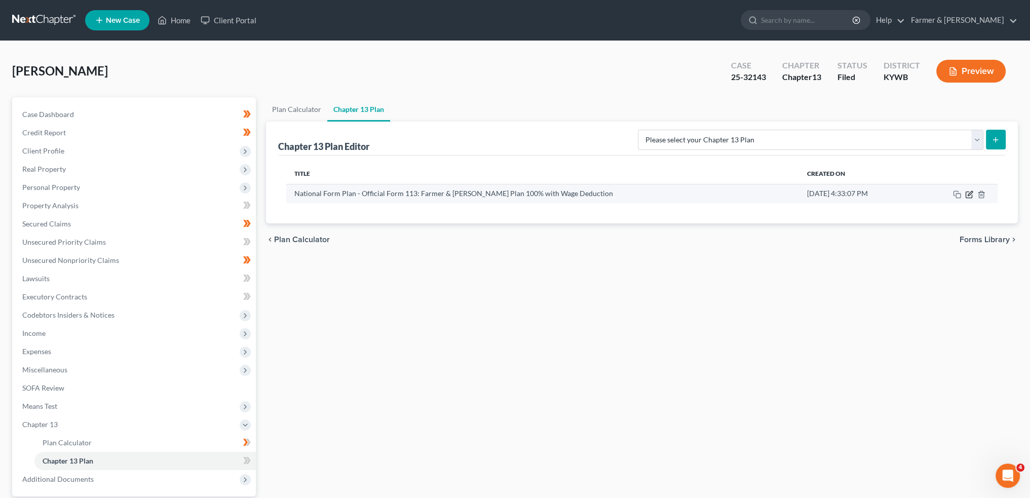
click at [967, 195] on icon "button" at bounding box center [969, 194] width 8 height 8
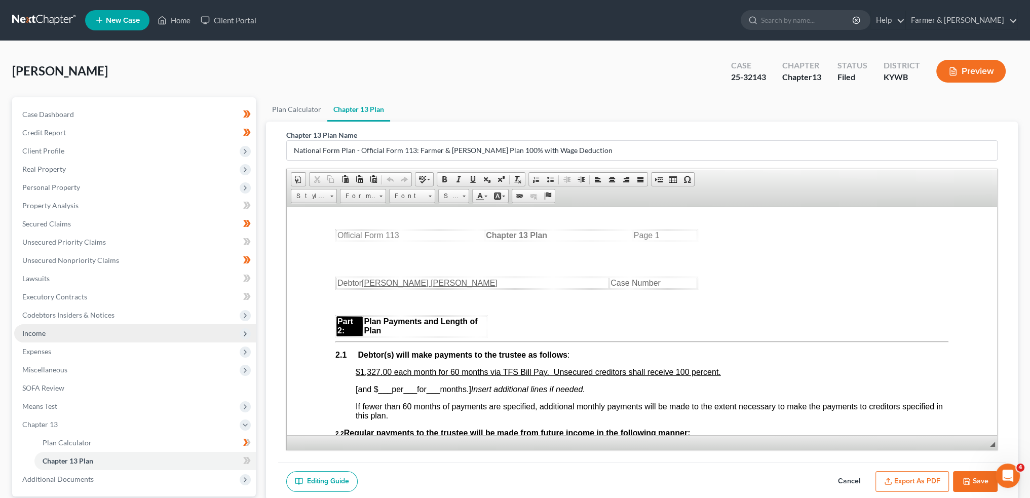
scroll to position [94, 0]
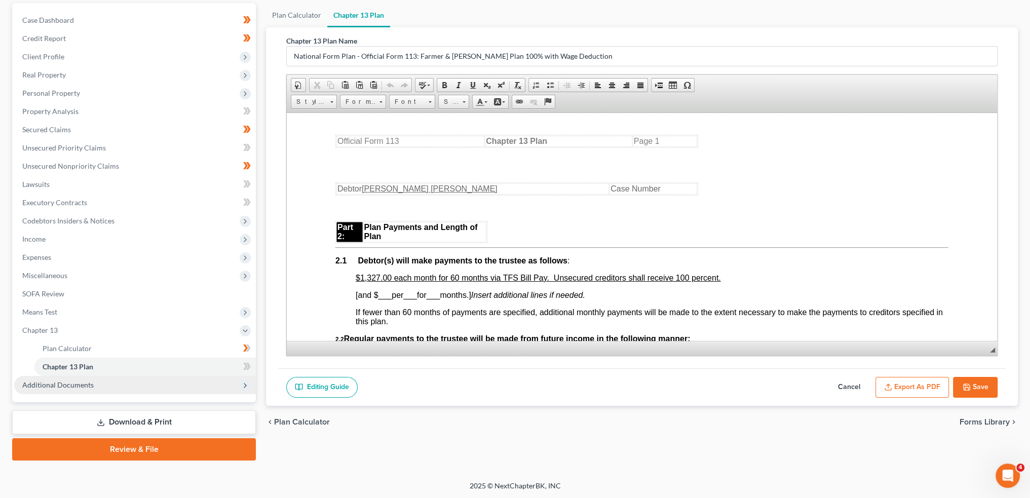
click at [81, 389] on span "Additional Documents" at bounding box center [135, 385] width 242 height 18
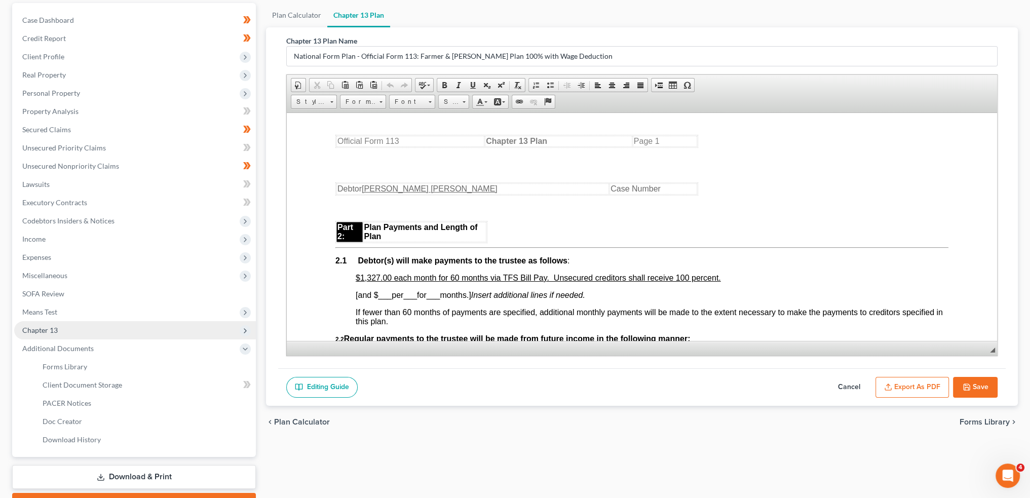
click at [68, 330] on span "Chapter 13" at bounding box center [135, 330] width 242 height 18
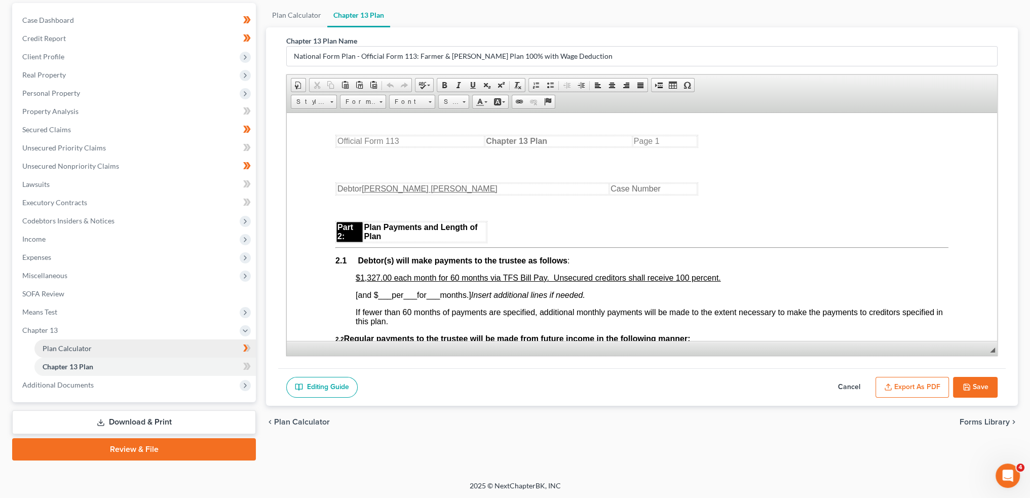
click at [67, 344] on span "Plan Calculator" at bounding box center [67, 348] width 49 height 9
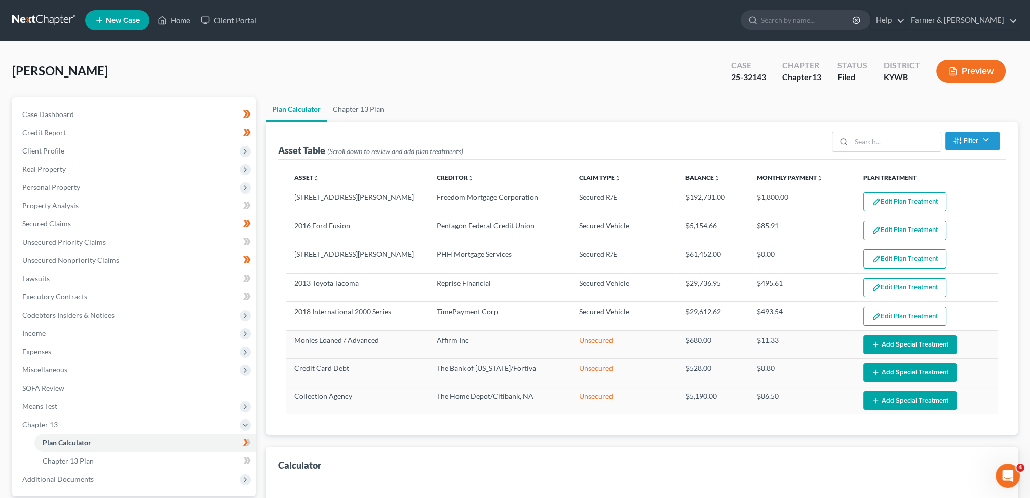
select select "59"
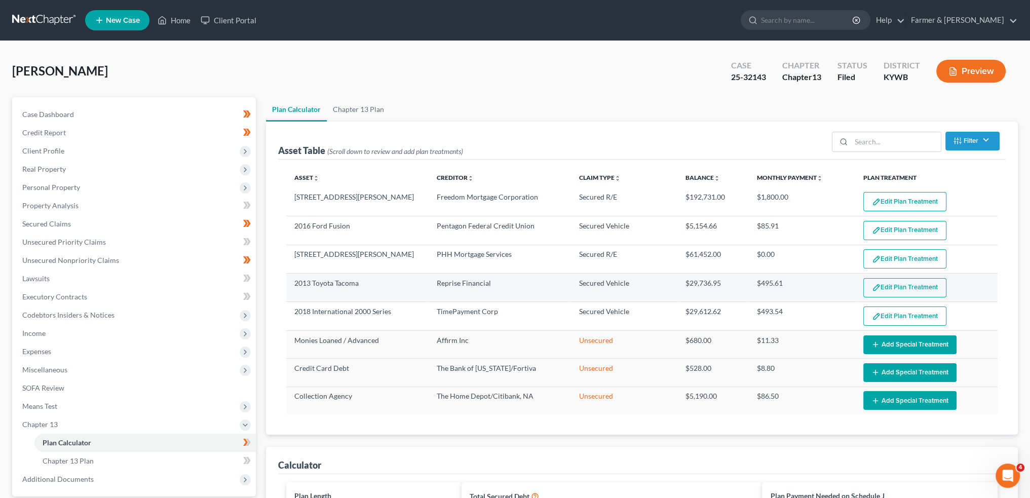
click at [892, 285] on button "Edit Plan Treatment" at bounding box center [904, 287] width 83 height 19
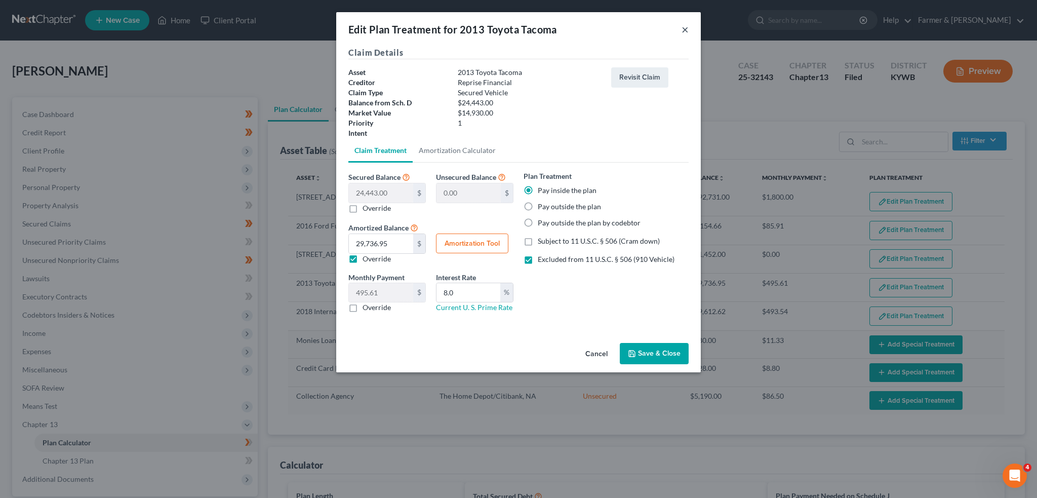
click at [684, 27] on button "×" at bounding box center [685, 29] width 7 height 12
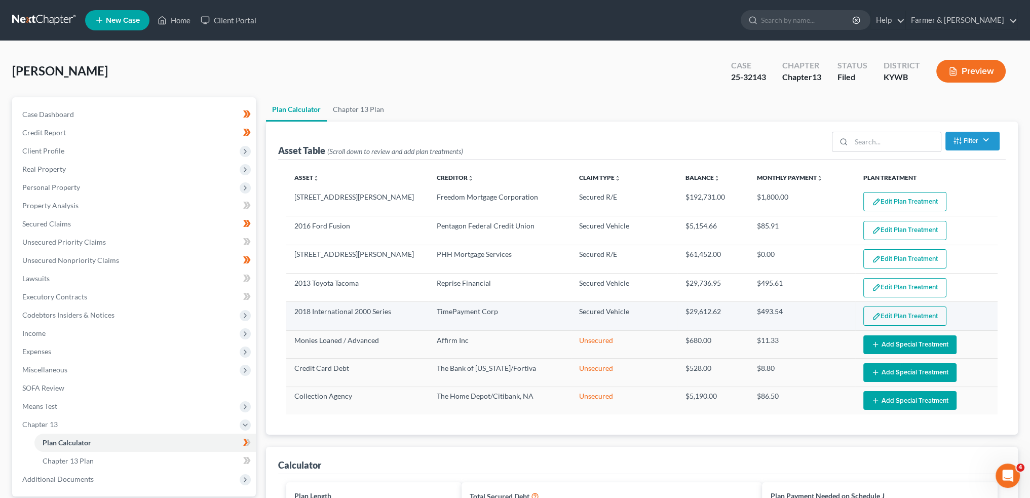
click at [878, 309] on button "Edit Plan Treatment" at bounding box center [904, 315] width 83 height 19
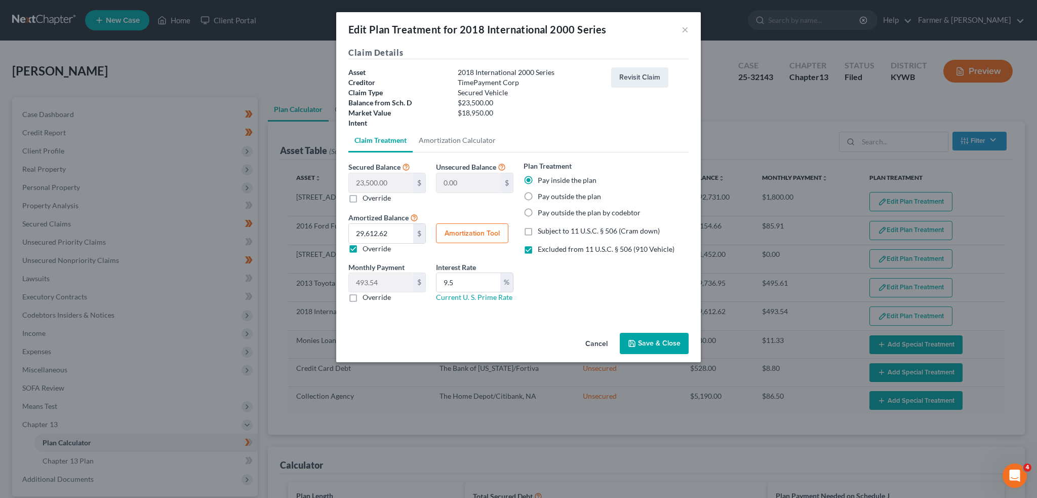
click at [594, 343] on button "Cancel" at bounding box center [596, 344] width 38 height 20
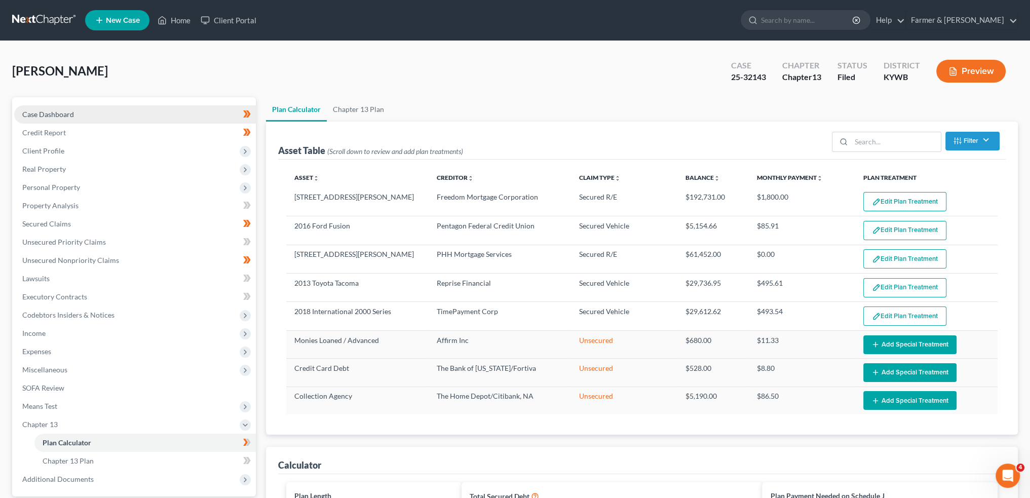
click at [66, 117] on span "Case Dashboard" at bounding box center [48, 114] width 52 height 9
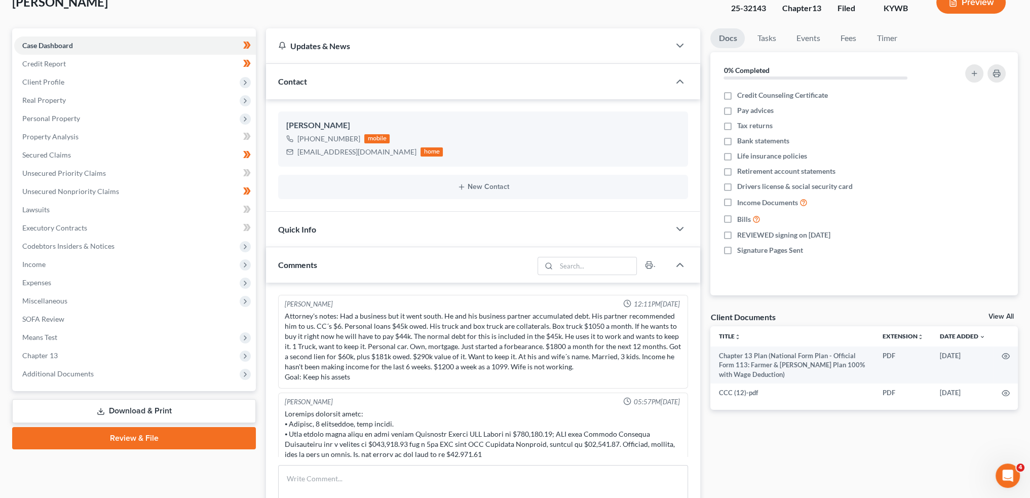
scroll to position [84, 0]
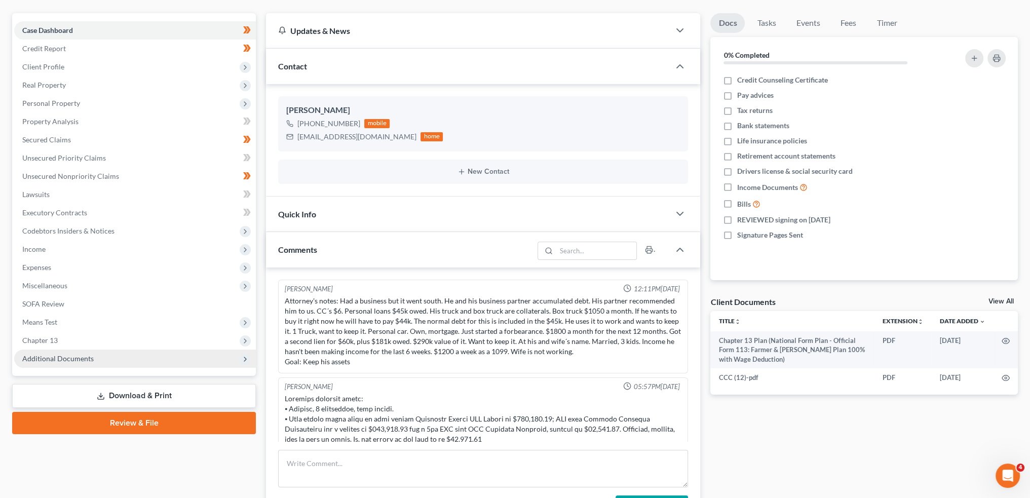
click at [65, 359] on span "Additional Documents" at bounding box center [57, 358] width 71 height 9
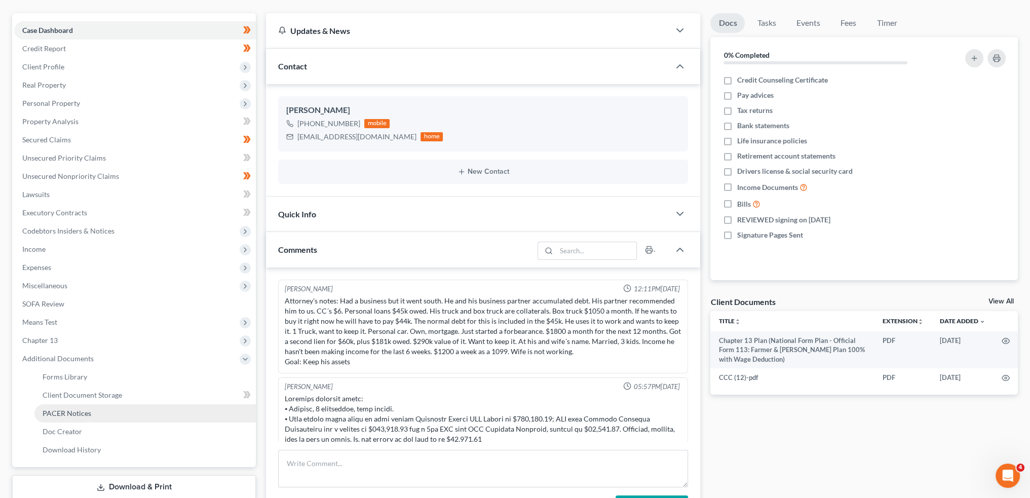
click at [75, 413] on span "PACER Notices" at bounding box center [67, 413] width 49 height 9
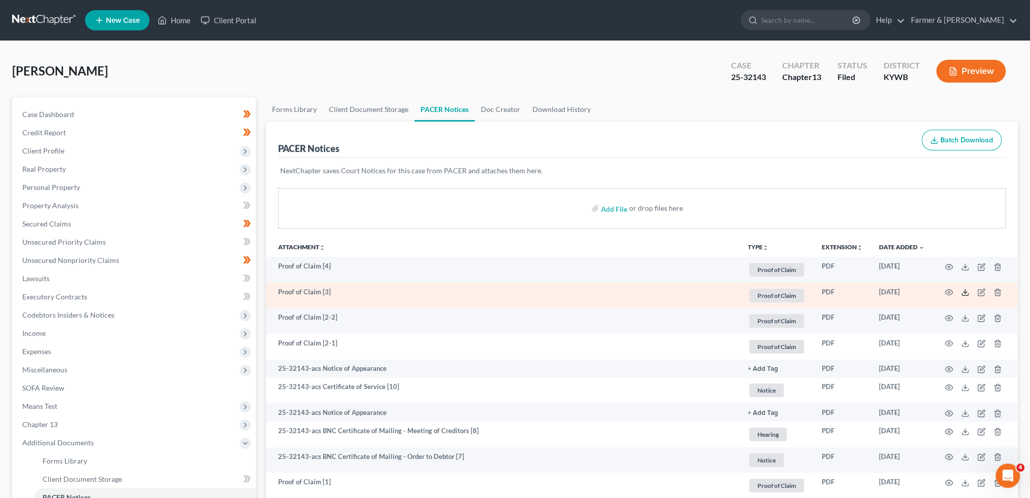
click at [967, 291] on icon at bounding box center [965, 292] width 8 height 8
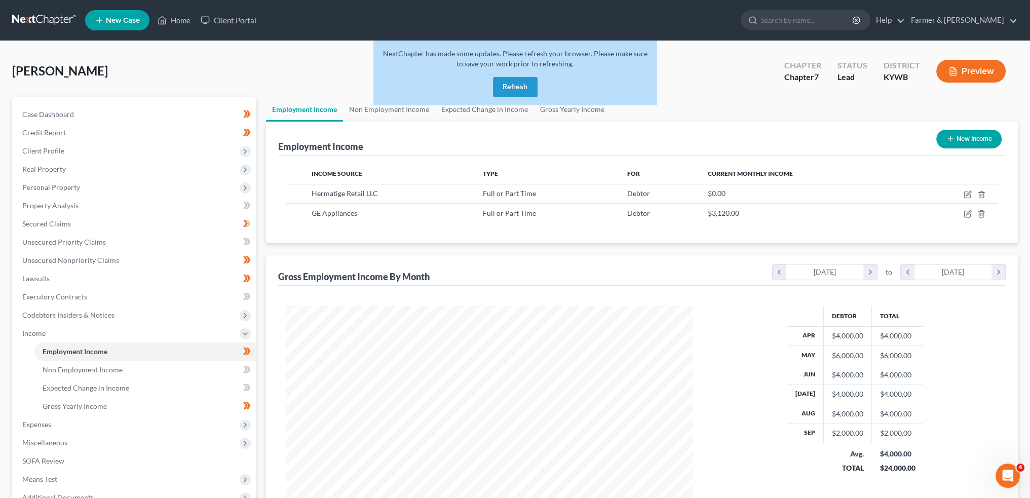
scroll to position [203, 426]
click at [539, 92] on div "NextChapter has made some updates. Please refresh your browser. Please make sur…" at bounding box center [515, 73] width 284 height 65
click at [524, 87] on button "Refresh" at bounding box center [515, 87] width 45 height 20
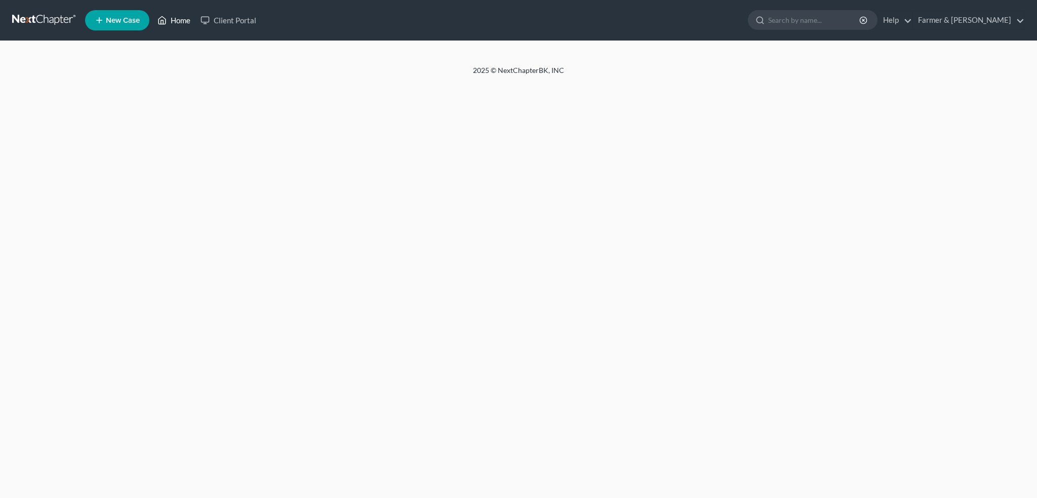
click at [172, 24] on link "Home" at bounding box center [173, 20] width 43 height 18
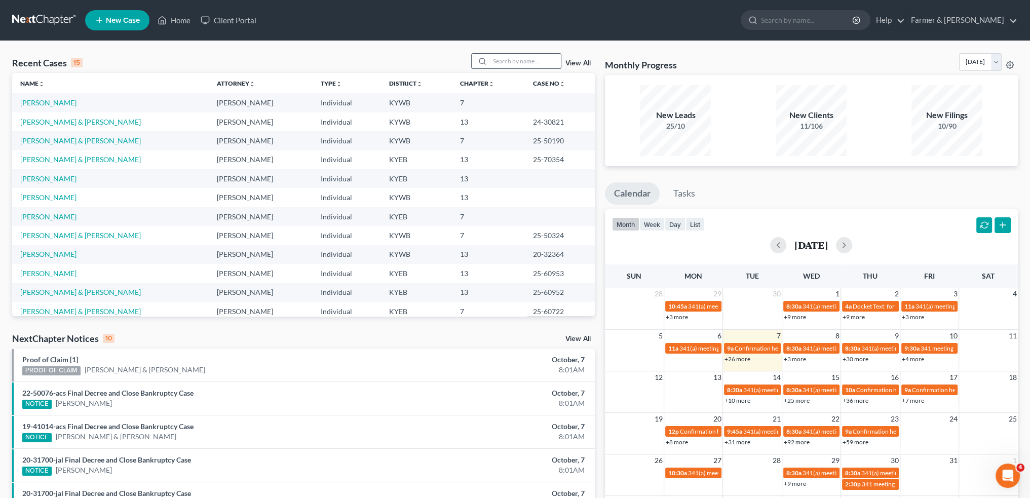
click at [531, 59] on input "search" at bounding box center [525, 61] width 71 height 15
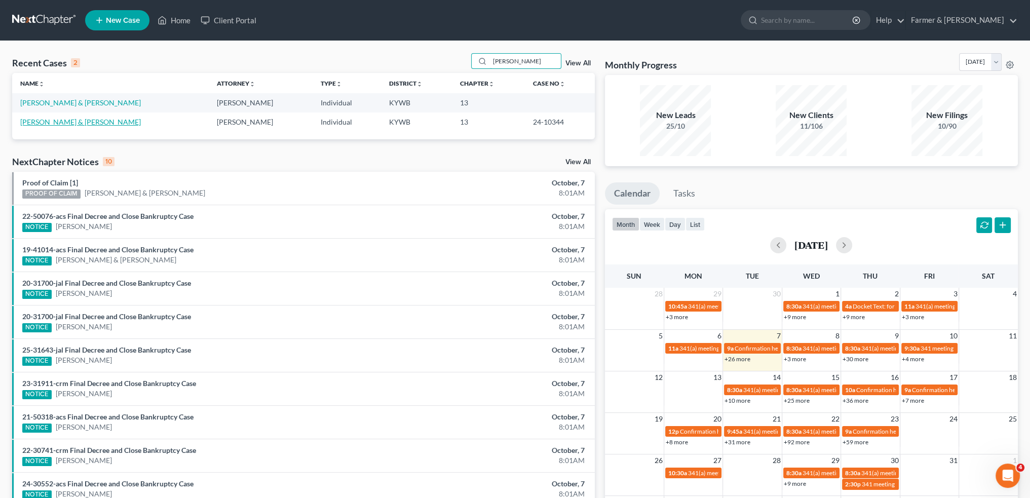
type input "hemminger"
click at [52, 118] on link "Hemminger, Rick & Patricia" at bounding box center [80, 122] width 121 height 9
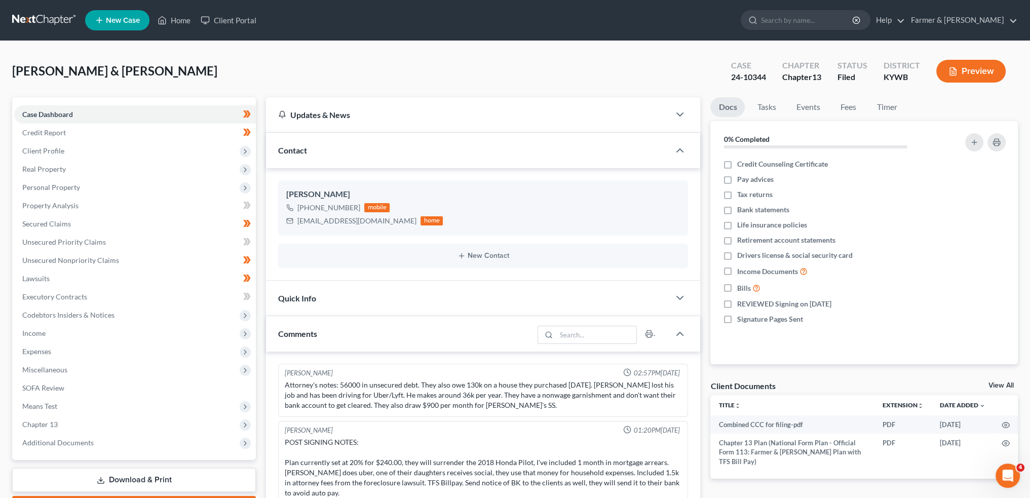
scroll to position [24, 0]
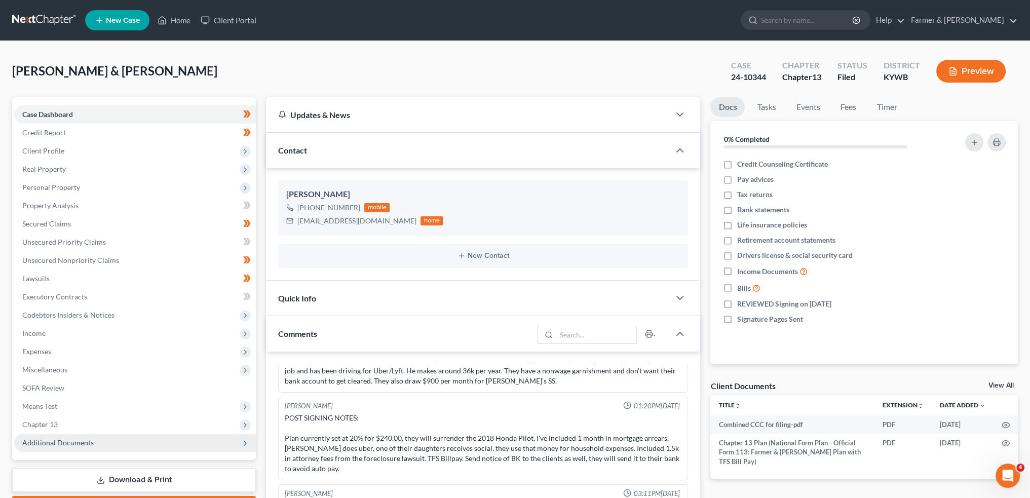
click at [66, 441] on span "Additional Documents" at bounding box center [57, 442] width 71 height 9
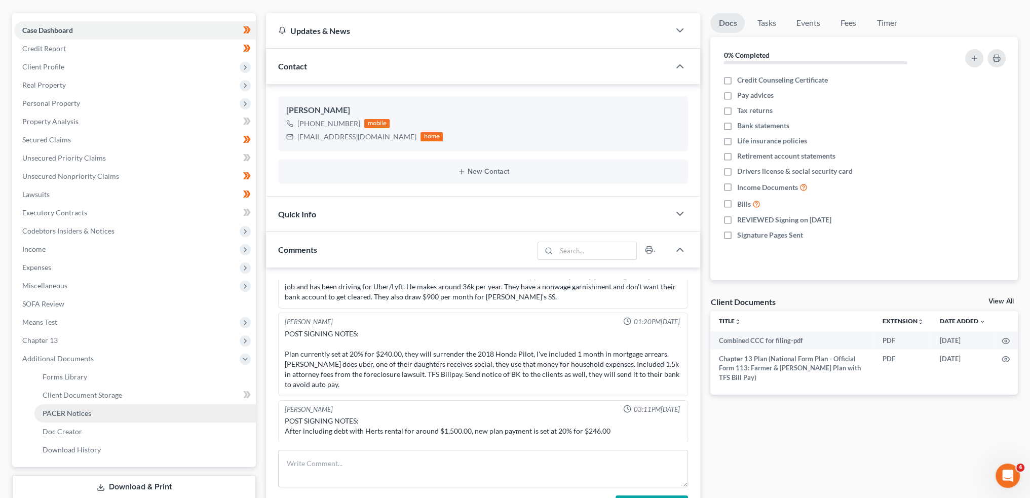
click at [69, 411] on span "PACER Notices" at bounding box center [67, 413] width 49 height 9
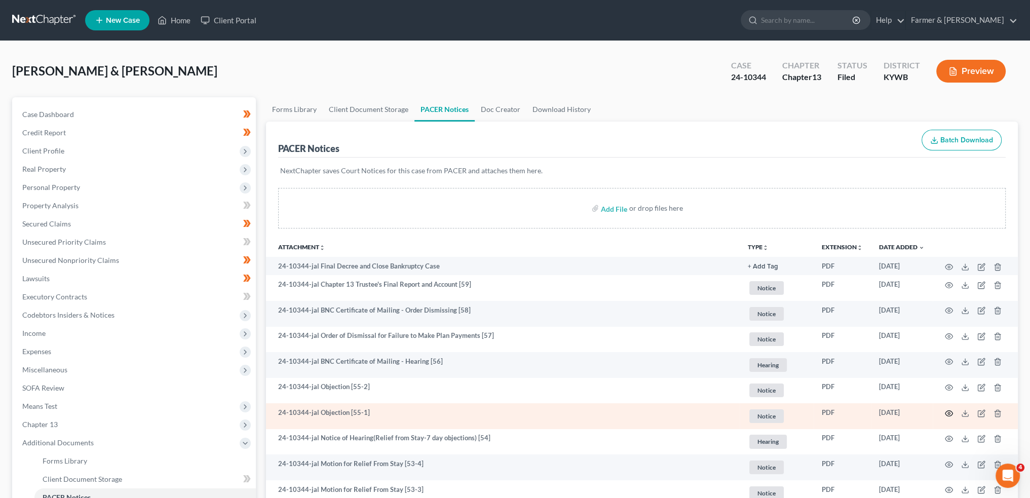
click at [948, 413] on icon "button" at bounding box center [949, 413] width 8 height 8
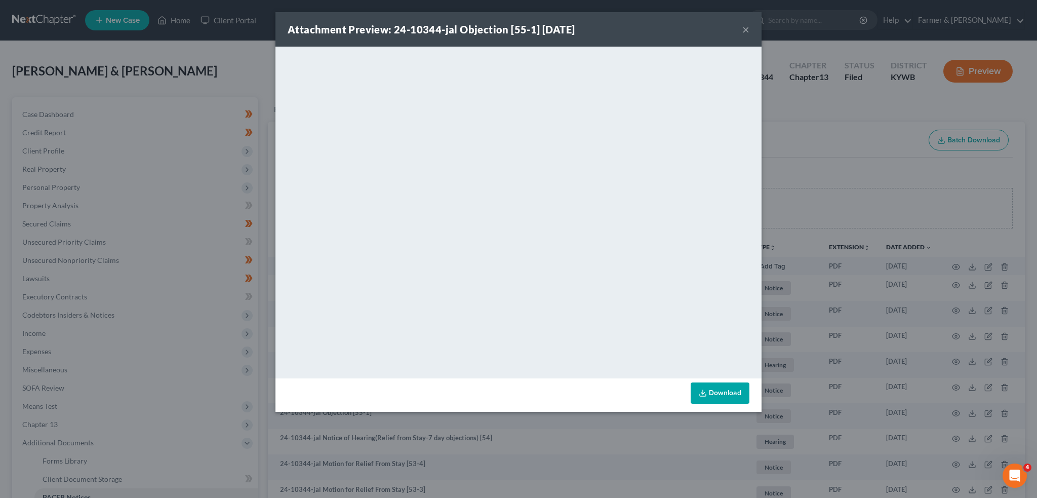
click at [746, 26] on button "×" at bounding box center [746, 29] width 7 height 12
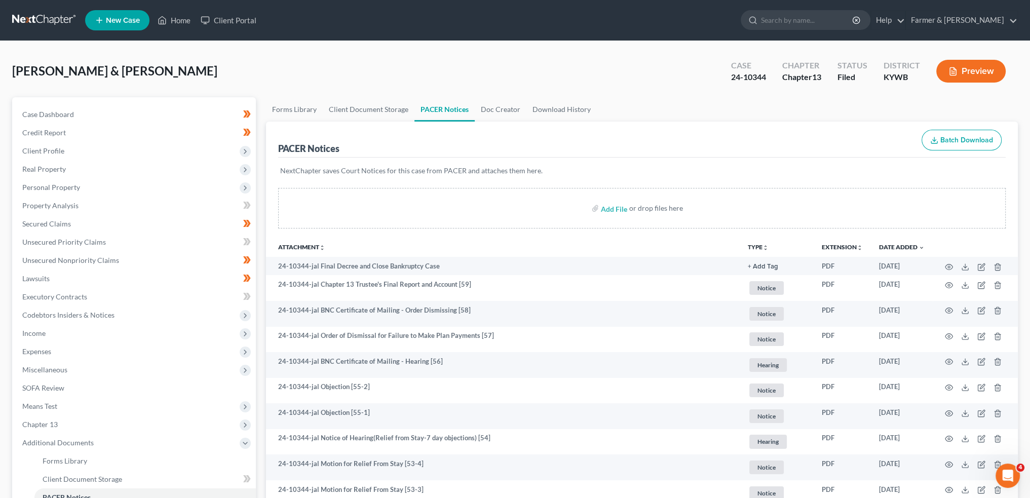
scroll to position [84, 0]
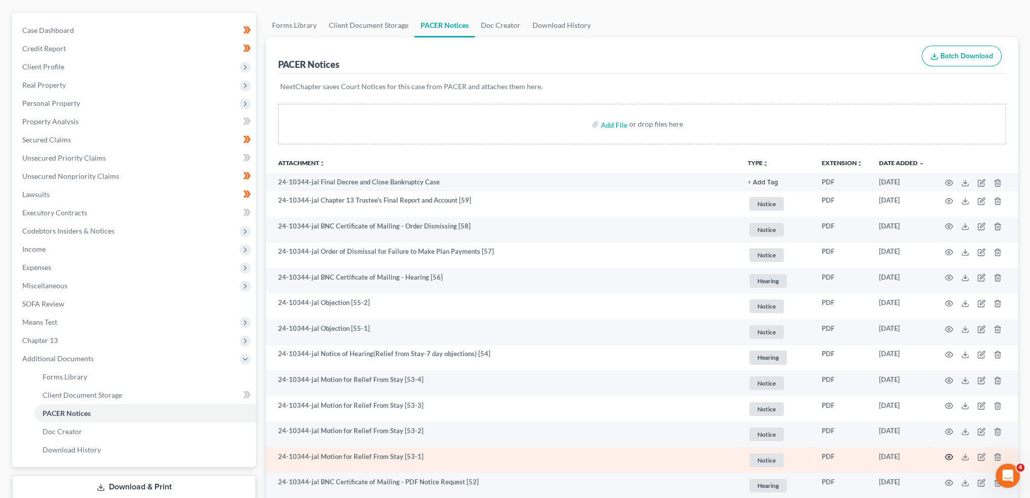
click at [948, 456] on icon "button" at bounding box center [949, 457] width 8 height 8
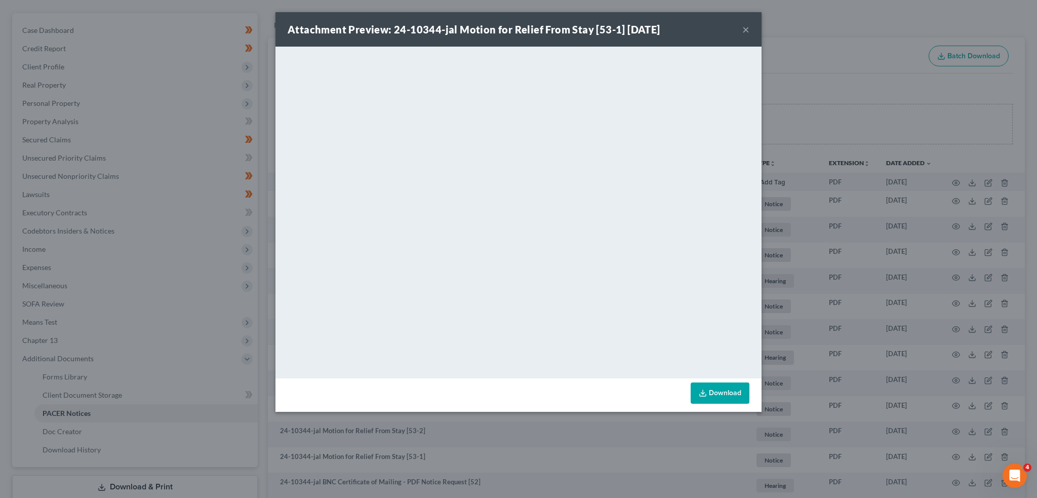
drag, startPoint x: 748, startPoint y: 27, endPoint x: 752, endPoint y: 38, distance: 11.4
click at [748, 27] on button "×" at bounding box center [746, 29] width 7 height 12
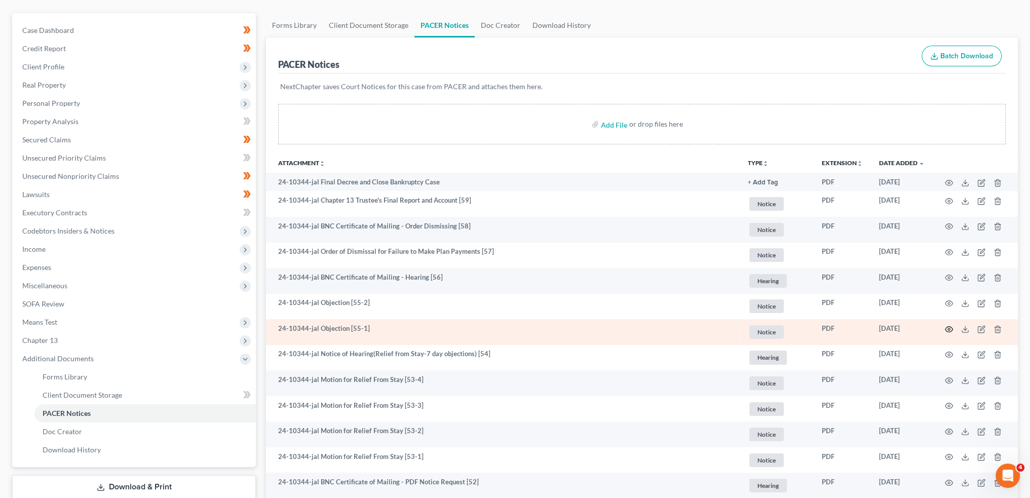
click at [951, 326] on icon "button" at bounding box center [949, 329] width 8 height 6
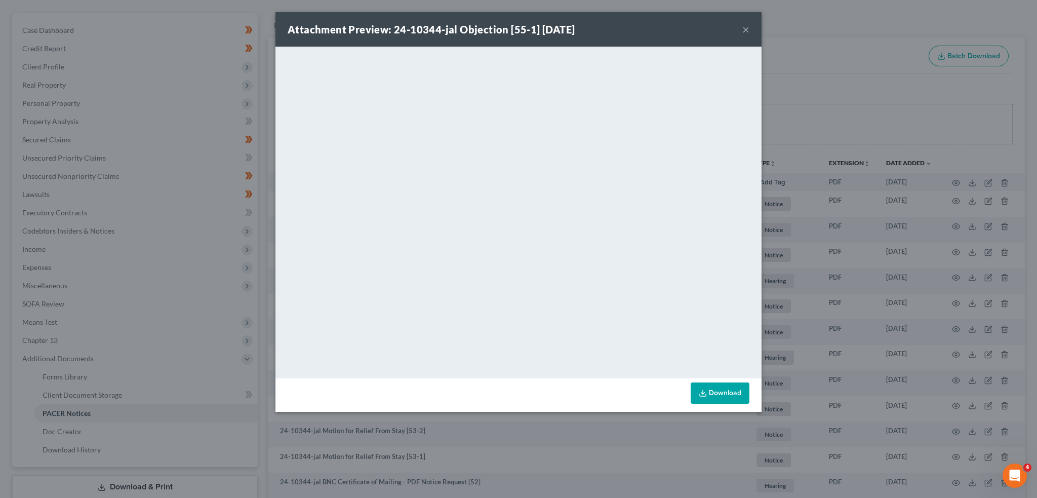
click at [742, 26] on div "Attachment Preview: 24-10344-jal Objection [55-1] 08/08/2025 ×" at bounding box center [519, 29] width 486 height 34
click at [746, 28] on button "×" at bounding box center [746, 29] width 7 height 12
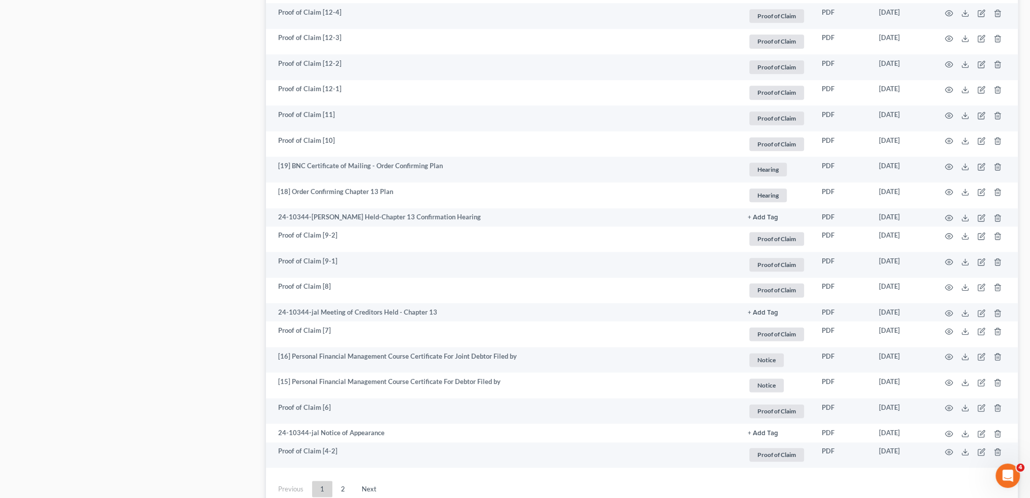
scroll to position [1574, 0]
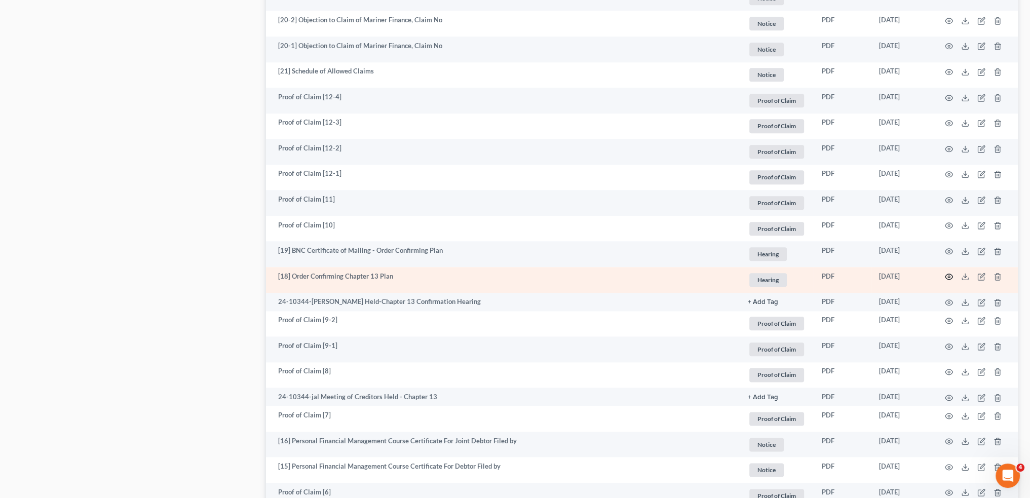
click at [947, 278] on icon "button" at bounding box center [949, 277] width 8 height 8
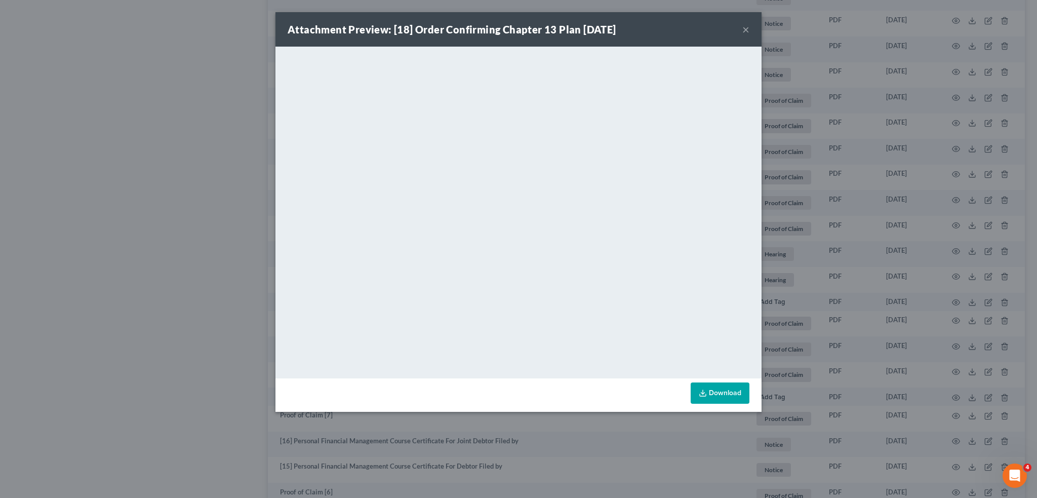
click at [747, 30] on button "×" at bounding box center [746, 29] width 7 height 12
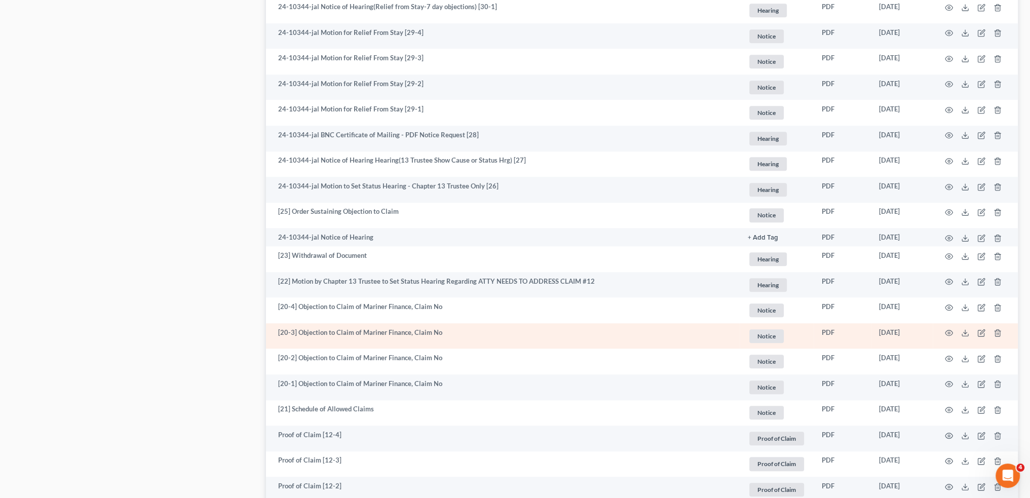
scroll to position [1152, 0]
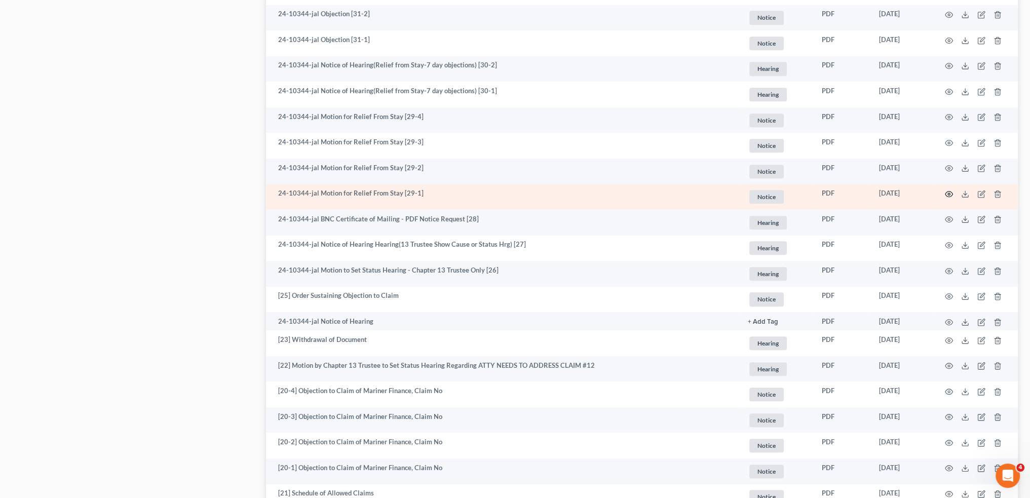
click at [950, 192] on icon "button" at bounding box center [949, 194] width 8 height 6
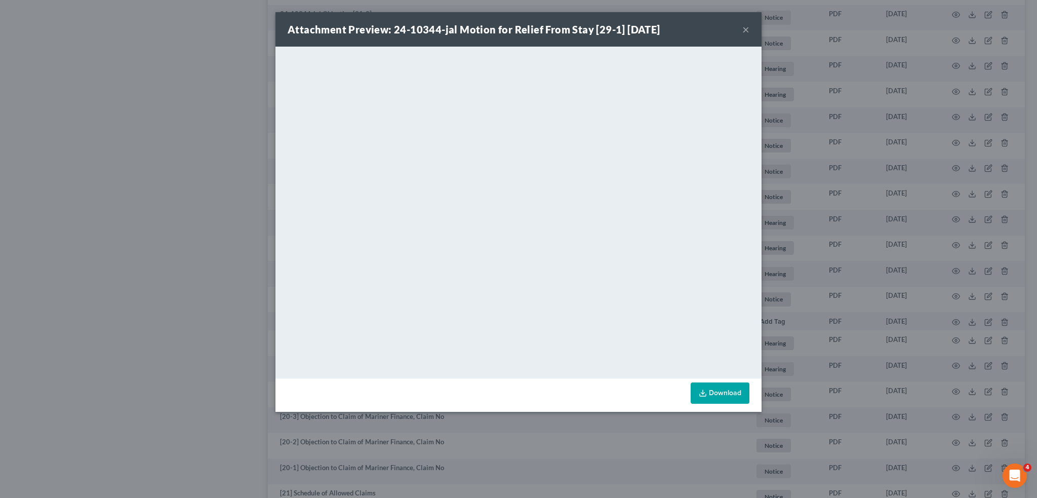
click at [744, 27] on button "×" at bounding box center [746, 29] width 7 height 12
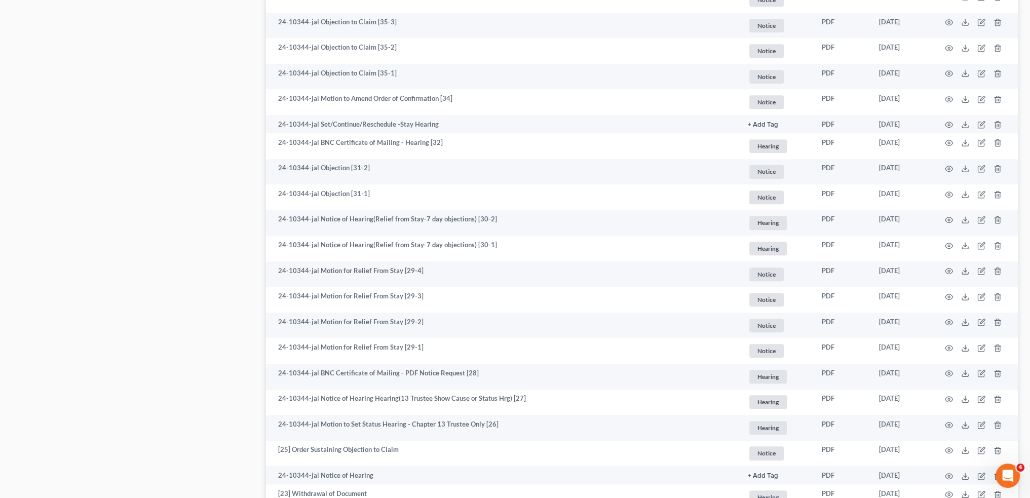
scroll to position [983, 0]
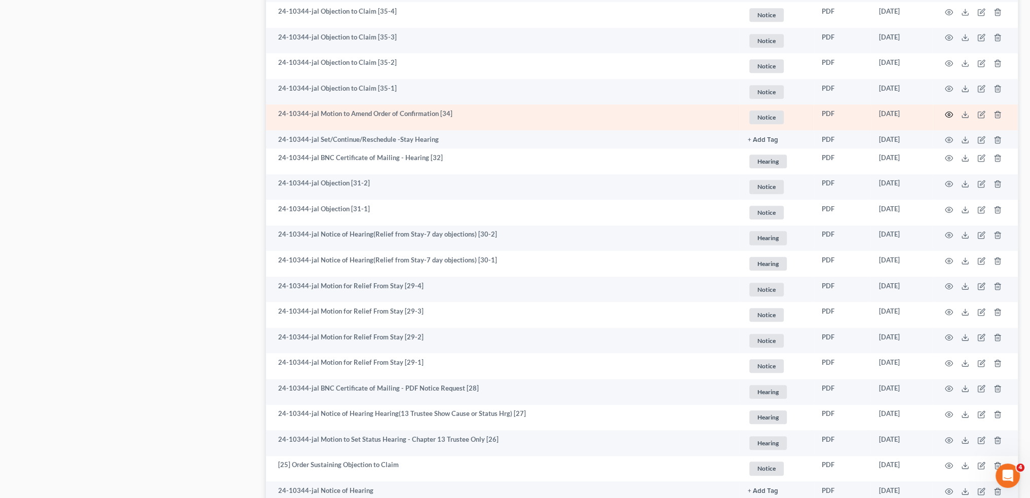
click at [950, 113] on icon "button" at bounding box center [949, 114] width 8 height 8
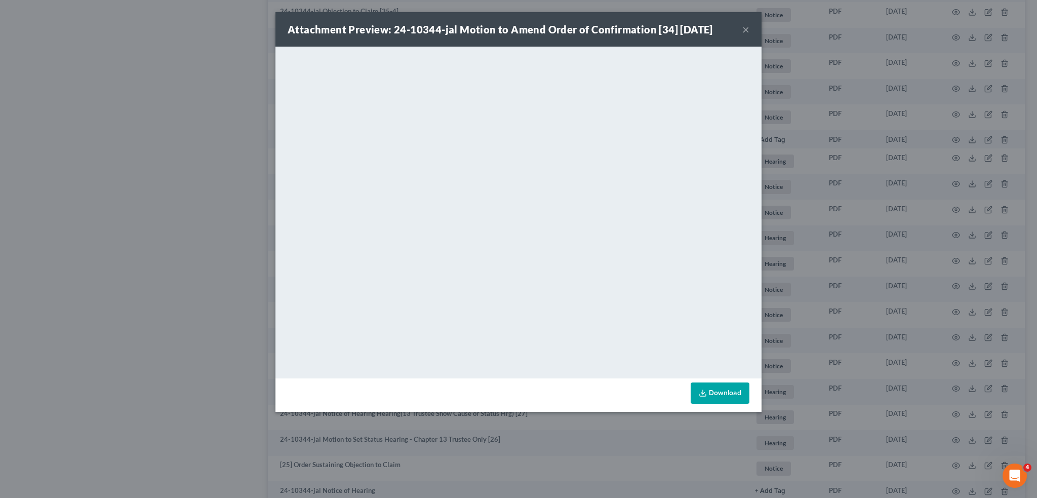
click at [746, 28] on button "×" at bounding box center [746, 29] width 7 height 12
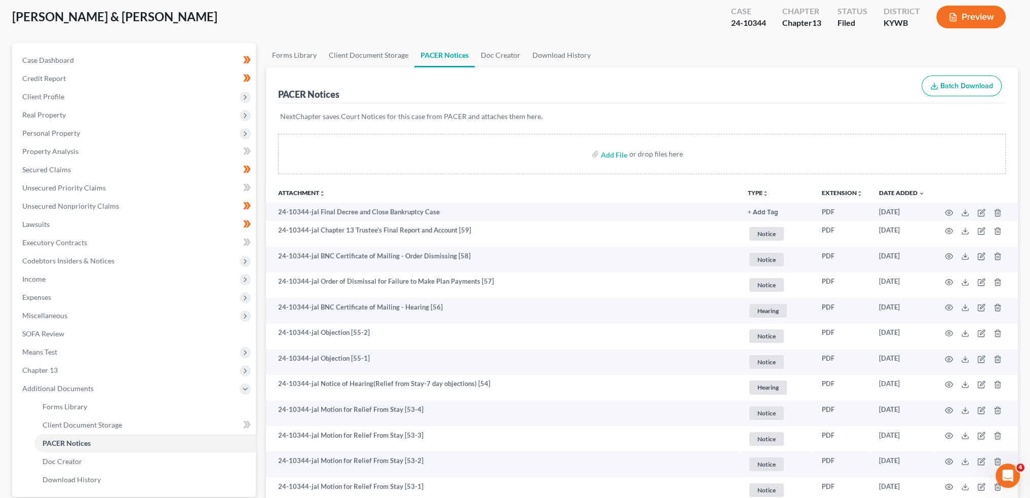
scroll to position [139, 0]
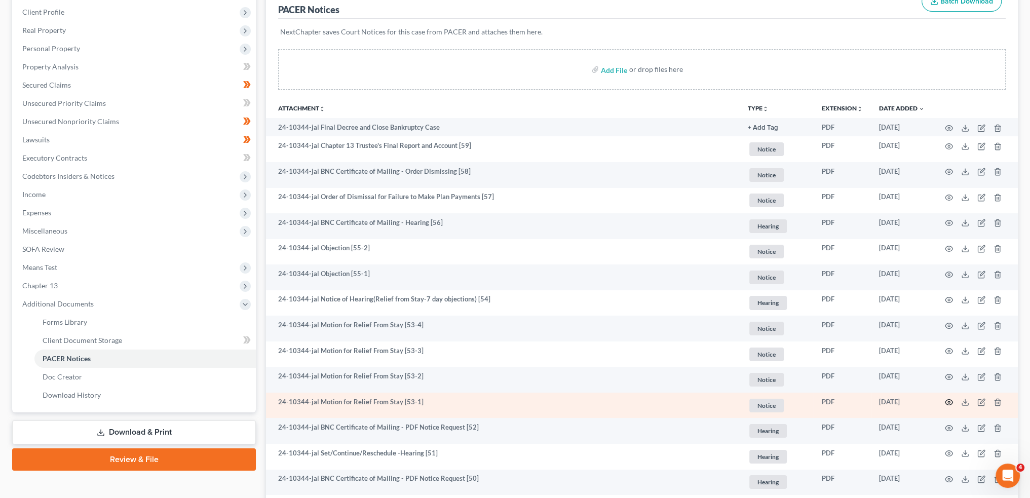
click at [948, 400] on icon "button" at bounding box center [949, 403] width 8 height 6
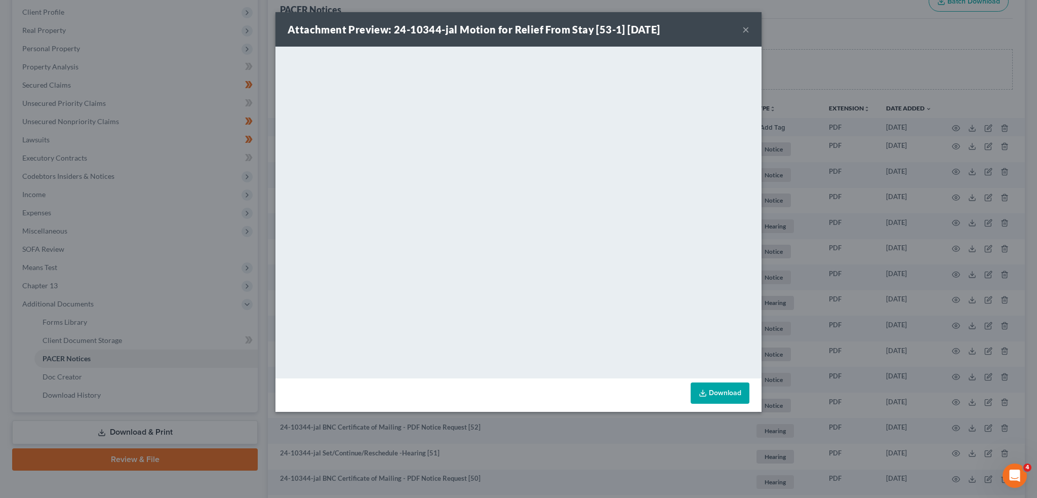
click at [747, 26] on button "×" at bounding box center [746, 29] width 7 height 12
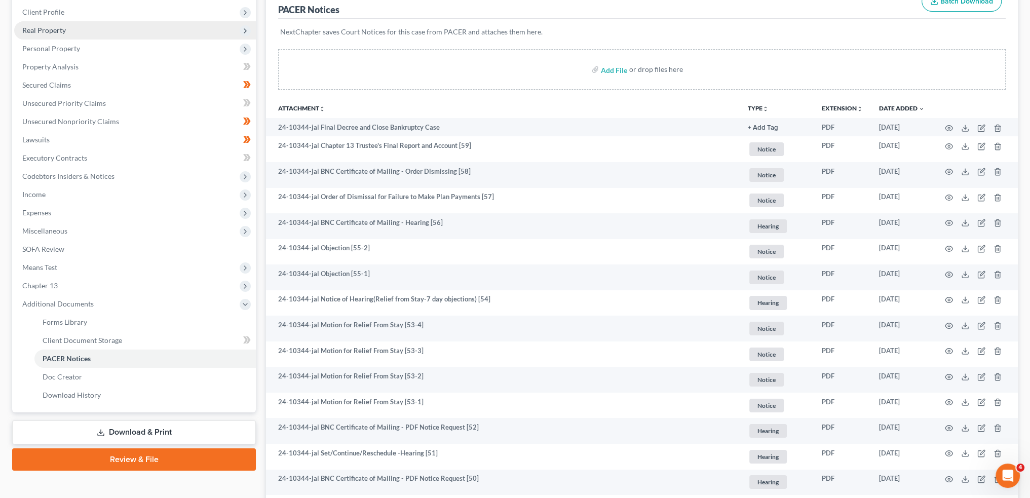
click at [43, 35] on span "Real Property" at bounding box center [135, 30] width 242 height 18
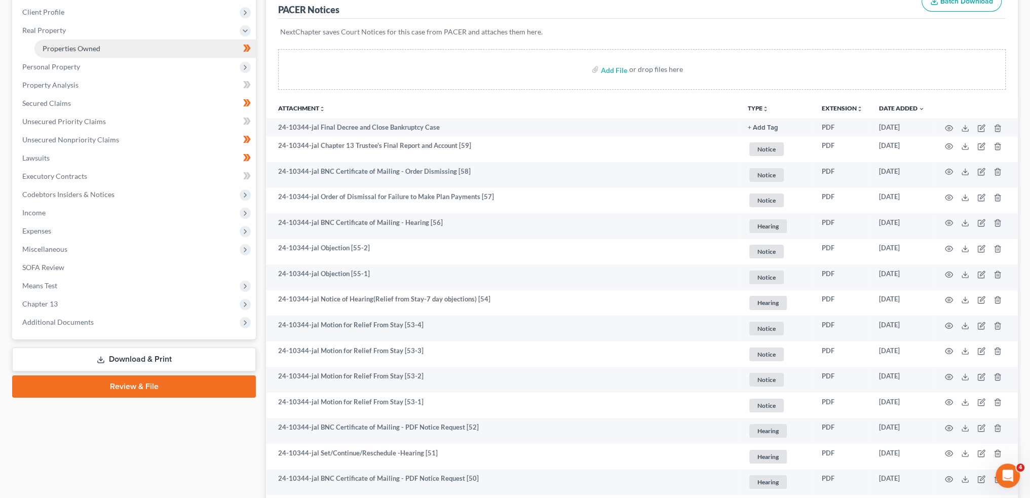
click at [43, 45] on span "Properties Owned" at bounding box center [72, 48] width 58 height 9
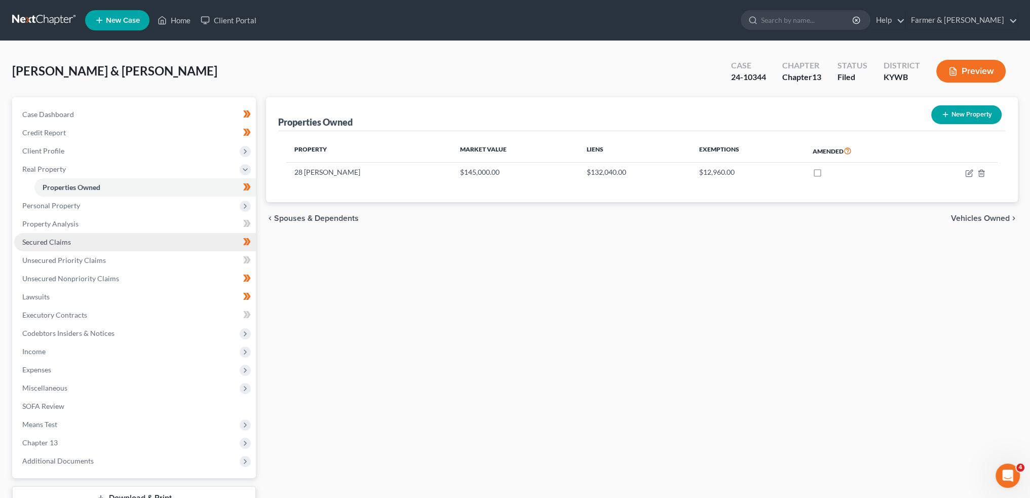
click at [51, 237] on link "Secured Claims" at bounding box center [135, 242] width 242 height 18
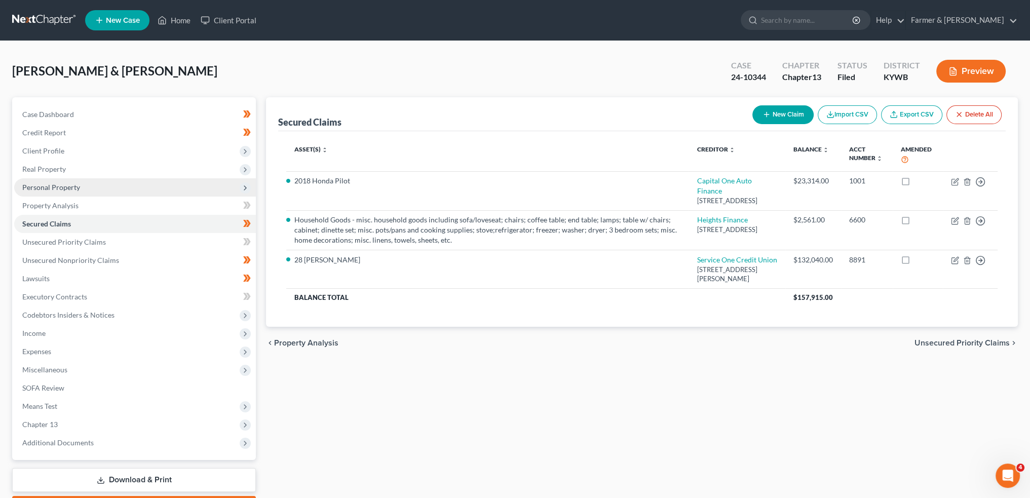
click at [71, 186] on span "Personal Property" at bounding box center [51, 187] width 58 height 9
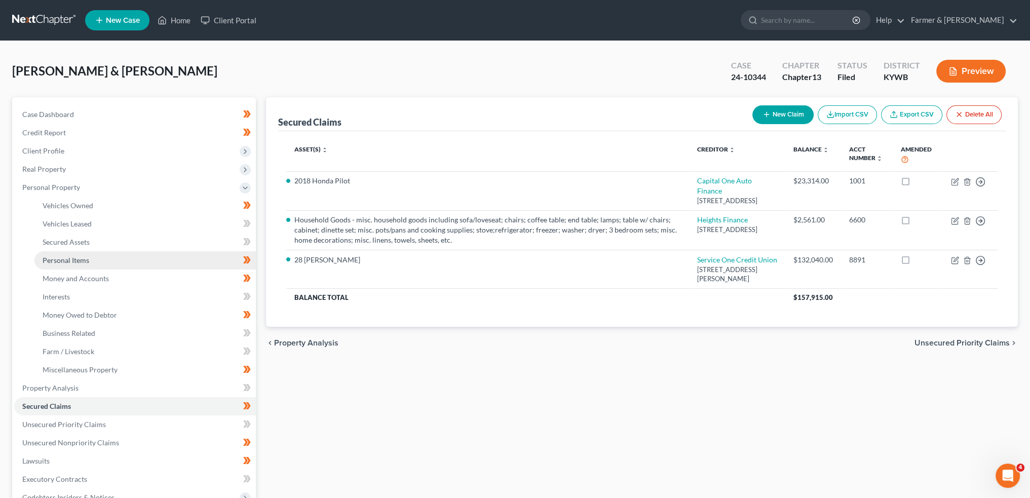
click at [84, 258] on span "Personal Items" at bounding box center [66, 260] width 47 height 9
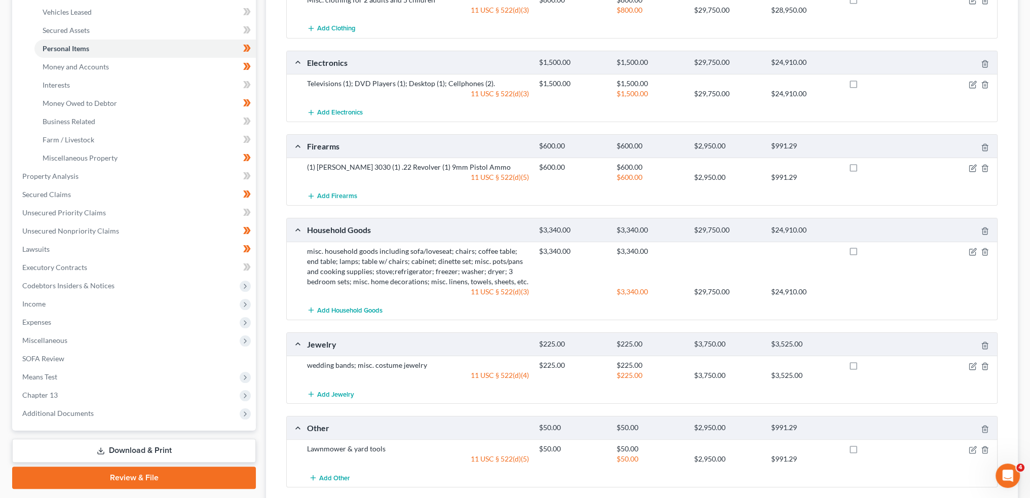
scroll to position [253, 0]
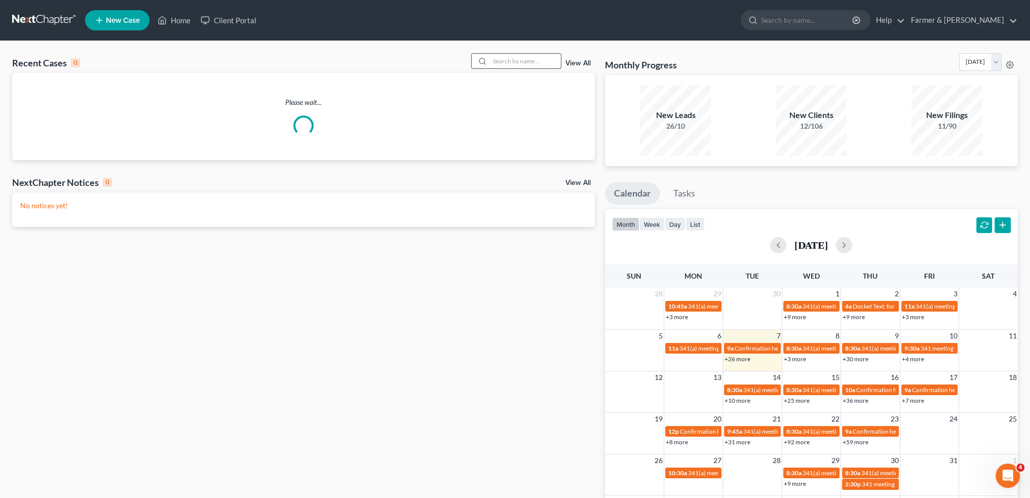
click at [507, 60] on input "search" at bounding box center [525, 61] width 71 height 15
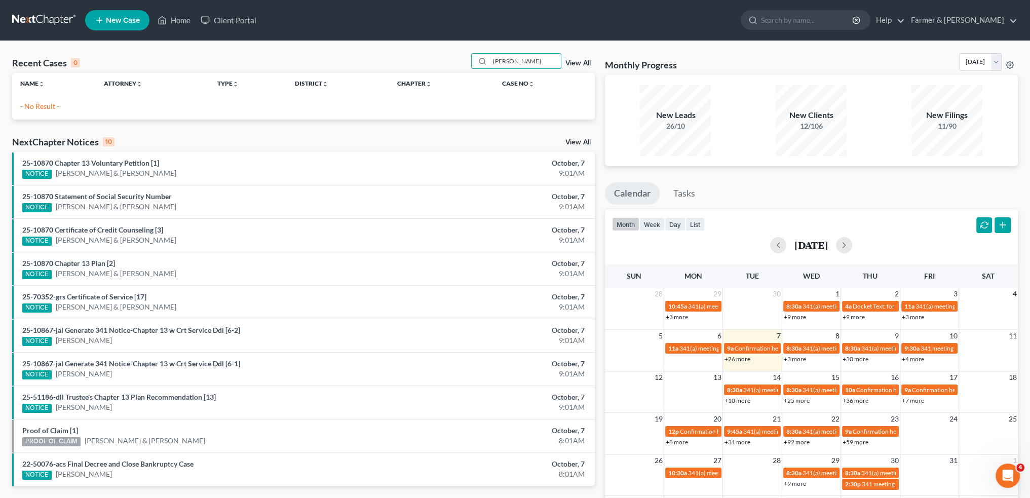
type input "[PERSON_NAME]"
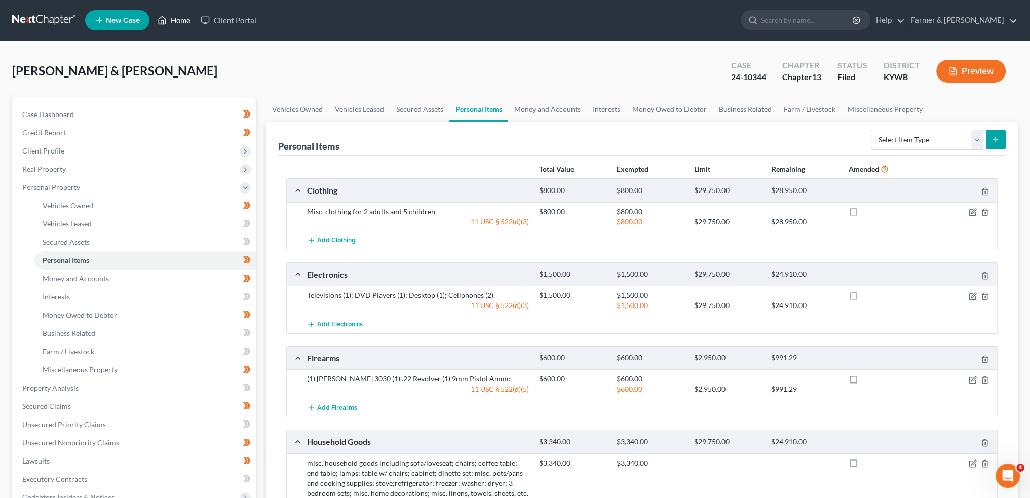
click at [177, 22] on link "Home" at bounding box center [173, 20] width 43 height 18
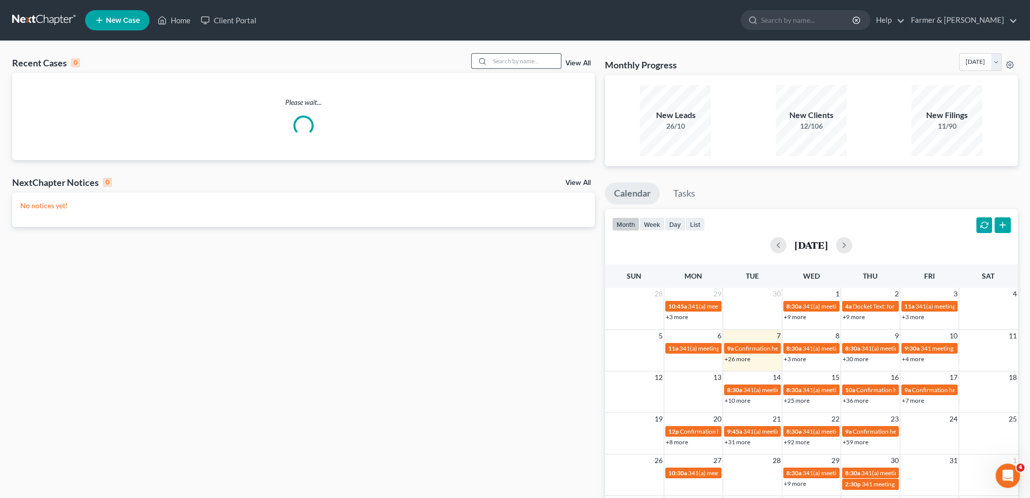
click at [534, 62] on input "search" at bounding box center [525, 61] width 71 height 15
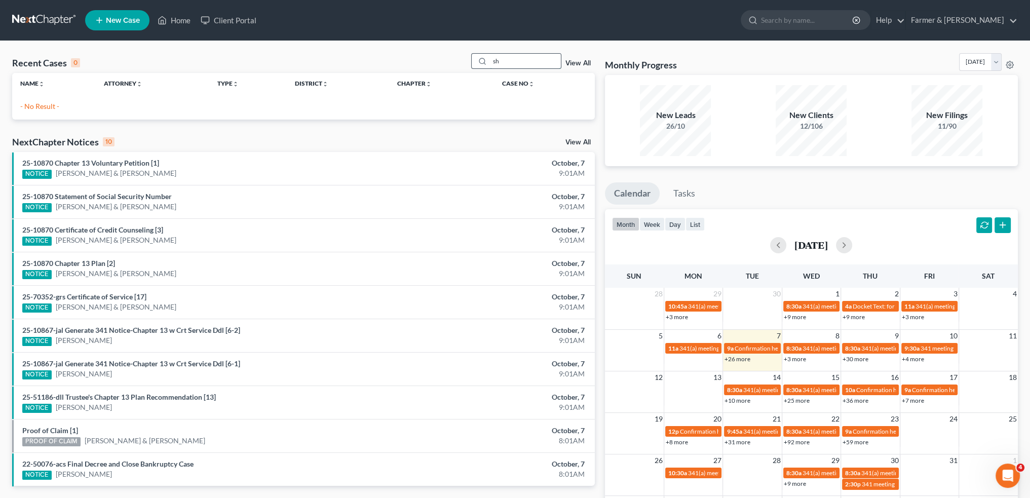
type input "s"
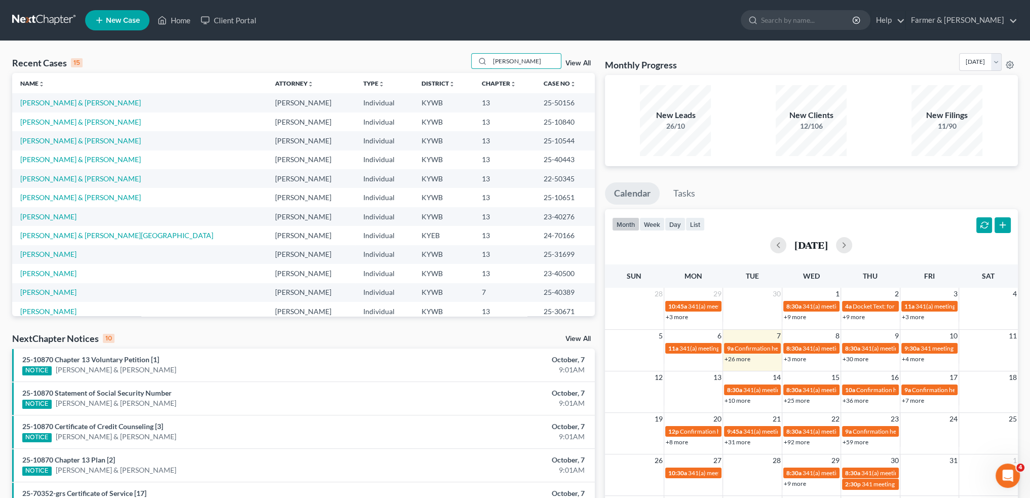
drag, startPoint x: 521, startPoint y: 62, endPoint x: 391, endPoint y: 42, distance: 131.3
click at [396, 40] on div "Home New Case Client Portal Farmer & Wright rebecca@farmerwright.com My Account…" at bounding box center [515, 364] width 1030 height 729
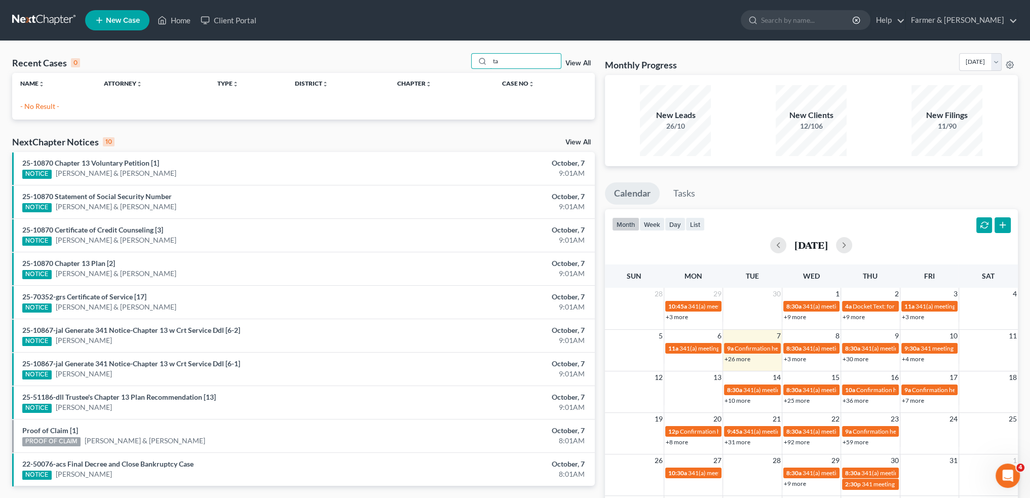
type input "t"
type input "A"
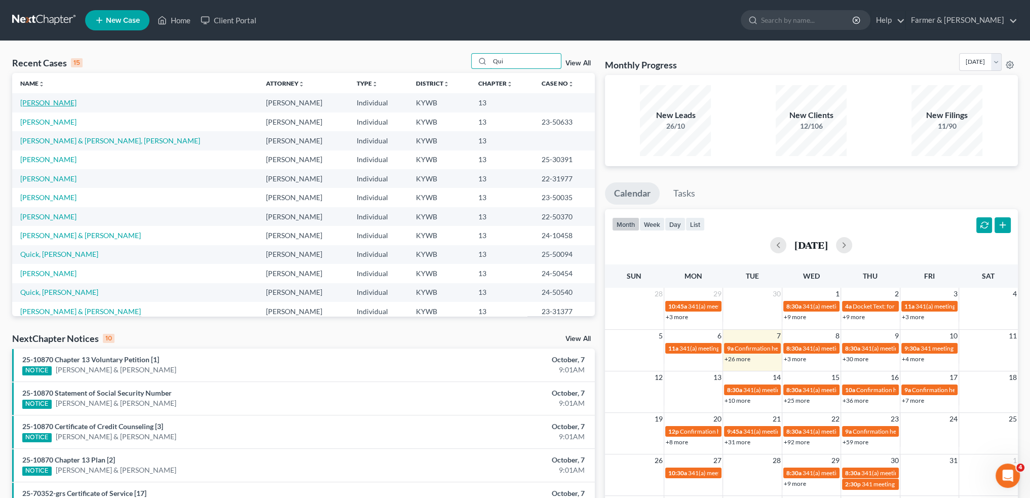
type input "Qui"
click at [36, 105] on link "[PERSON_NAME]" at bounding box center [48, 102] width 56 height 9
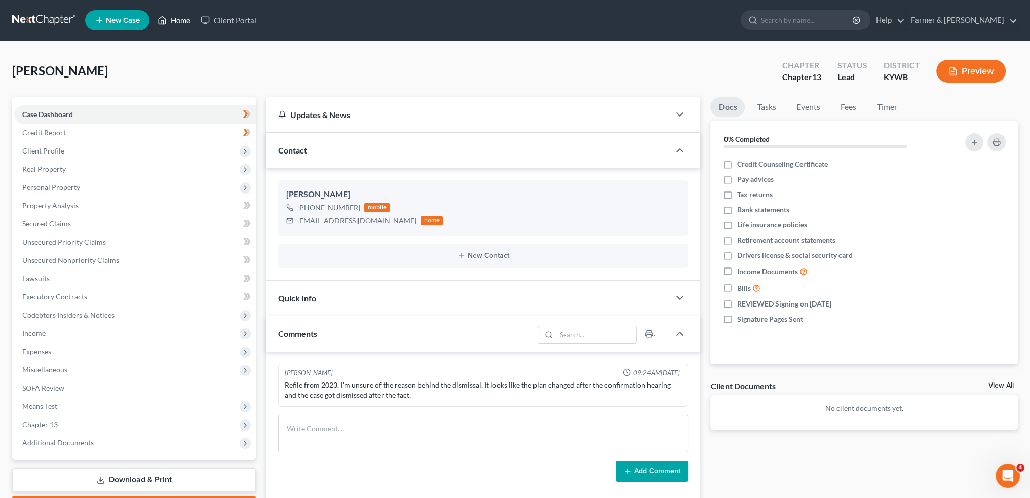
click at [174, 18] on link "Home" at bounding box center [173, 20] width 43 height 18
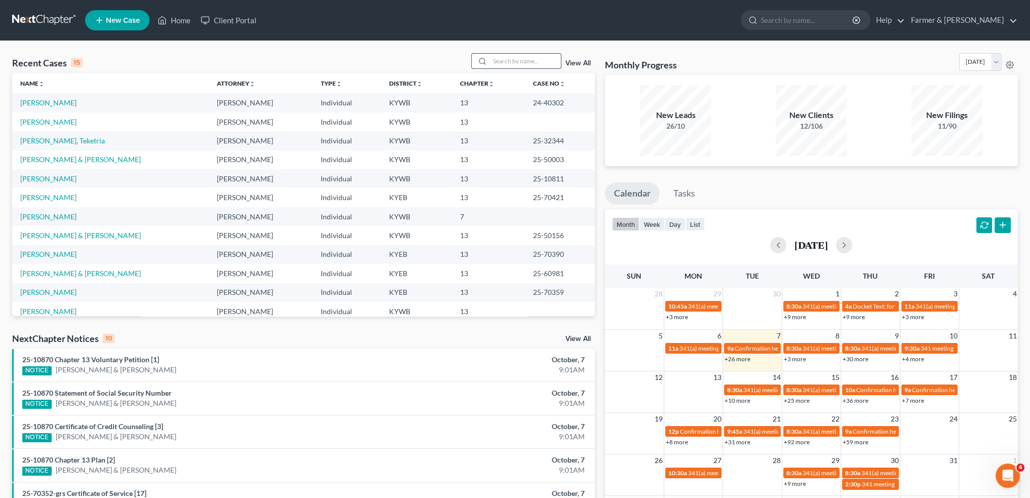
click at [498, 62] on input "search" at bounding box center [525, 61] width 71 height 15
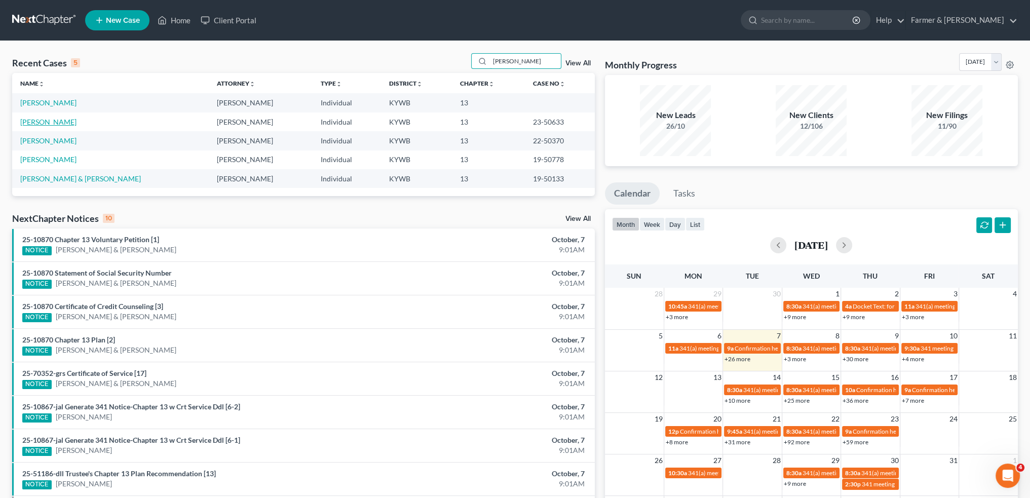
type input "quillen"
click at [48, 120] on link "[PERSON_NAME]" at bounding box center [48, 122] width 56 height 9
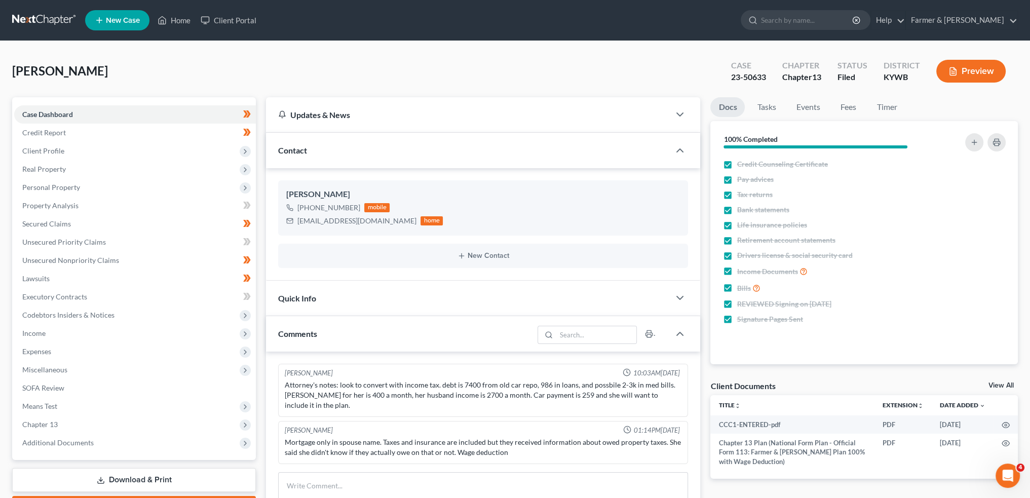
scroll to position [184, 0]
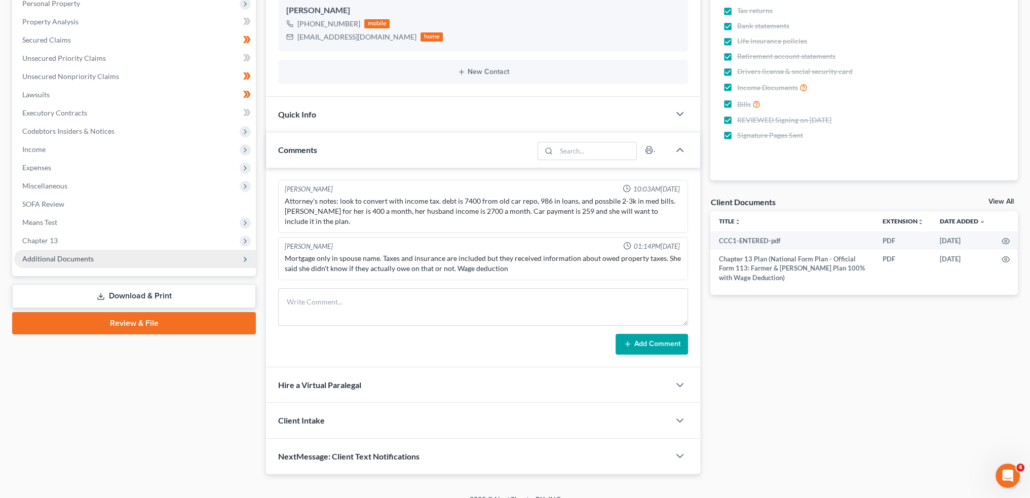
click at [59, 260] on span "Additional Documents" at bounding box center [57, 258] width 71 height 9
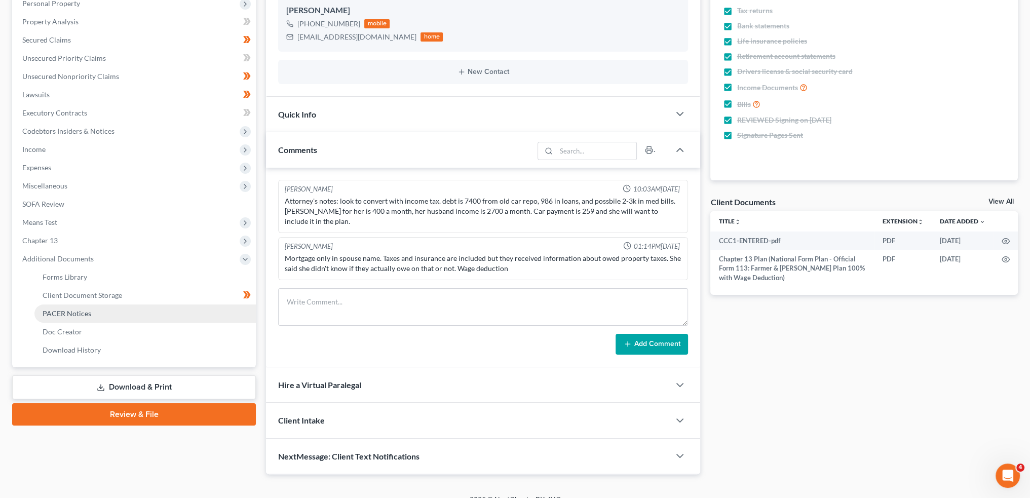
click at [66, 310] on span "PACER Notices" at bounding box center [67, 313] width 49 height 9
